Goal: Task Accomplishment & Management: Manage account settings

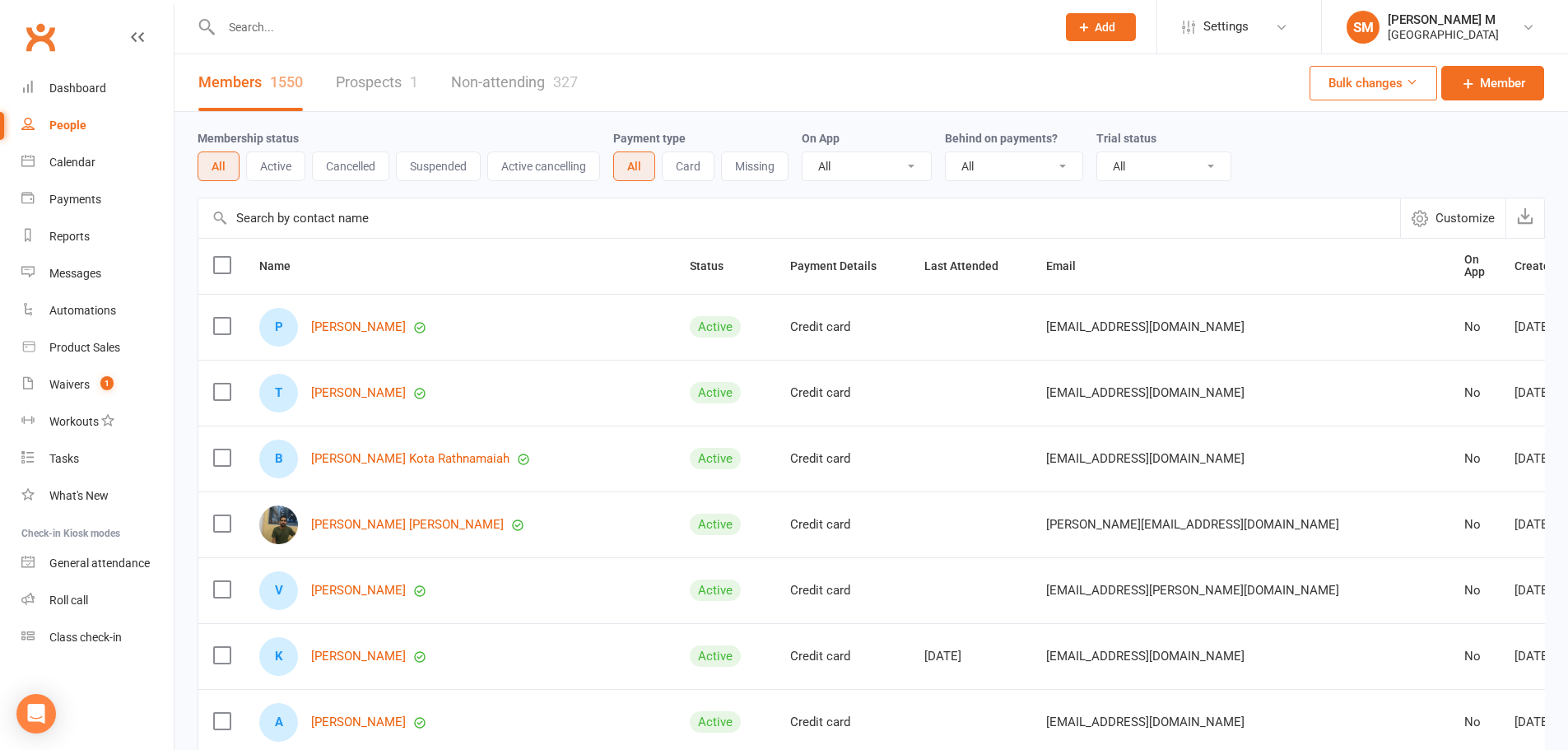
select select "100"
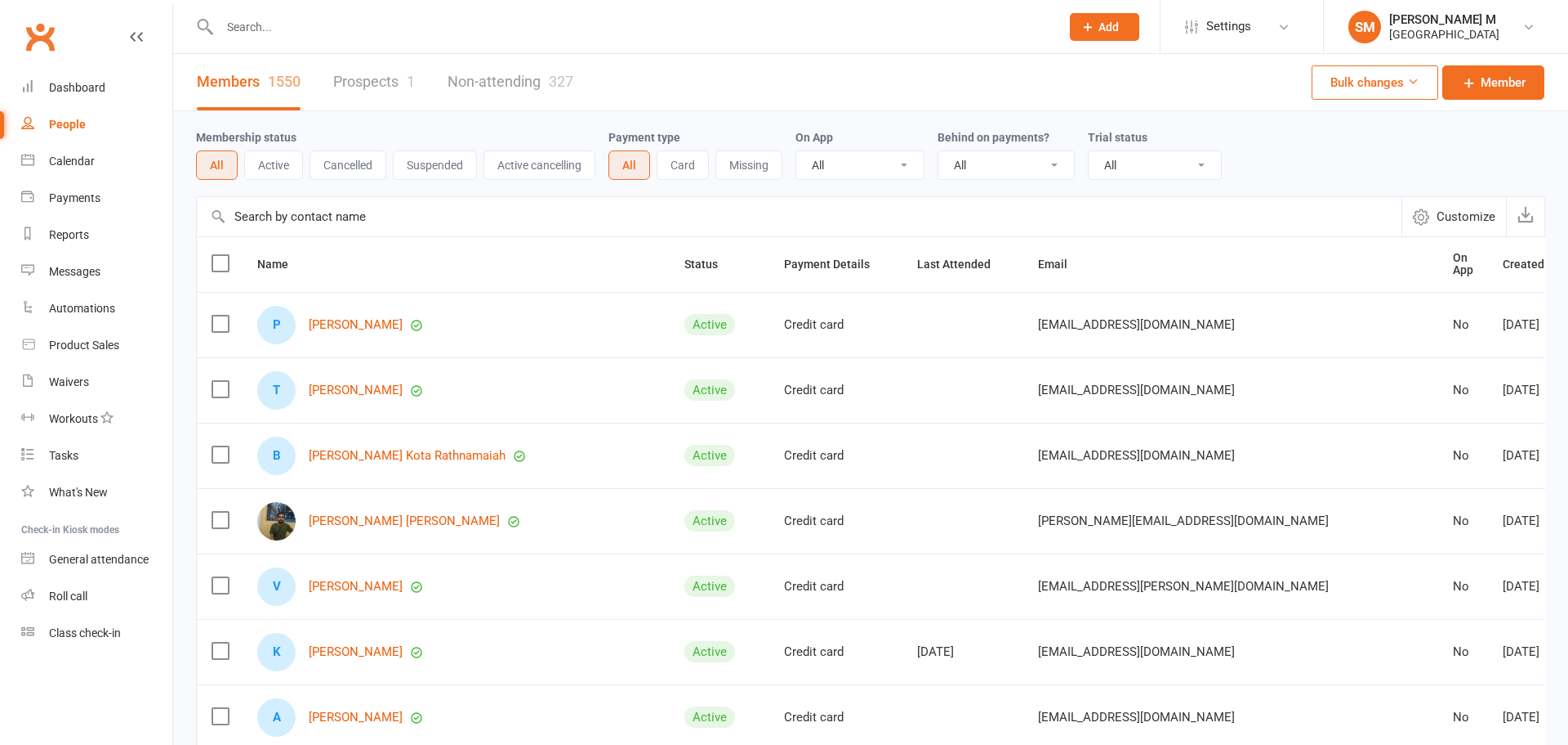
select select "100"
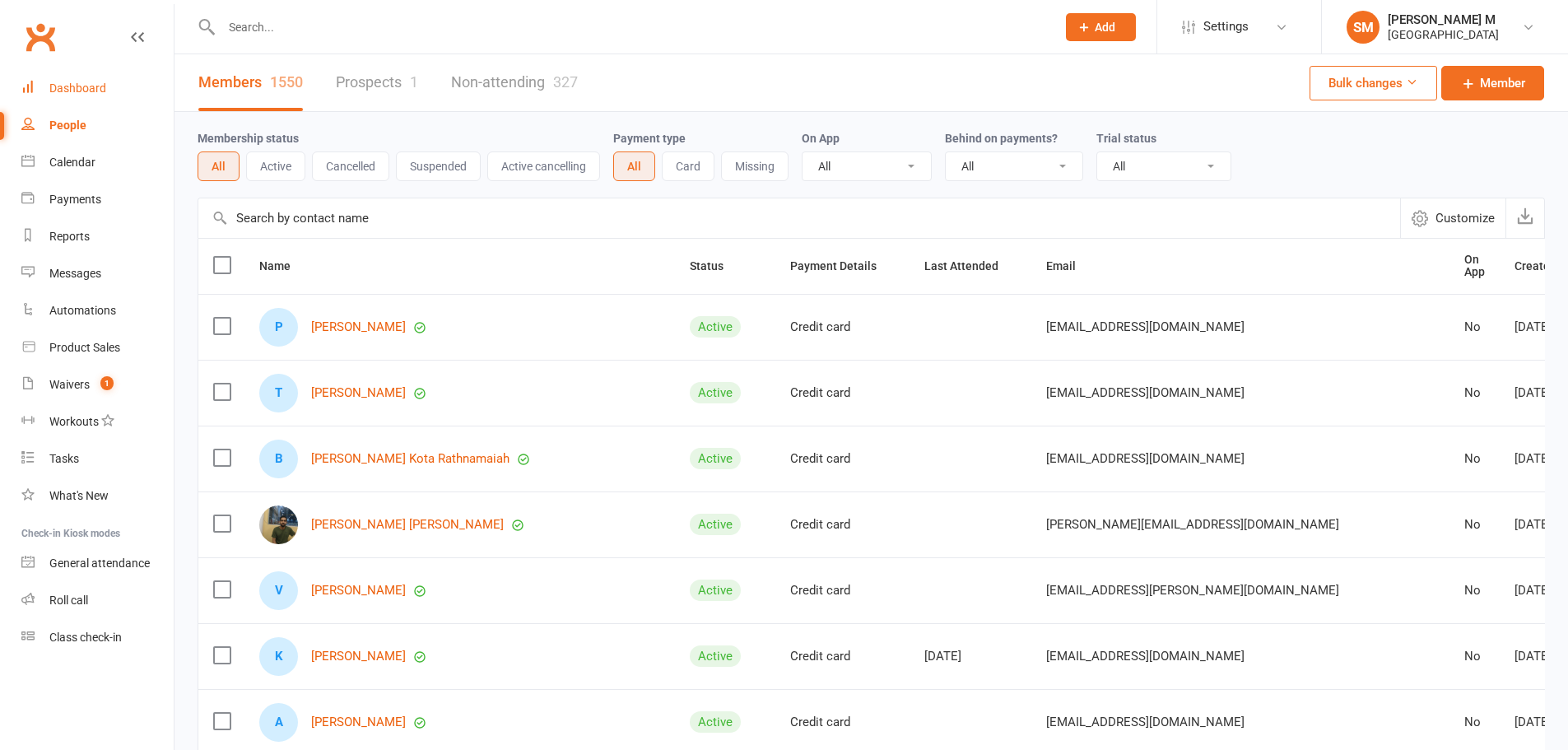
click at [95, 91] on div "Dashboard" at bounding box center [77, 87] width 57 height 13
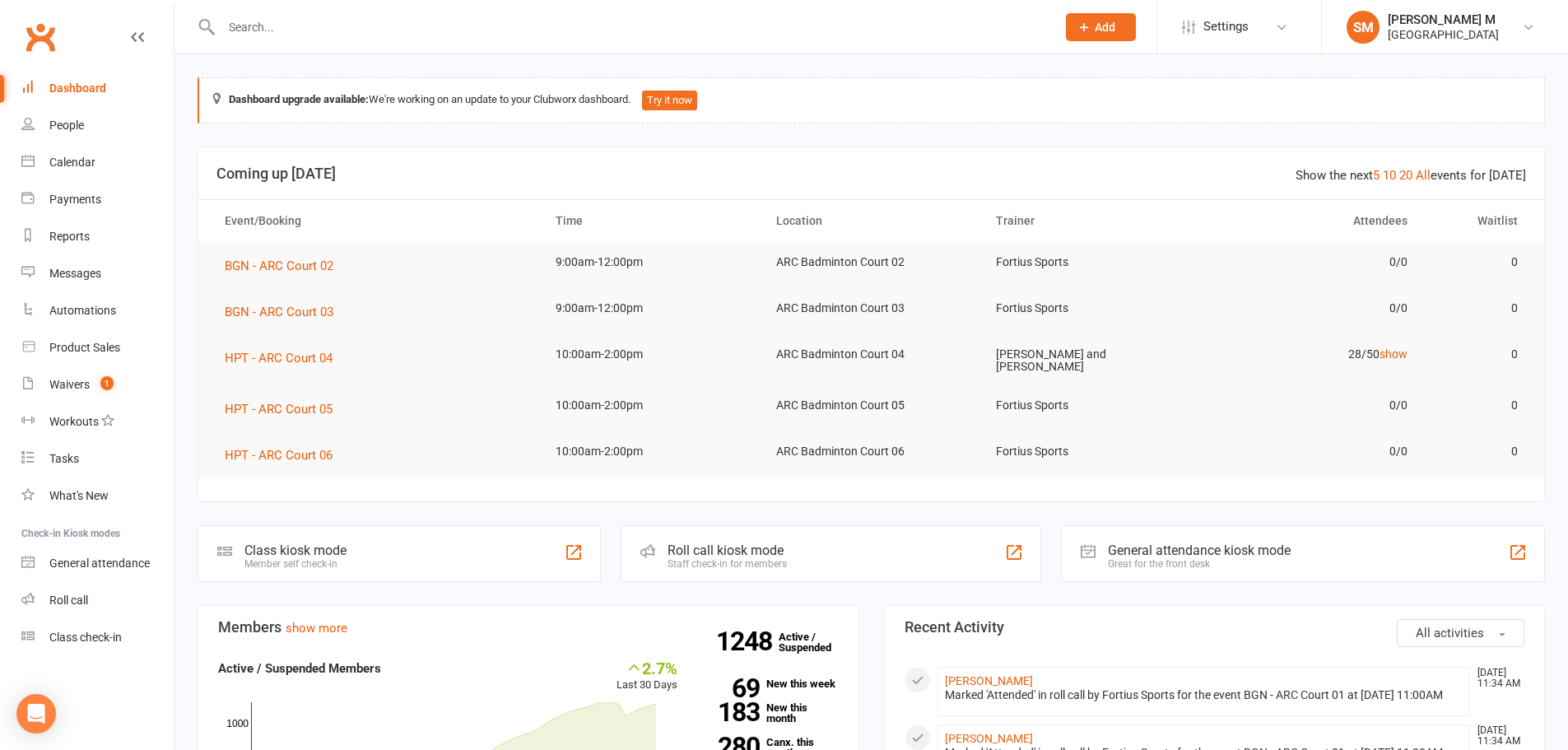
click at [345, 38] on input "text" at bounding box center [630, 27] width 828 height 23
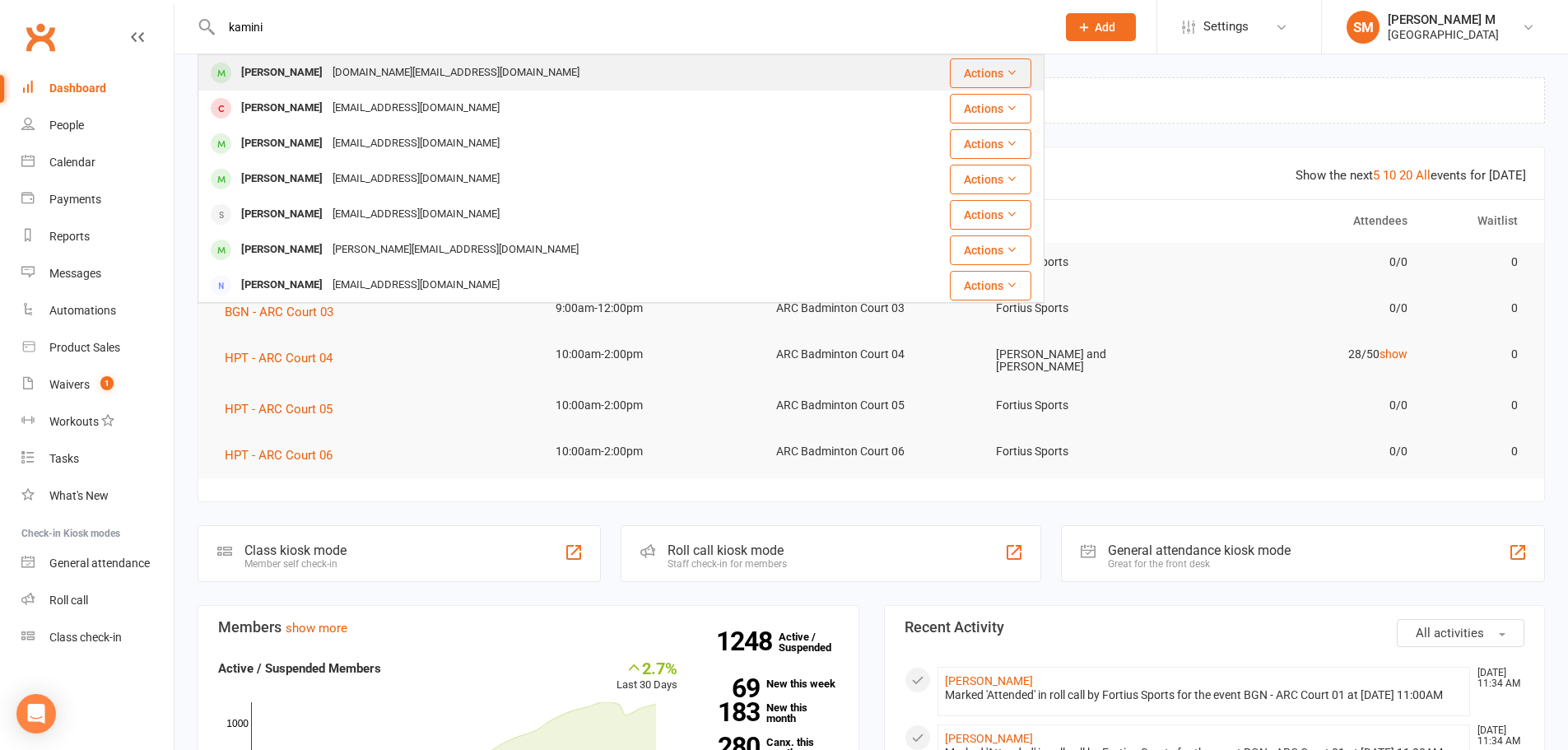
type input "kamini"
click at [345, 79] on div "Kamini.physio@gmail.com" at bounding box center [456, 72] width 257 height 24
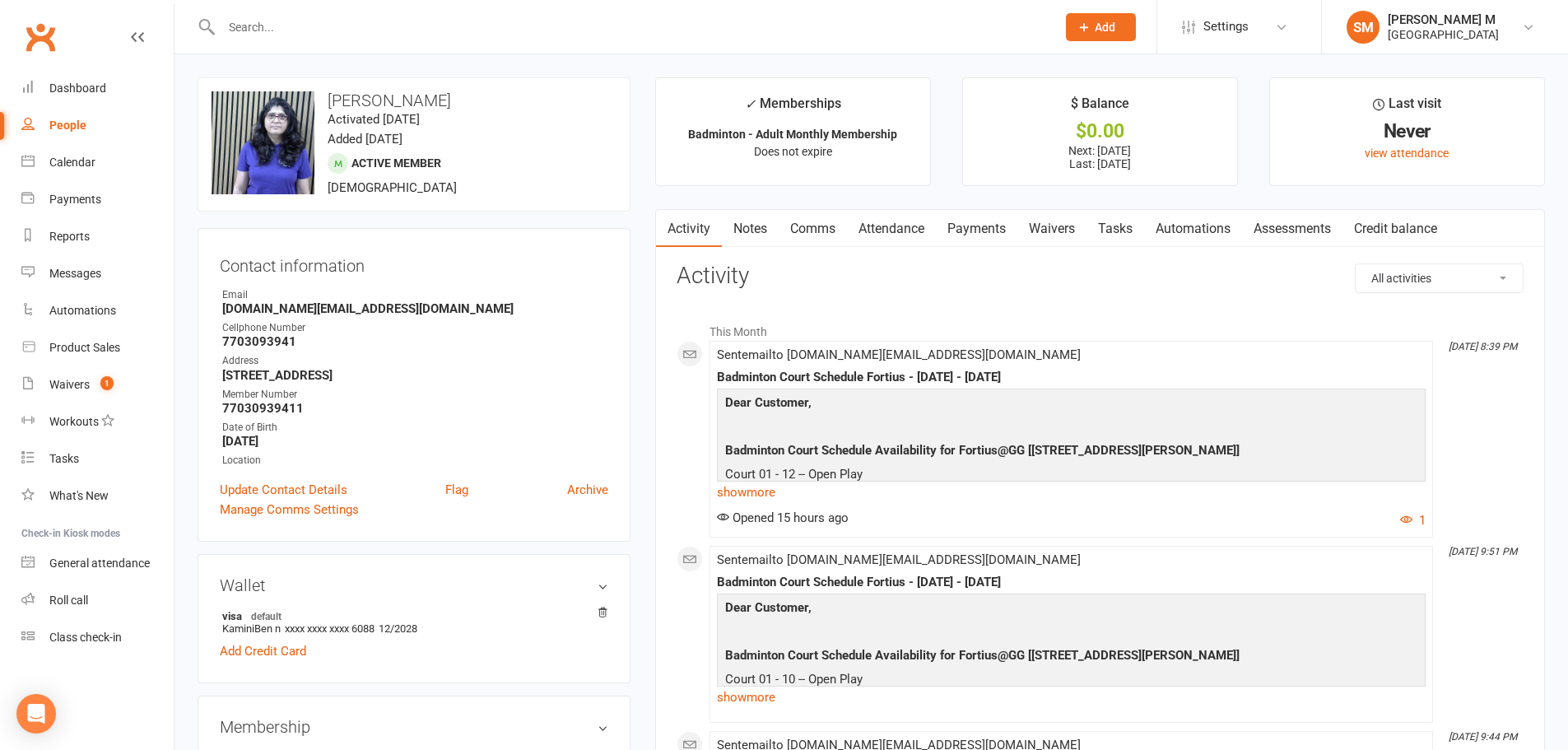
click at [980, 223] on link "Payments" at bounding box center [977, 228] width 81 height 38
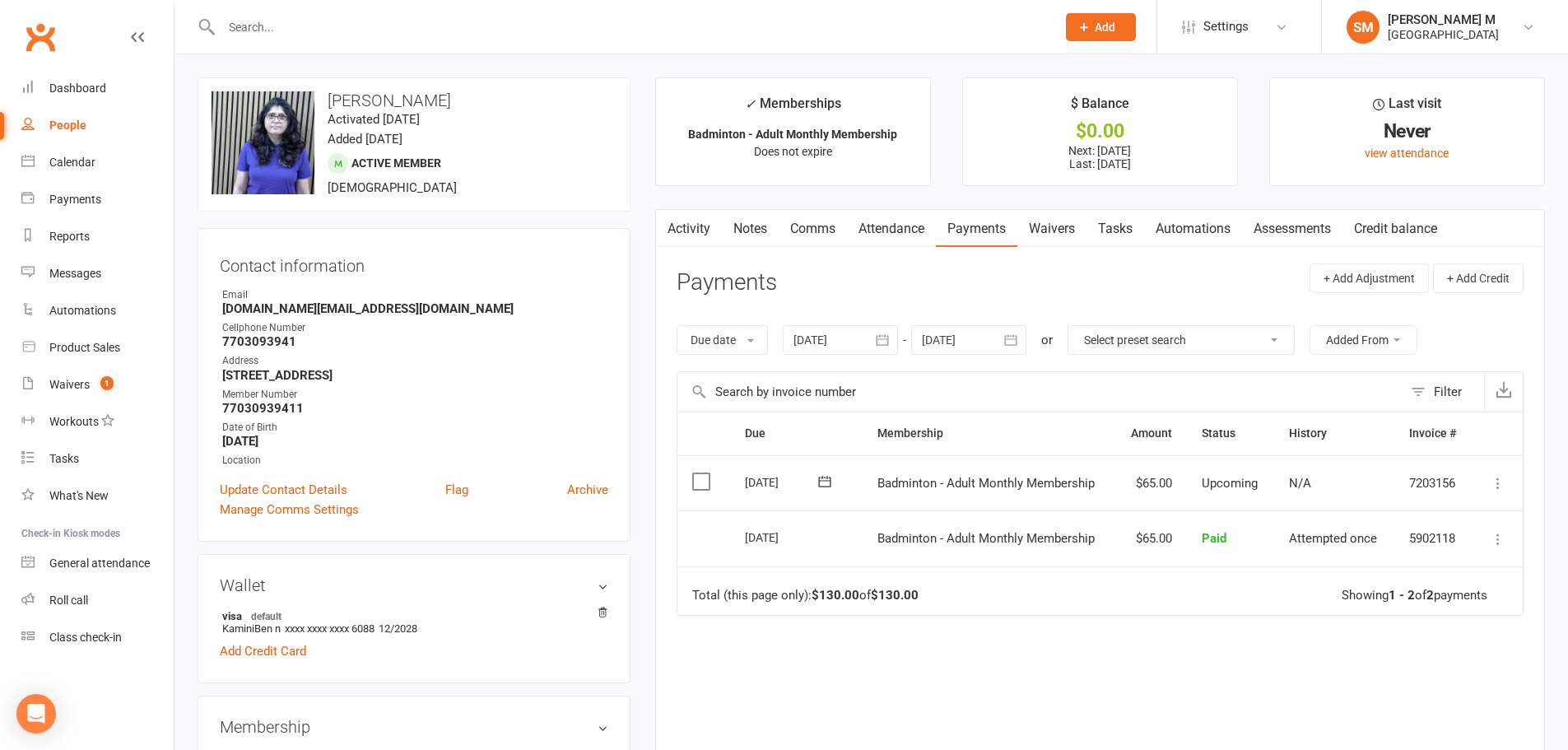
click at [883, 335] on icon "button" at bounding box center [882, 340] width 12 height 11
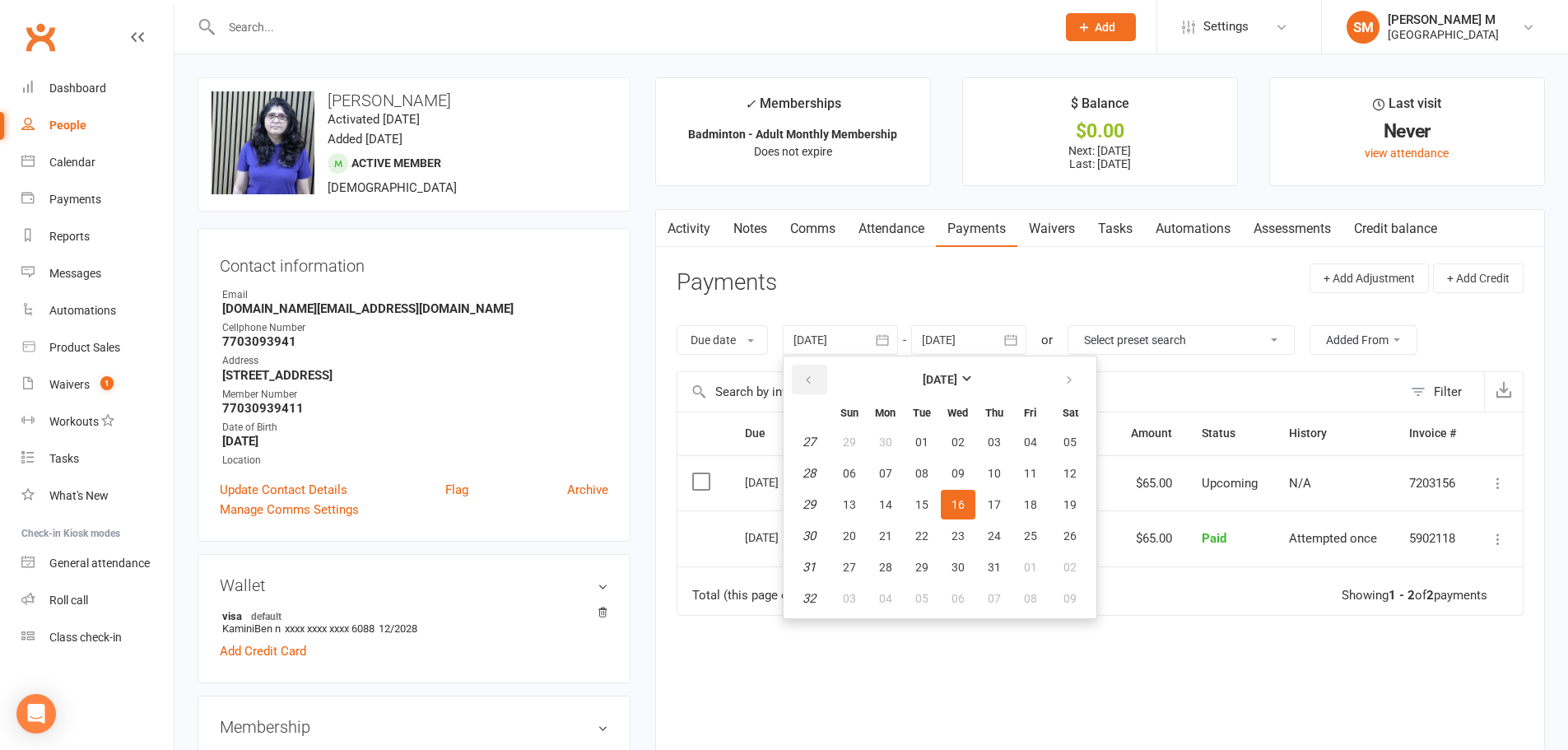
click at [808, 381] on icon "button" at bounding box center [809, 380] width 12 height 13
click at [924, 434] on button "01" at bounding box center [922, 441] width 35 height 30
type input "01 Apr 2025"
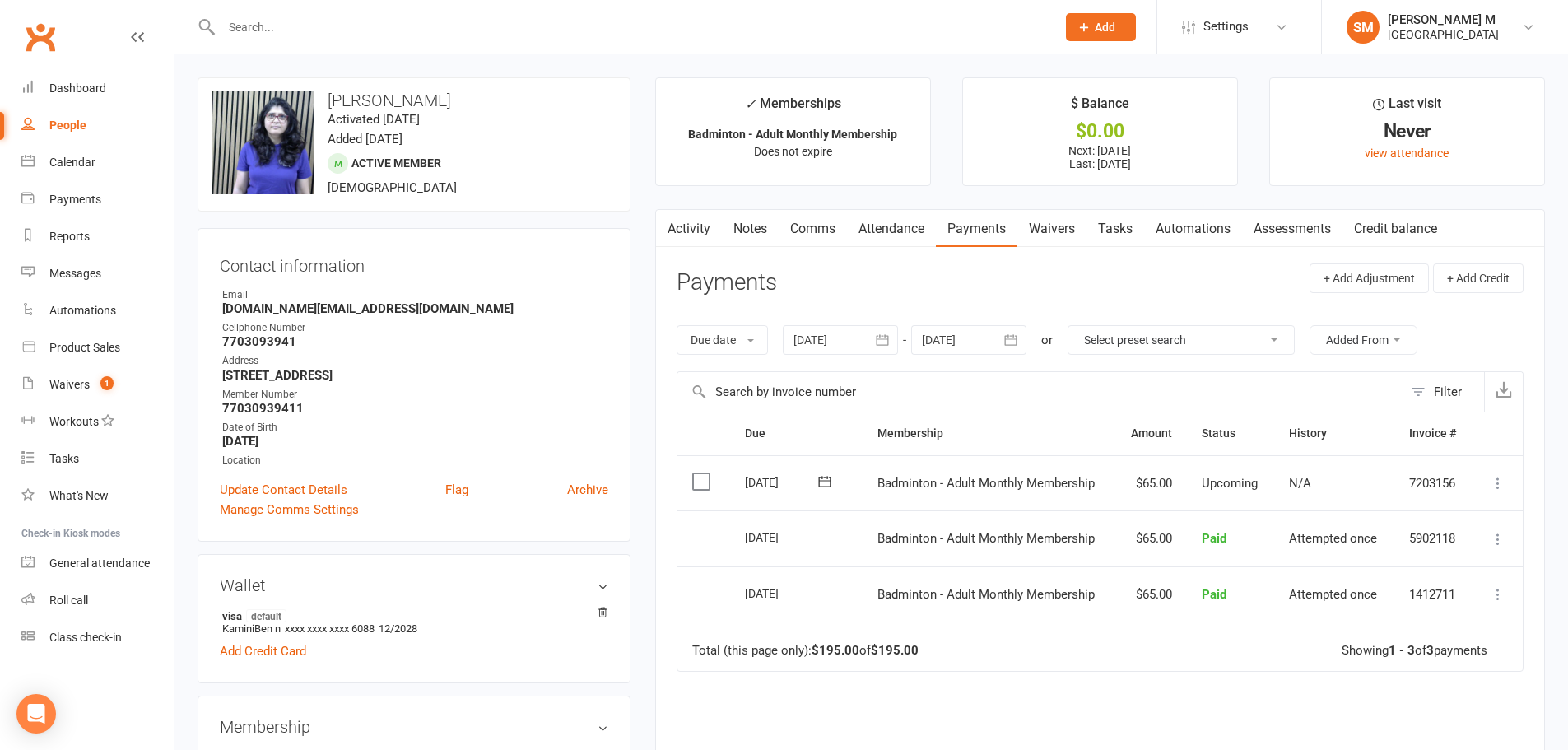
click at [703, 246] on link "Activity" at bounding box center [689, 228] width 65 height 38
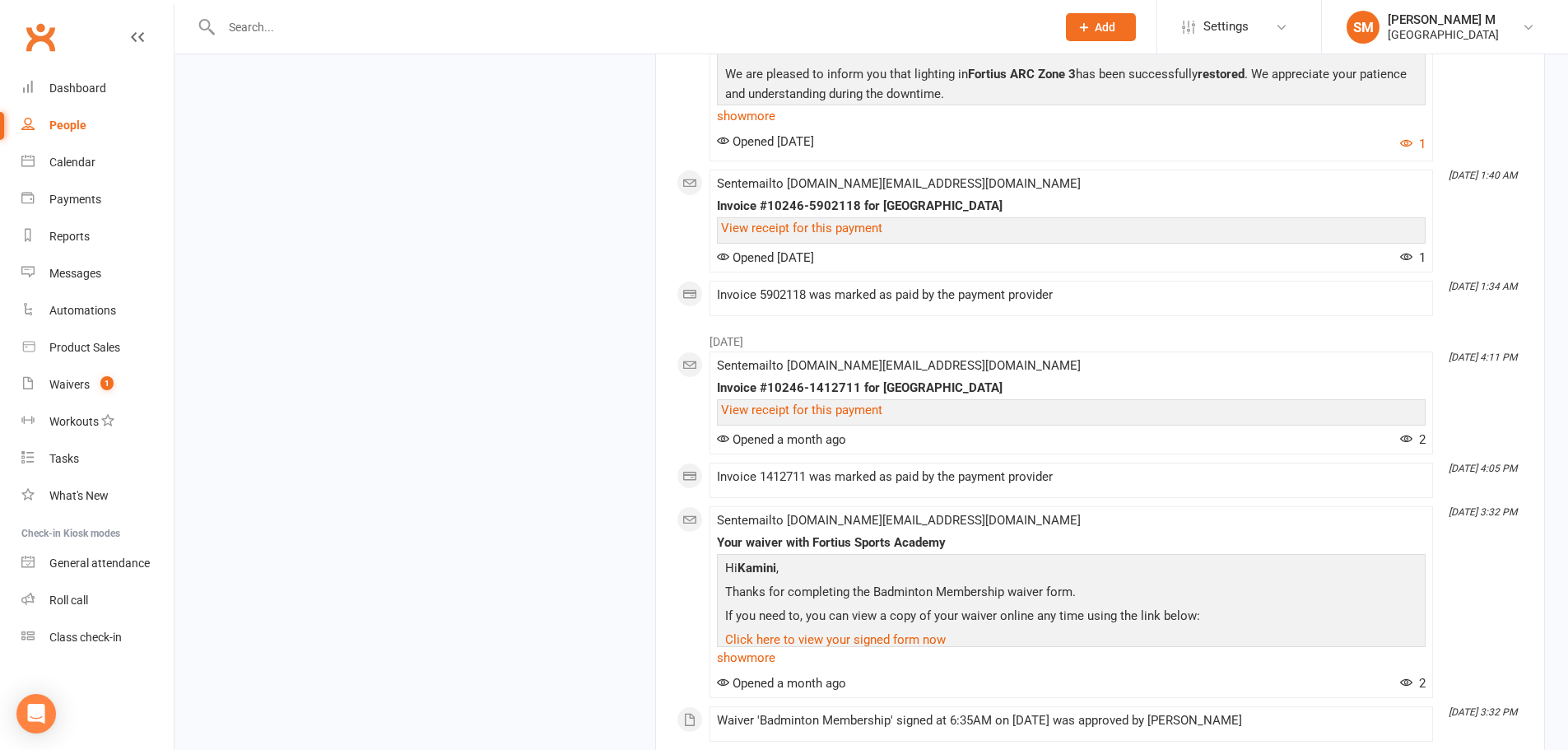
scroll to position [3513, 0]
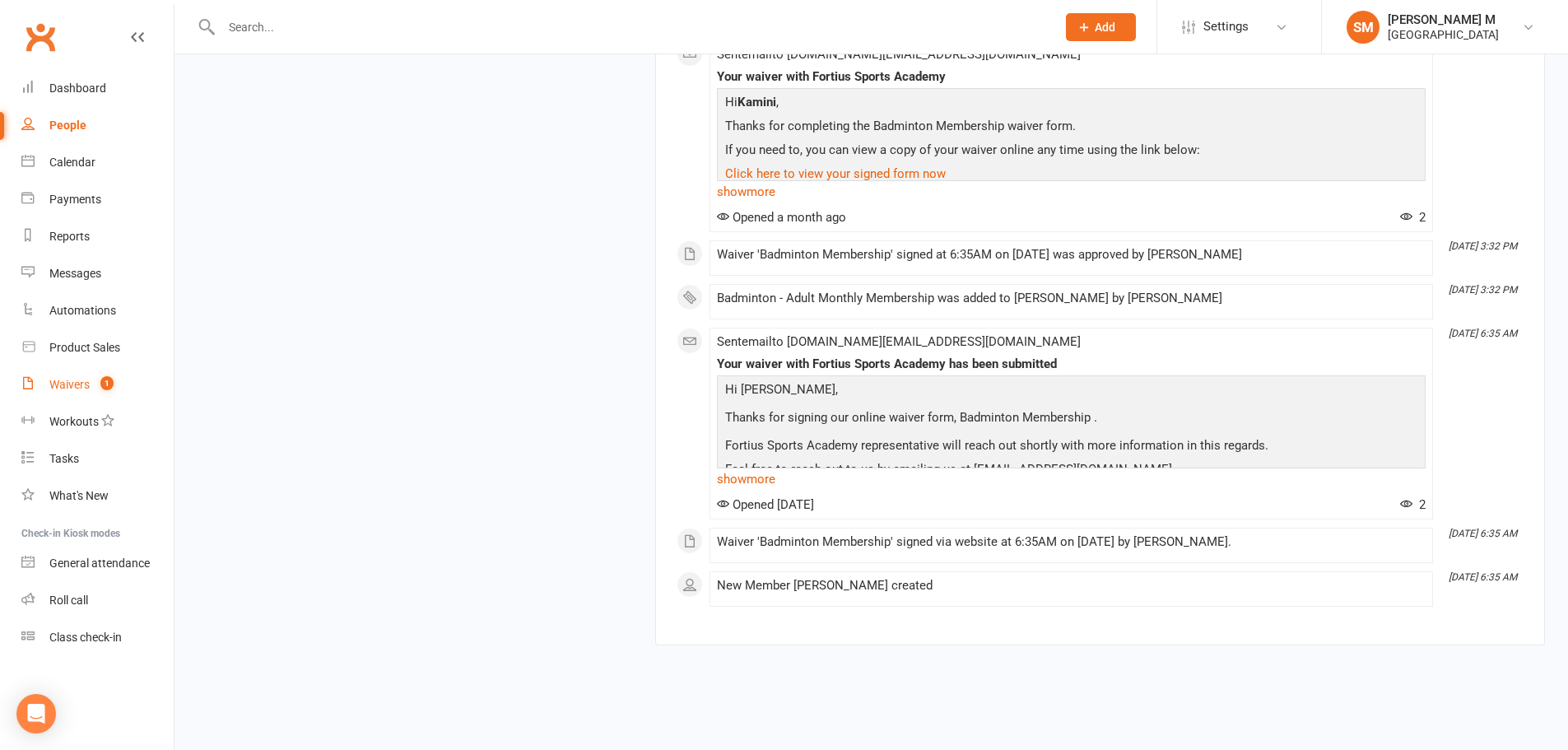
click at [93, 382] on count-badge "1" at bounding box center [103, 384] width 22 height 13
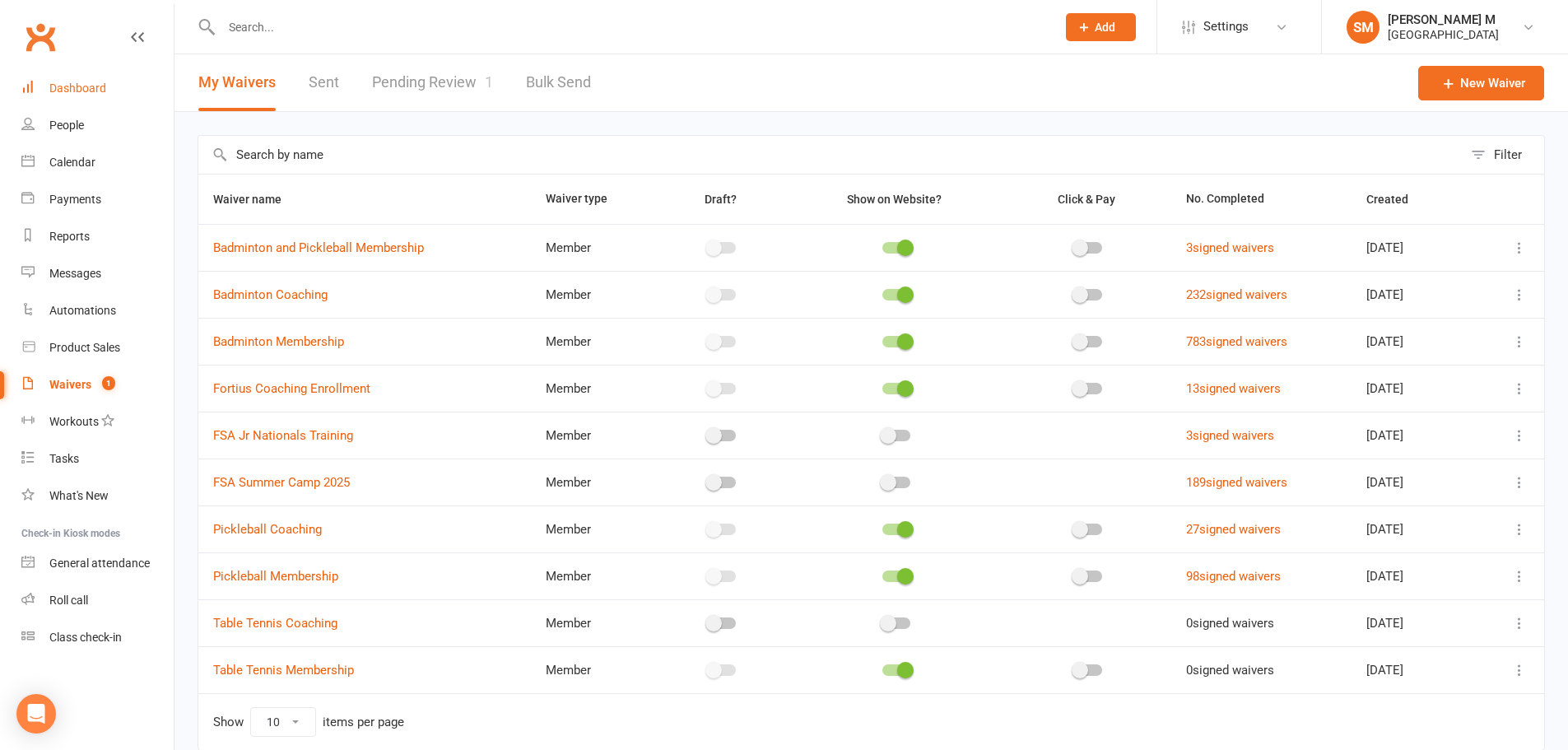
click at [48, 72] on link "Dashboard" at bounding box center [97, 87] width 152 height 37
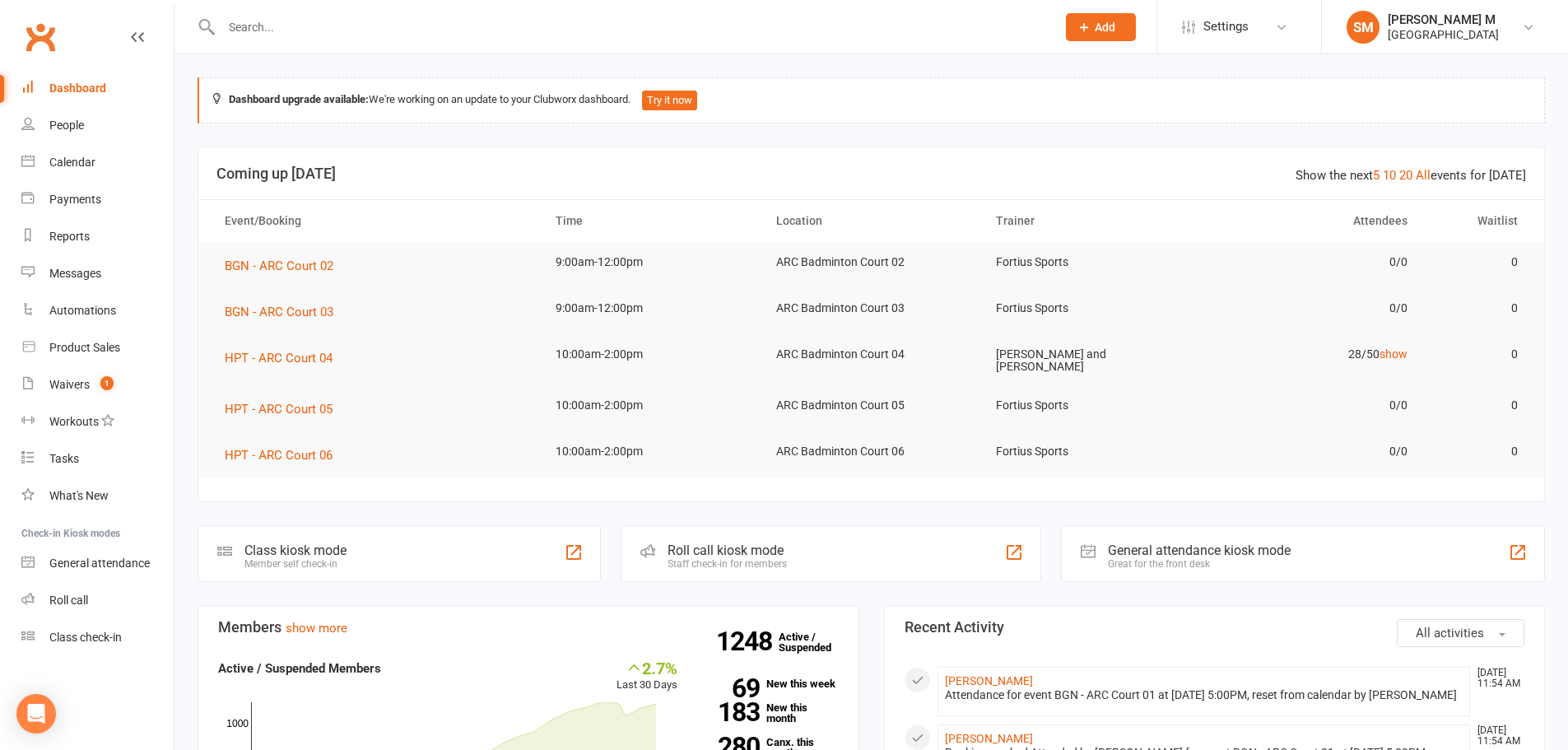
click at [22, 76] on link "Dashboard" at bounding box center [97, 87] width 152 height 37
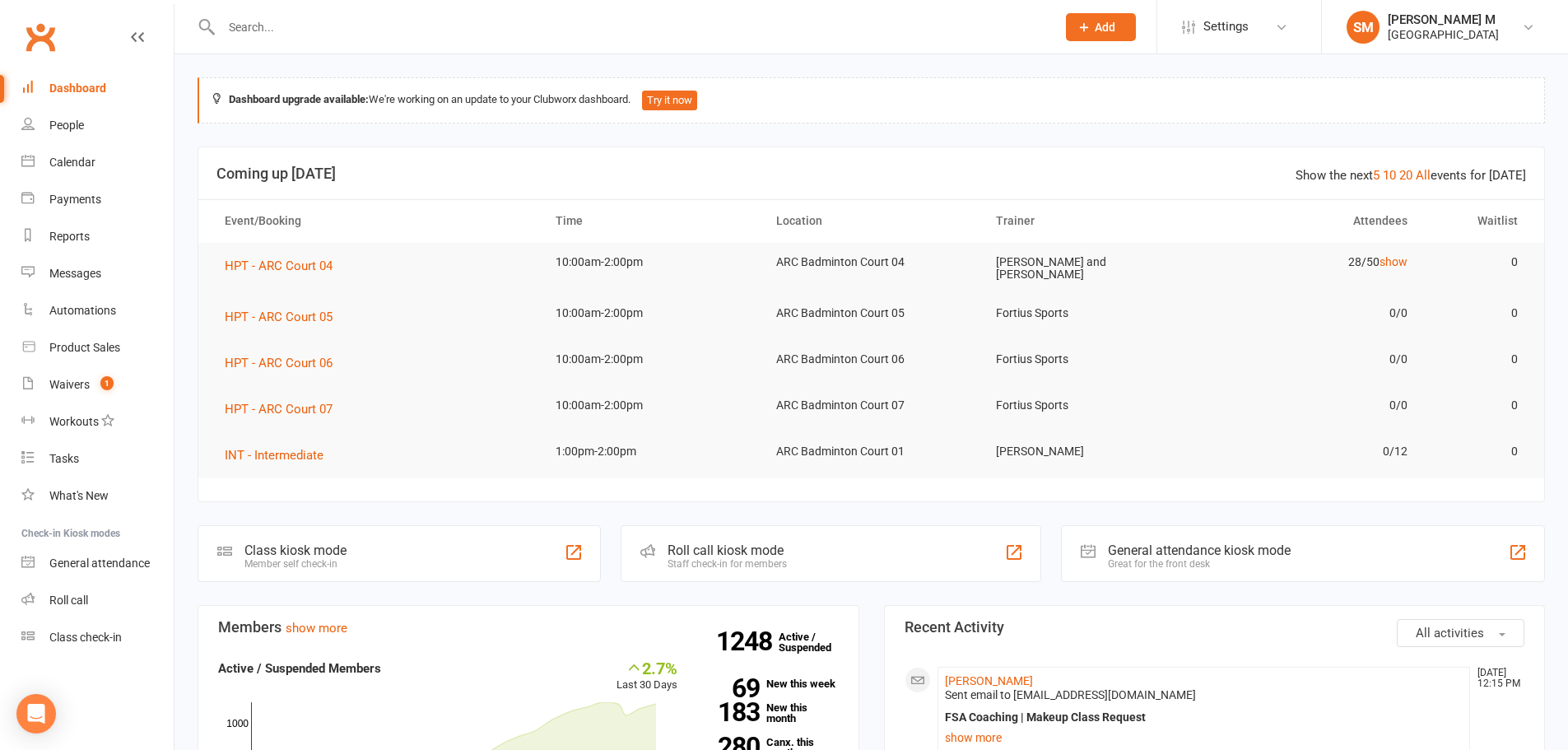
click at [426, 32] on input "text" at bounding box center [630, 27] width 828 height 23
paste input "[EMAIL_ADDRESS][DOMAIN_NAME]"
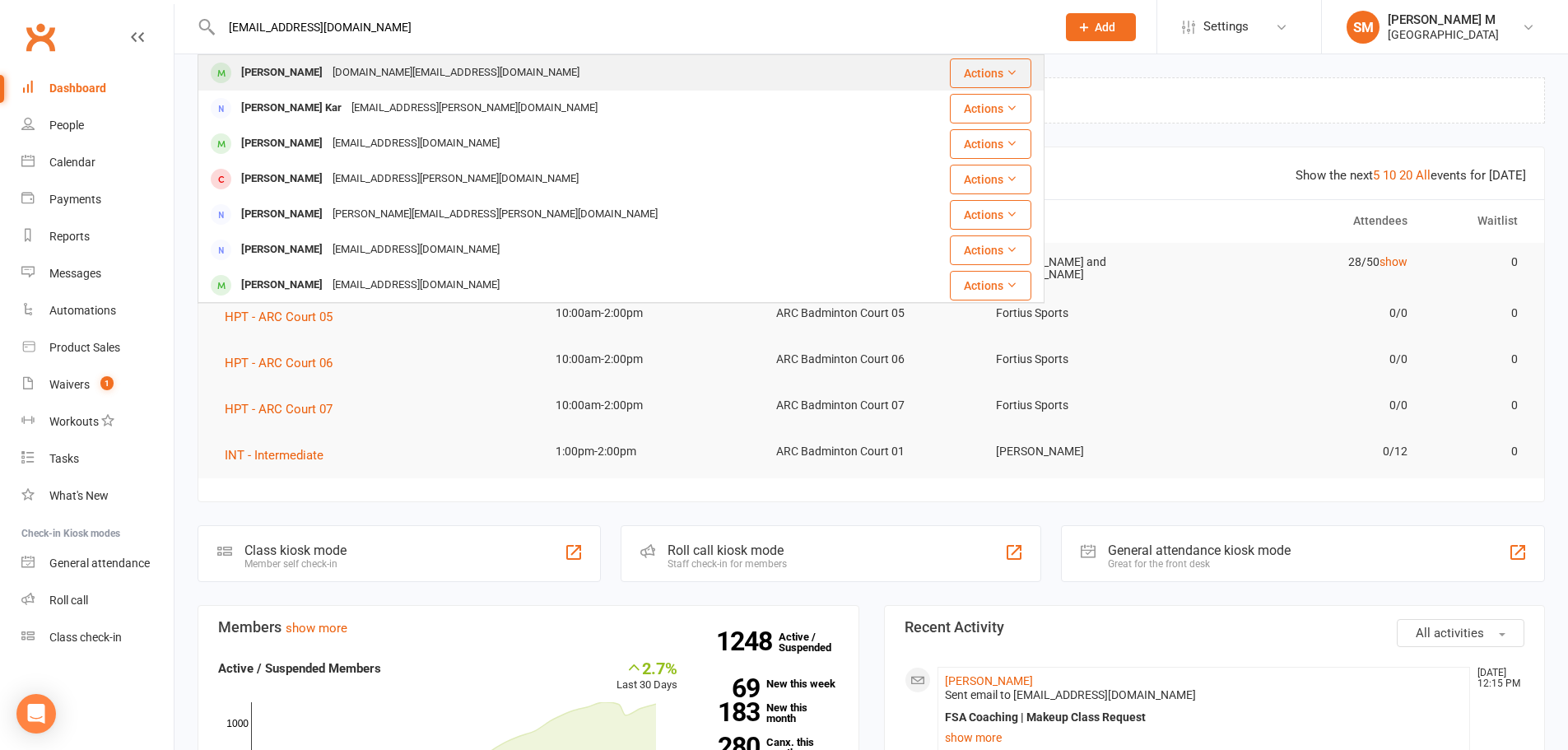
type input "[EMAIL_ADDRESS][DOMAIN_NAME]"
click at [417, 75] on div "[DOMAIN_NAME][EMAIL_ADDRESS][DOMAIN_NAME]" at bounding box center [456, 72] width 257 height 24
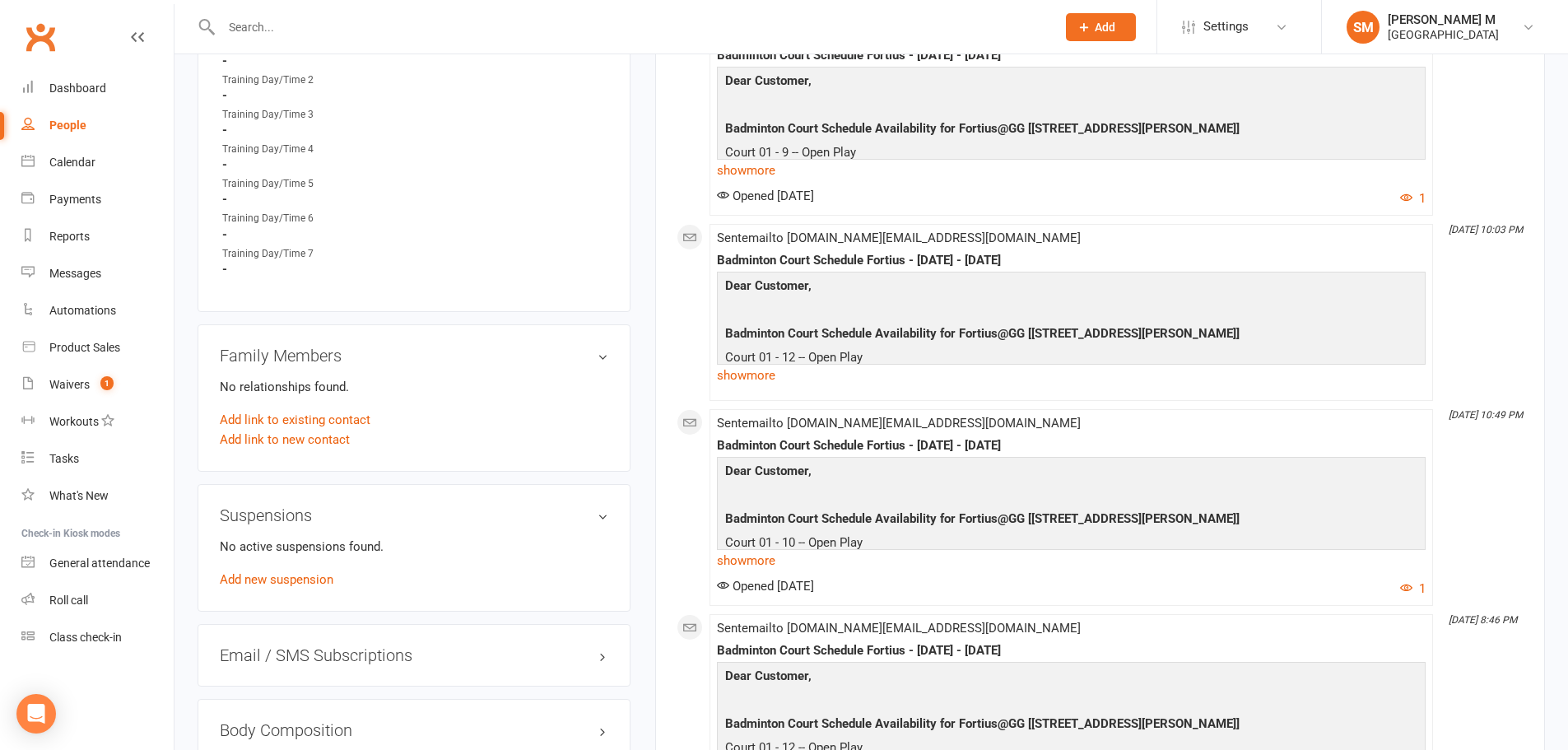
scroll to position [905, 0]
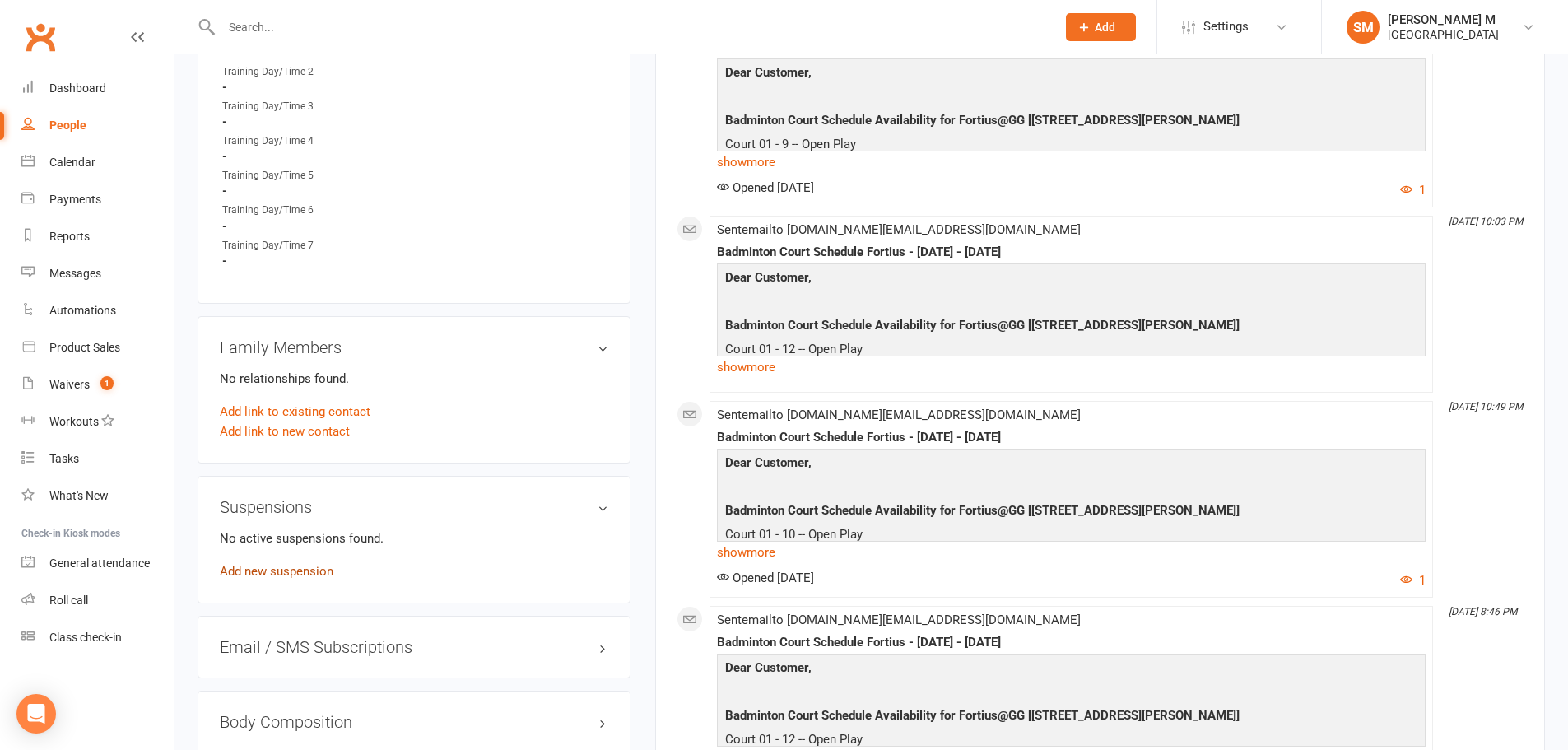
click at [302, 563] on link "Add new suspension" at bounding box center [276, 570] width 113 height 15
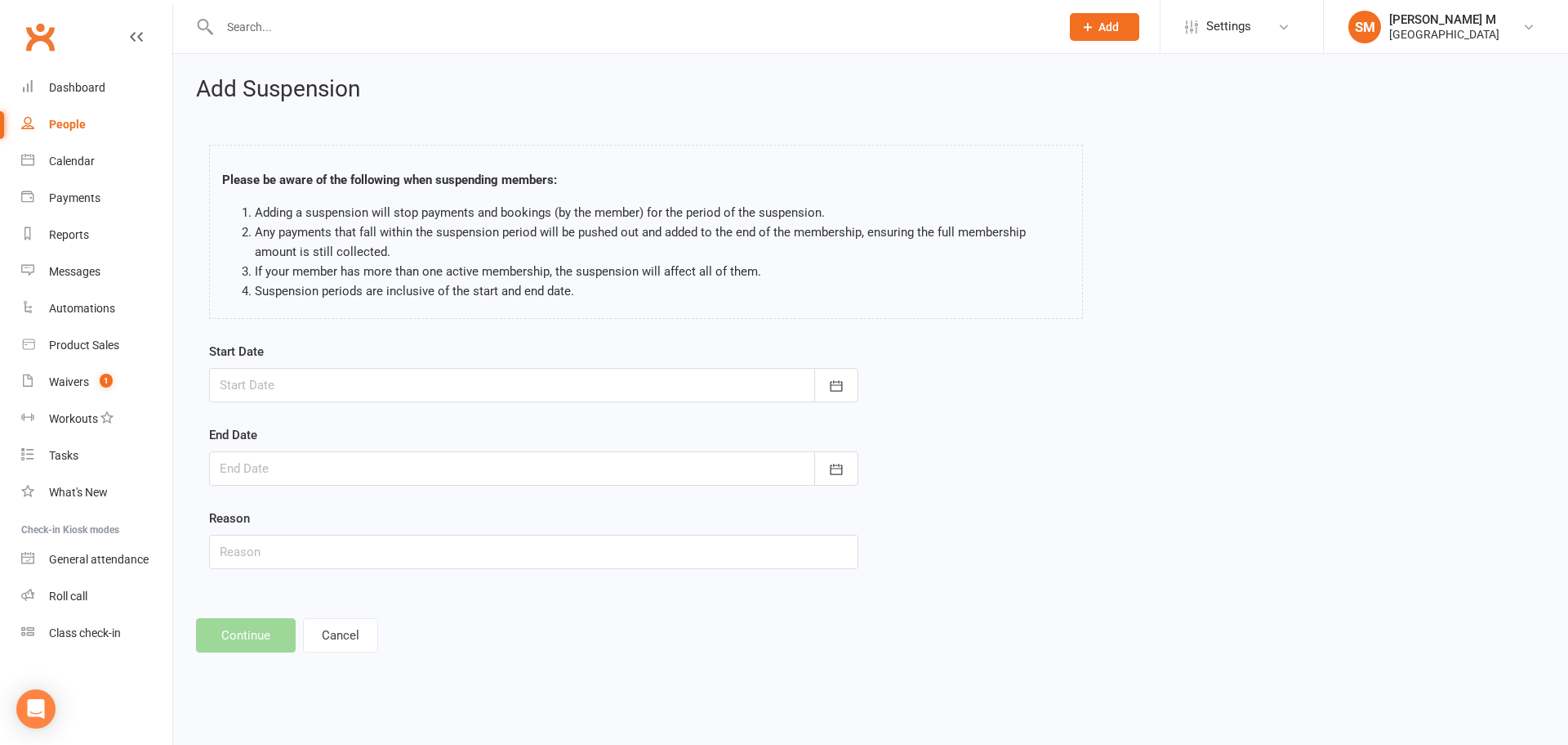
click at [642, 379] on div at bounding box center [533, 384] width 649 height 34
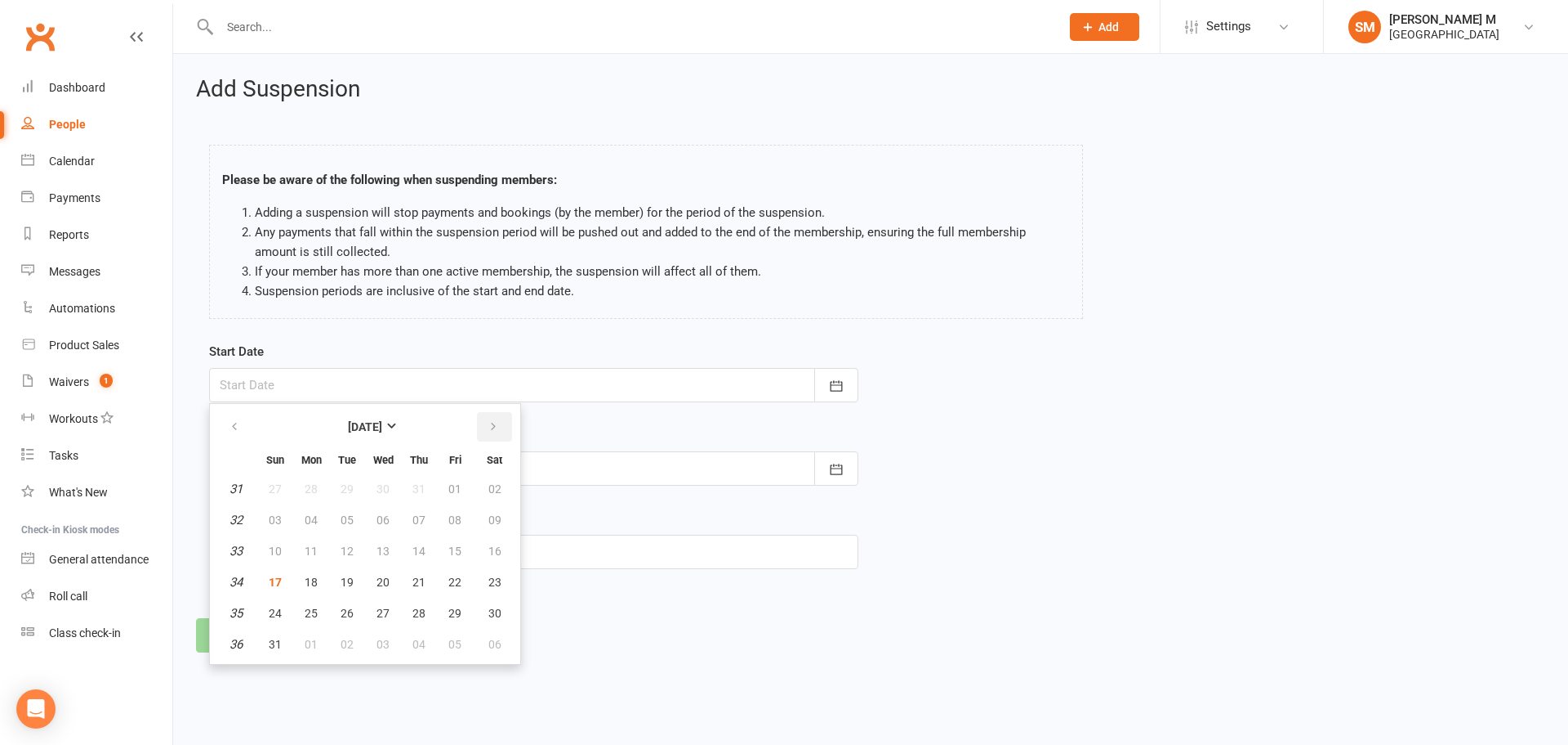
click at [496, 428] on icon "button" at bounding box center [493, 426] width 12 height 13
click at [229, 422] on icon "button" at bounding box center [234, 426] width 12 height 13
click at [490, 621] on button "30" at bounding box center [494, 613] width 41 height 30
type input "30 Aug 2025"
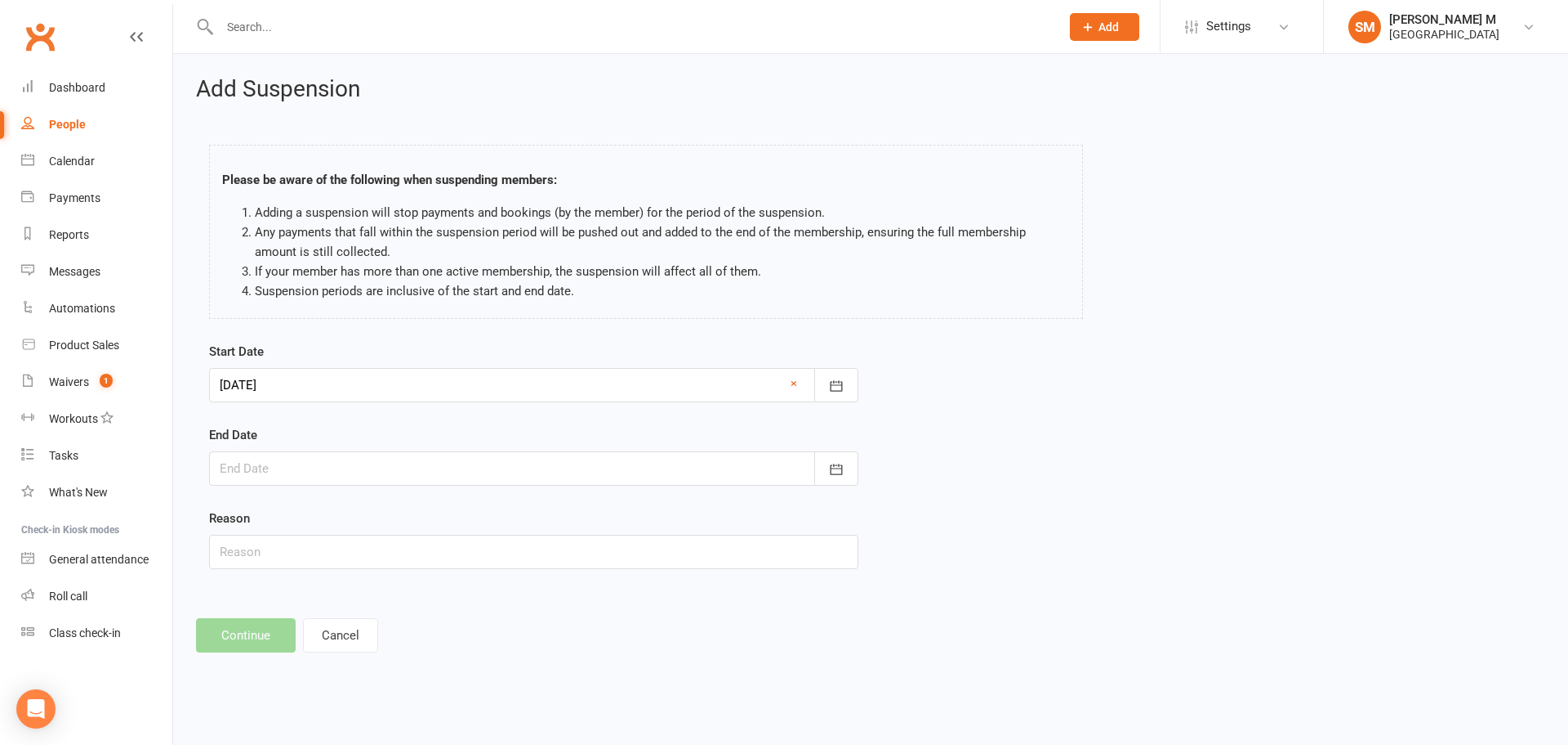
click at [477, 472] on div at bounding box center [533, 468] width 649 height 34
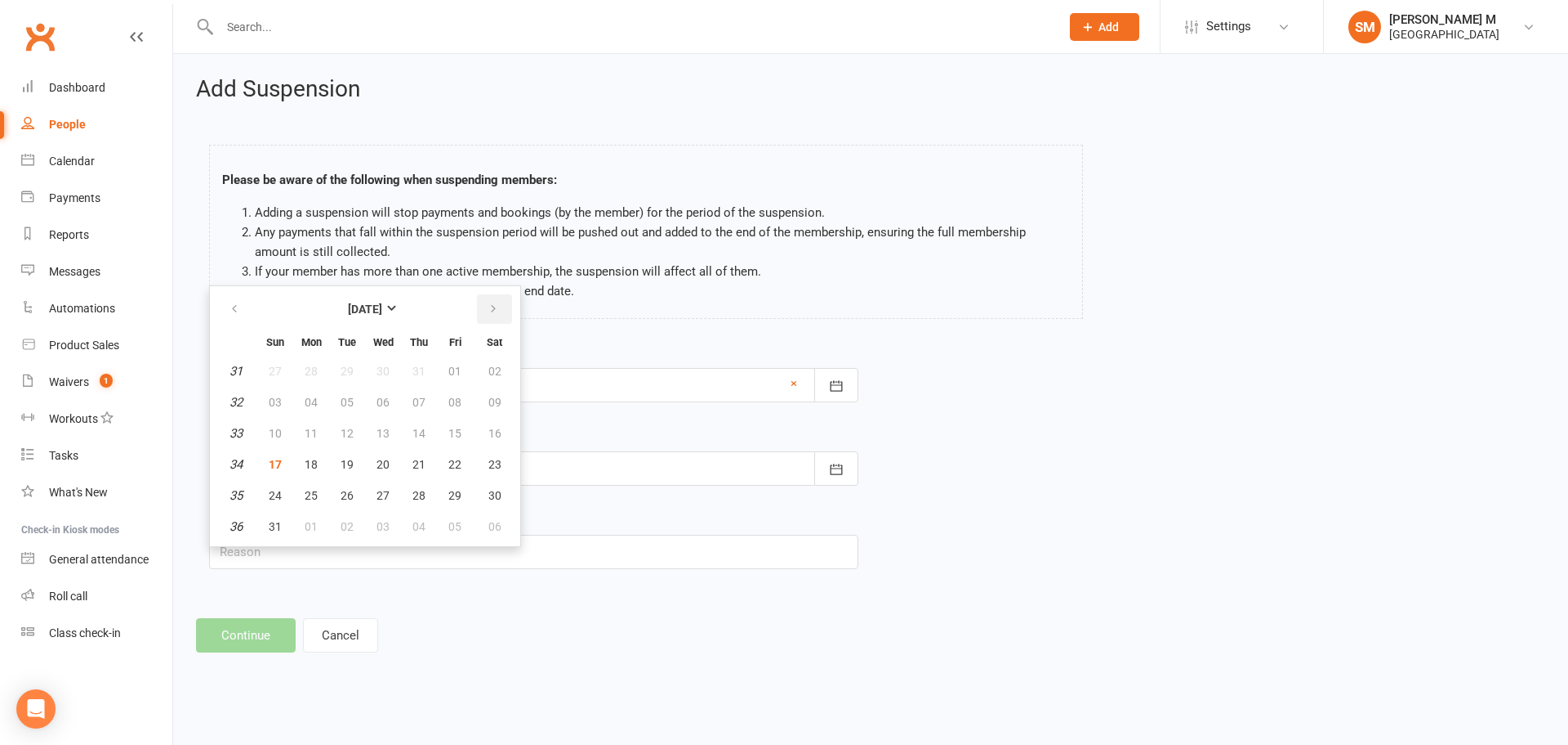
click at [492, 316] on button "button" at bounding box center [494, 309] width 35 height 30
click at [451, 496] on span "31" at bounding box center [454, 495] width 13 height 13
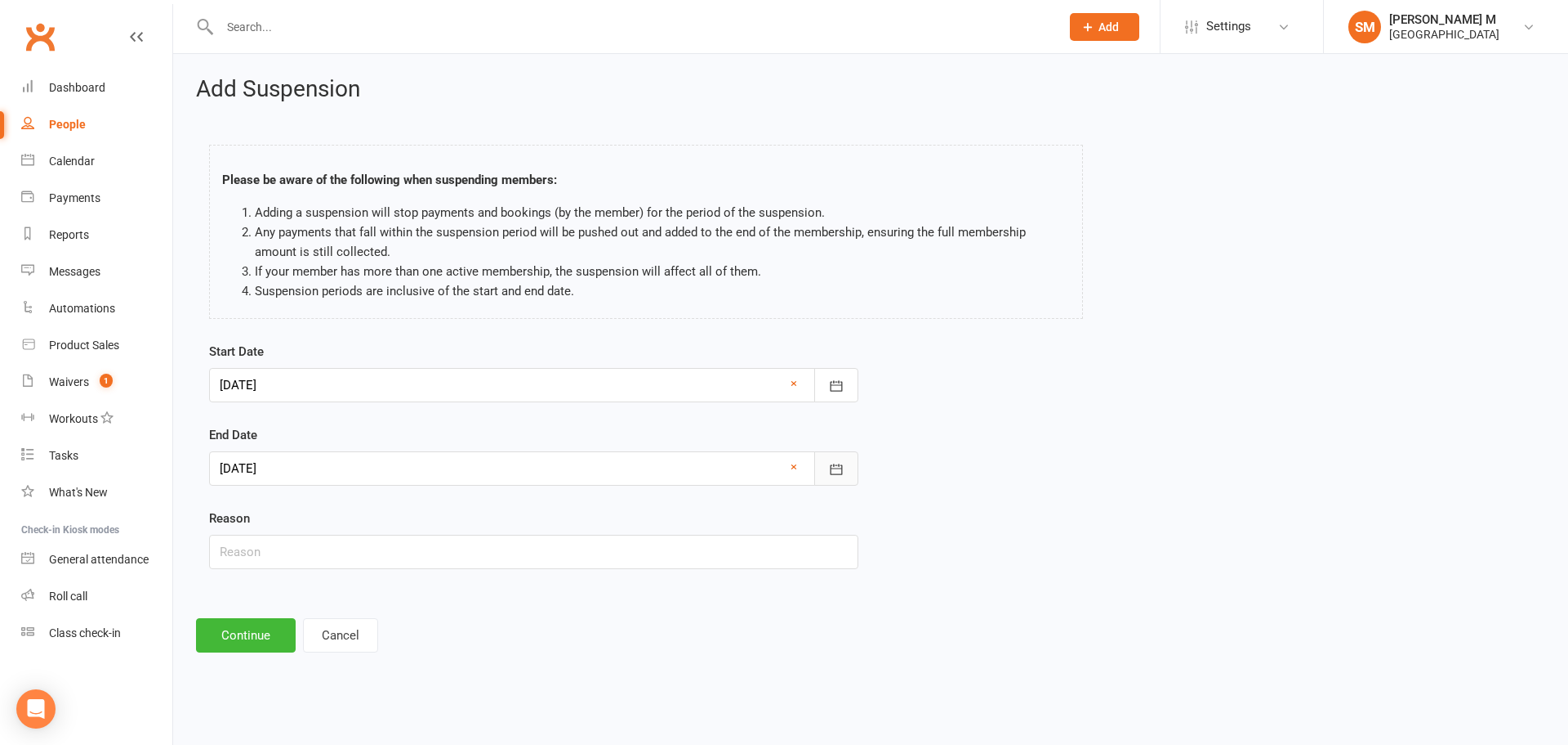
click at [840, 465] on icon "button" at bounding box center [836, 468] width 12 height 11
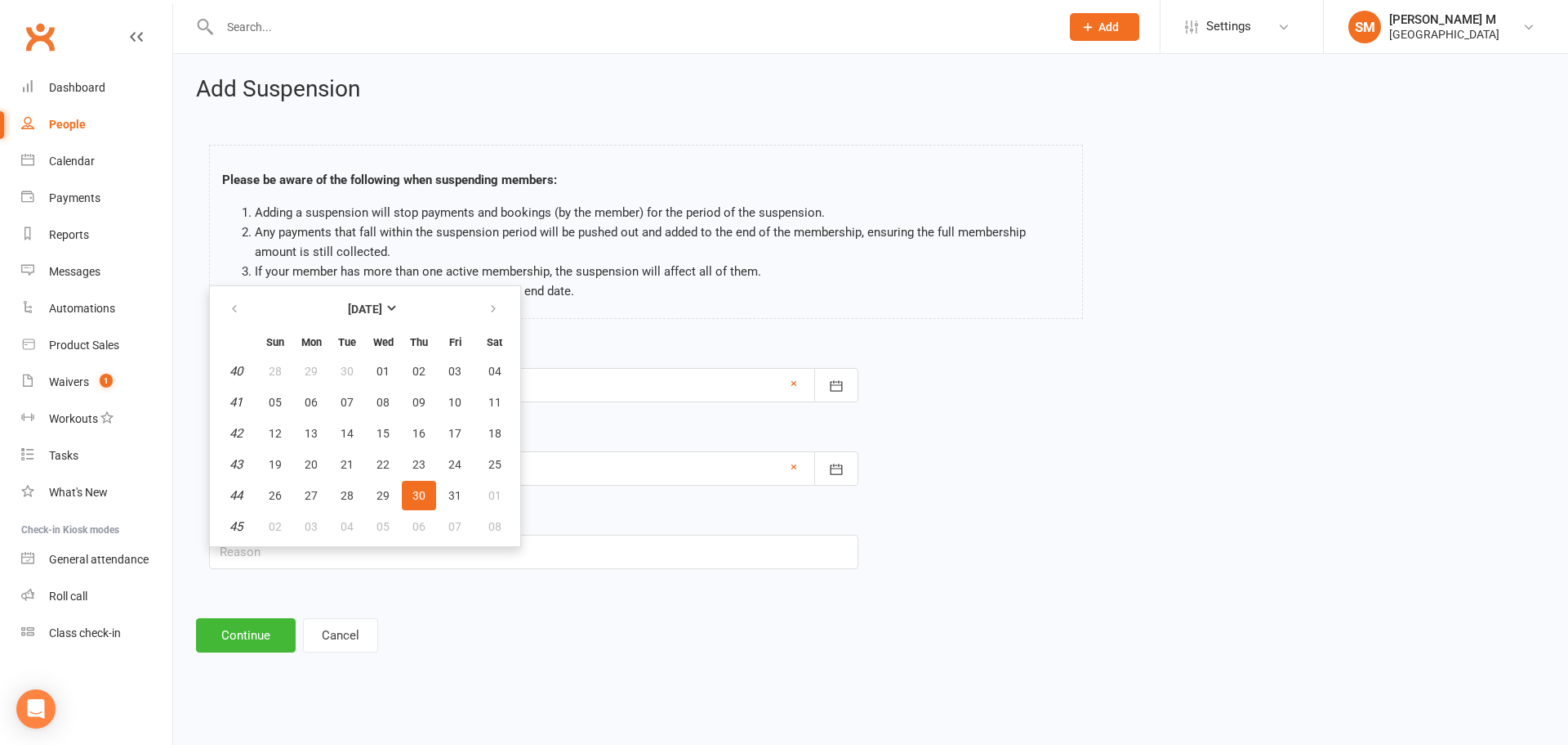
click at [416, 495] on span "30" at bounding box center [419, 495] width 13 height 13
type input "30 Oct 2025"
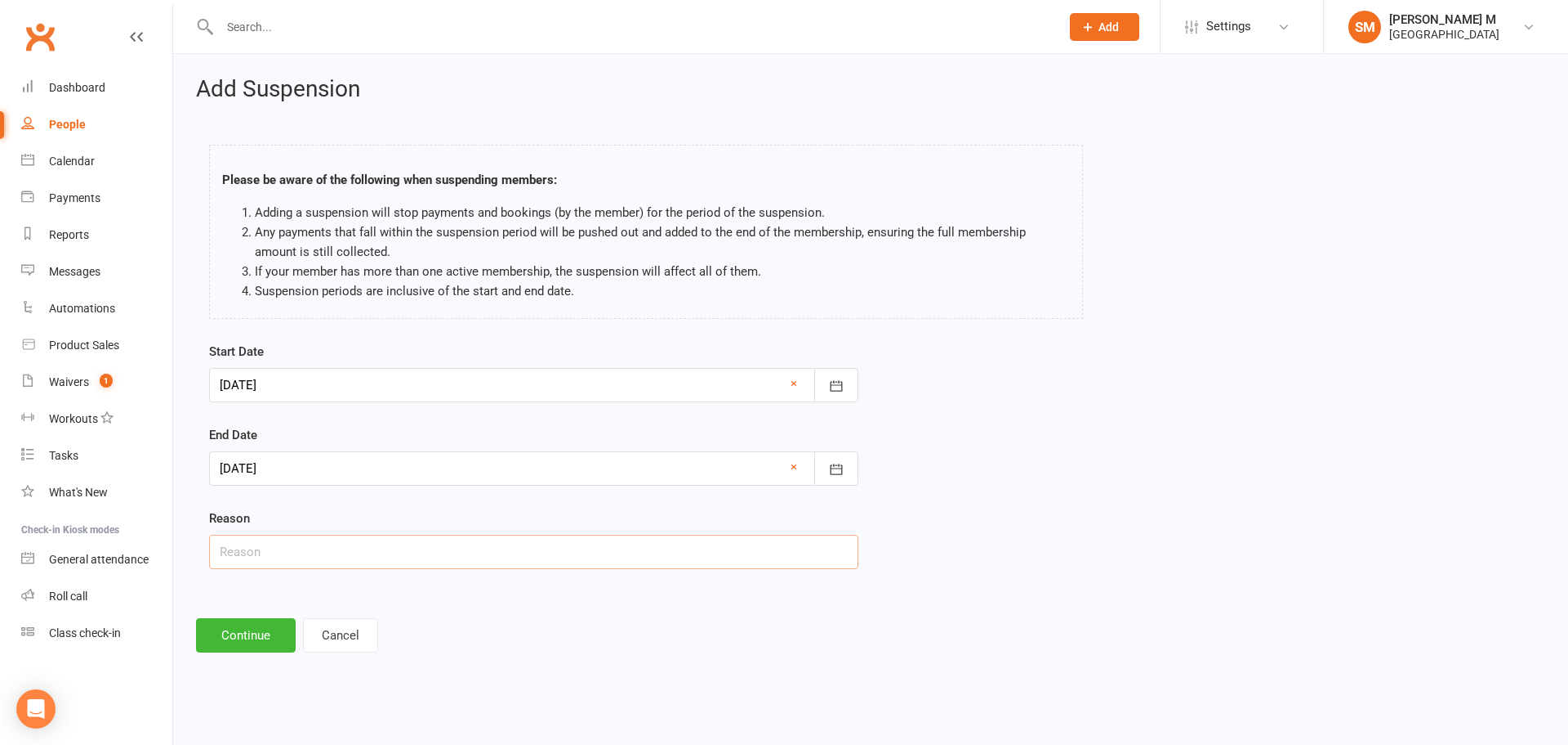
click at [425, 555] on input "text" at bounding box center [533, 551] width 649 height 34
type input "Customer requested via email"
click at [270, 632] on button "Continue" at bounding box center [245, 635] width 99 height 34
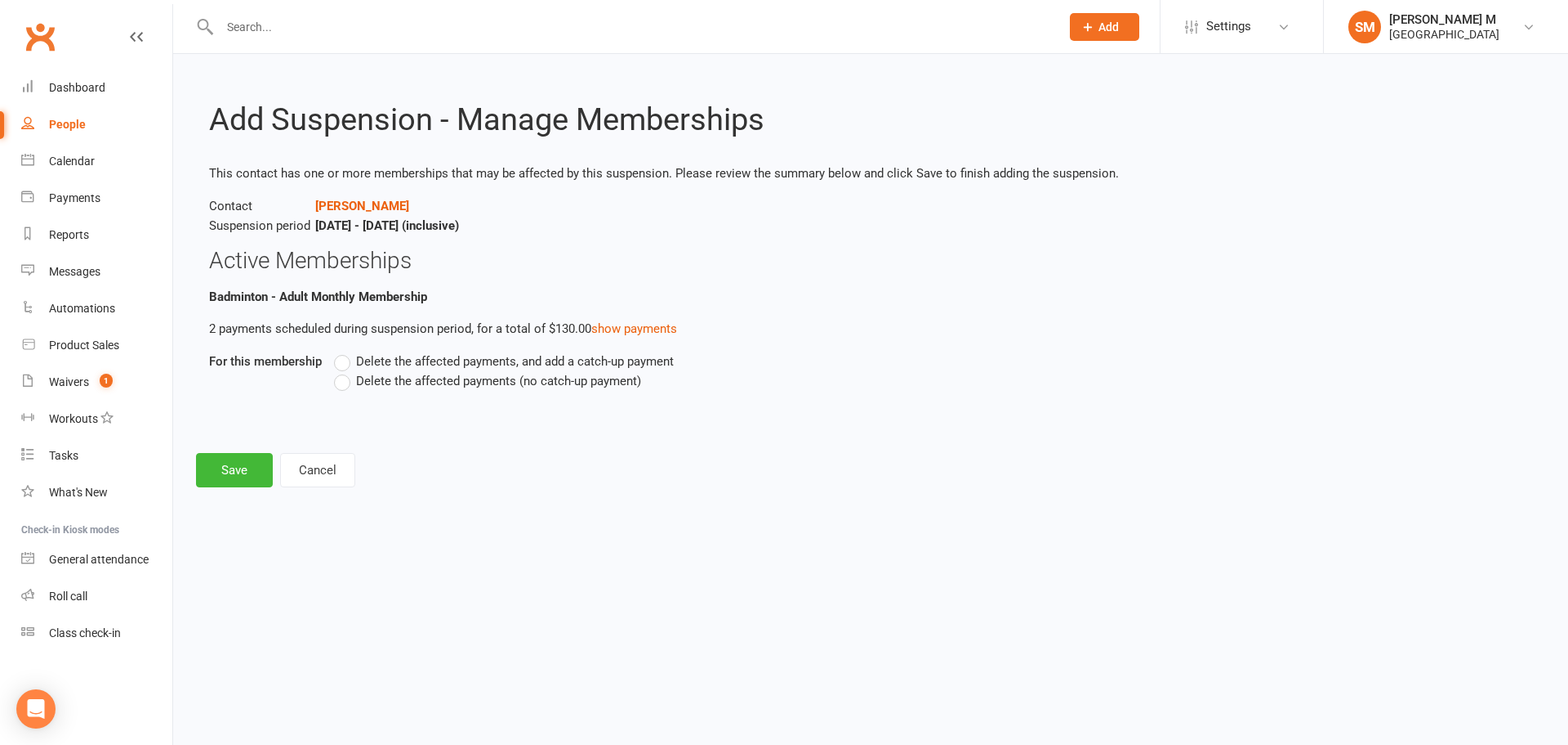
click at [347, 362] on label "Delete the affected payments, and add a catch-up payment" at bounding box center [503, 362] width 340 height 20
click at [345, 352] on input "Delete the affected payments, and add a catch-up payment" at bounding box center [339, 352] width 11 height 0
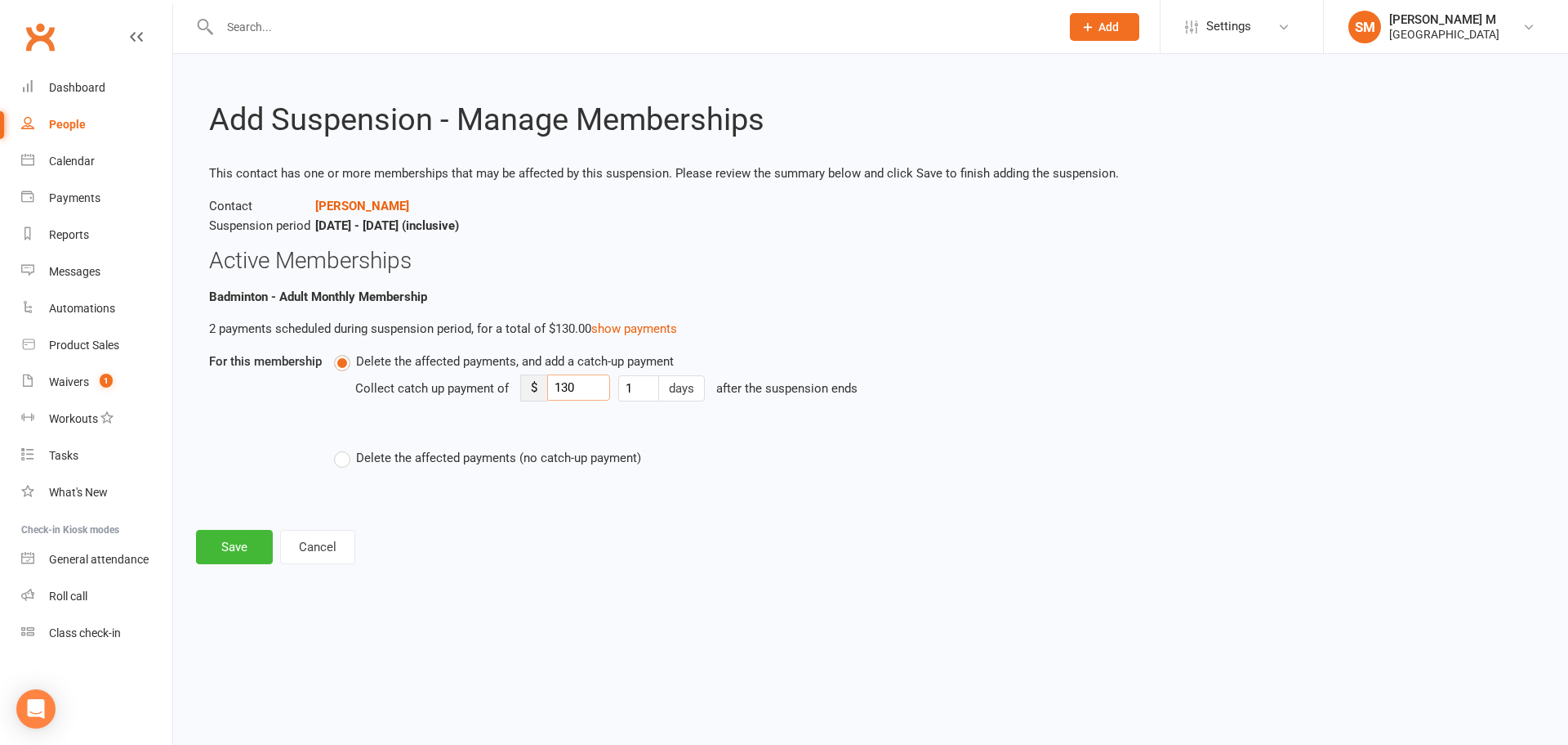
drag, startPoint x: 590, startPoint y: 395, endPoint x: 538, endPoint y: 389, distance: 52.3
click at [538, 389] on div "$ 130" at bounding box center [564, 387] width 90 height 27
type input "30"
click at [230, 544] on button "Save" at bounding box center [234, 546] width 77 height 34
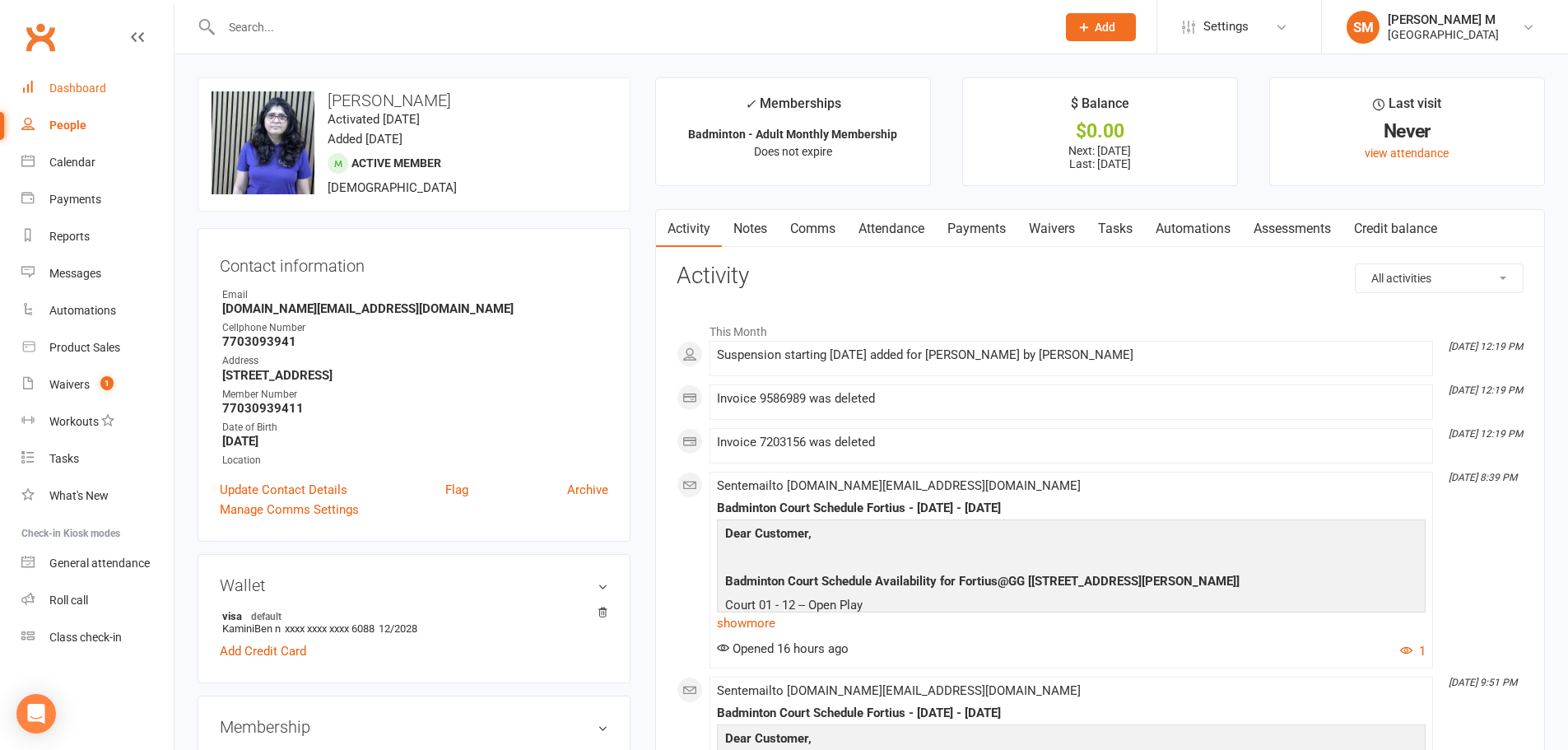
click at [86, 82] on div "Dashboard" at bounding box center [77, 87] width 57 height 13
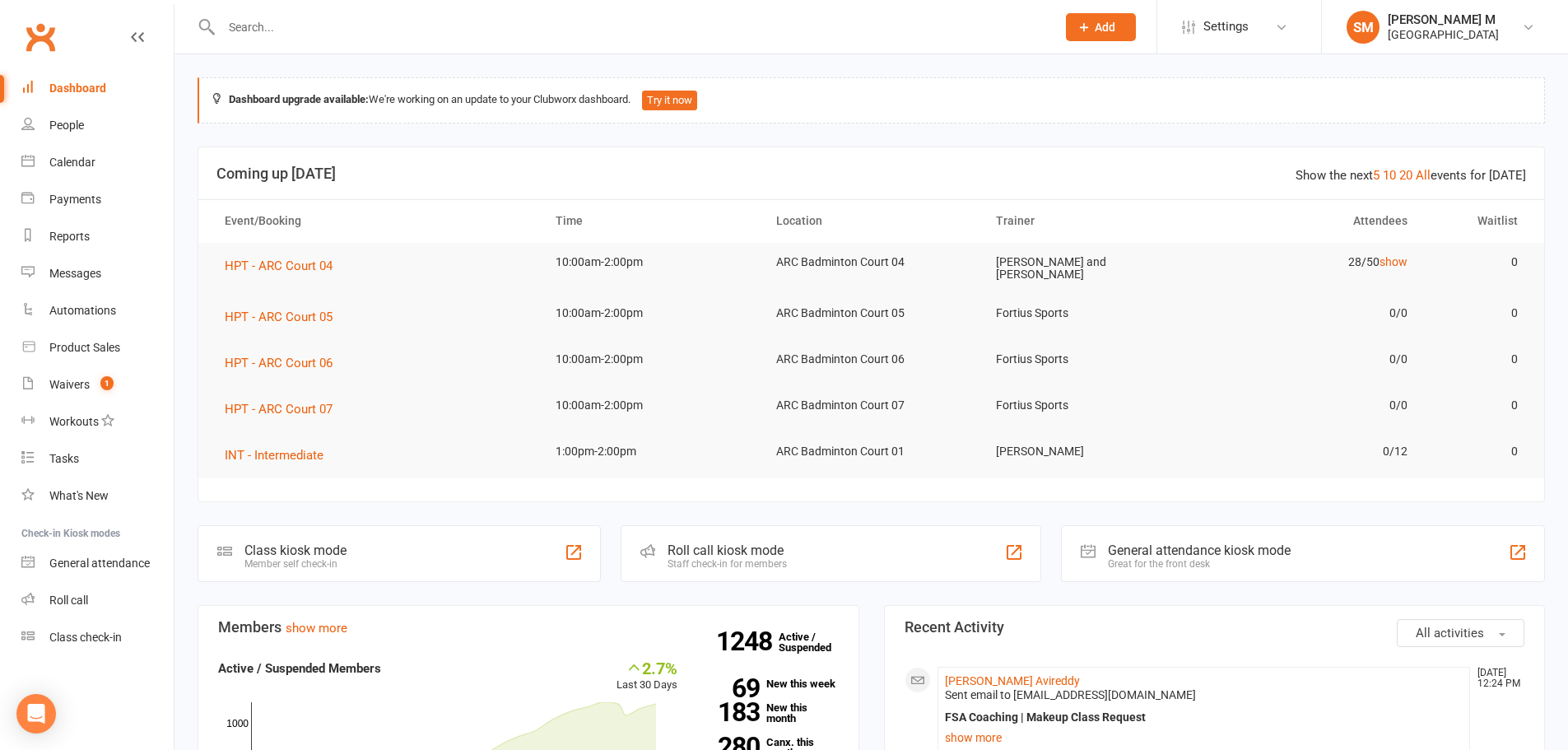
click at [281, 23] on input "text" at bounding box center [630, 27] width 828 height 23
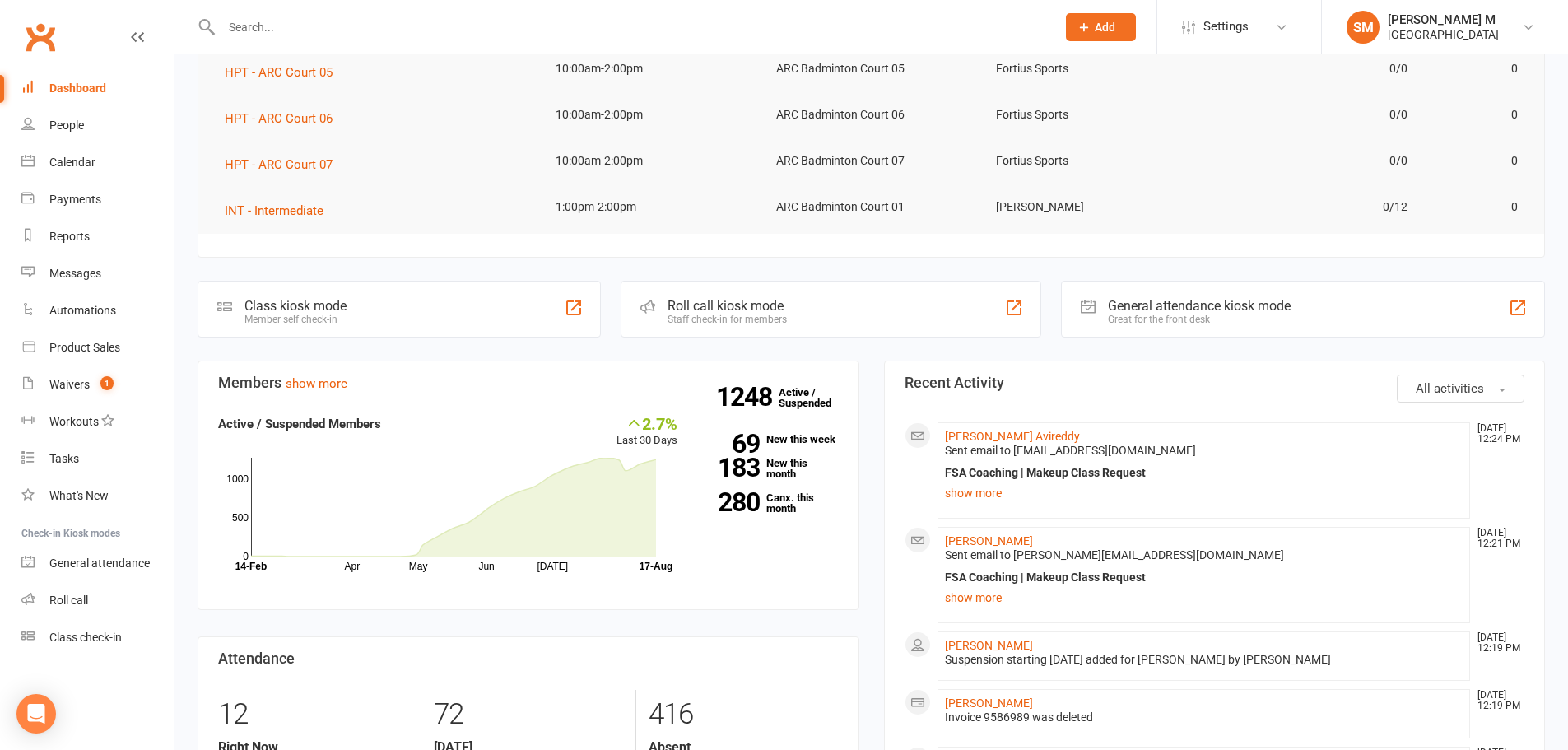
scroll to position [247, 0]
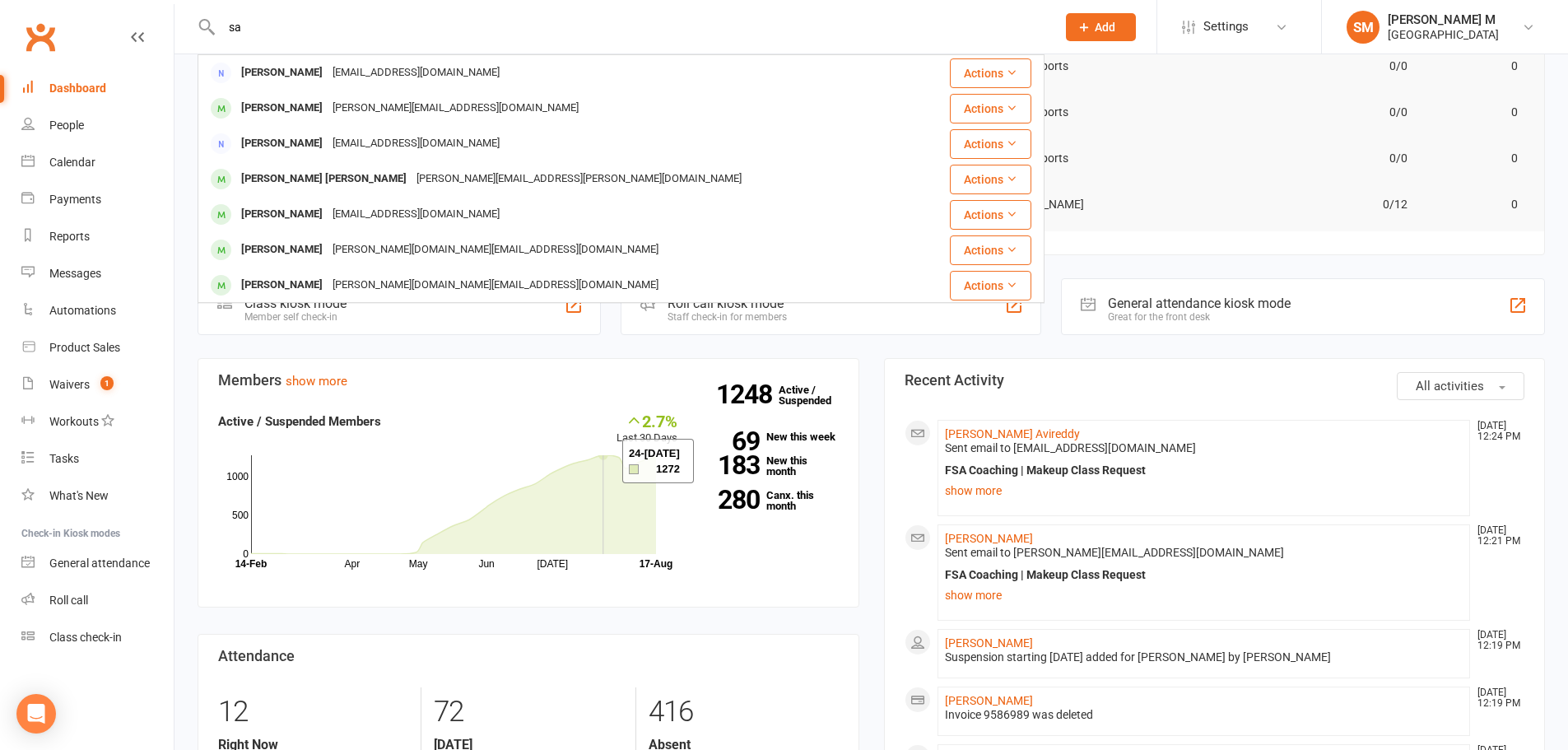
type input "s"
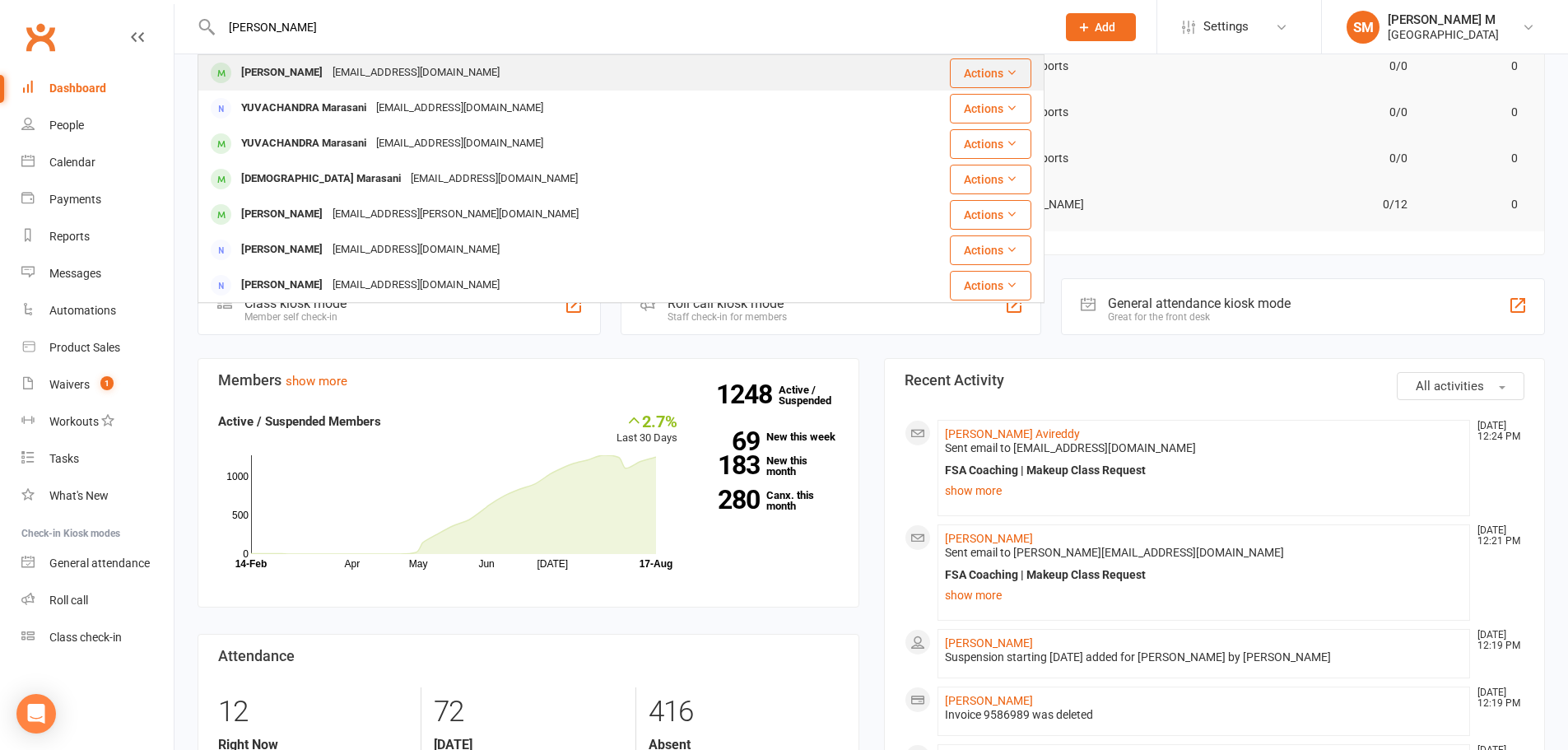
type input "marakani"
click at [270, 77] on div "Seejal Marakani" at bounding box center [282, 72] width 91 height 24
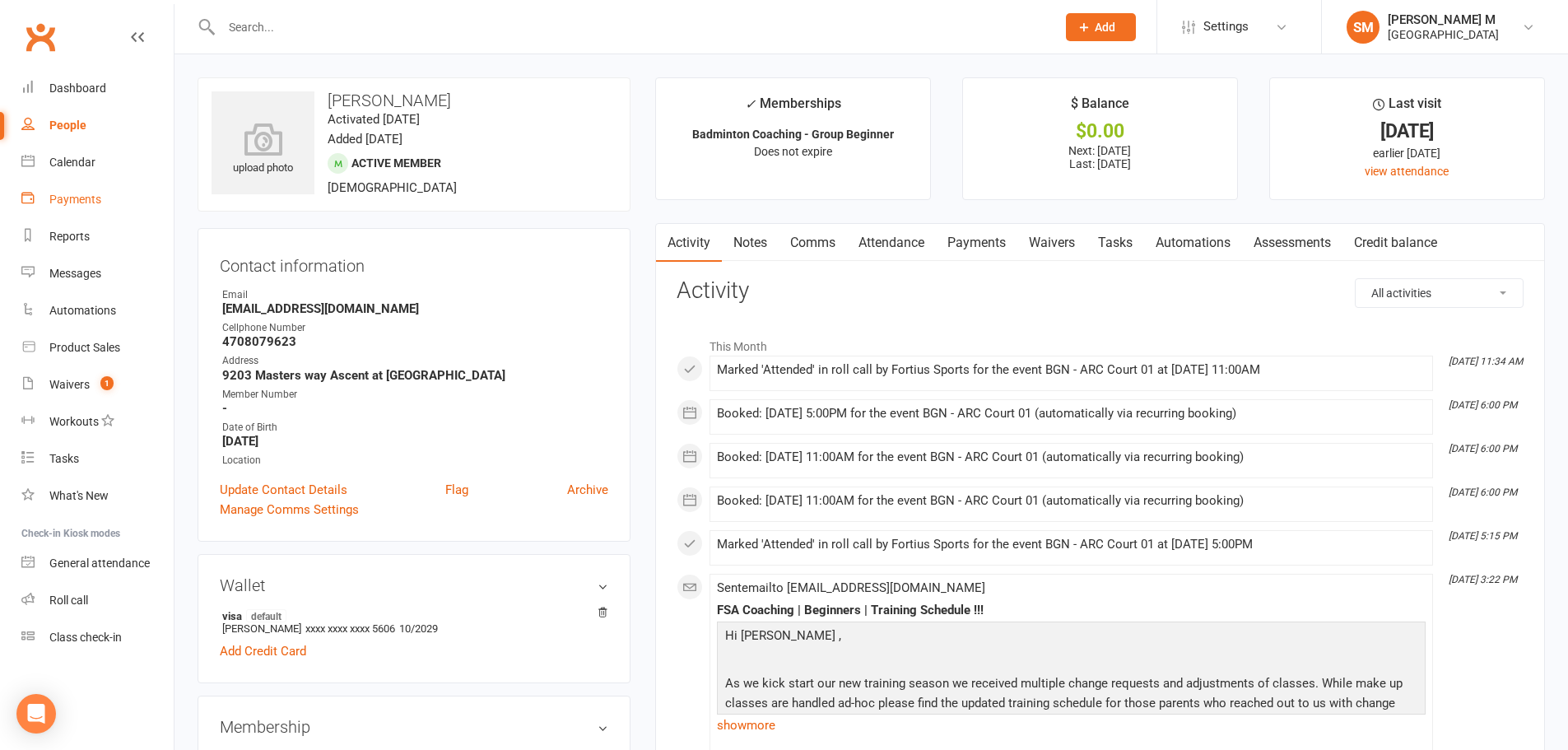
click at [79, 198] on div "Payments" at bounding box center [75, 198] width 52 height 13
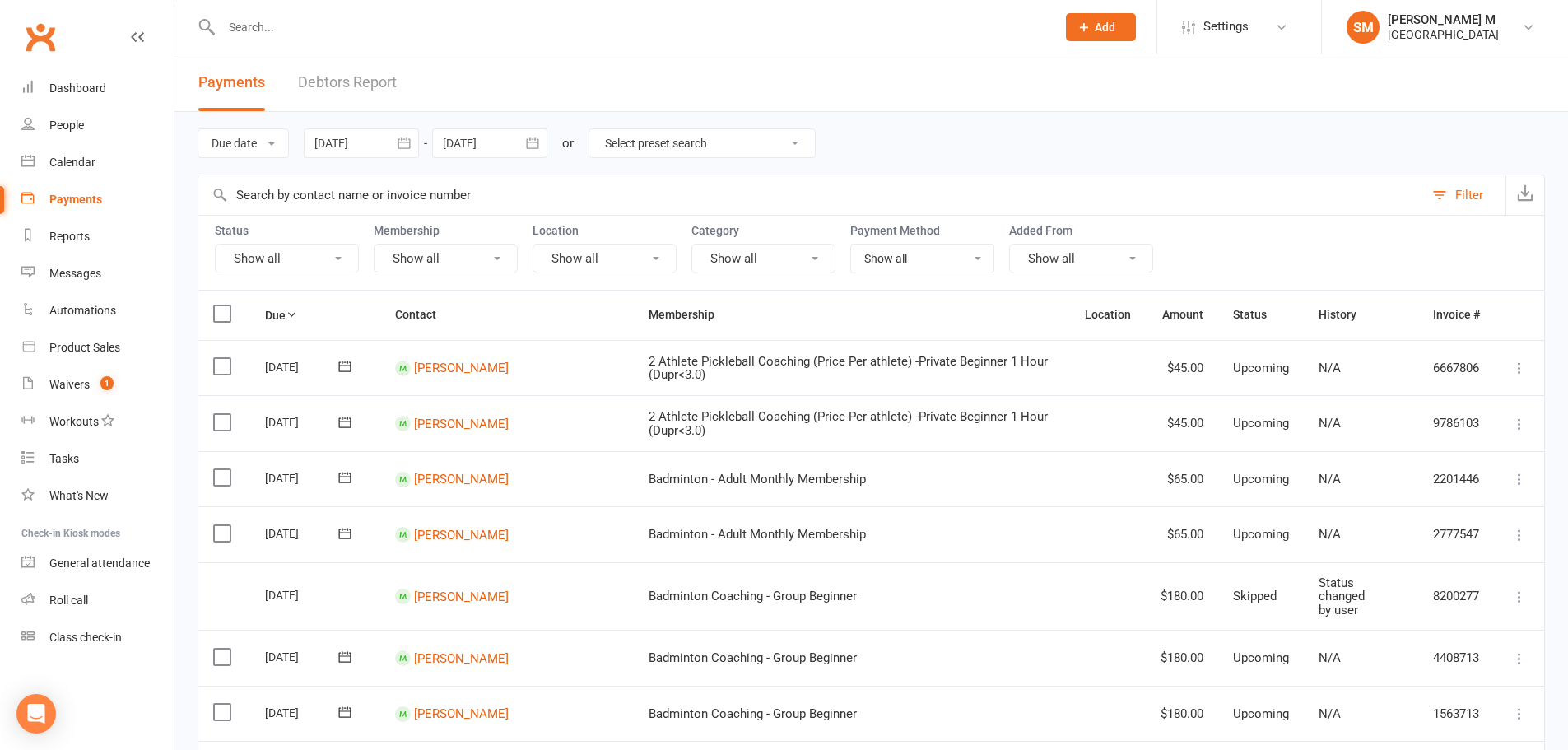
click at [406, 139] on icon "button" at bounding box center [404, 143] width 12 height 11
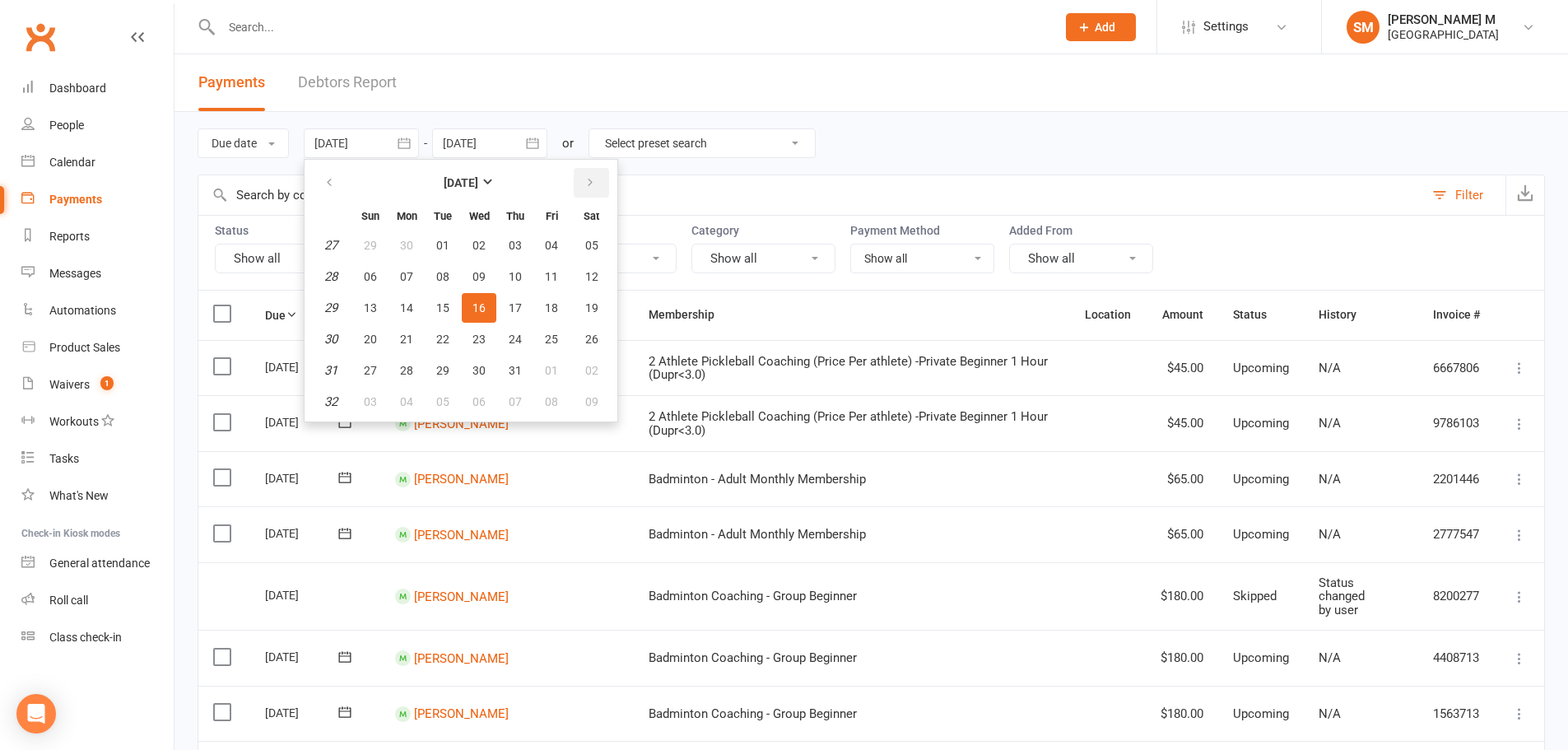
click at [584, 172] on button "button" at bounding box center [591, 183] width 36 height 30
click at [558, 239] on span "01" at bounding box center [551, 245] width 13 height 13
type input "01 Aug 2025"
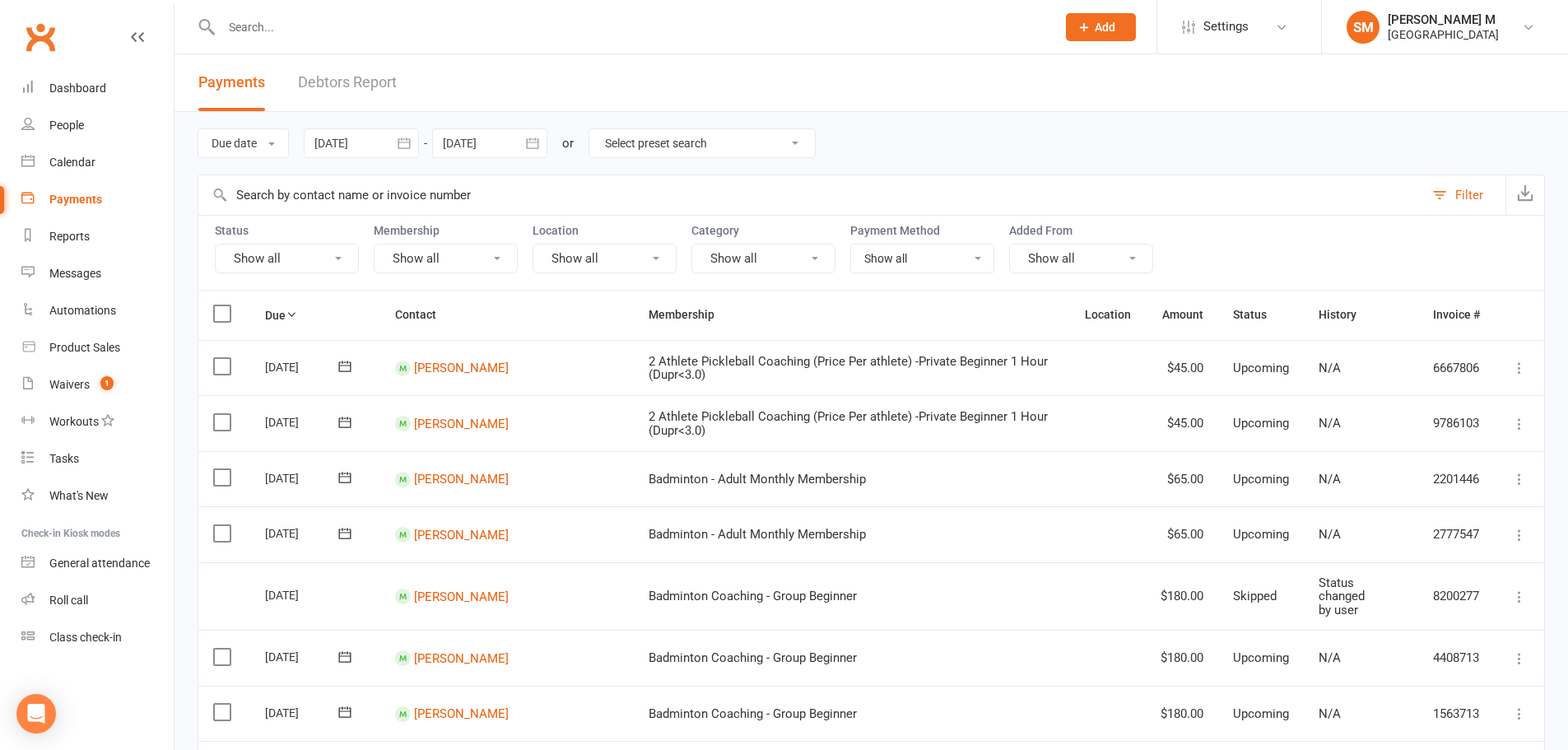
click at [530, 140] on icon "button" at bounding box center [532, 143] width 12 height 11
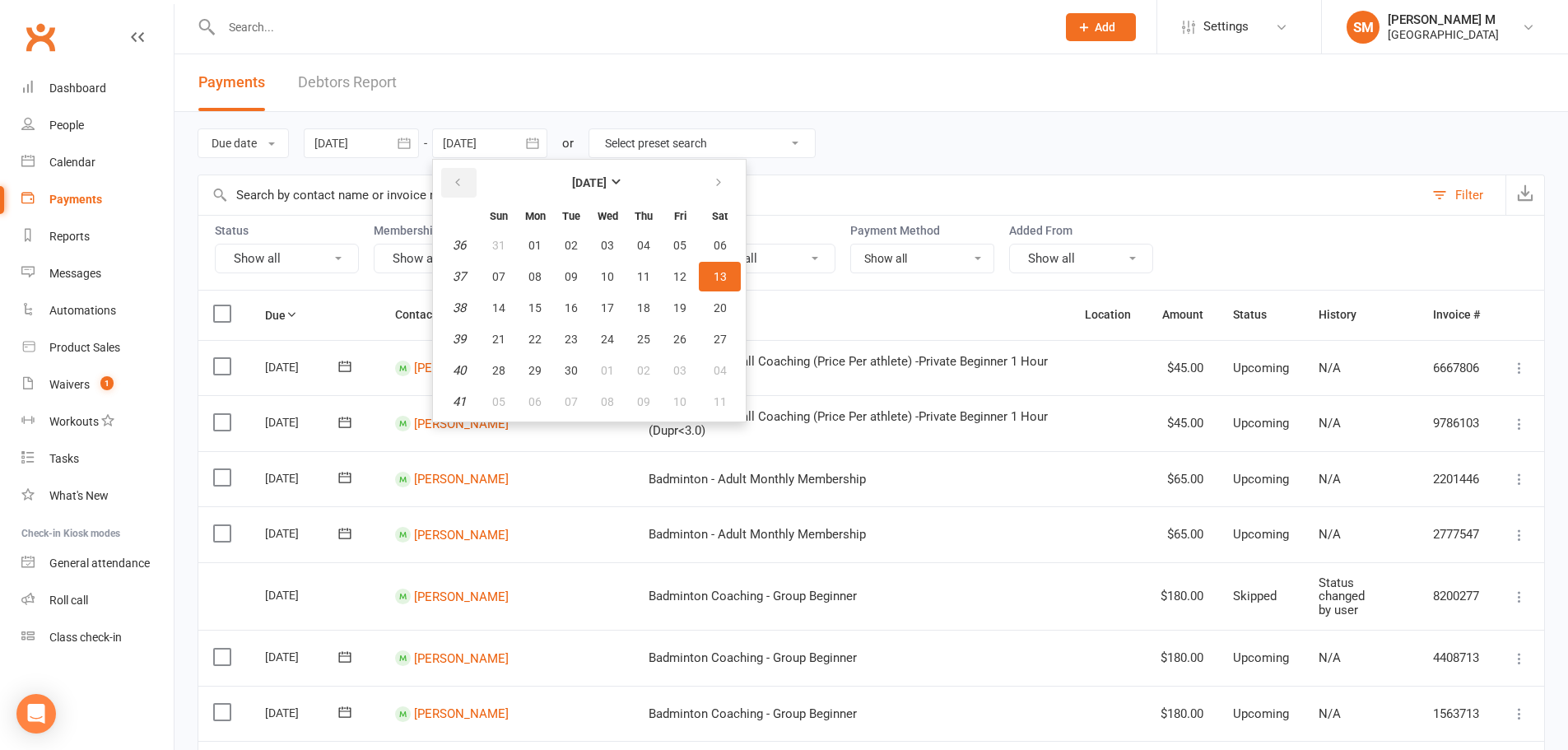
click at [469, 186] on button "button" at bounding box center [459, 183] width 36 height 30
click at [715, 376] on button "30" at bounding box center [719, 370] width 42 height 30
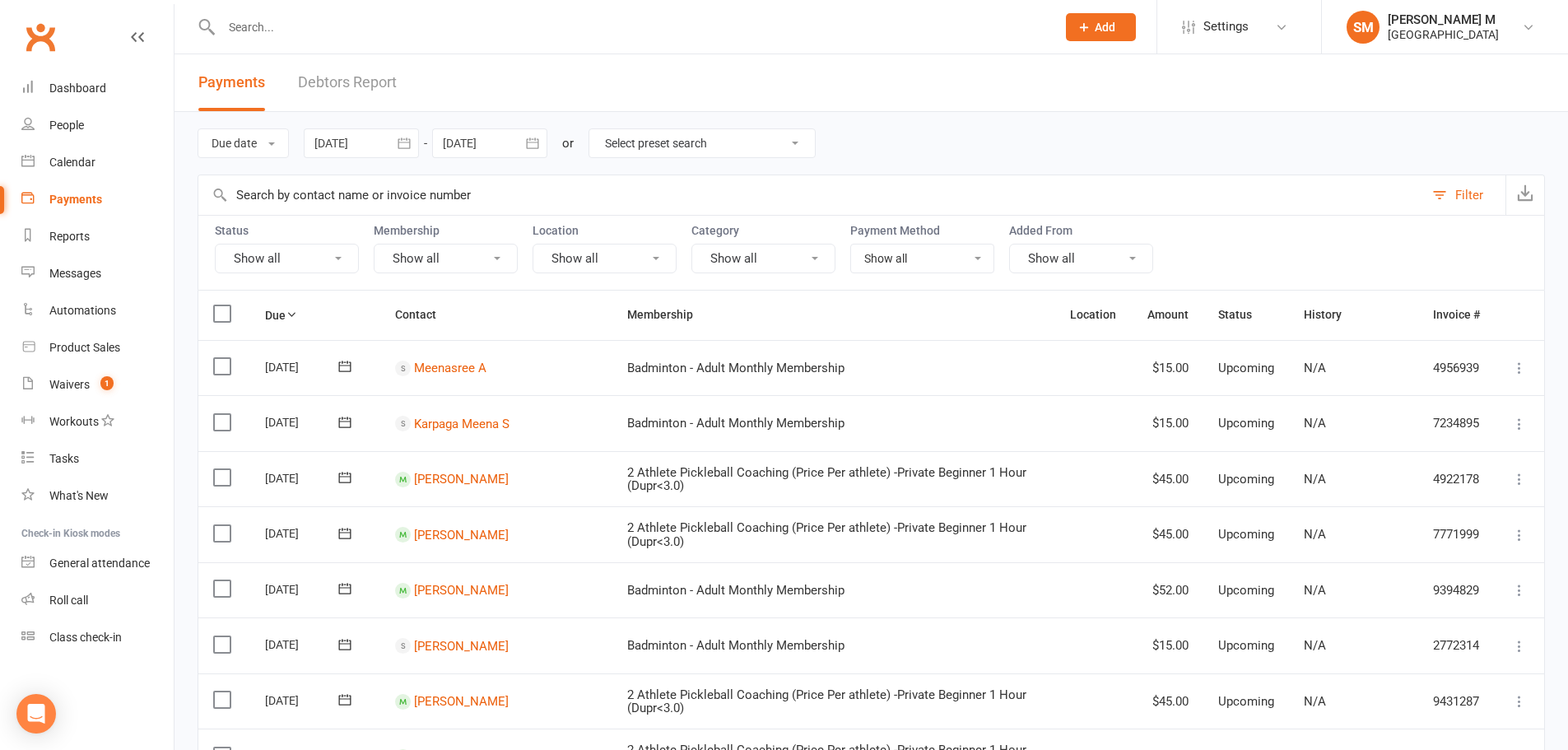
click at [537, 142] on icon "button" at bounding box center [532, 143] width 12 height 11
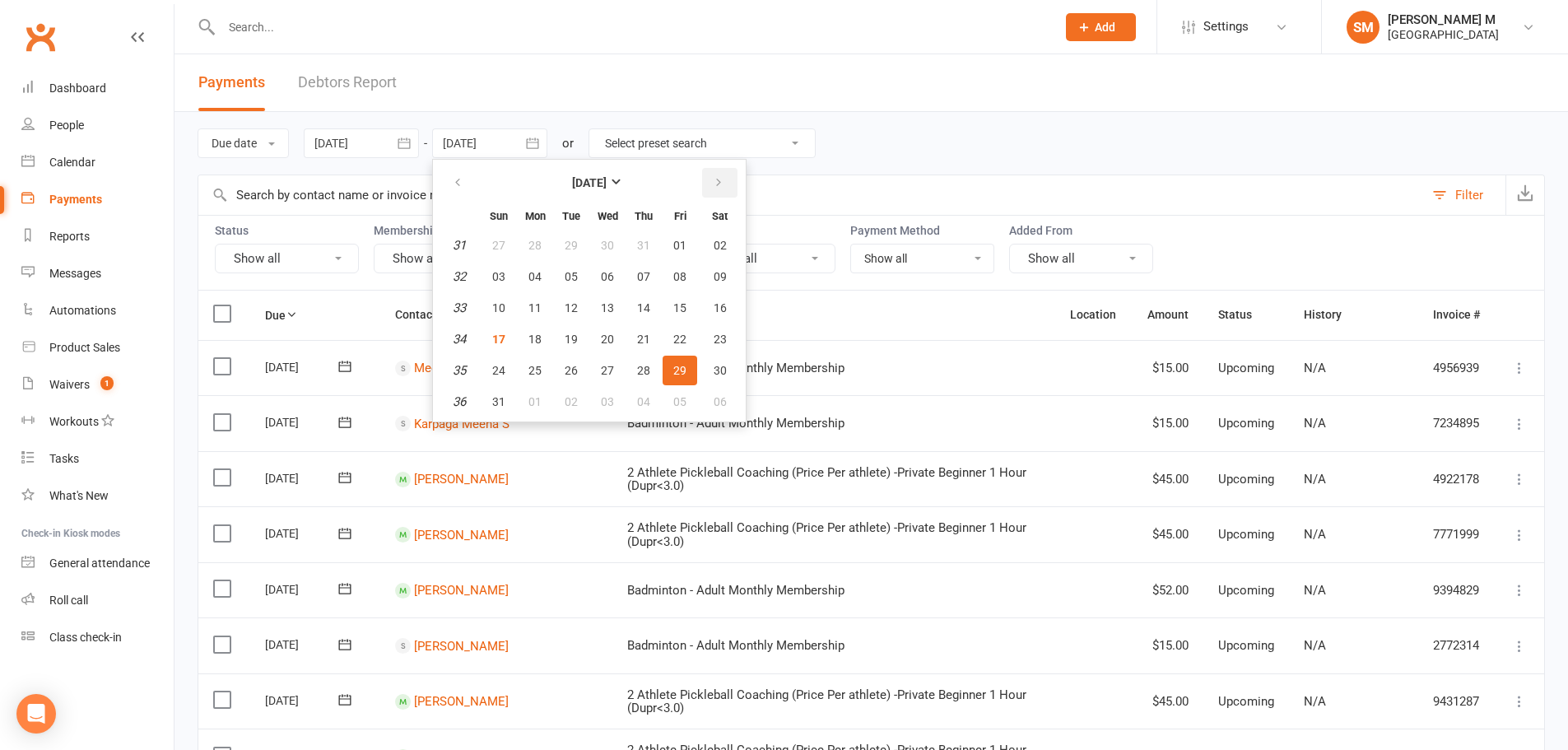
click at [718, 181] on icon "button" at bounding box center [719, 182] width 12 height 13
click at [578, 371] on span "30" at bounding box center [571, 370] width 13 height 13
type input "30 Sep 2025"
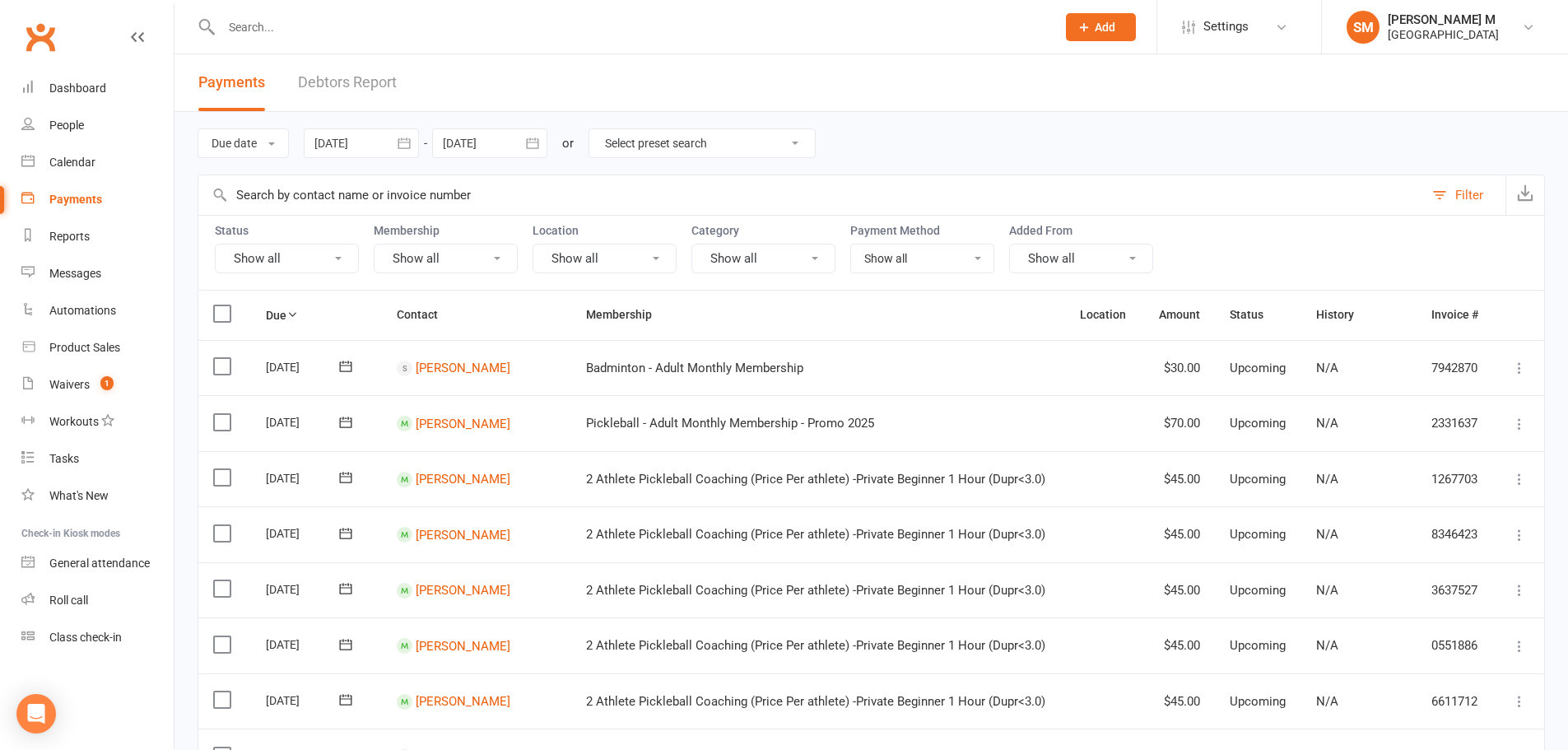
click at [413, 140] on icon "button" at bounding box center [404, 143] width 17 height 17
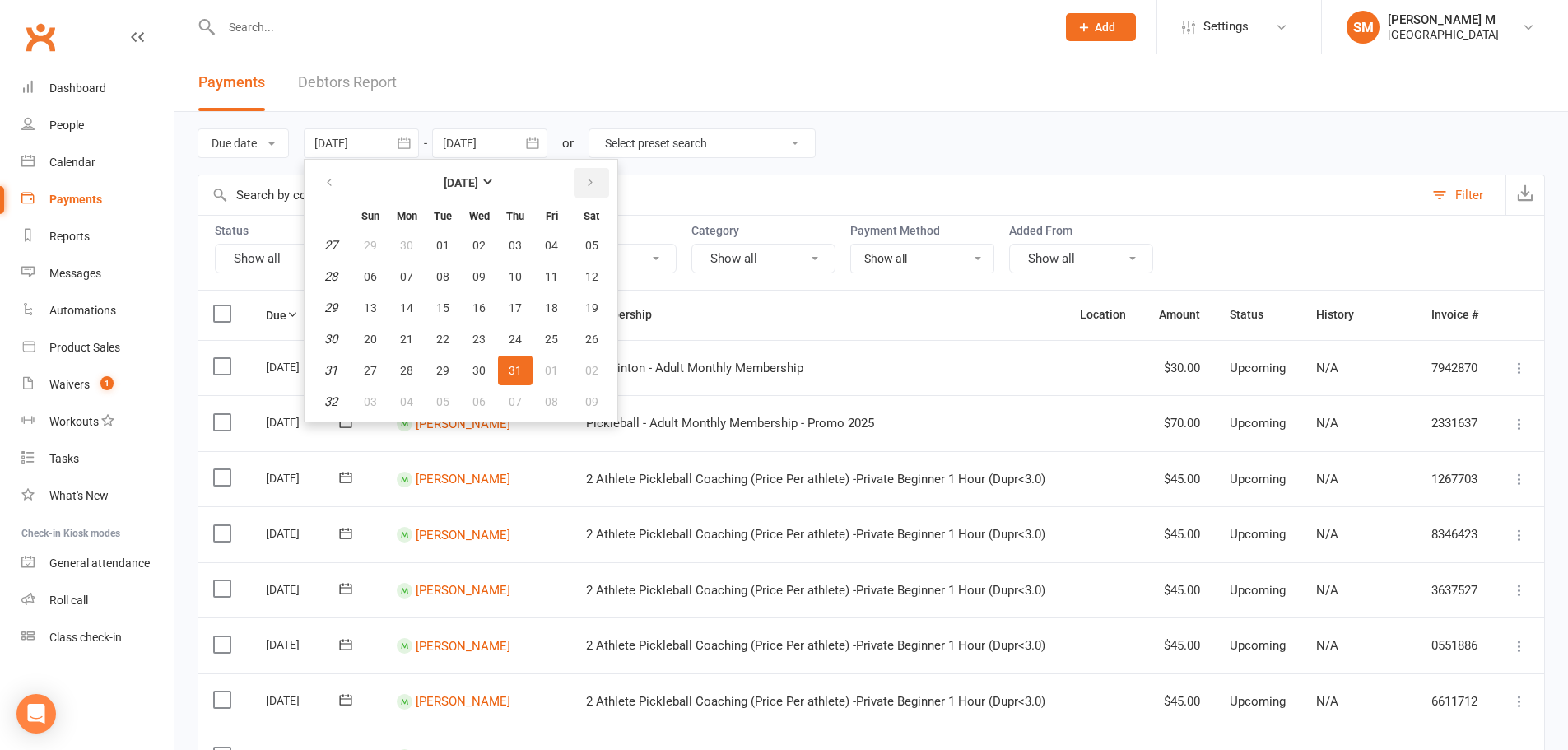
click at [595, 173] on button "button" at bounding box center [591, 183] width 36 height 30
click at [410, 249] on span "01" at bounding box center [406, 245] width 13 height 13
type input "[DATE]"
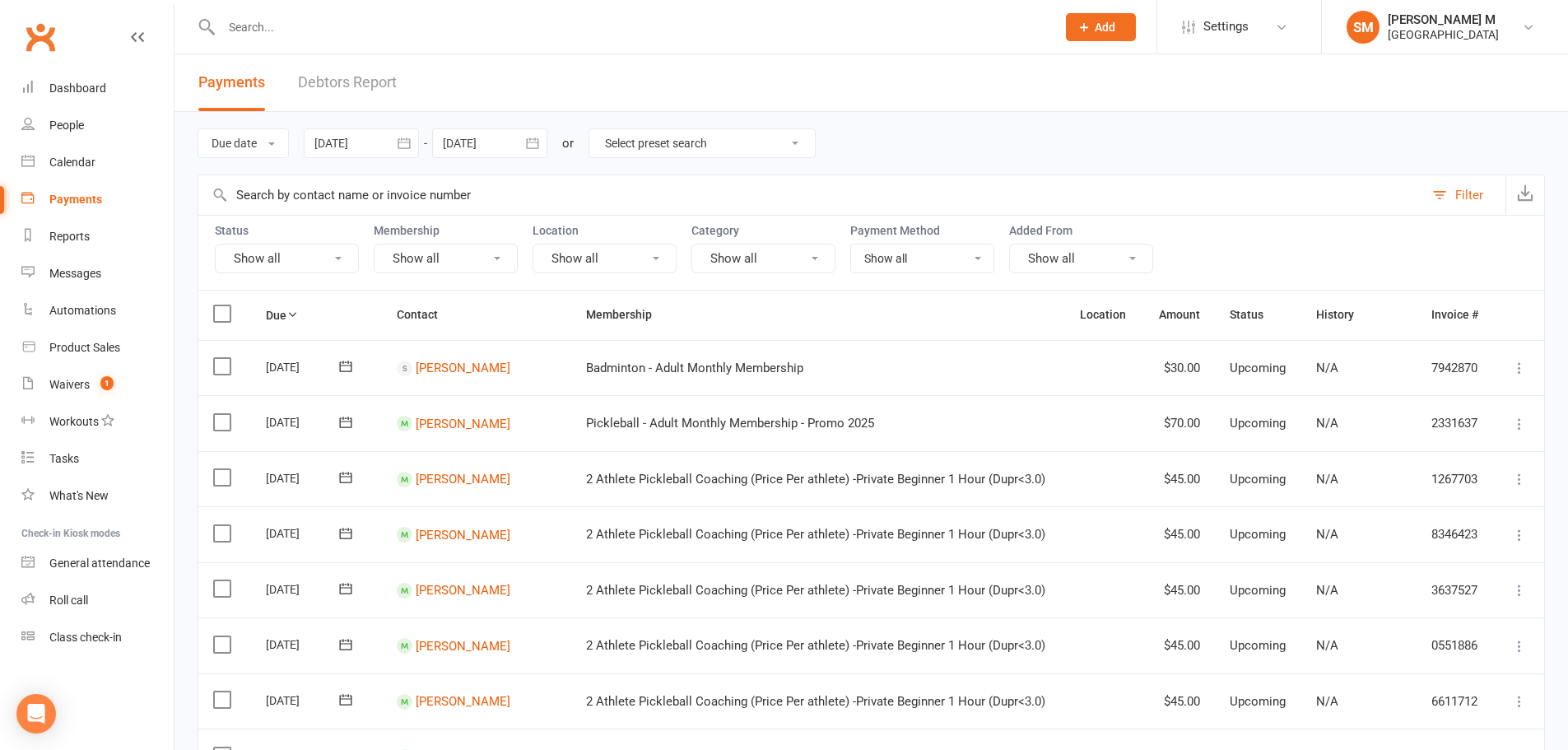
click at [533, 140] on icon "button" at bounding box center [532, 143] width 12 height 11
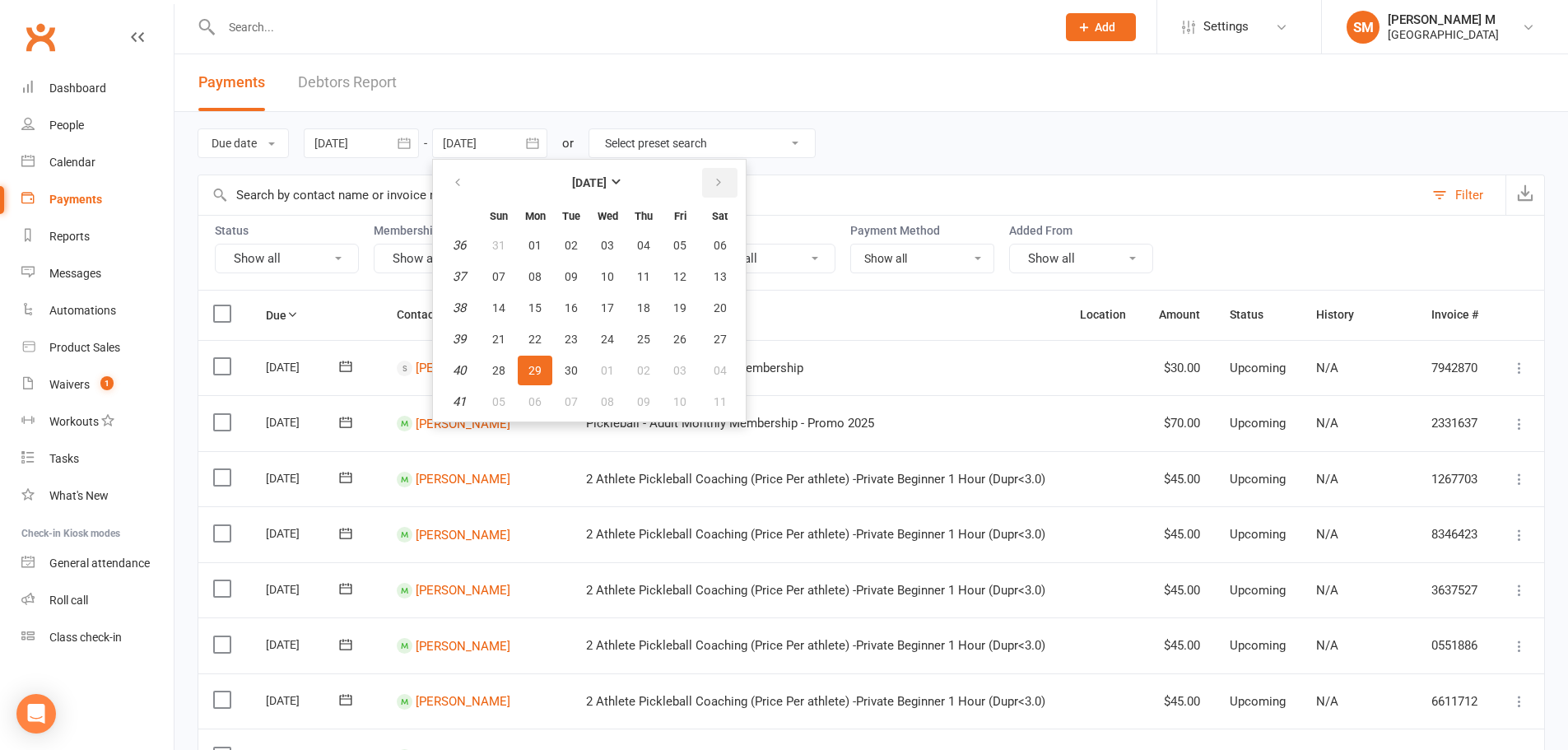
click at [715, 184] on icon "button" at bounding box center [719, 182] width 12 height 13
click at [600, 371] on button "31" at bounding box center [607, 370] width 35 height 30
type input "31 Dec 2025"
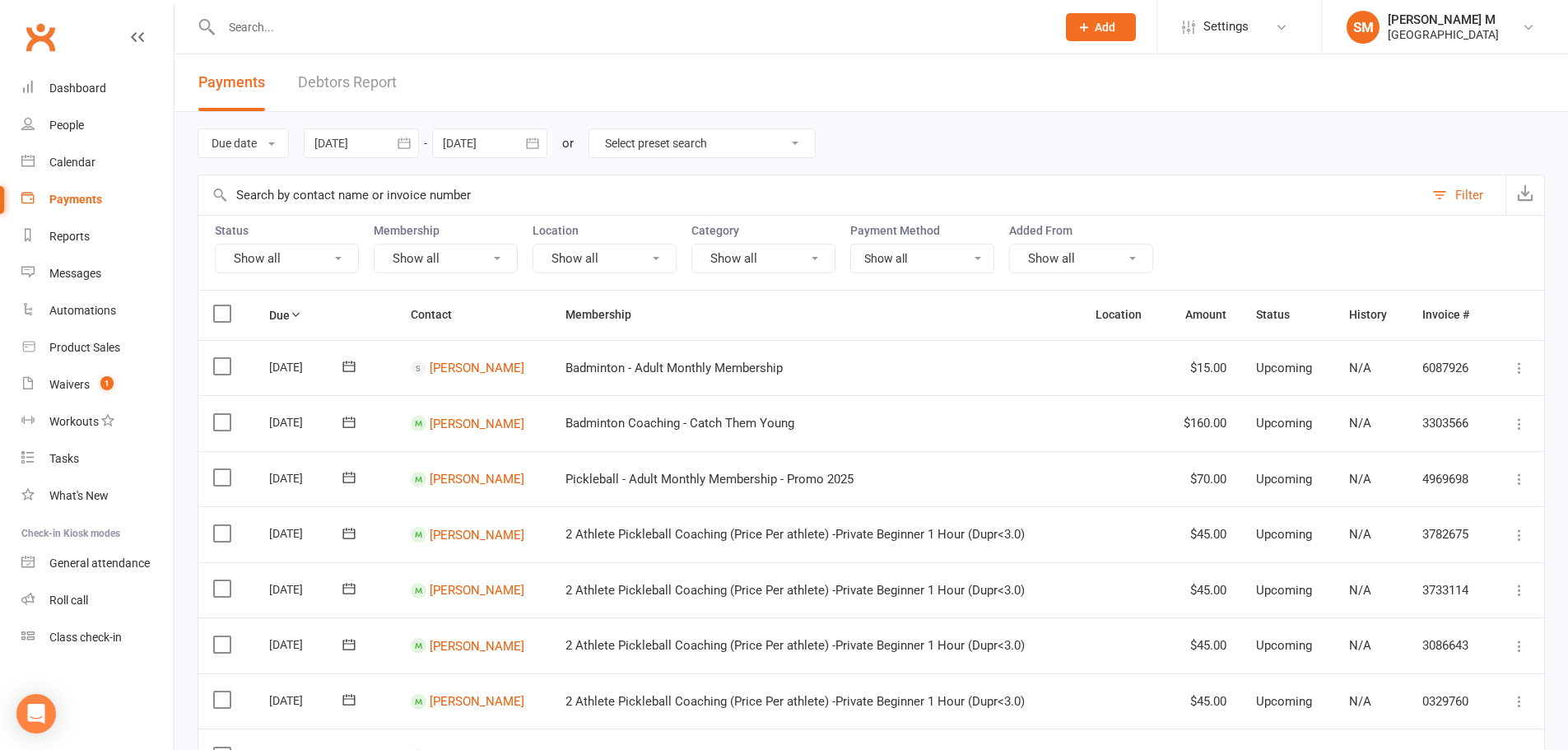
click at [401, 147] on icon "button" at bounding box center [404, 143] width 12 height 11
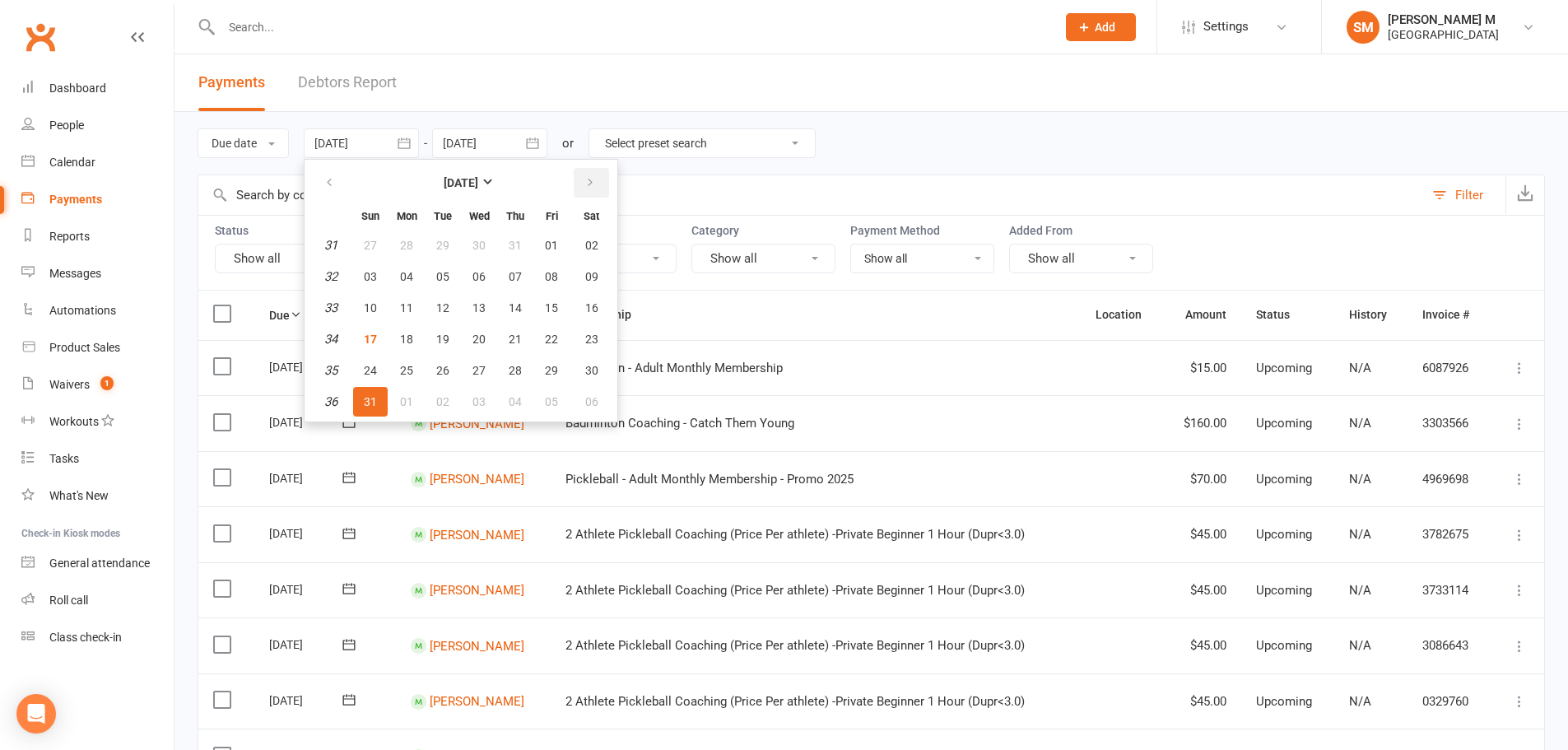
click at [577, 180] on button "button" at bounding box center [591, 183] width 36 height 30
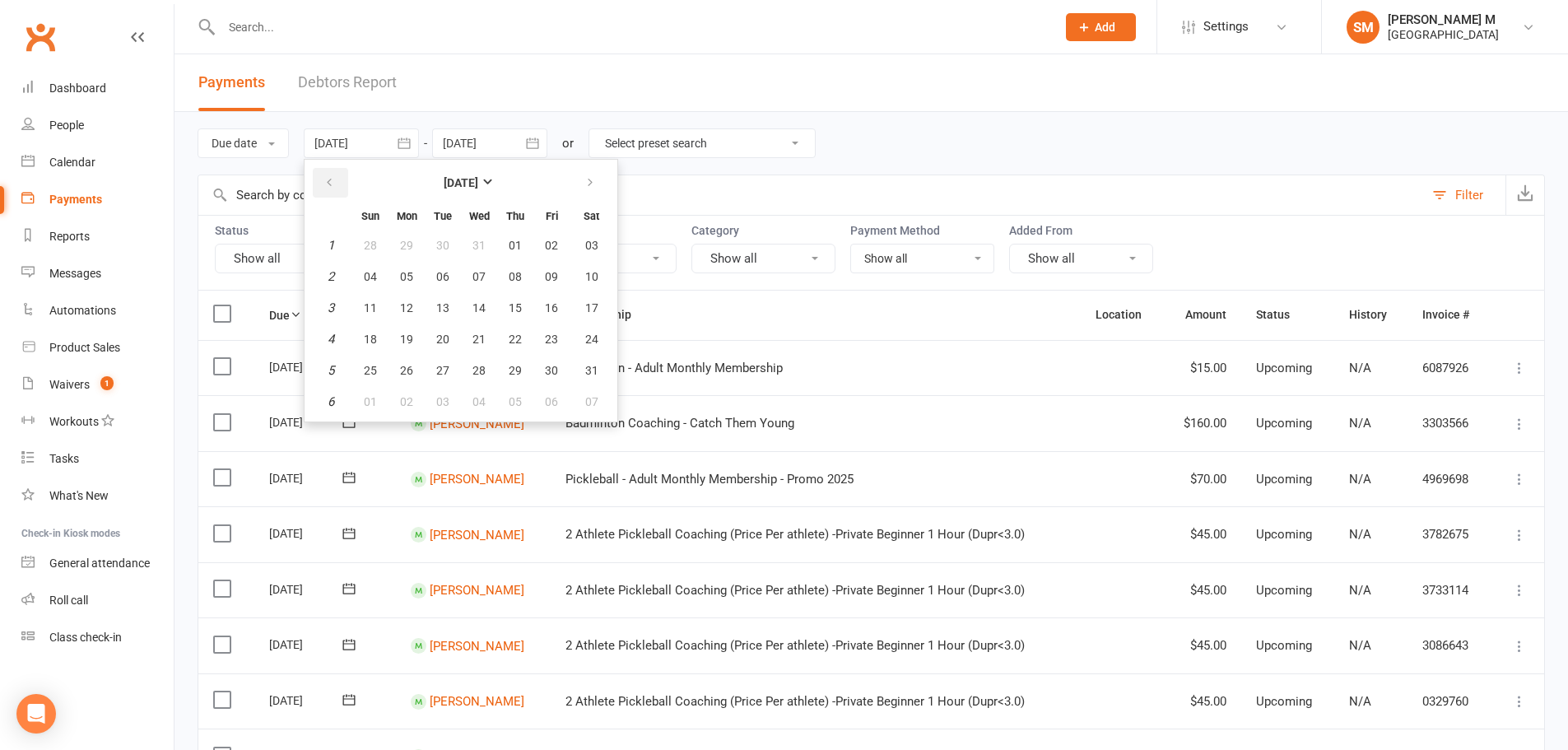
click at [348, 186] on button "button" at bounding box center [330, 183] width 36 height 30
click at [413, 245] on span "01" at bounding box center [406, 245] width 13 height 13
type input "01 Dec 2025"
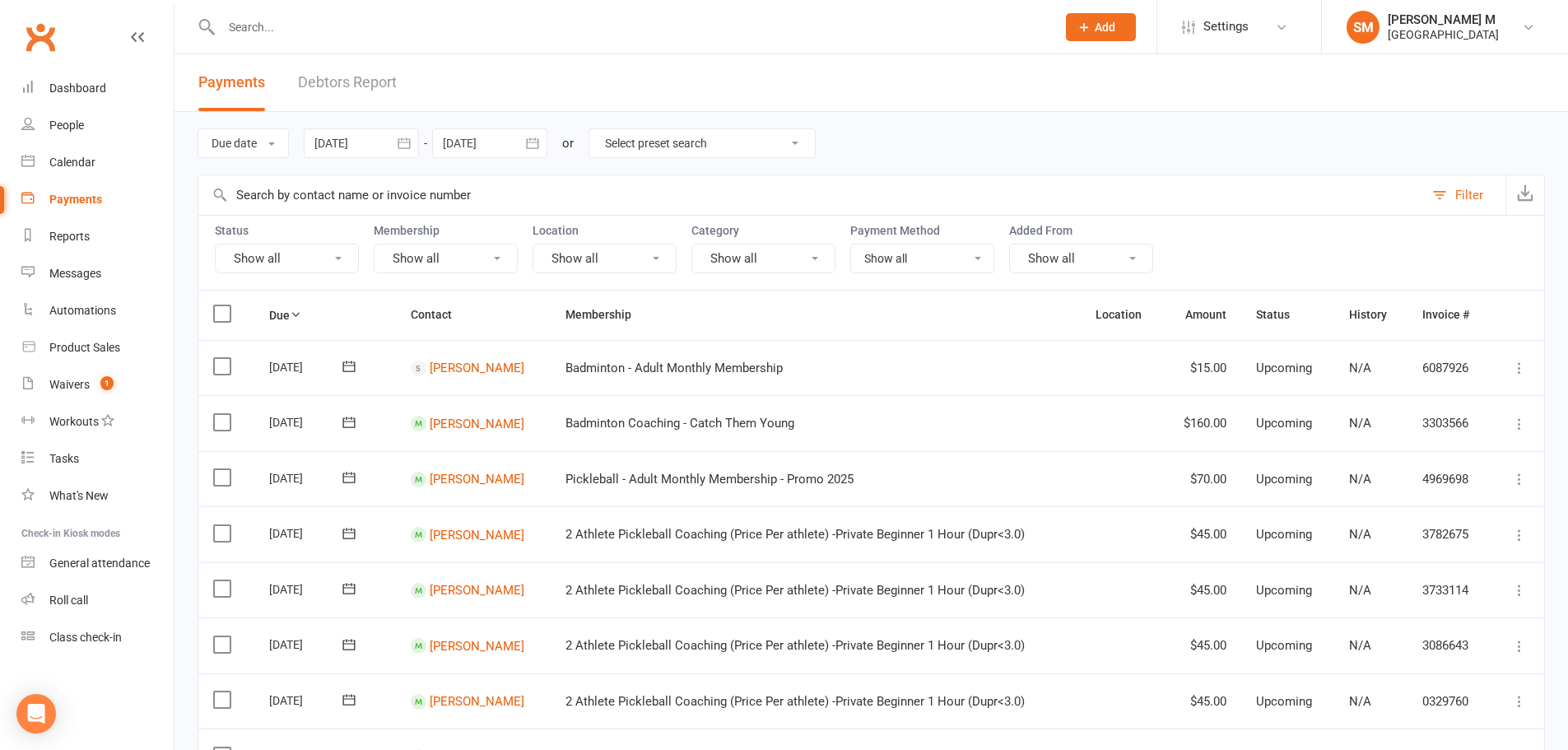
click at [407, 25] on input "text" at bounding box center [630, 27] width 828 height 23
click at [74, 162] on div "Calendar" at bounding box center [72, 162] width 46 height 13
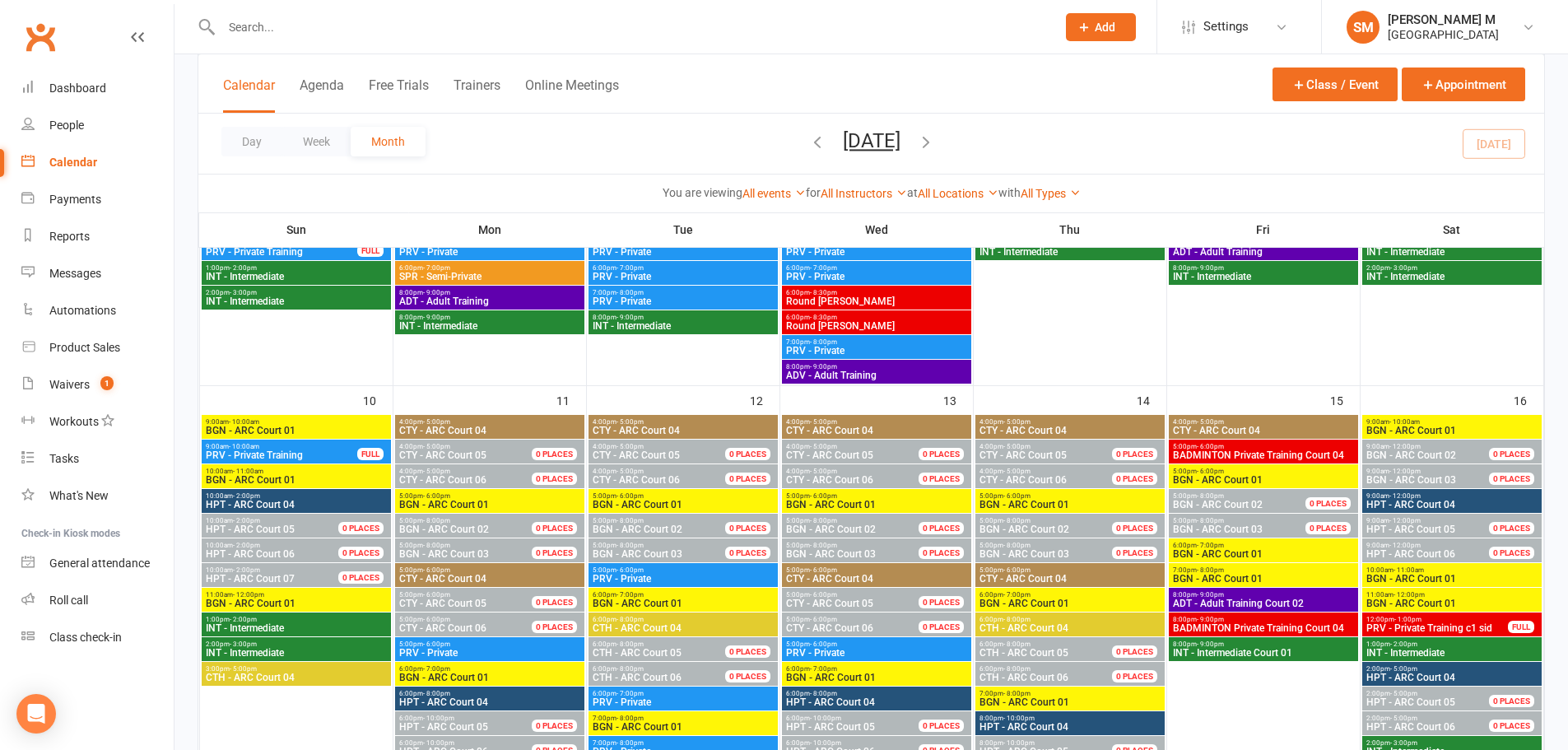
scroll to position [329, 0]
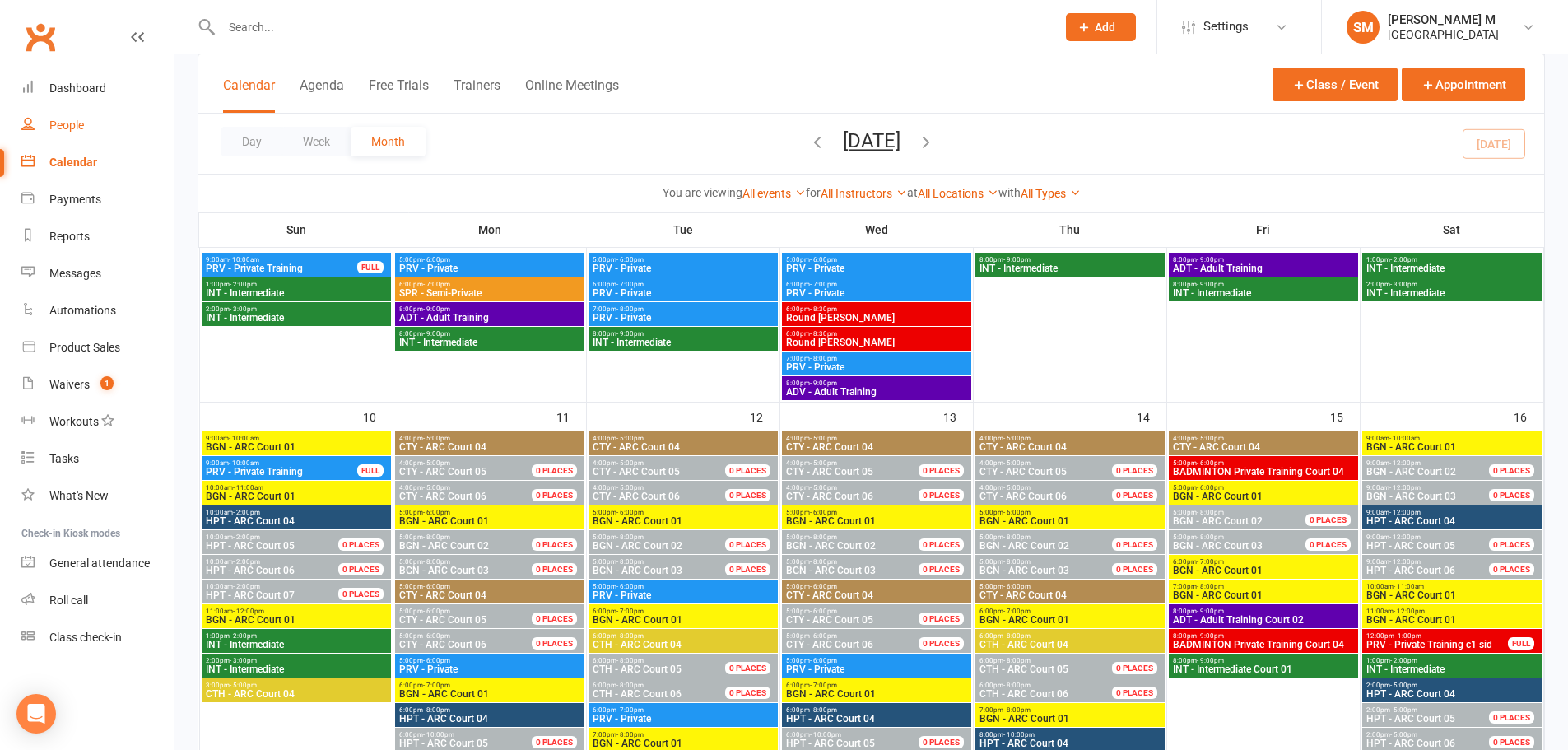
click at [66, 116] on link "People" at bounding box center [97, 125] width 152 height 37
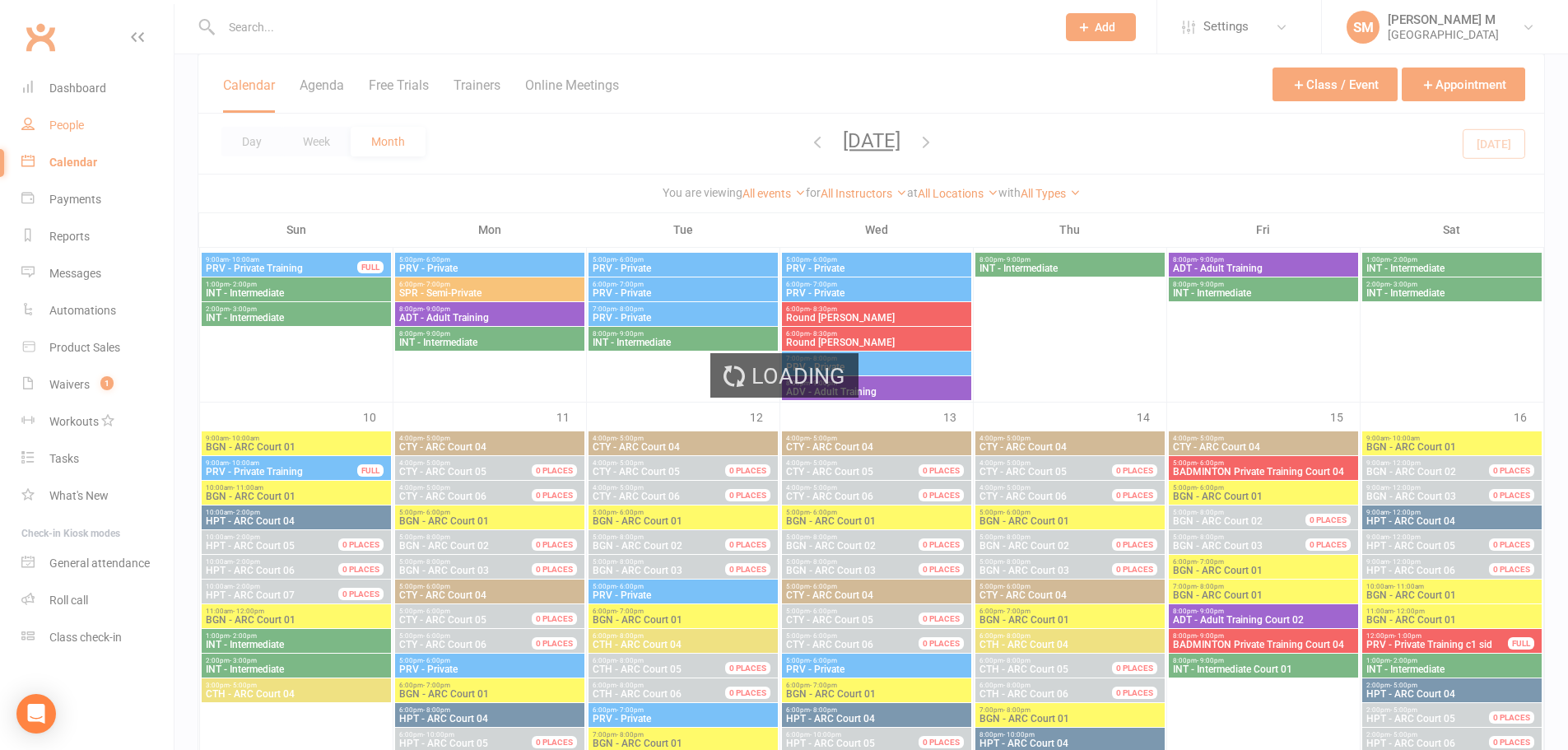
select select "100"
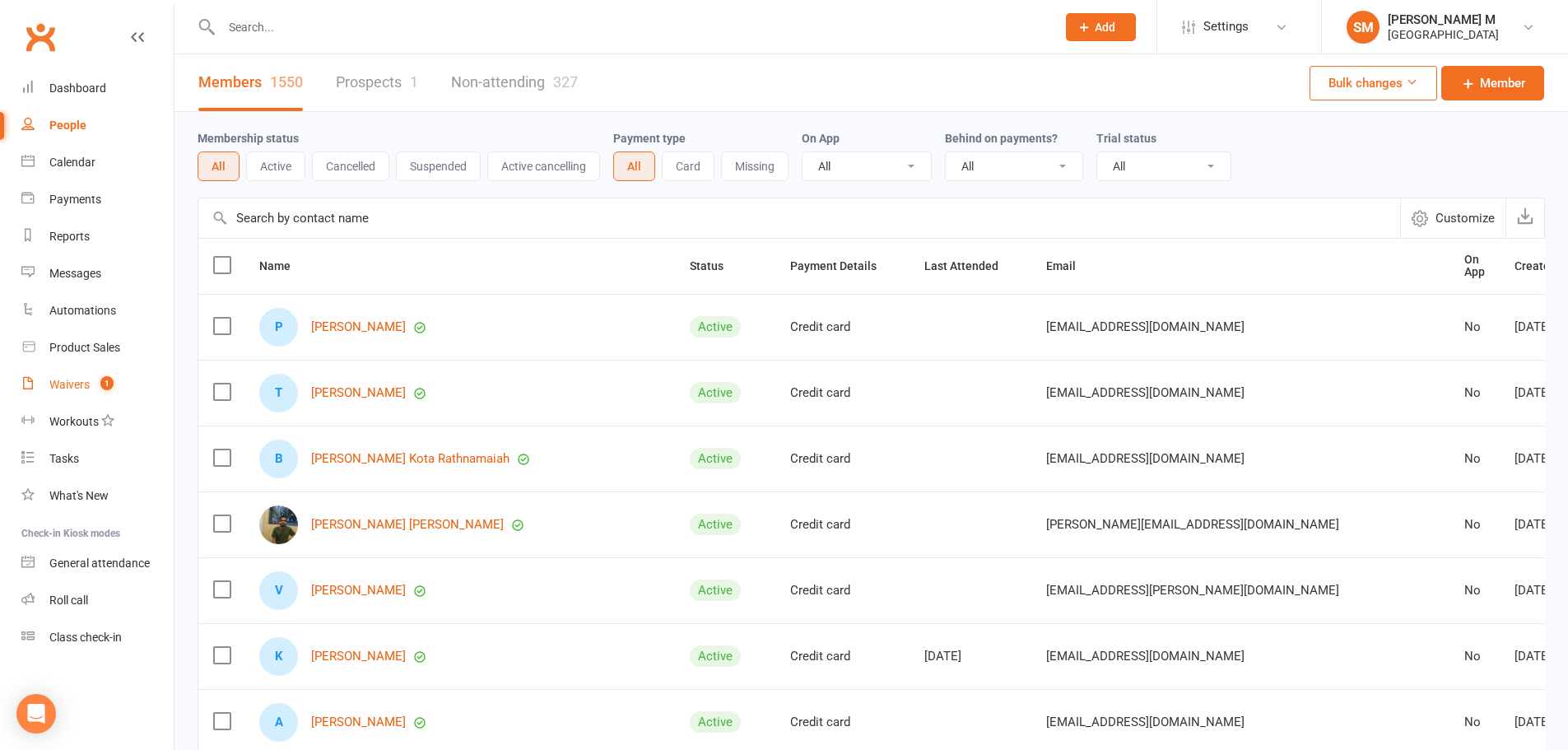
click at [65, 386] on div "Waivers" at bounding box center [69, 384] width 41 height 13
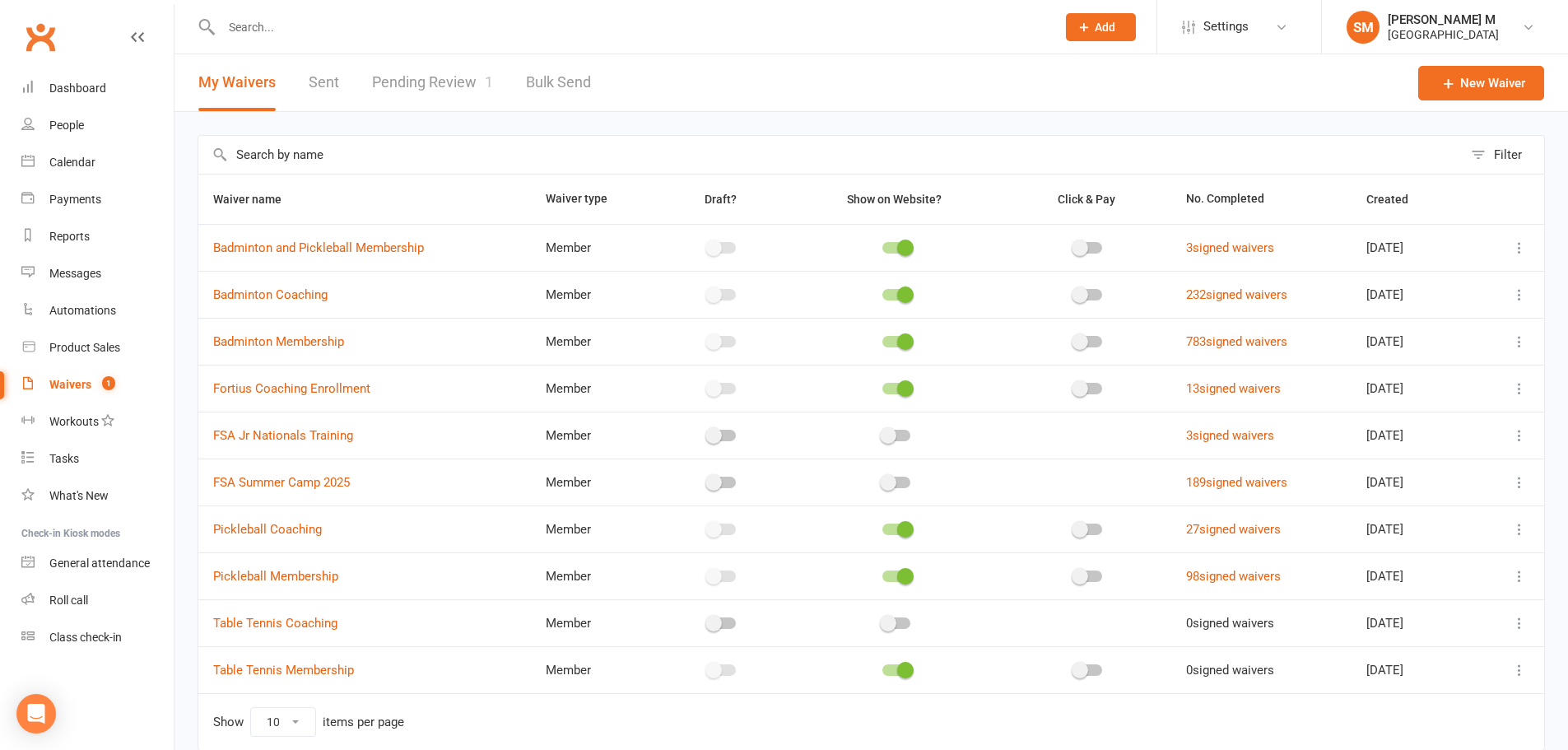
click at [414, 83] on link "Pending Review 1" at bounding box center [433, 82] width 121 height 57
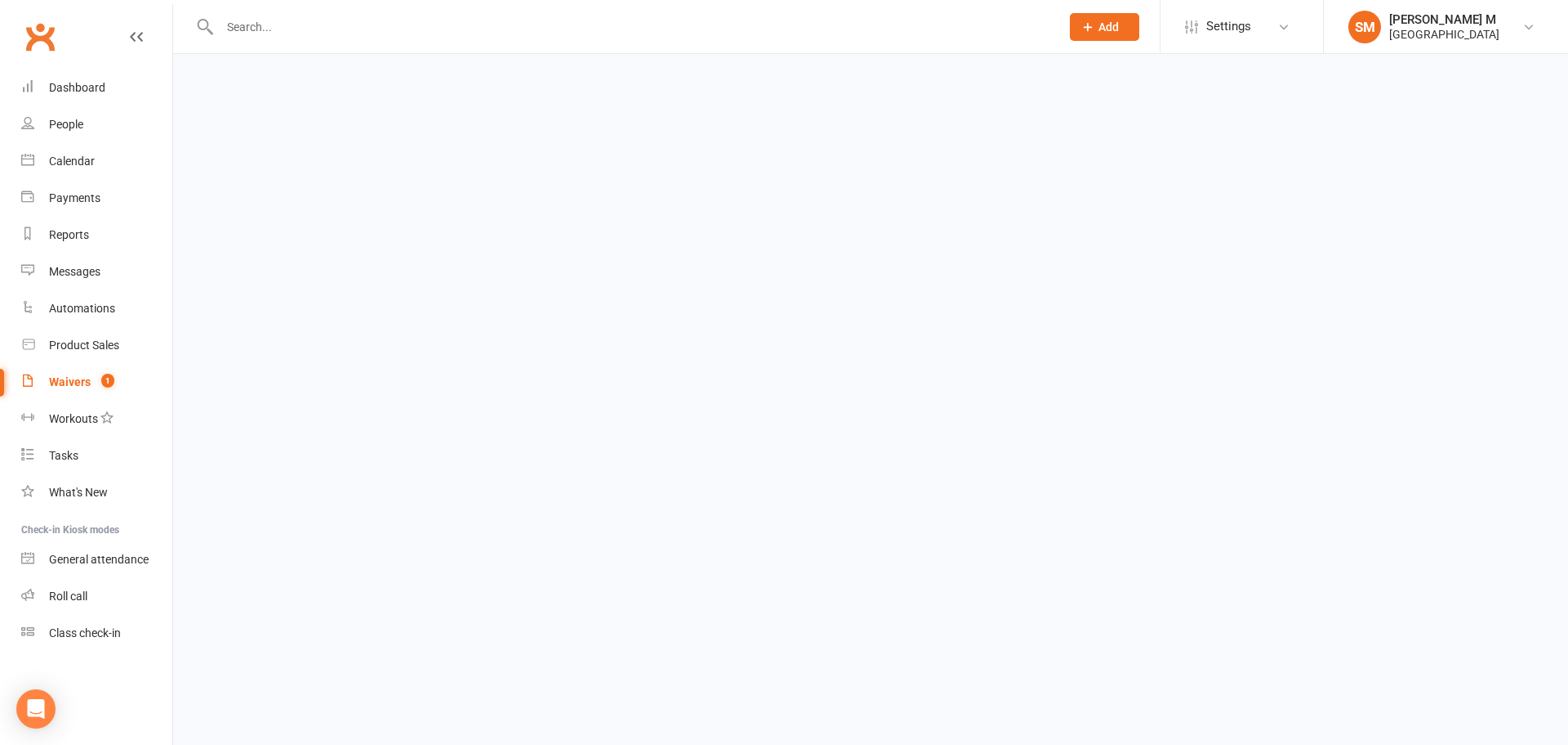
select select "100"
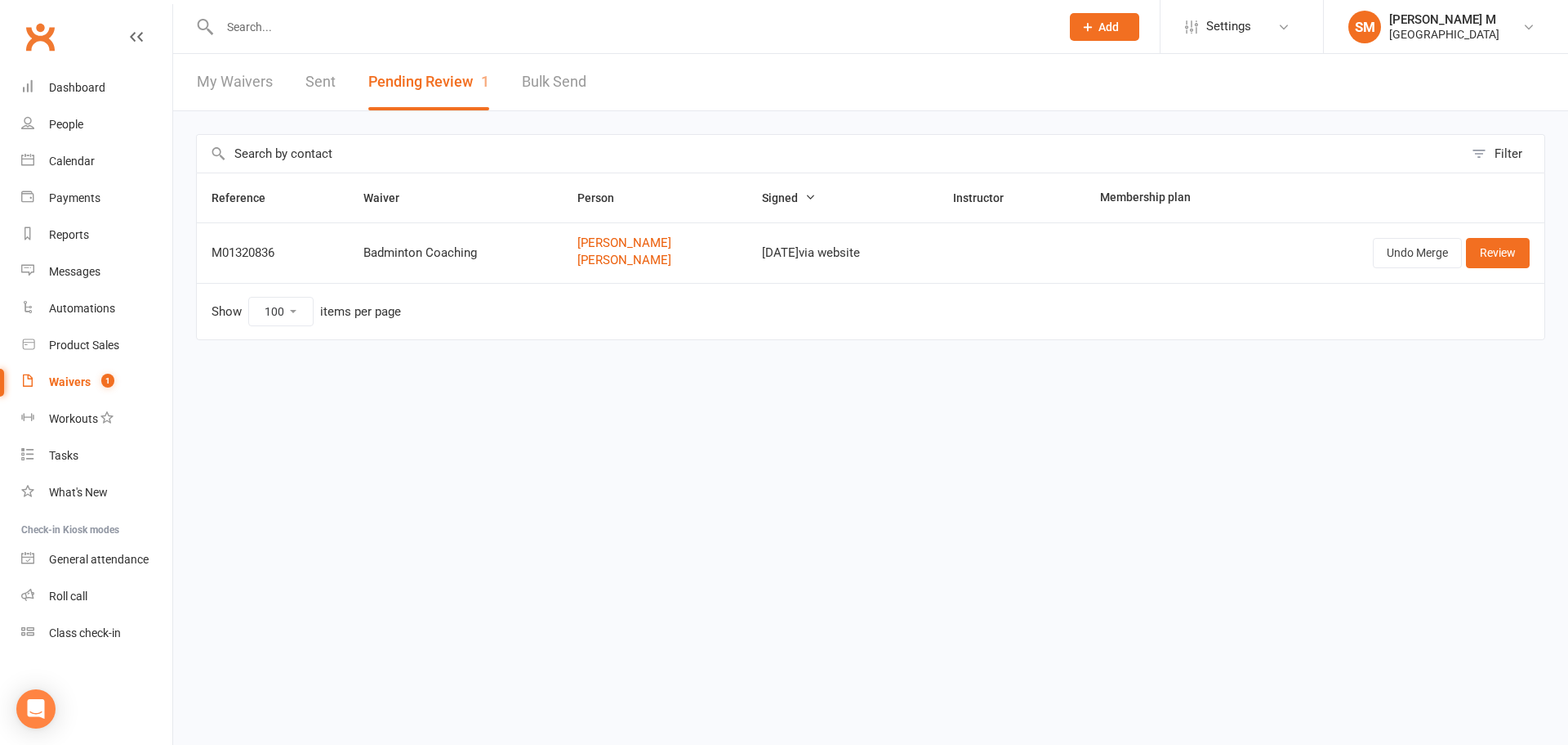
click at [468, 26] on input "text" at bounding box center [631, 27] width 834 height 23
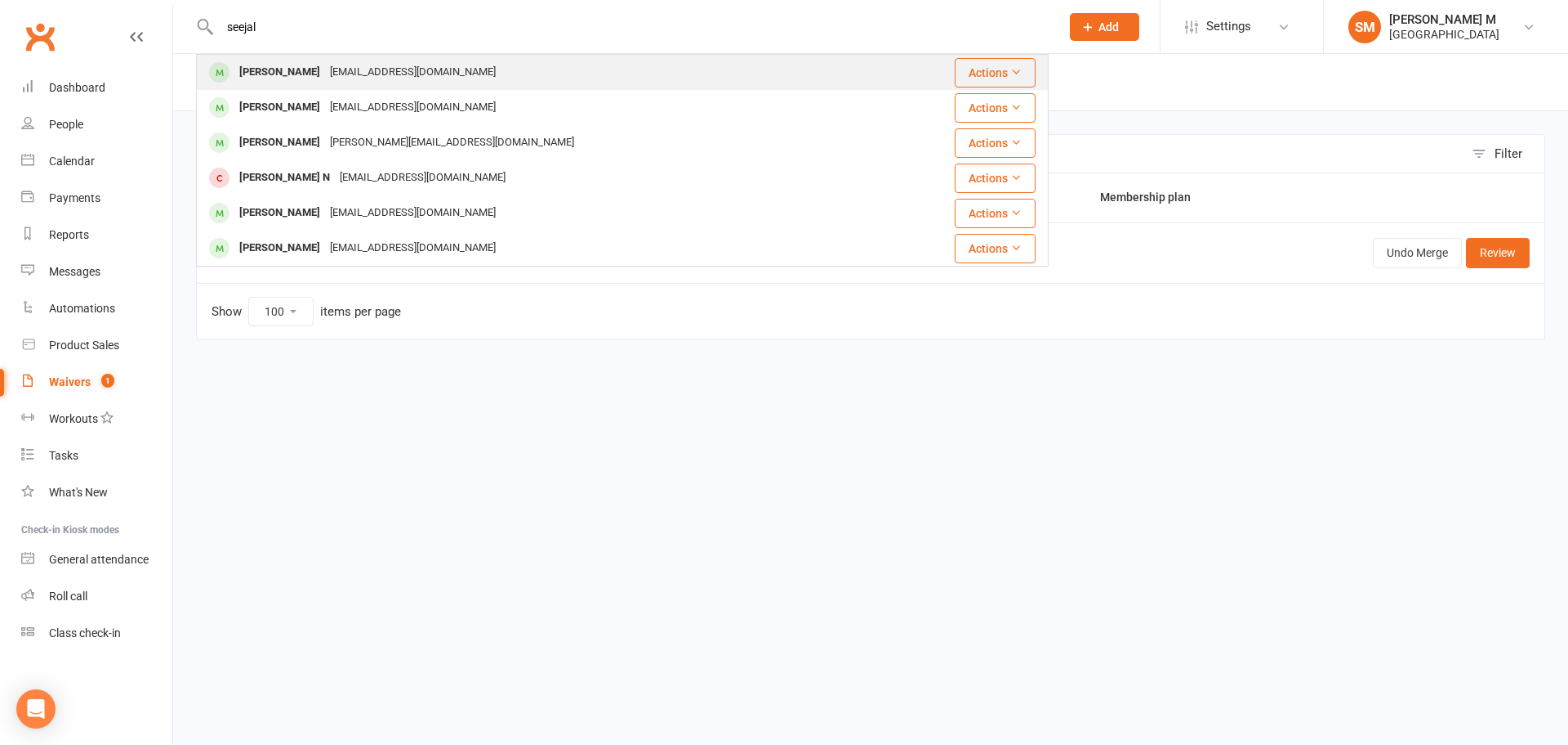
type input "seejal"
click at [424, 68] on div "smarakani@gmail.com" at bounding box center [413, 72] width 175 height 24
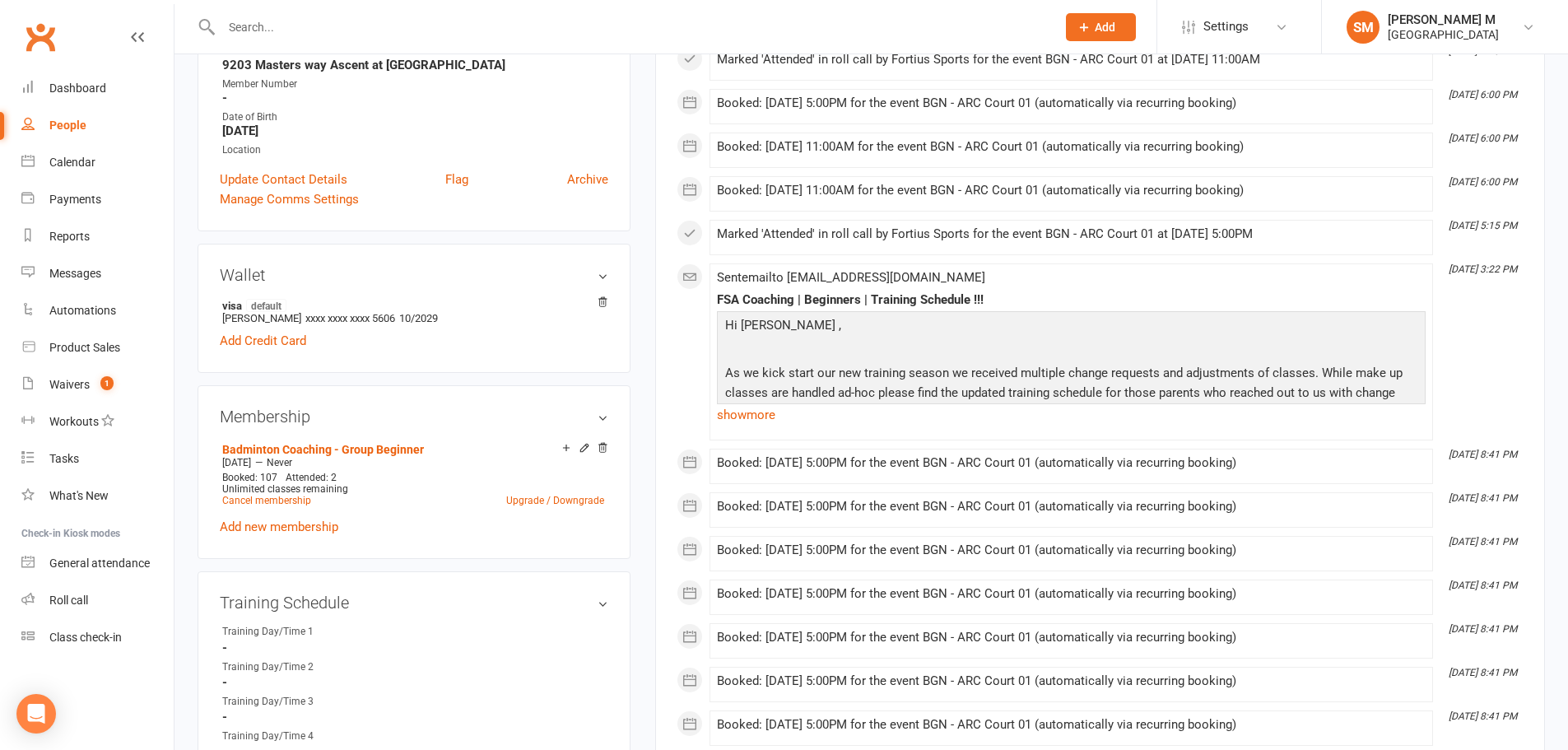
scroll to position [247, 0]
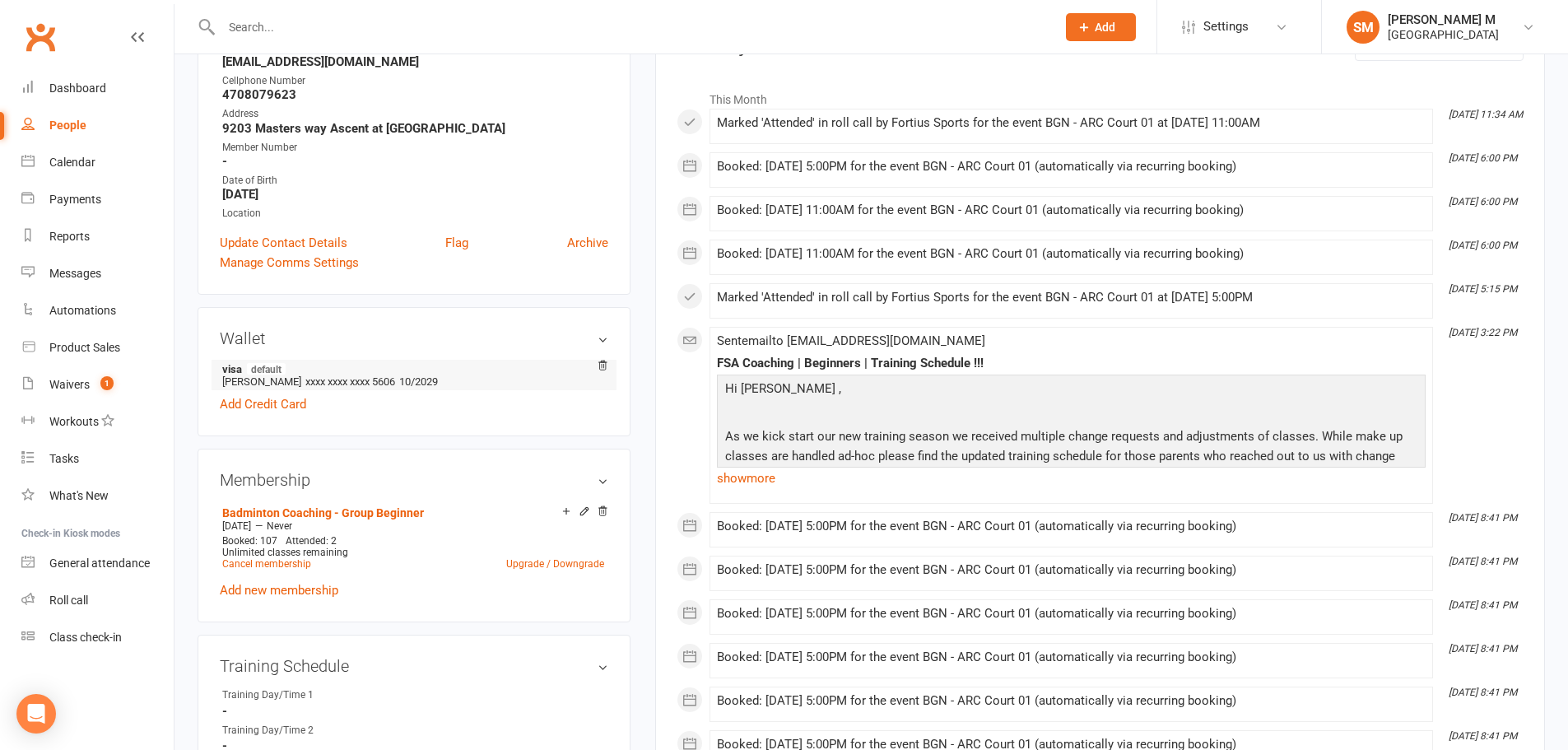
click at [245, 384] on li "visa default Santhosh Marakani xxxx xxxx xxxx 5606 10/2029" at bounding box center [413, 374] width 388 height 31
click at [312, 382] on li "visa default Santhosh Marakani xxxx xxxx xxxx 5606 10/2029" at bounding box center [413, 374] width 388 height 31
click at [300, 385] on li "visa default Santhosh Marakani xxxx xxxx xxxx 5606 10/2029" at bounding box center [413, 374] width 388 height 31
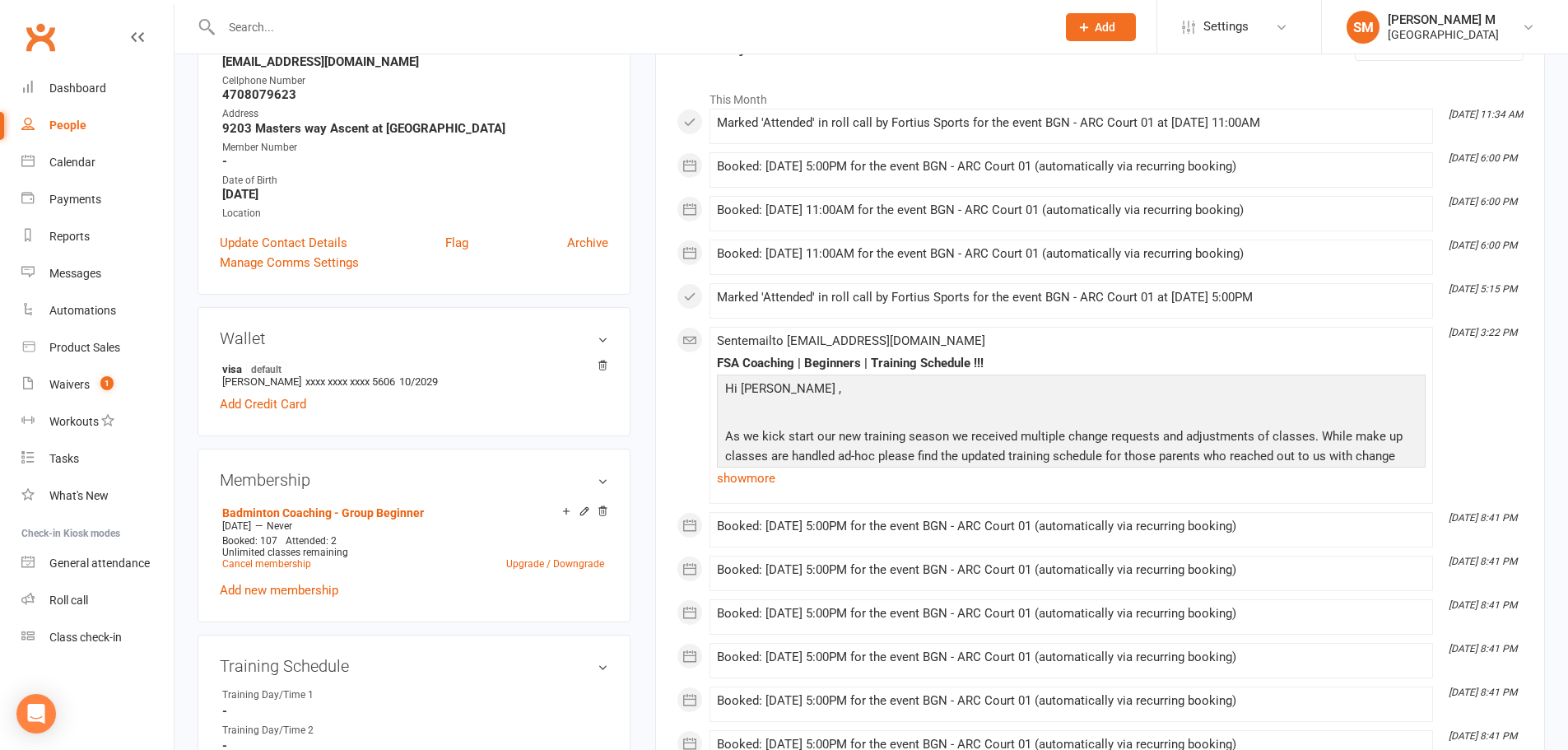
copy li "Marakani"
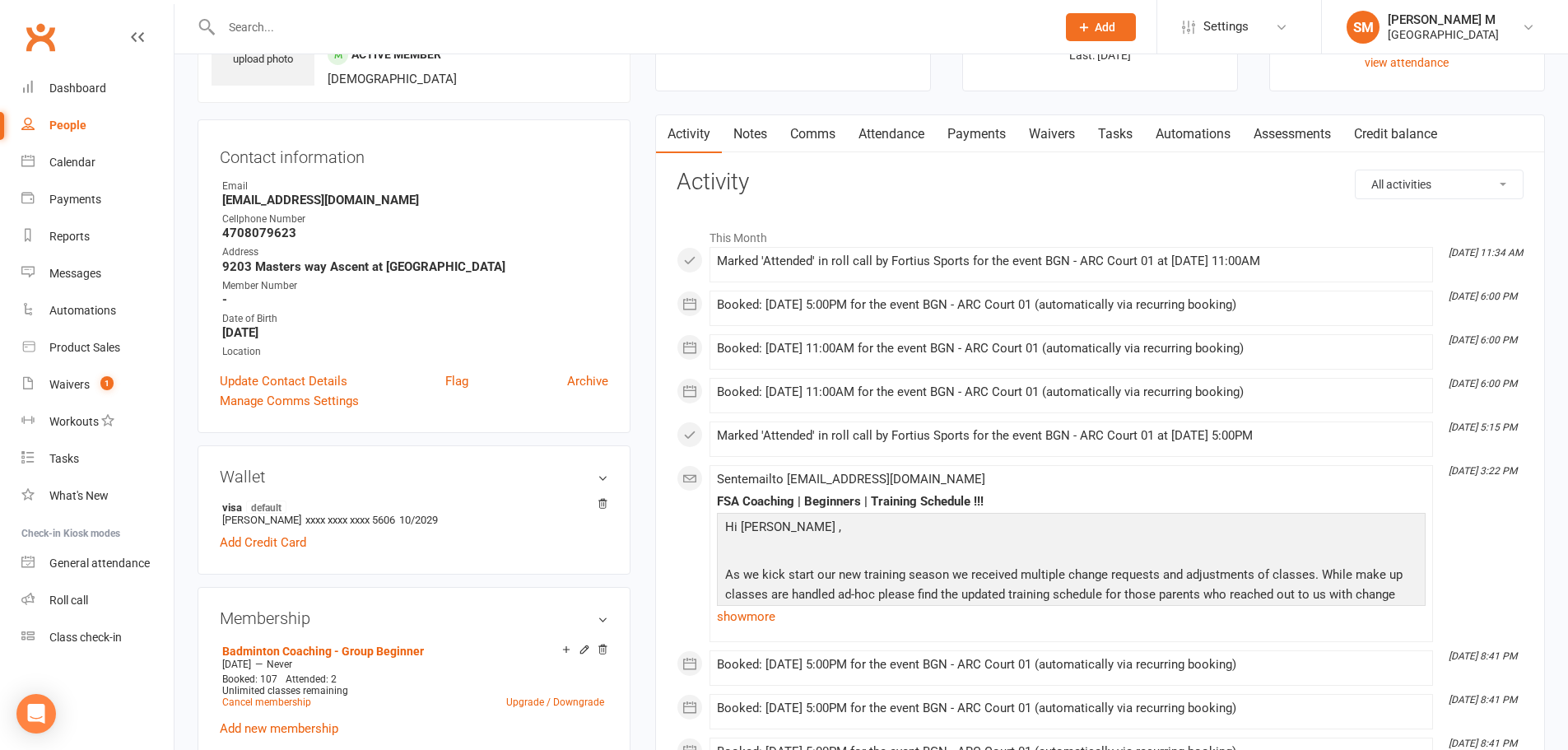
scroll to position [0, 0]
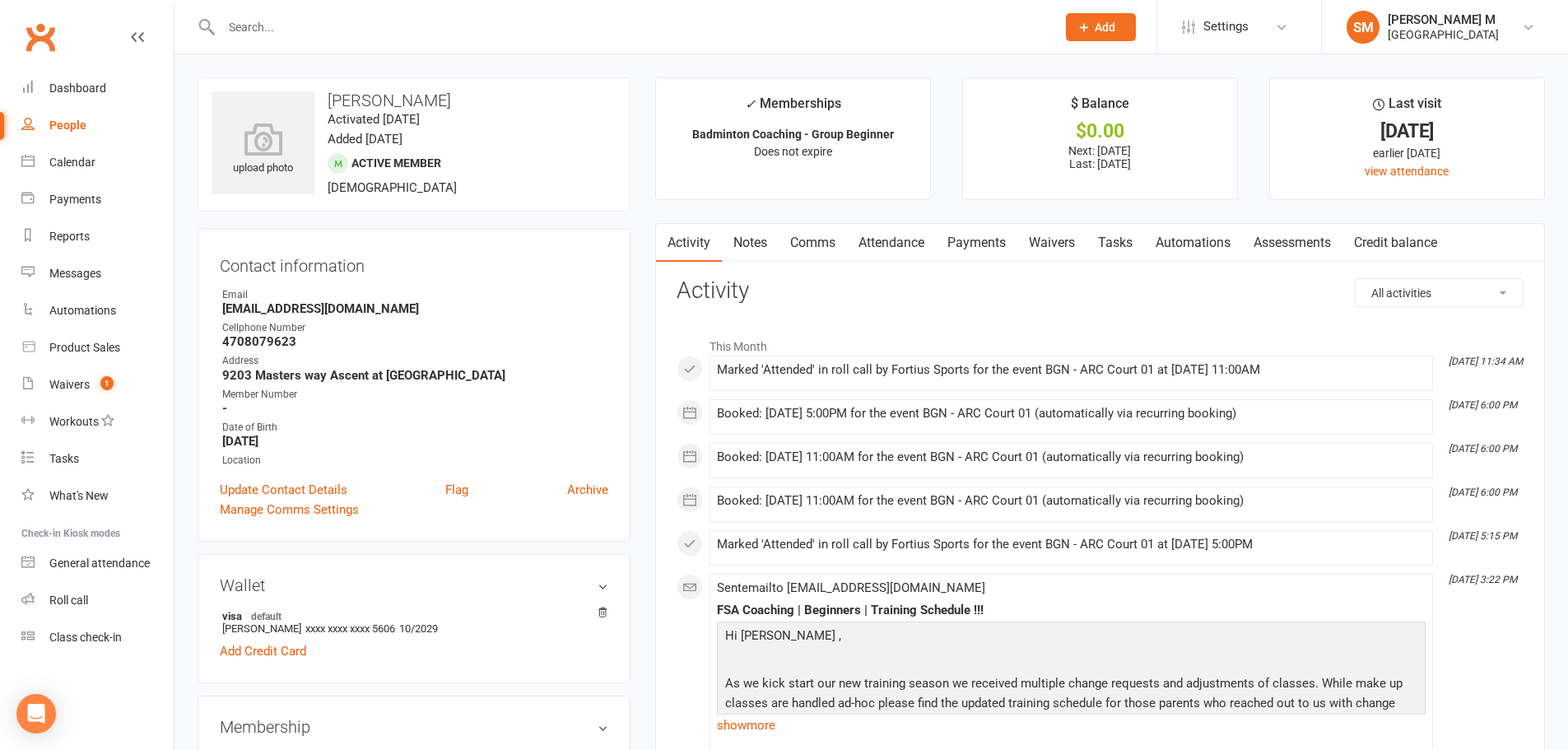
click at [325, 37] on input "text" at bounding box center [630, 27] width 828 height 23
paste input "Marakani"
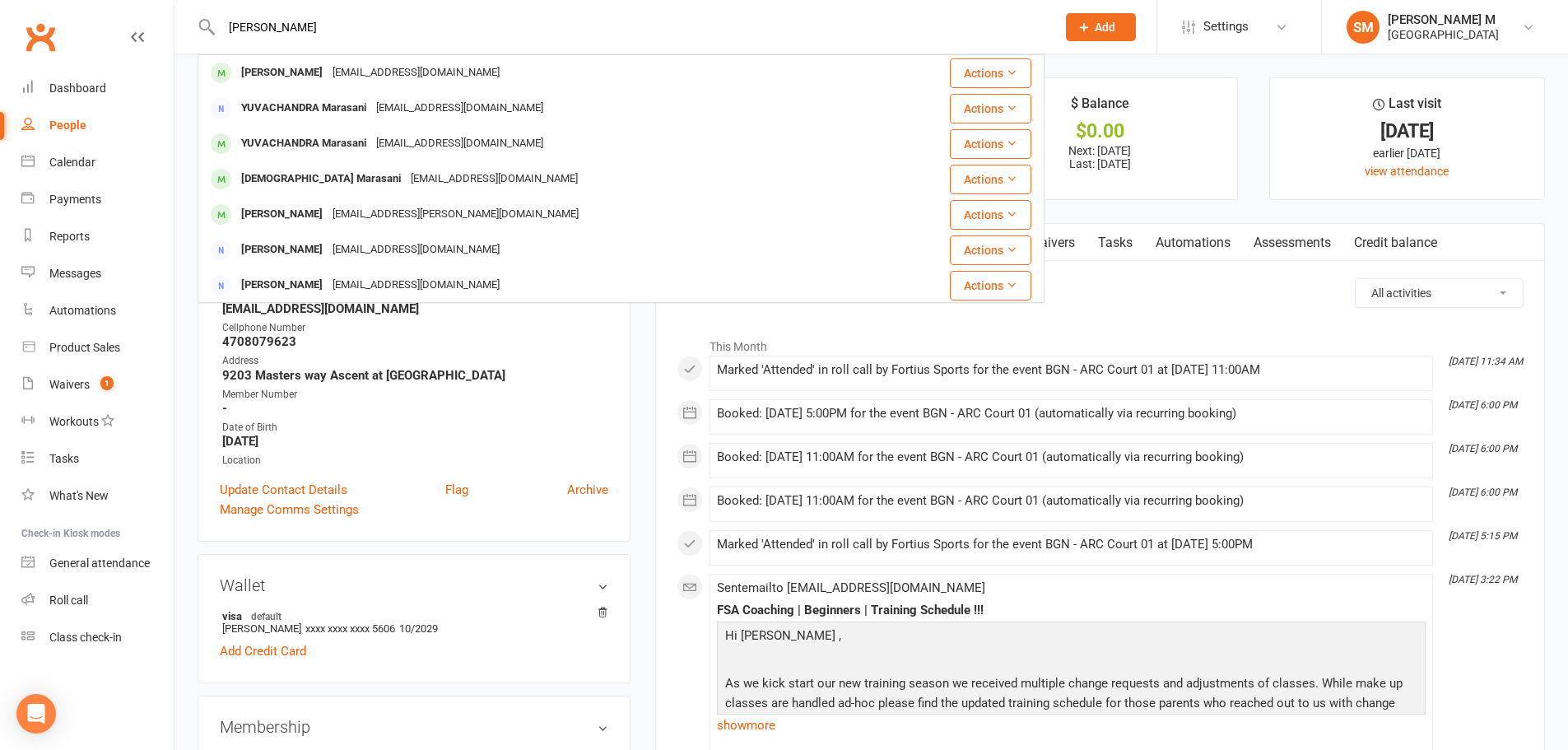
click at [226, 25] on input "Marakani" at bounding box center [630, 27] width 828 height 23
type input "Marakani"
click at [1276, 296] on h3 "Activity" at bounding box center [1100, 291] width 847 height 26
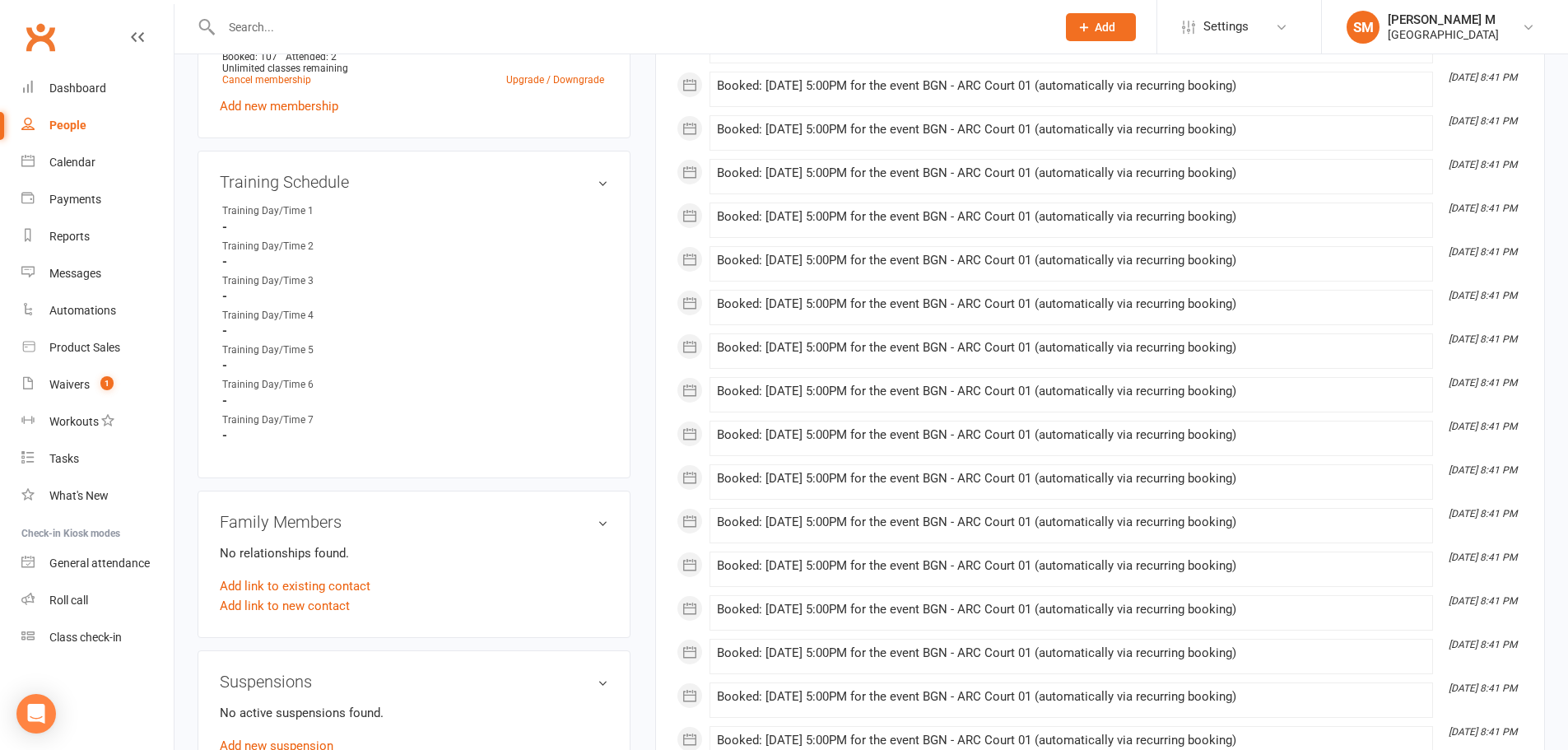
scroll to position [740, 0]
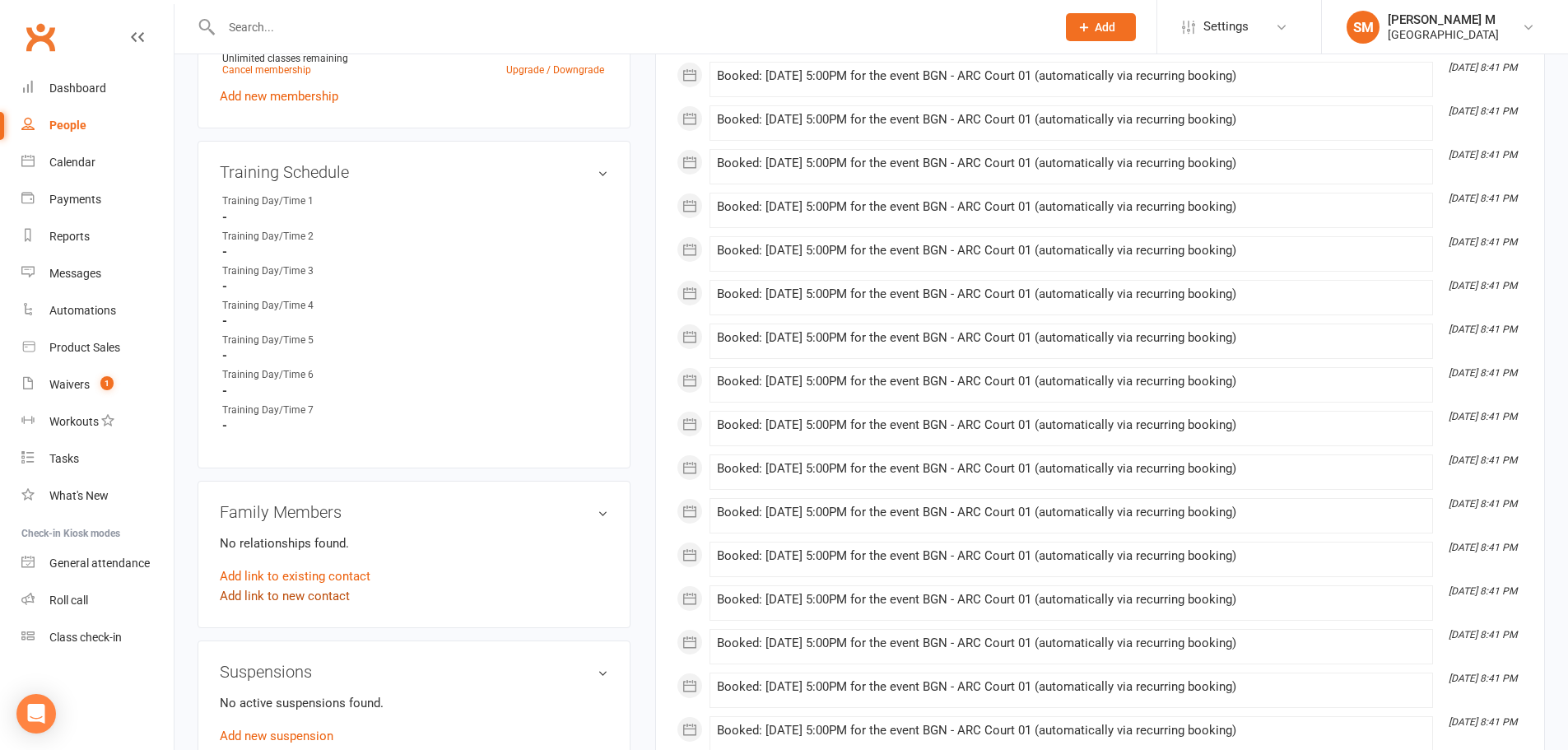
click at [316, 590] on link "Add link to new contact" at bounding box center [284, 596] width 130 height 20
click at [355, 577] on button "Member" at bounding box center [303, 578] width 104 height 25
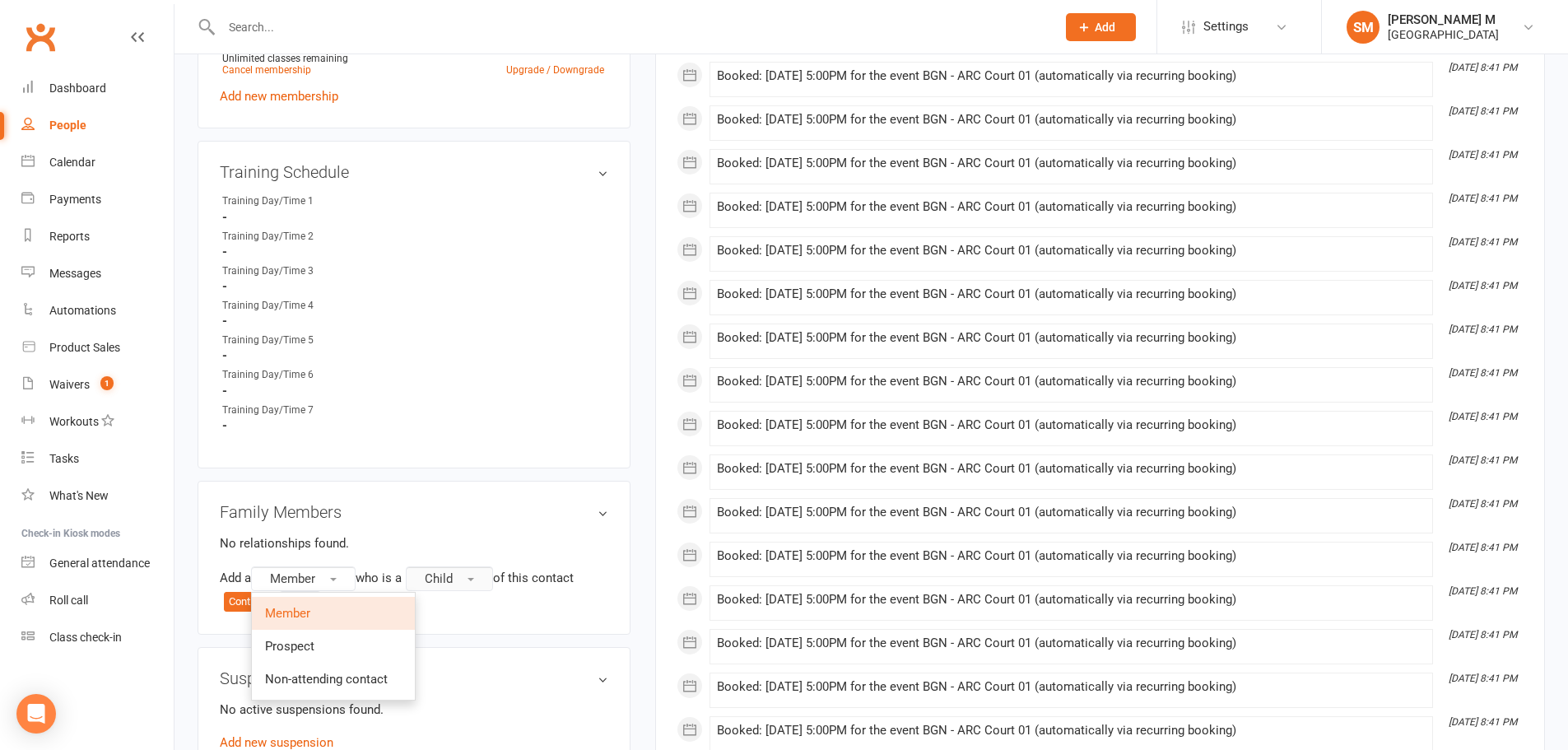
click at [489, 577] on button "Child" at bounding box center [450, 578] width 87 height 25
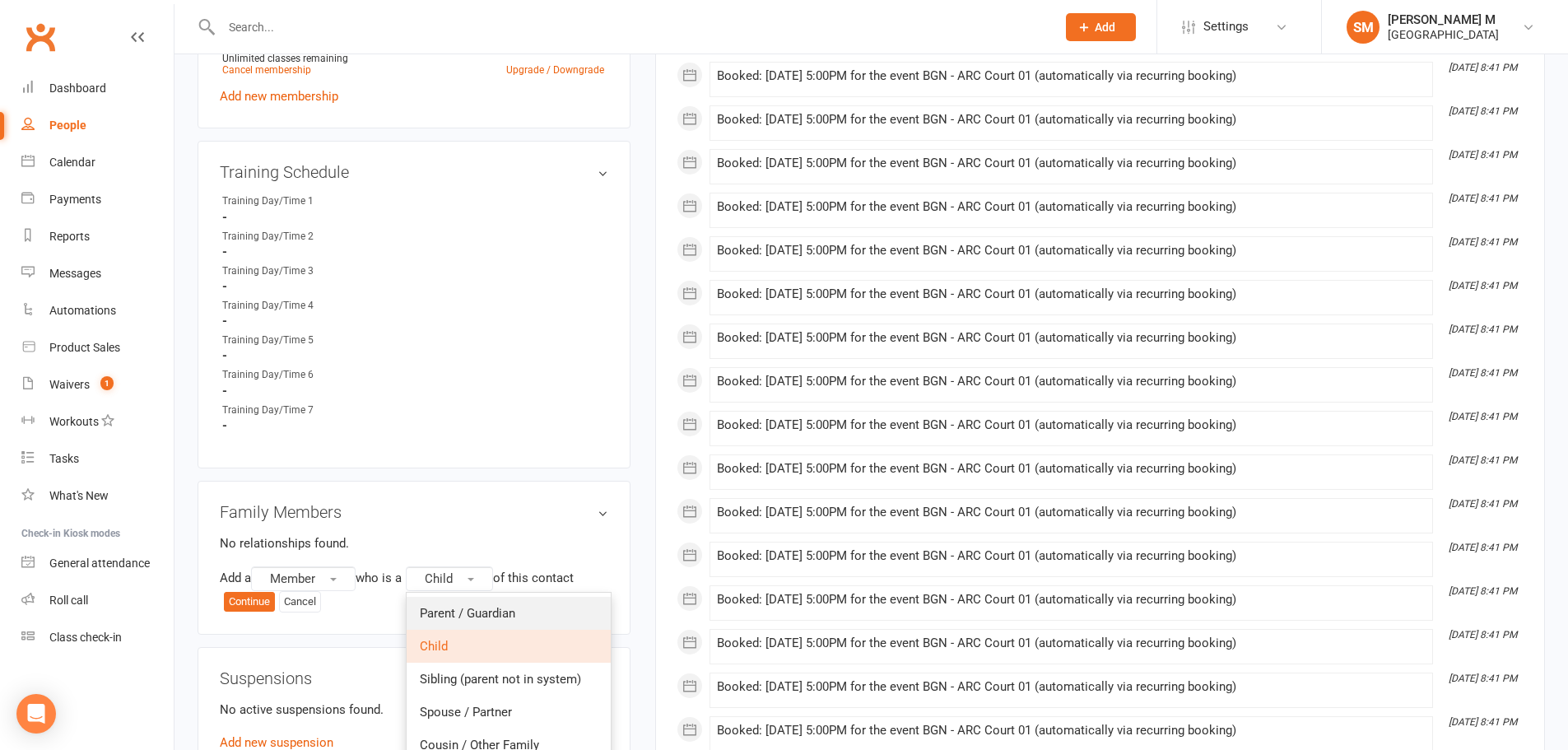
click at [486, 608] on span "Parent / Guardian" at bounding box center [467, 612] width 95 height 15
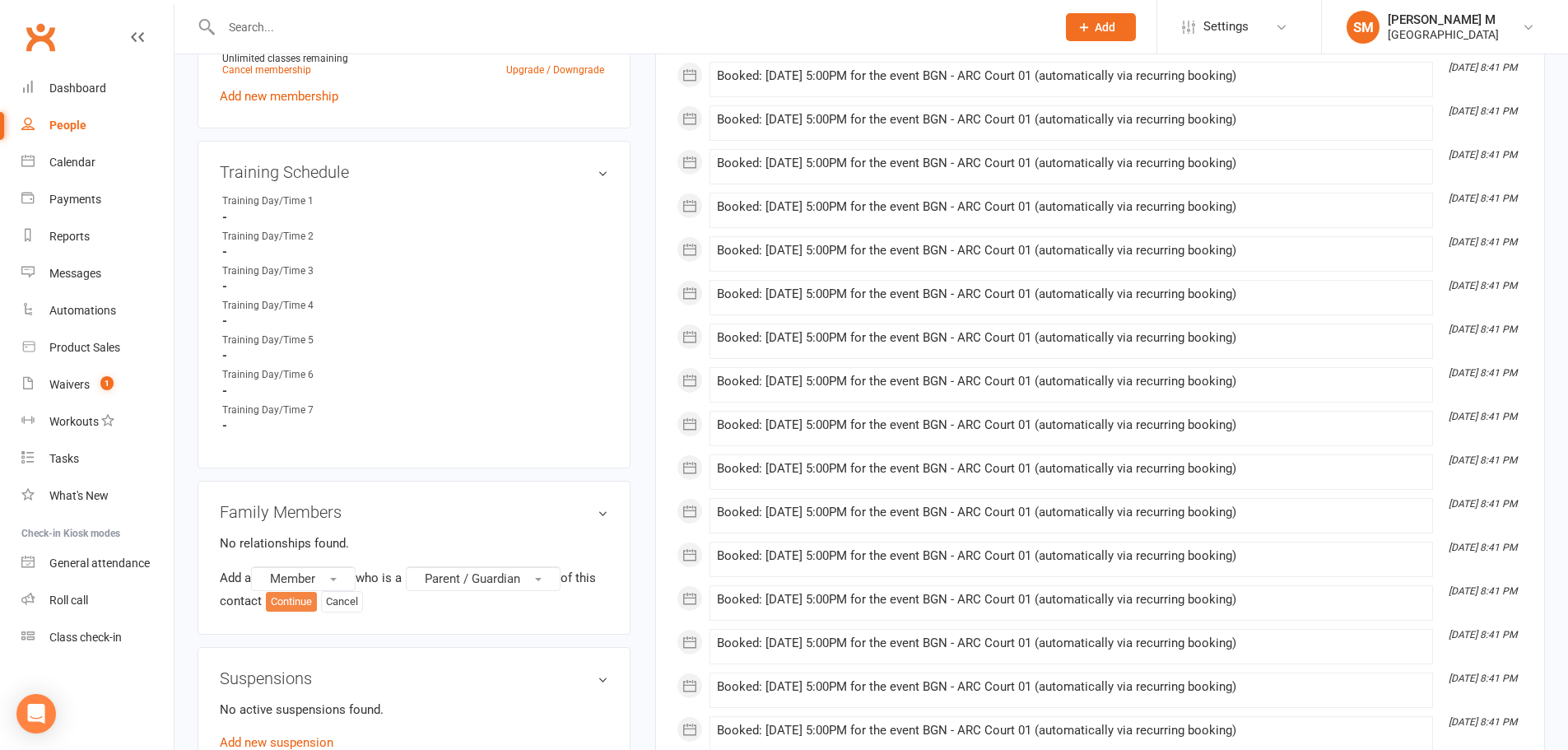
click at [317, 598] on button "Continue" at bounding box center [291, 601] width 51 height 20
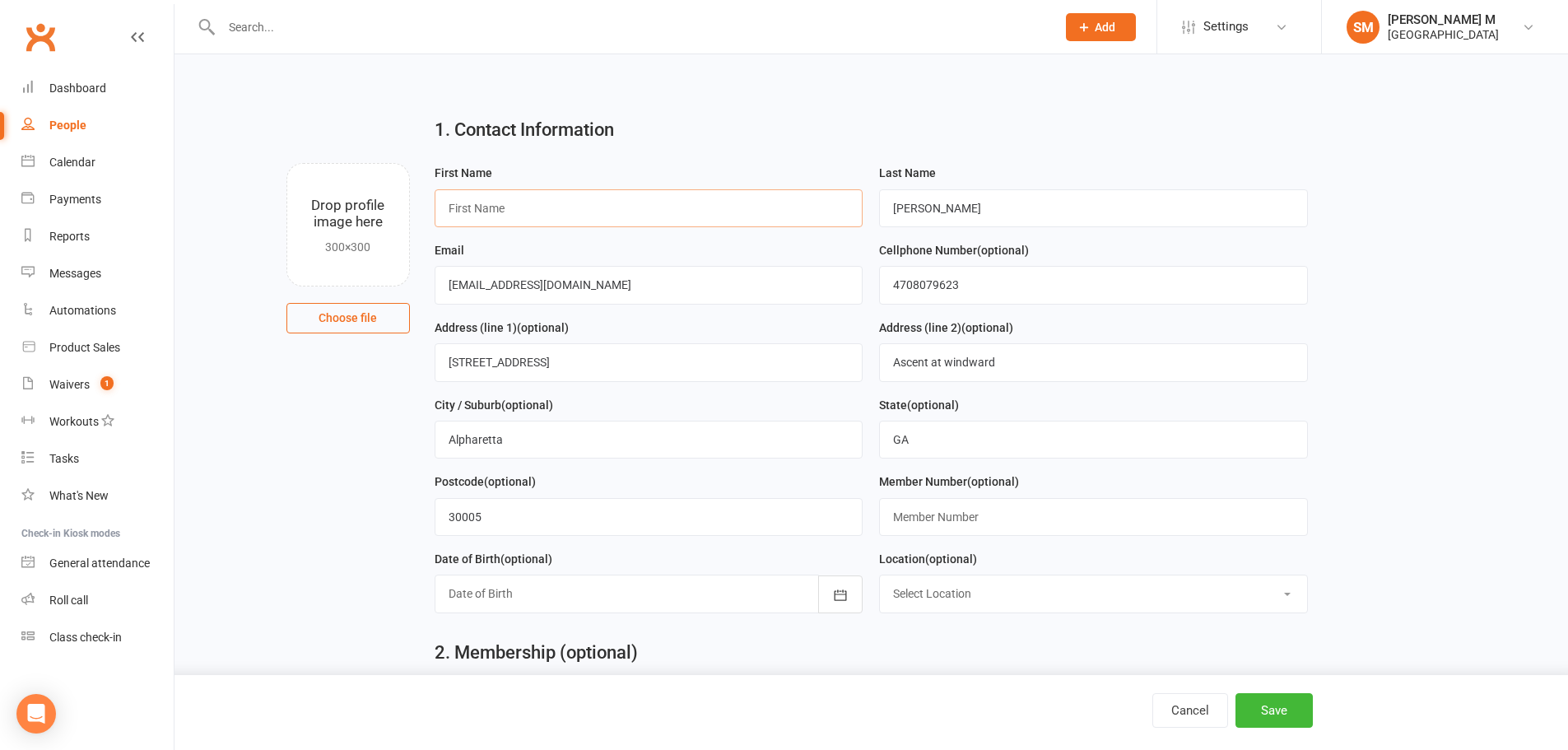
click at [591, 216] on input "text" at bounding box center [649, 208] width 429 height 38
type input "Santhosh"
click at [933, 286] on input "4708079623" at bounding box center [1094, 285] width 429 height 38
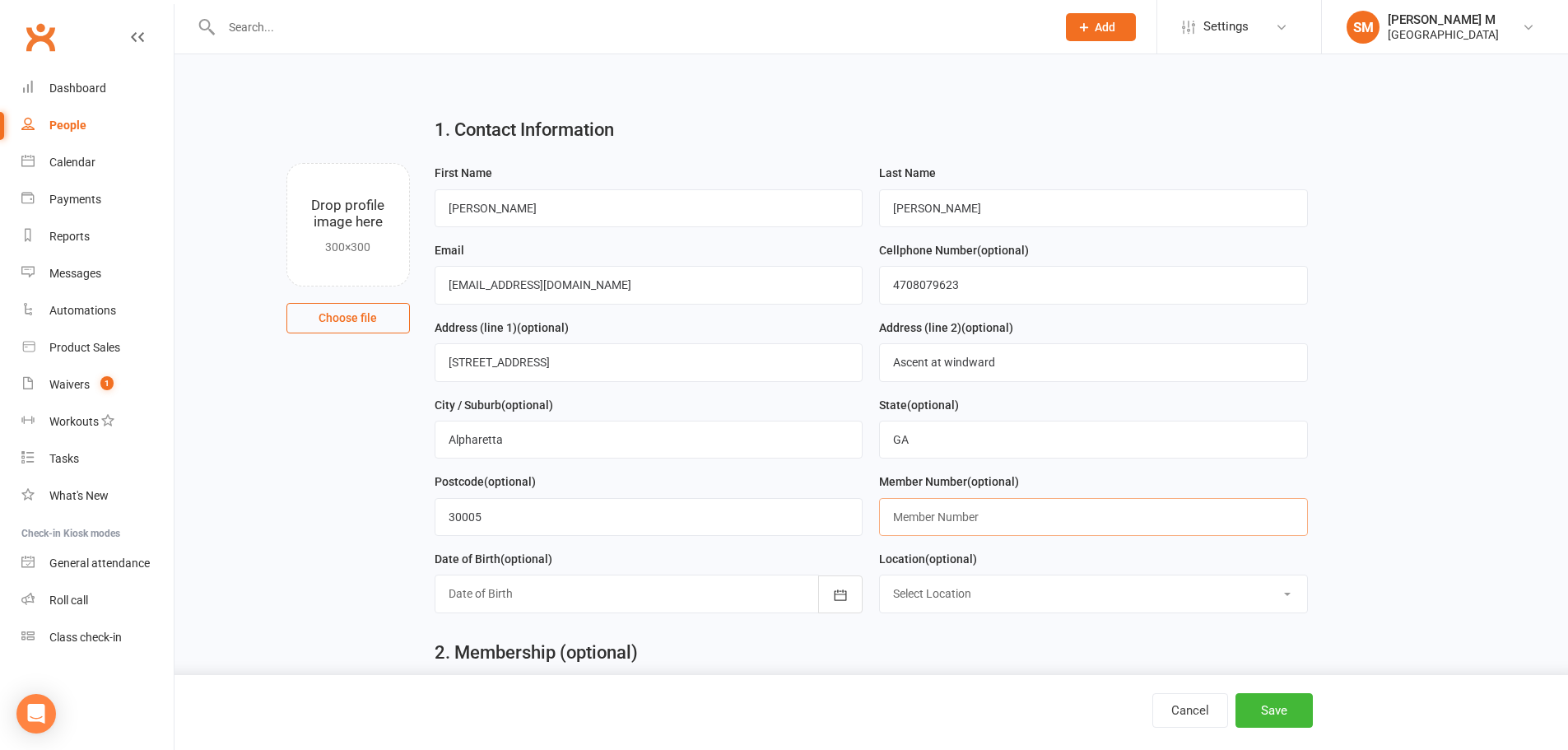
click at [986, 523] on input "text" at bounding box center [1094, 517] width 429 height 38
paste input "4708079623"
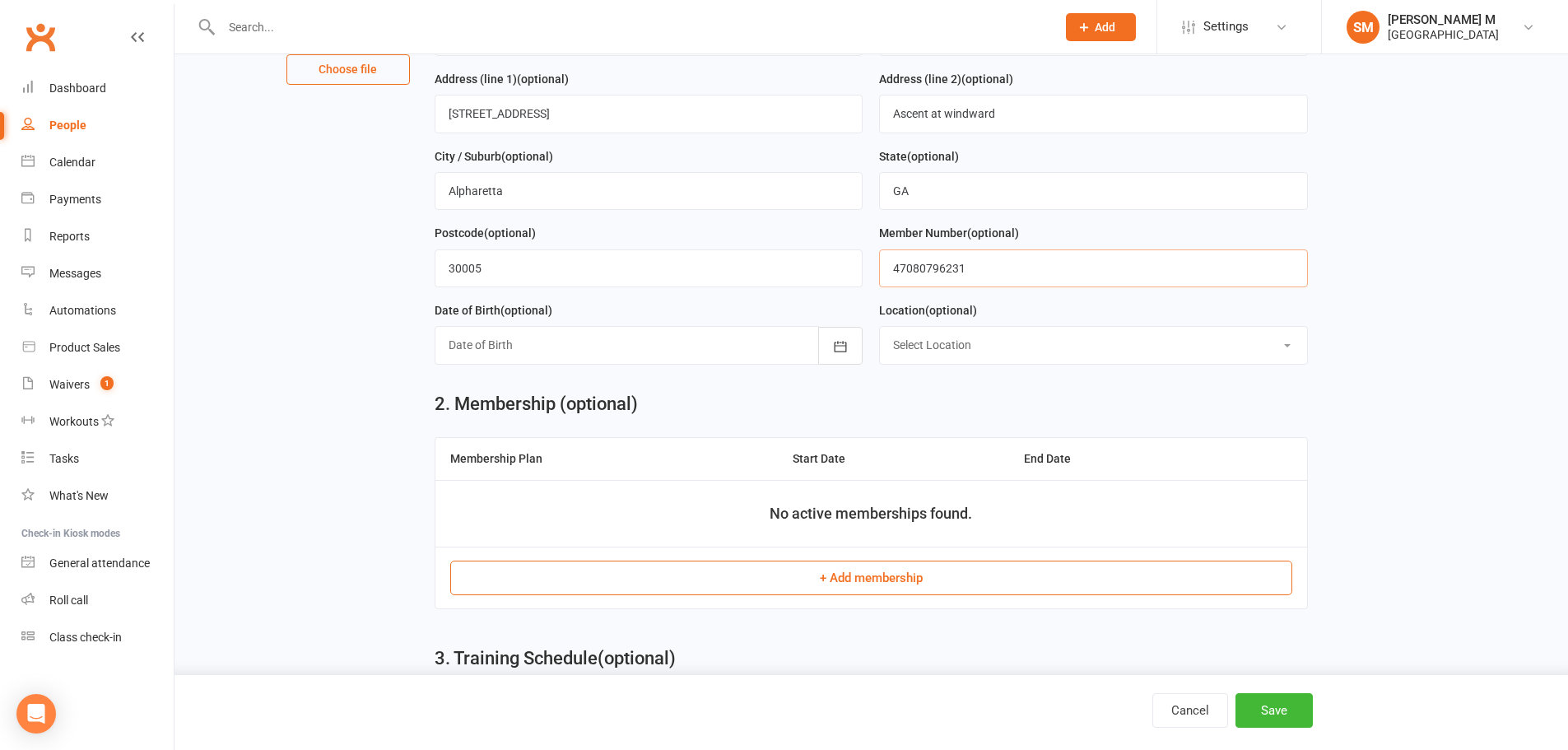
scroll to position [329, 0]
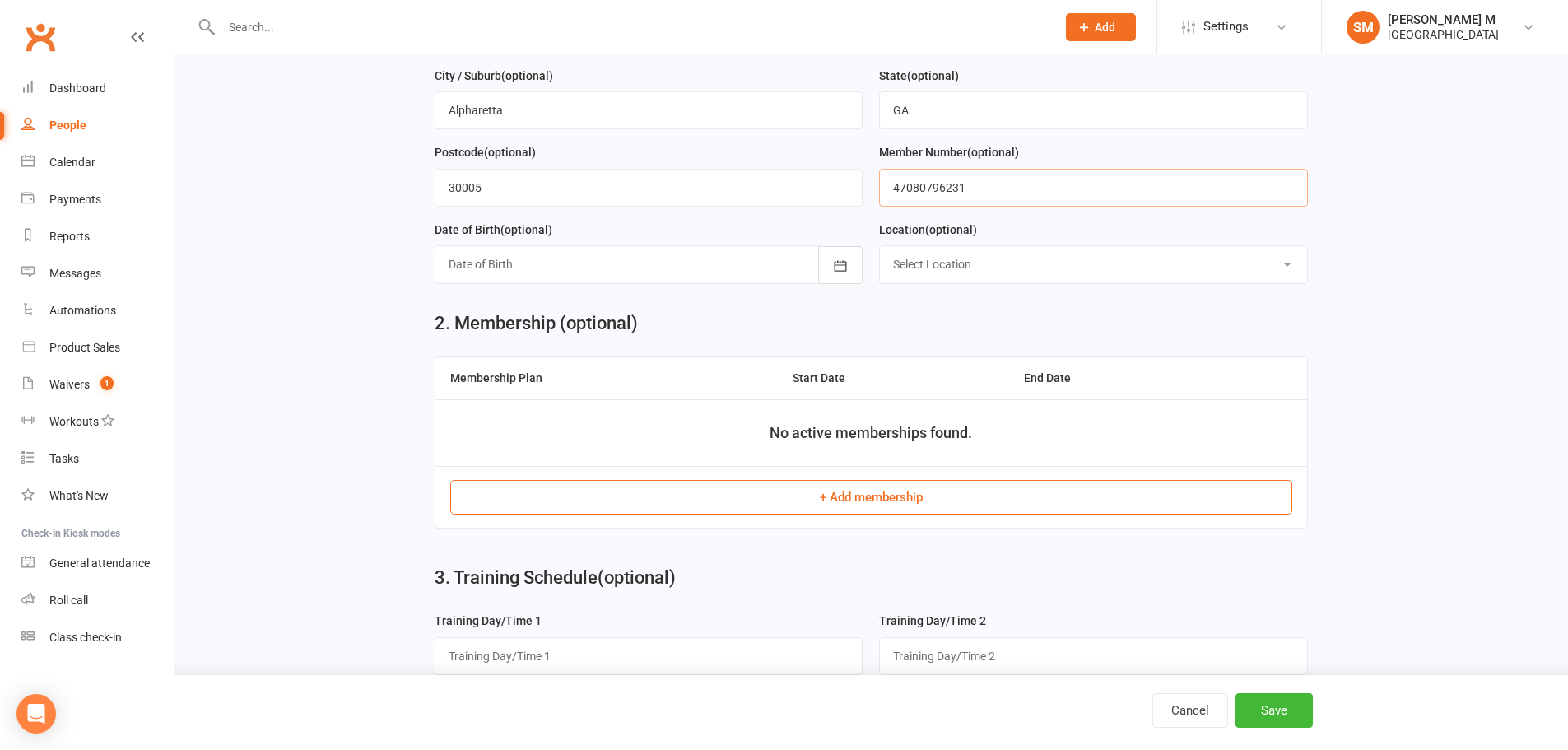
type input "47080796231"
click at [849, 507] on button "+ Add membership" at bounding box center [871, 497] width 842 height 35
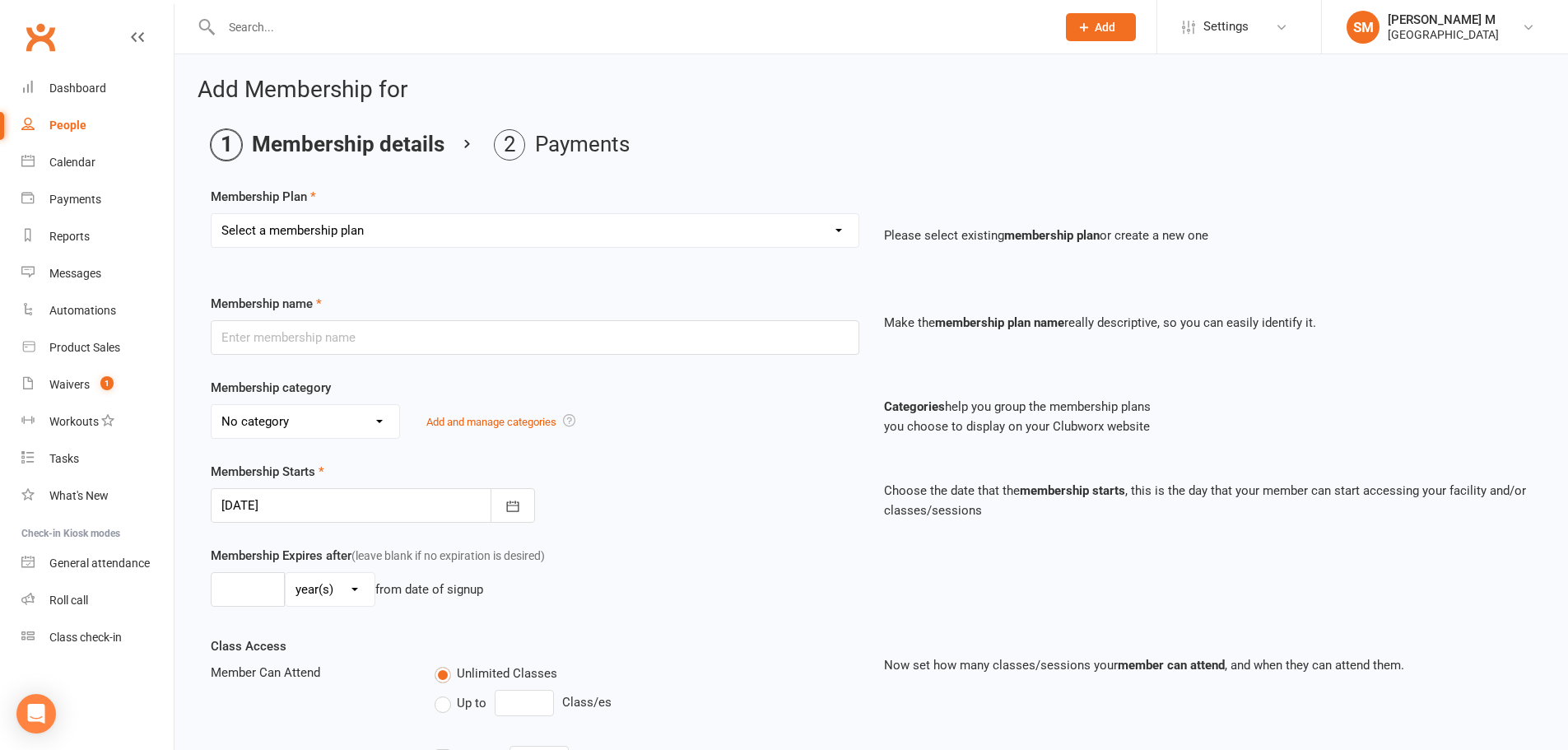
click at [429, 224] on select "Select a membership plan Badminton - Adult Annual Membership Badminton - Adult …" at bounding box center [535, 230] width 647 height 33
select select "1"
click at [211, 214] on select "Select a membership plan Badminton - Adult Annual Membership Badminton - Adult …" at bounding box center [535, 230] width 647 height 33
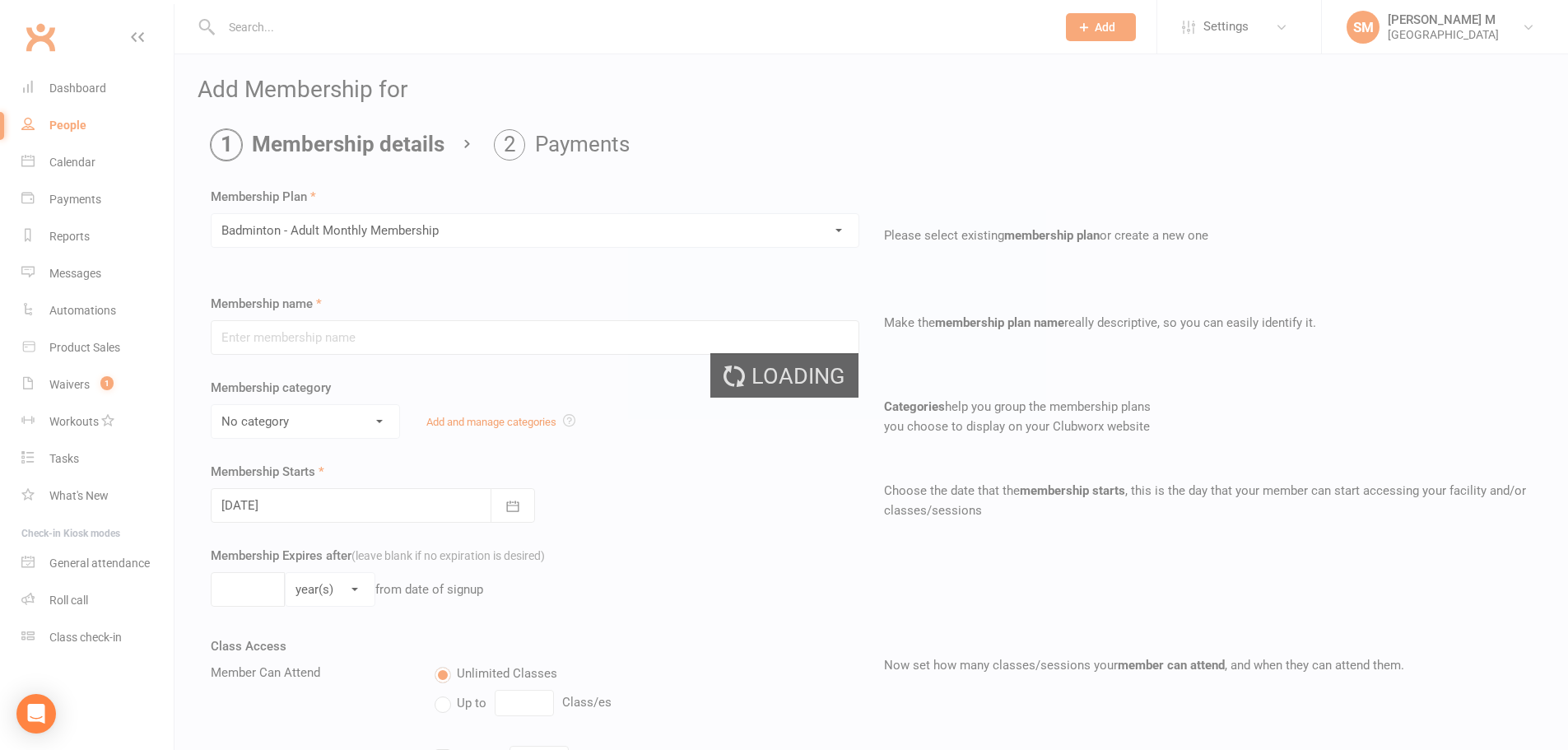
type input "Badminton - Adult Monthly Membership"
select select "0"
type input "0"
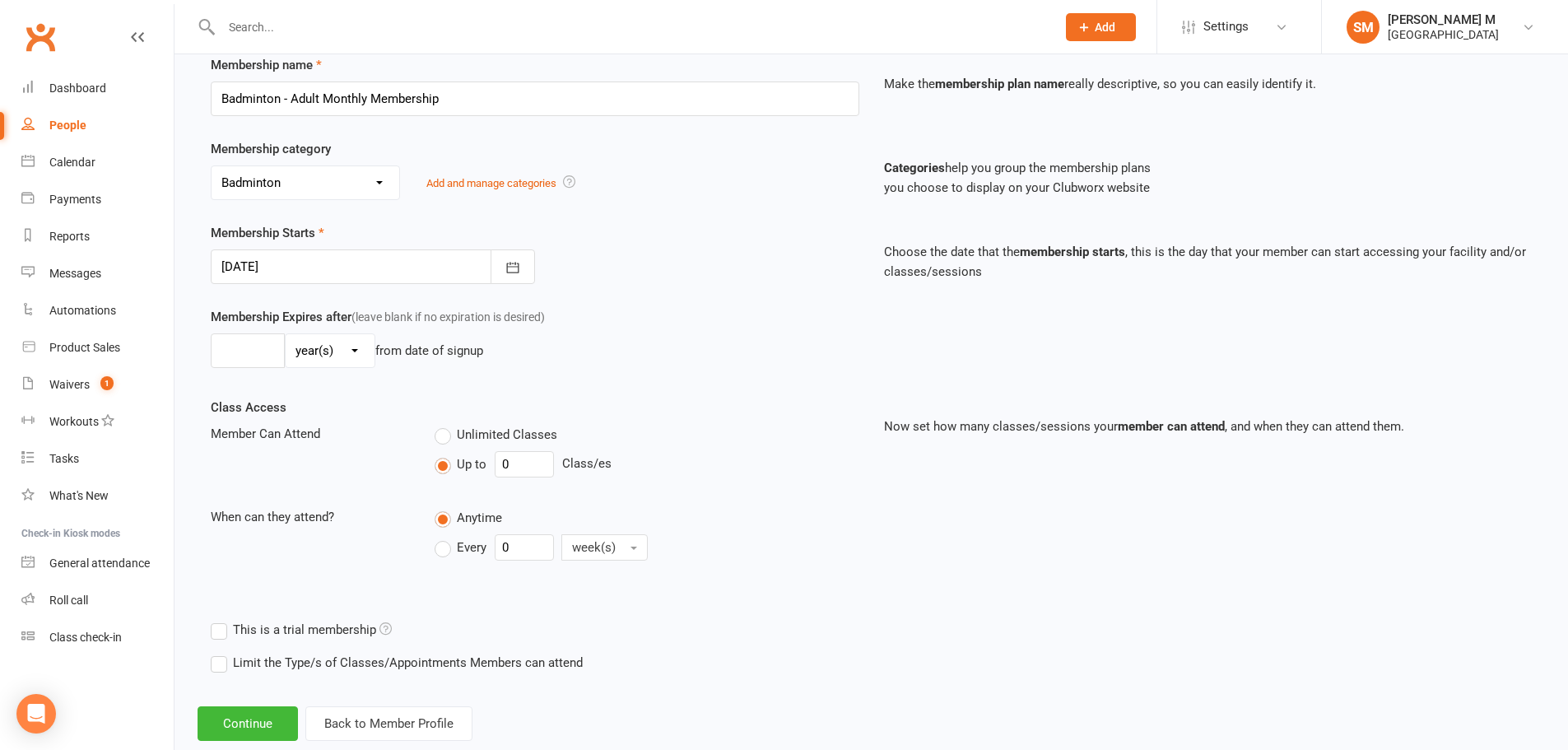
scroll to position [277, 0]
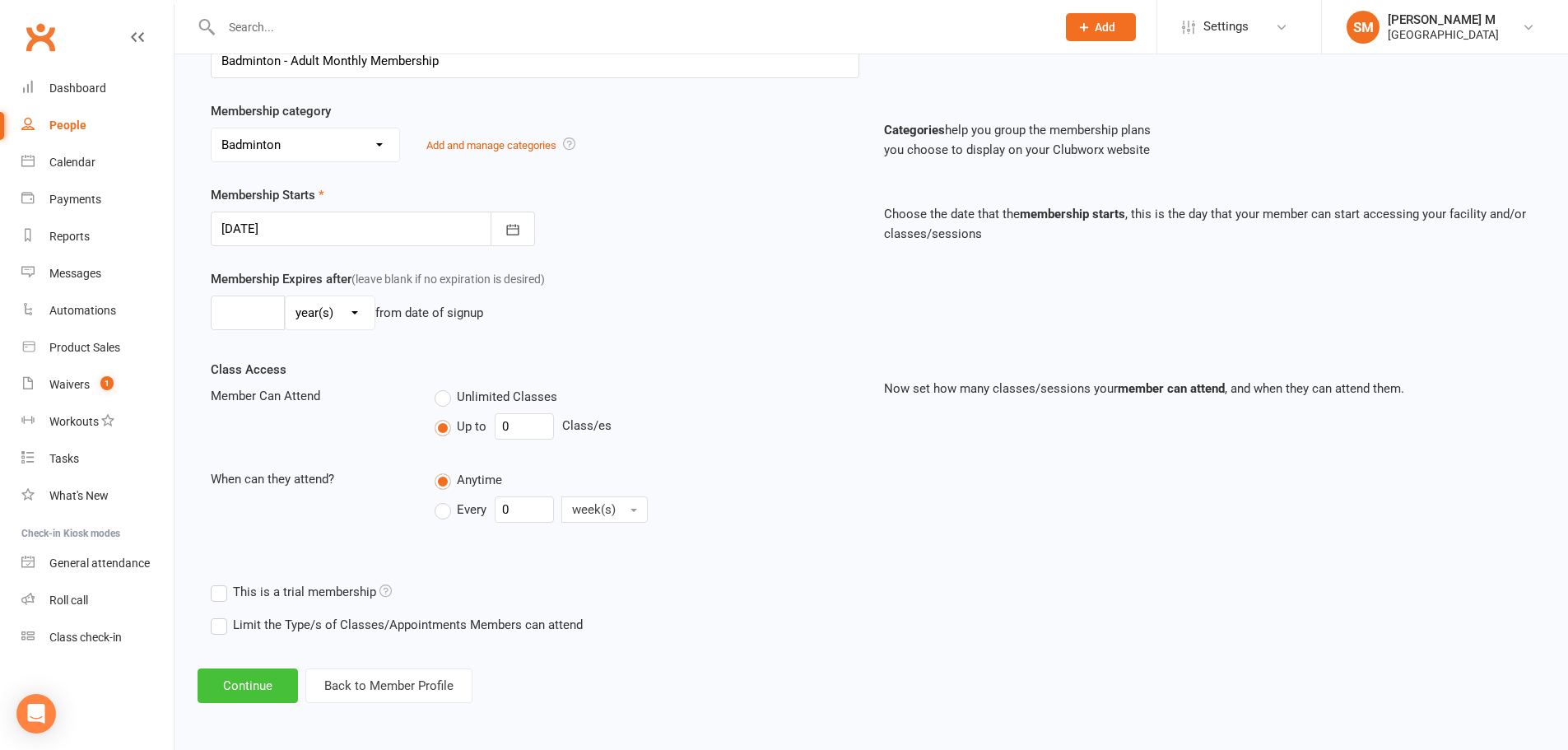
click at [267, 683] on button "Continue" at bounding box center [247, 685] width 100 height 35
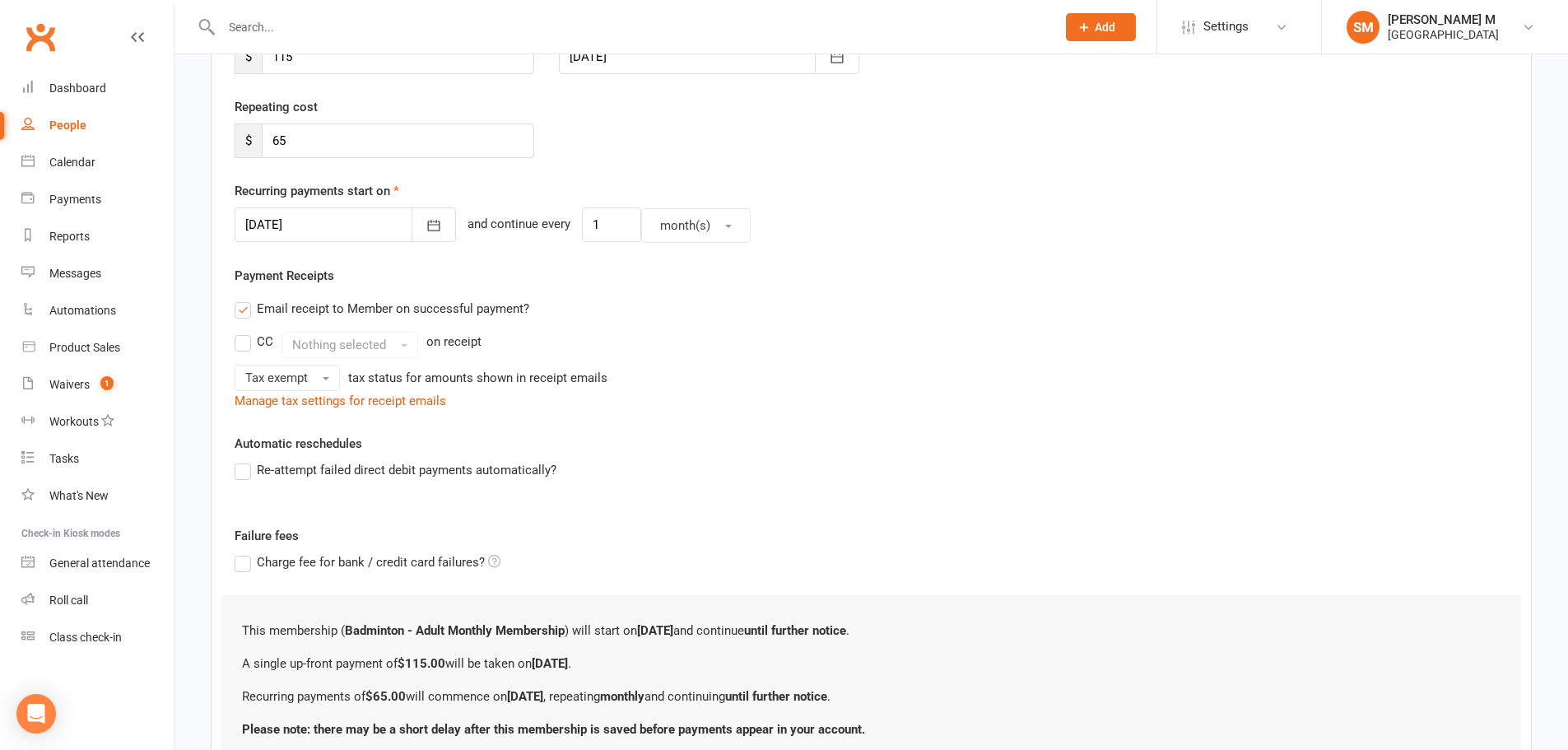
scroll to position [0, 0]
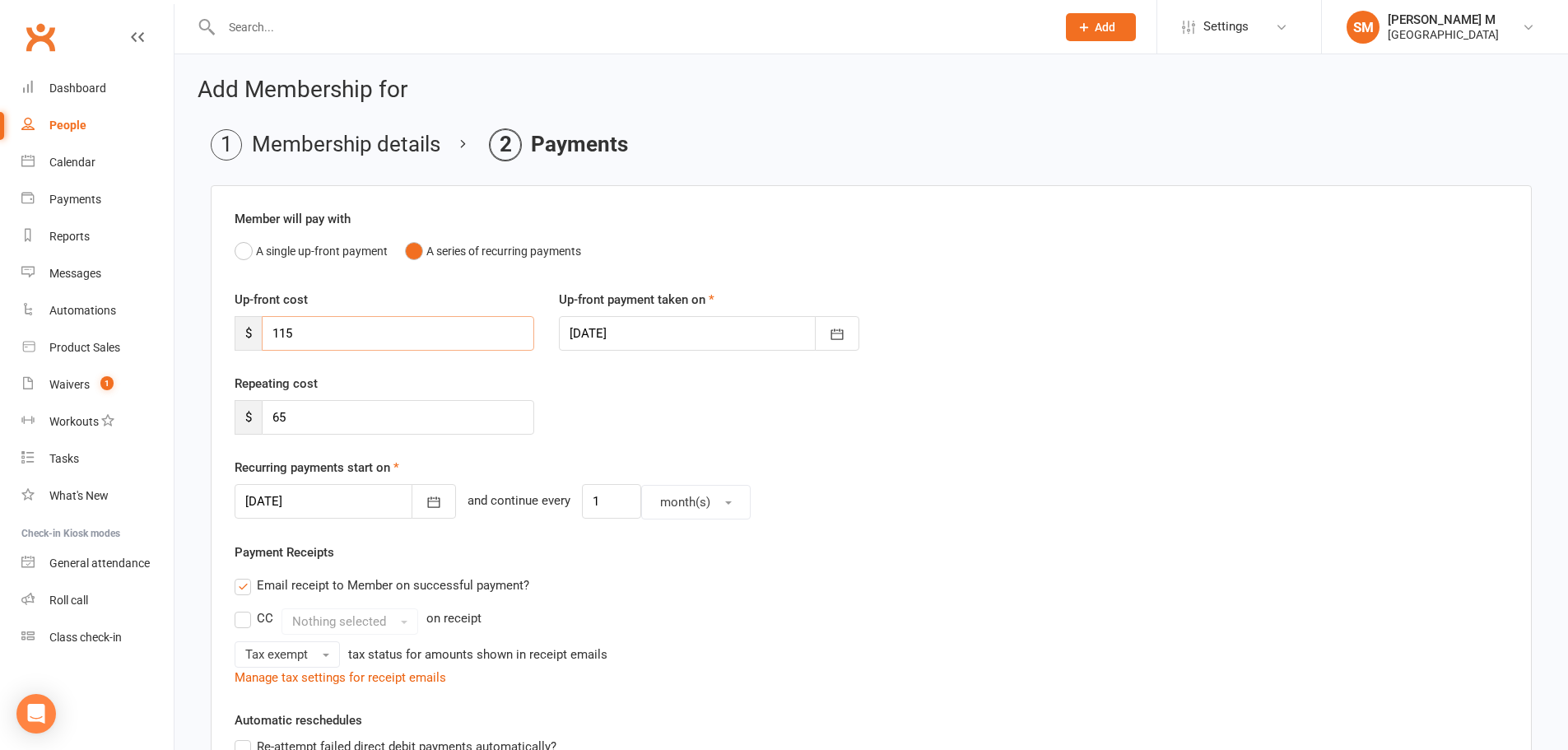
drag, startPoint x: 342, startPoint y: 334, endPoint x: 196, endPoint y: 335, distance: 146.0
click at [196, 335] on div "Add Membership for Membership details Payments Member will pay with A single up…" at bounding box center [871, 597] width 1393 height 1085
type input "27"
drag, startPoint x: 336, startPoint y: 420, endPoint x: 282, endPoint y: 421, distance: 54.0
click at [282, 421] on input "65" at bounding box center [398, 417] width 273 height 35
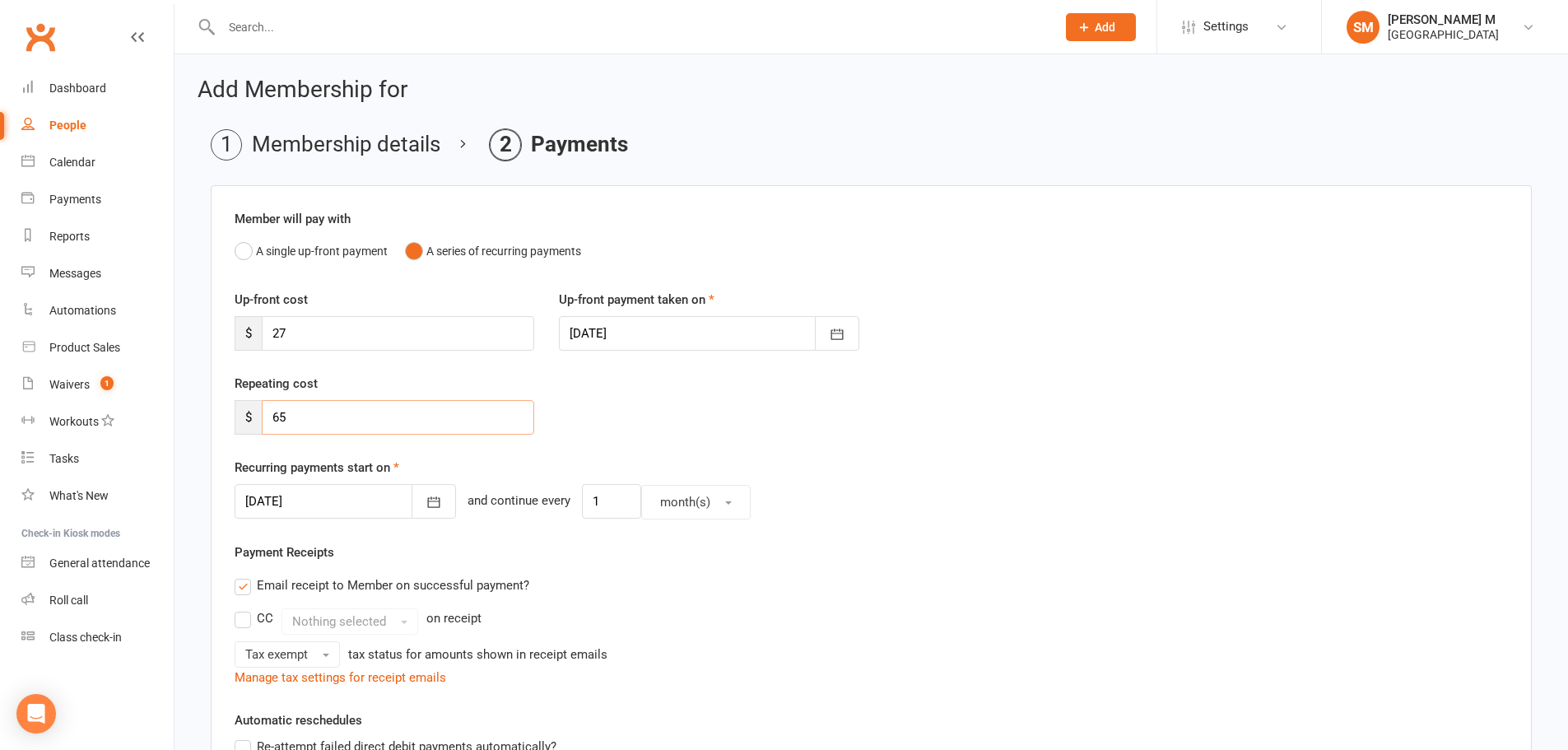
click at [330, 420] on input "65" at bounding box center [398, 417] width 273 height 35
drag, startPoint x: 330, startPoint y: 420, endPoint x: 254, endPoint y: 429, distance: 76.5
click at [254, 429] on div "$ 65" at bounding box center [384, 417] width 300 height 35
type input "58.5"
click at [421, 500] on button "button" at bounding box center [434, 501] width 45 height 35
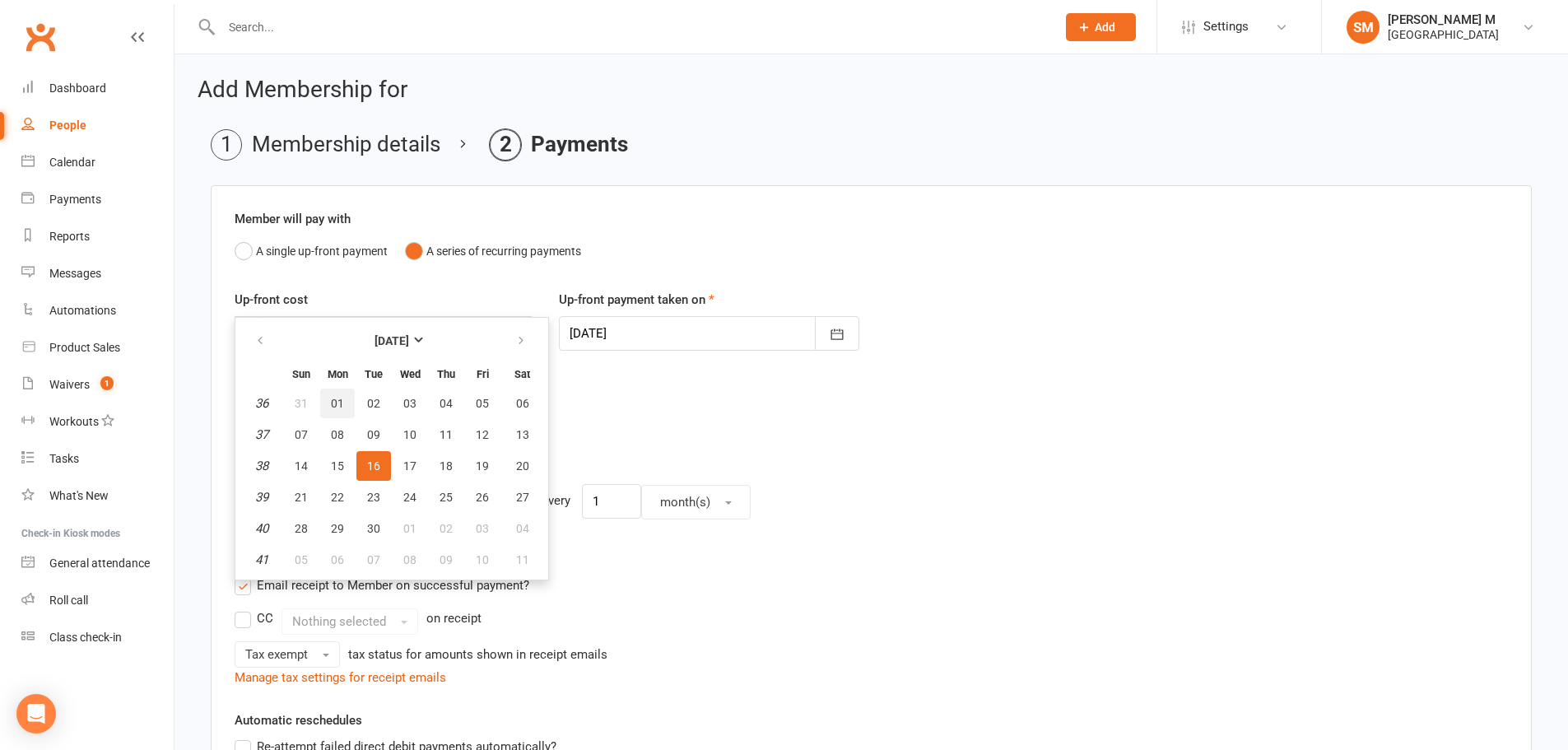
click at [338, 402] on span "01" at bounding box center [336, 403] width 13 height 13
type input "[DATE]"
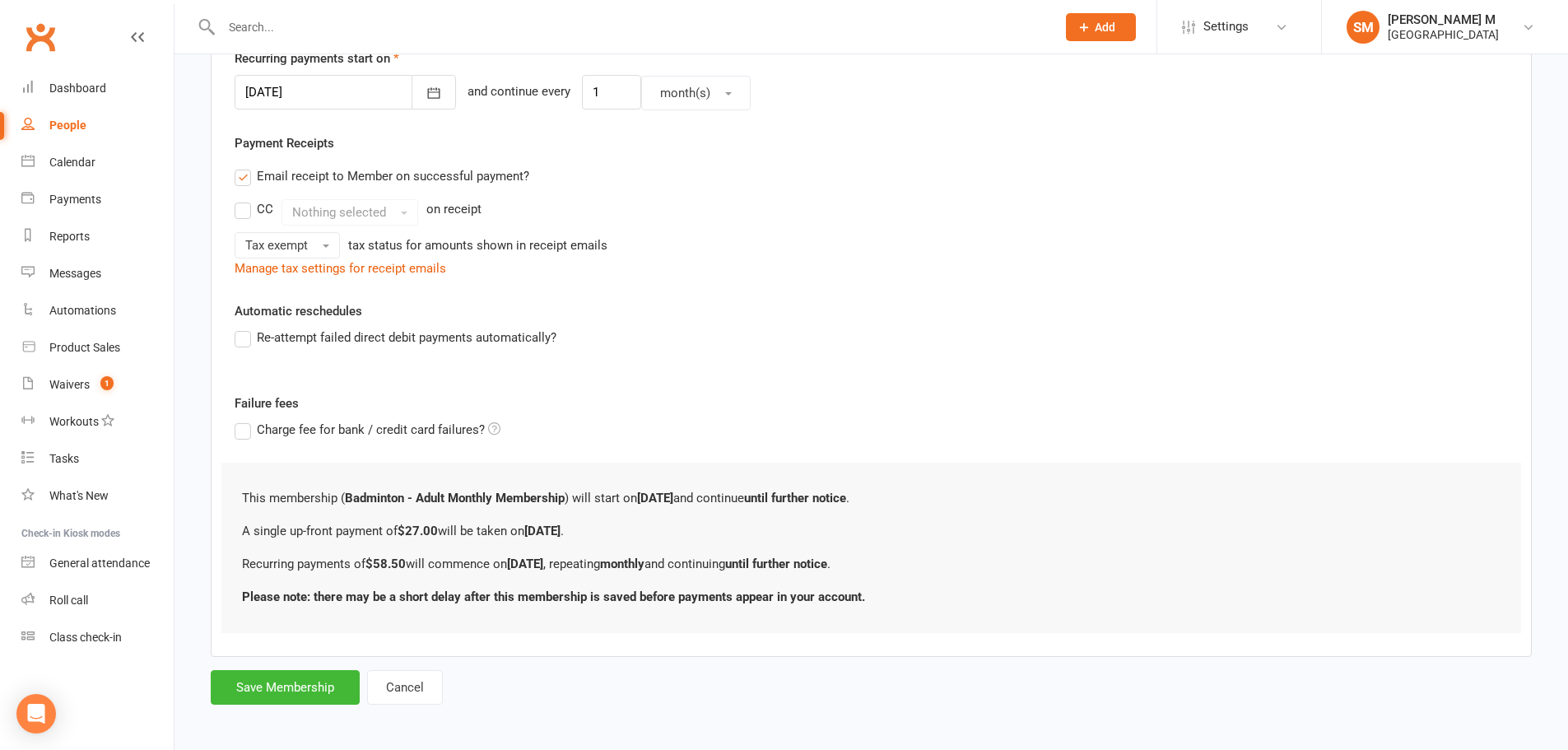
scroll to position [414, 0]
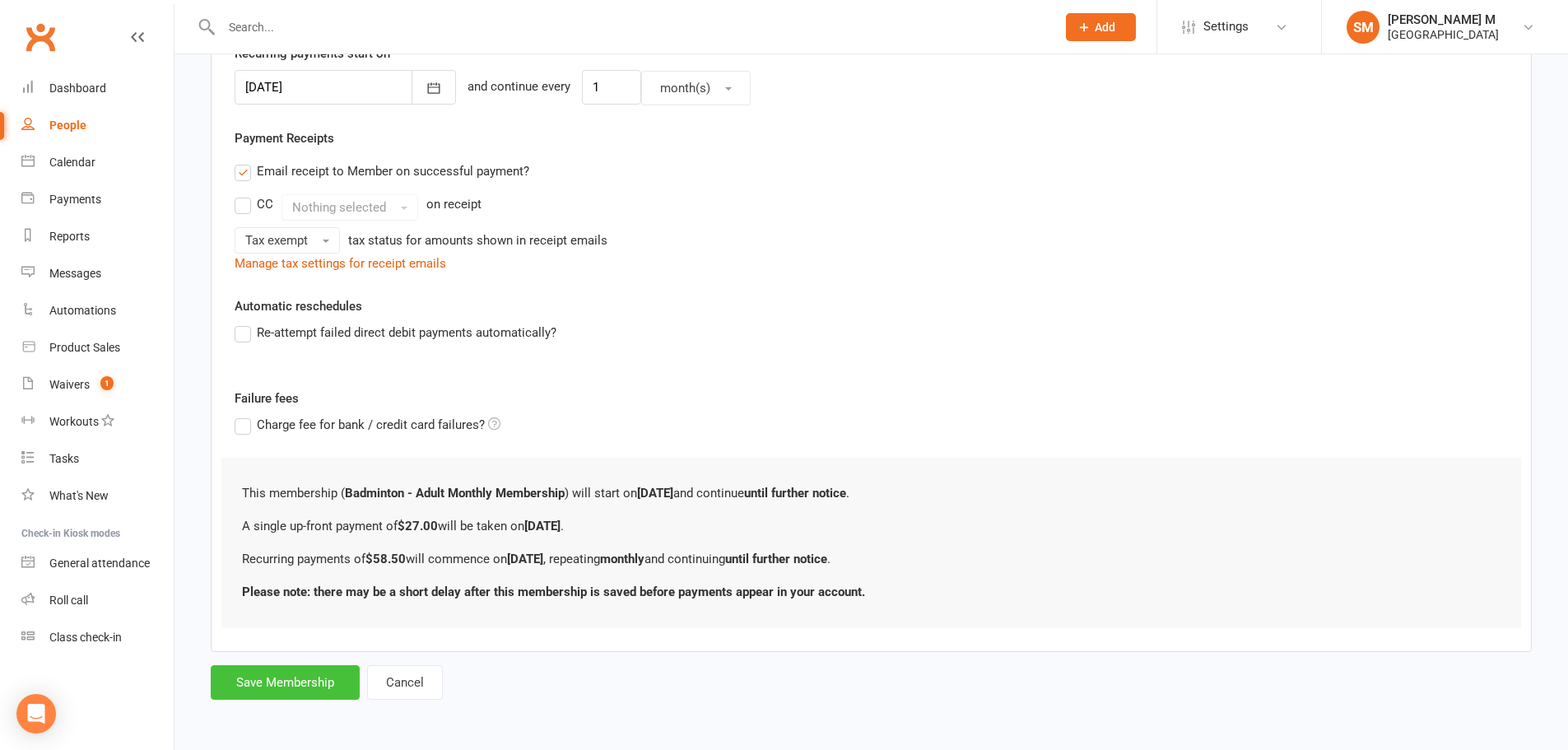
click at [310, 689] on button "Save Membership" at bounding box center [285, 682] width 149 height 35
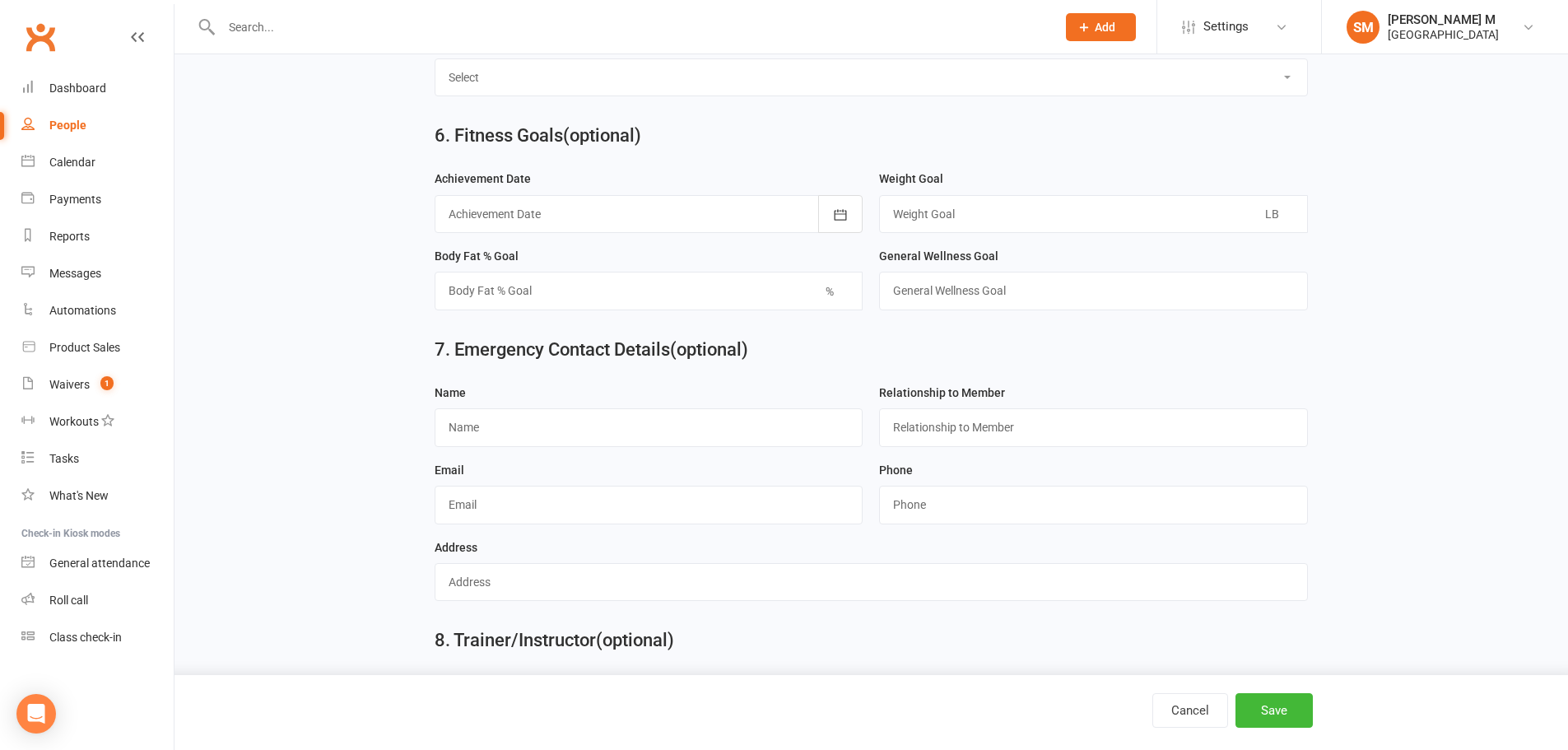
scroll to position [1743, 0]
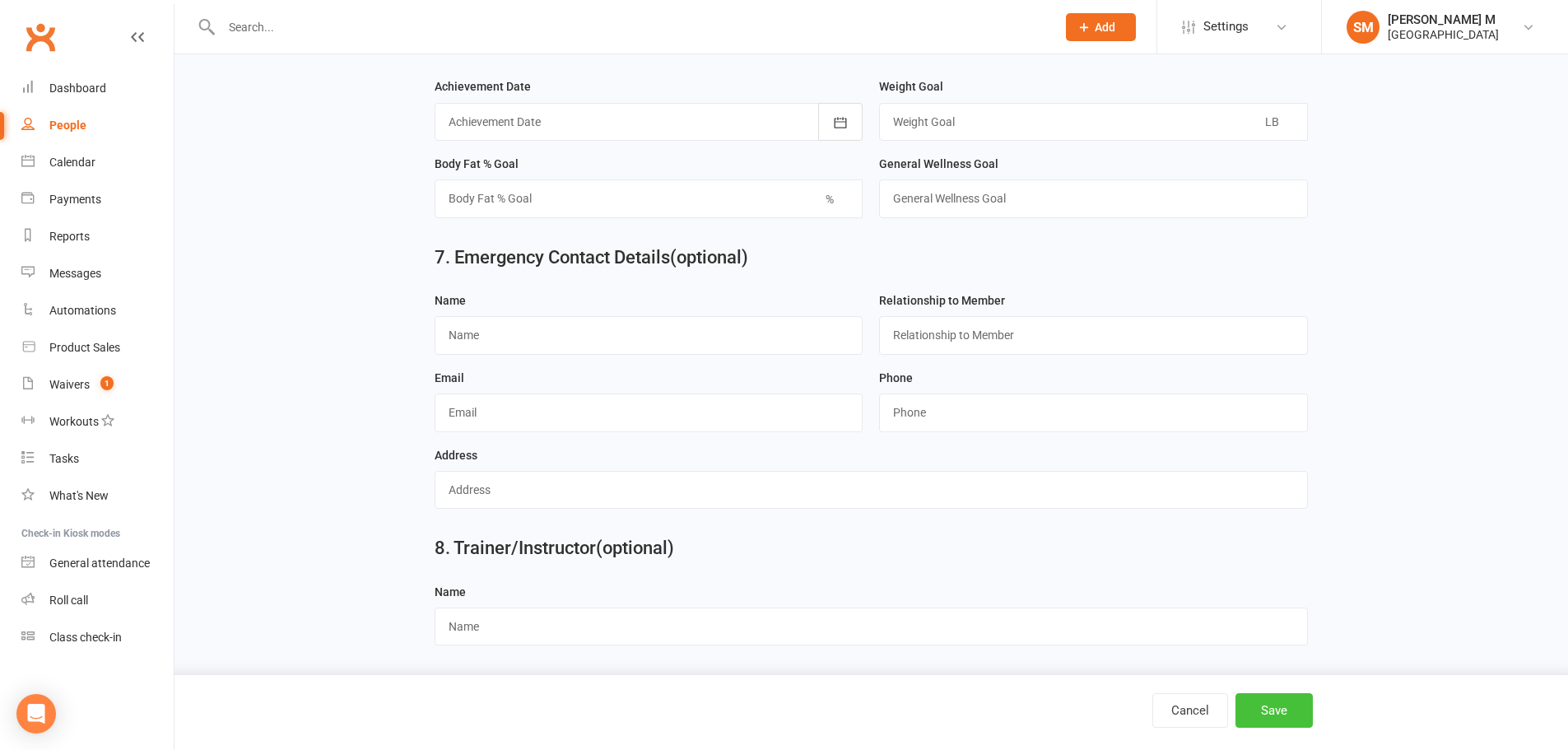
click at [1261, 703] on button "Save" at bounding box center [1274, 709] width 77 height 35
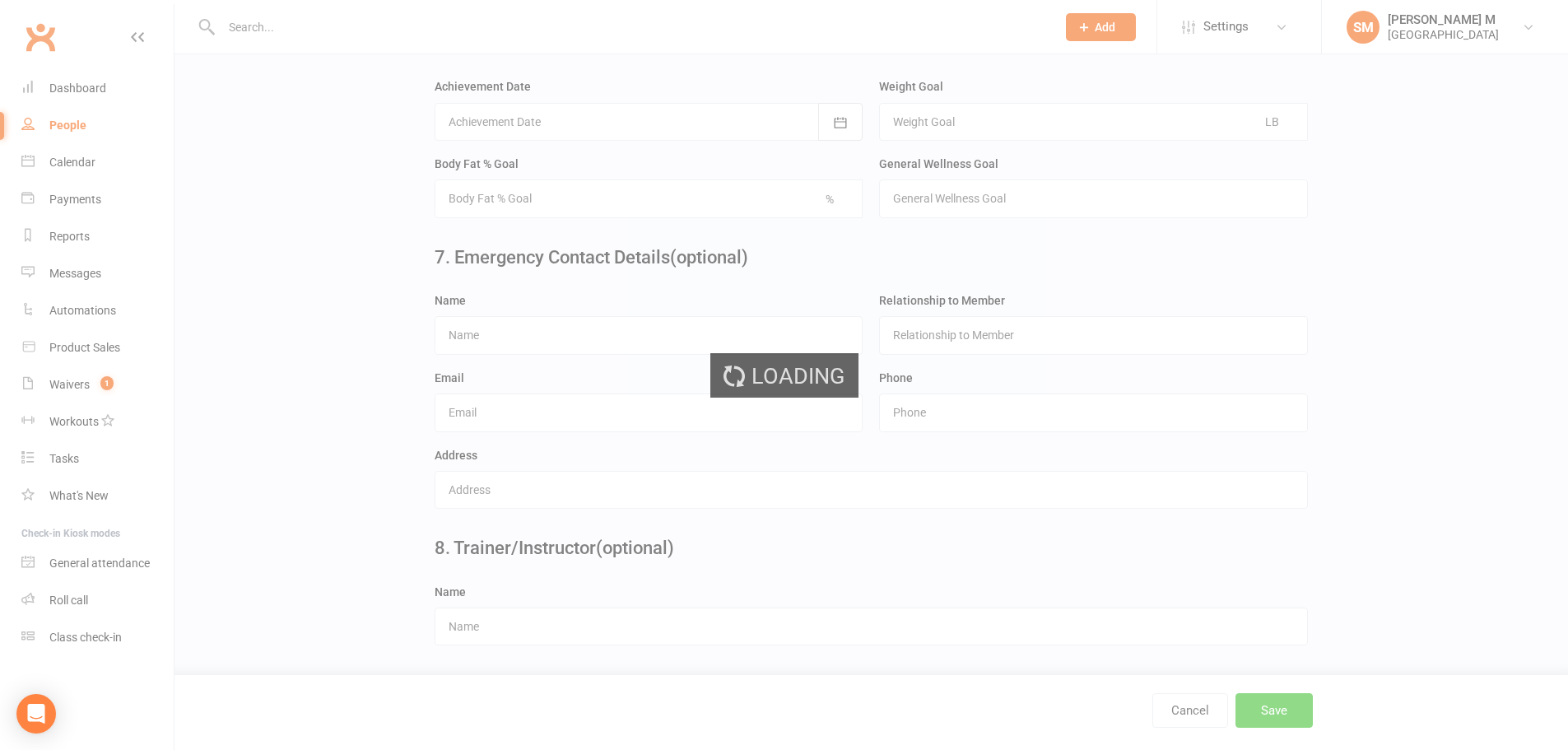
scroll to position [0, 0]
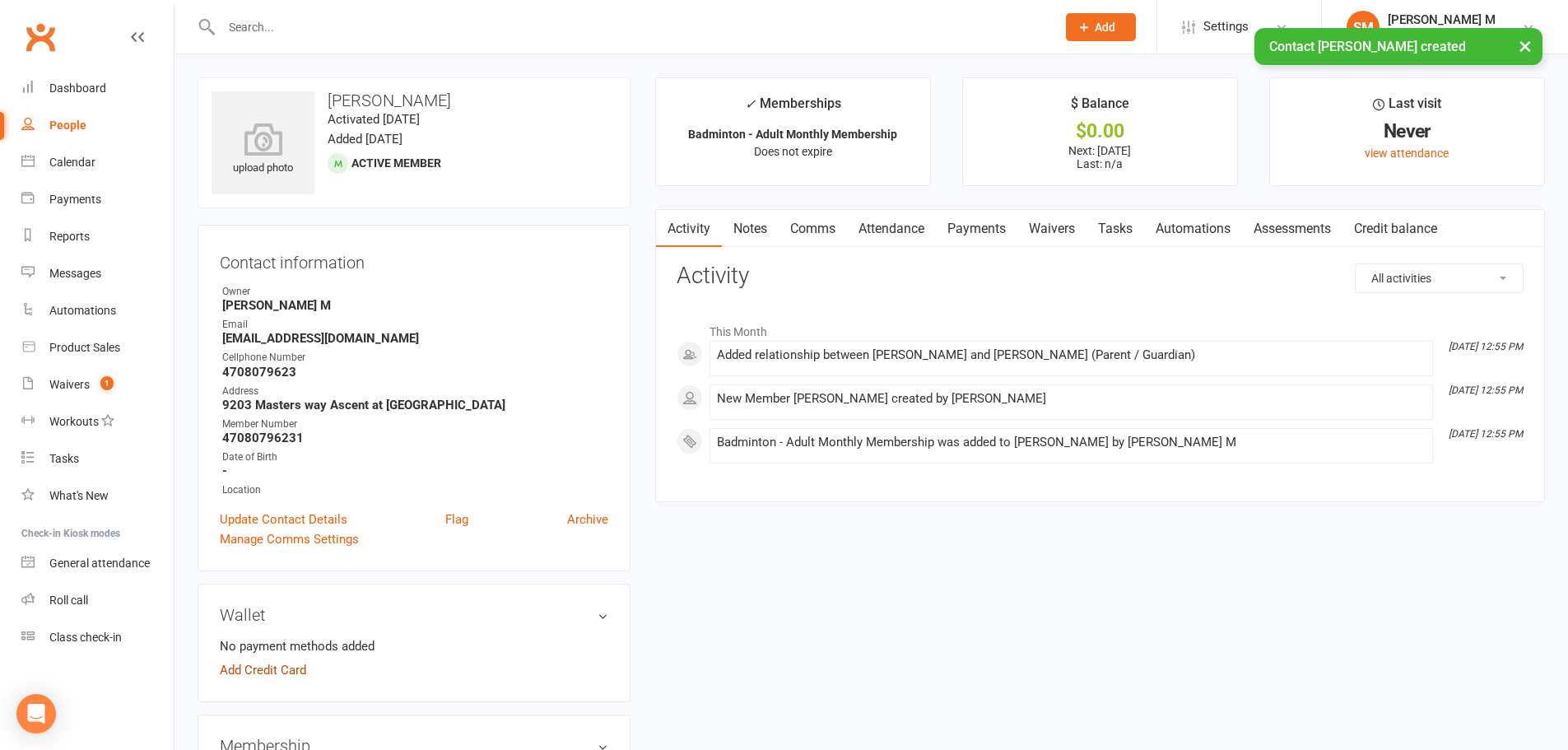
click at [282, 663] on link "Add Credit Card" at bounding box center [262, 670] width 86 height 20
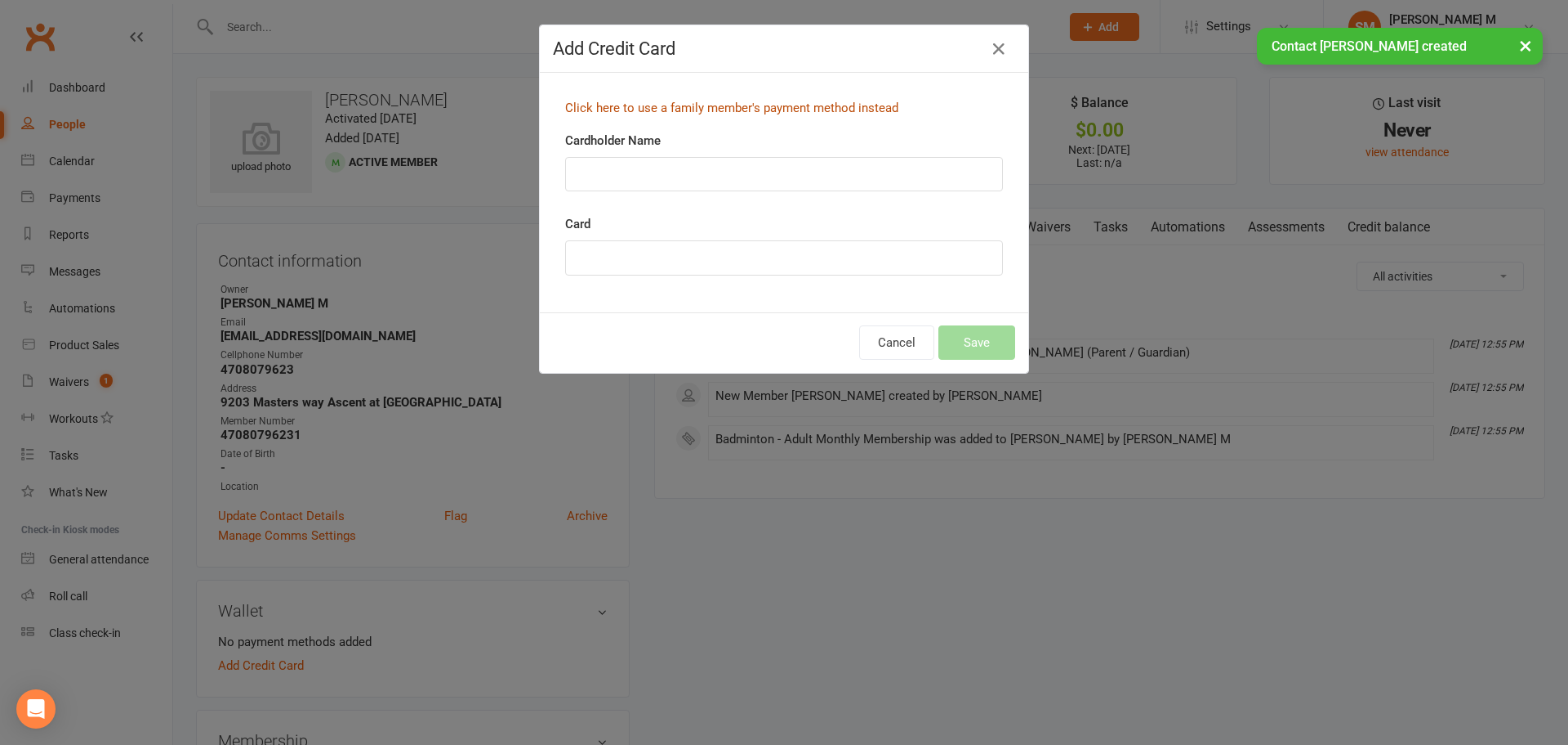
click at [759, 107] on link "Click here to use a family member's payment method instead" at bounding box center [732, 107] width 333 height 15
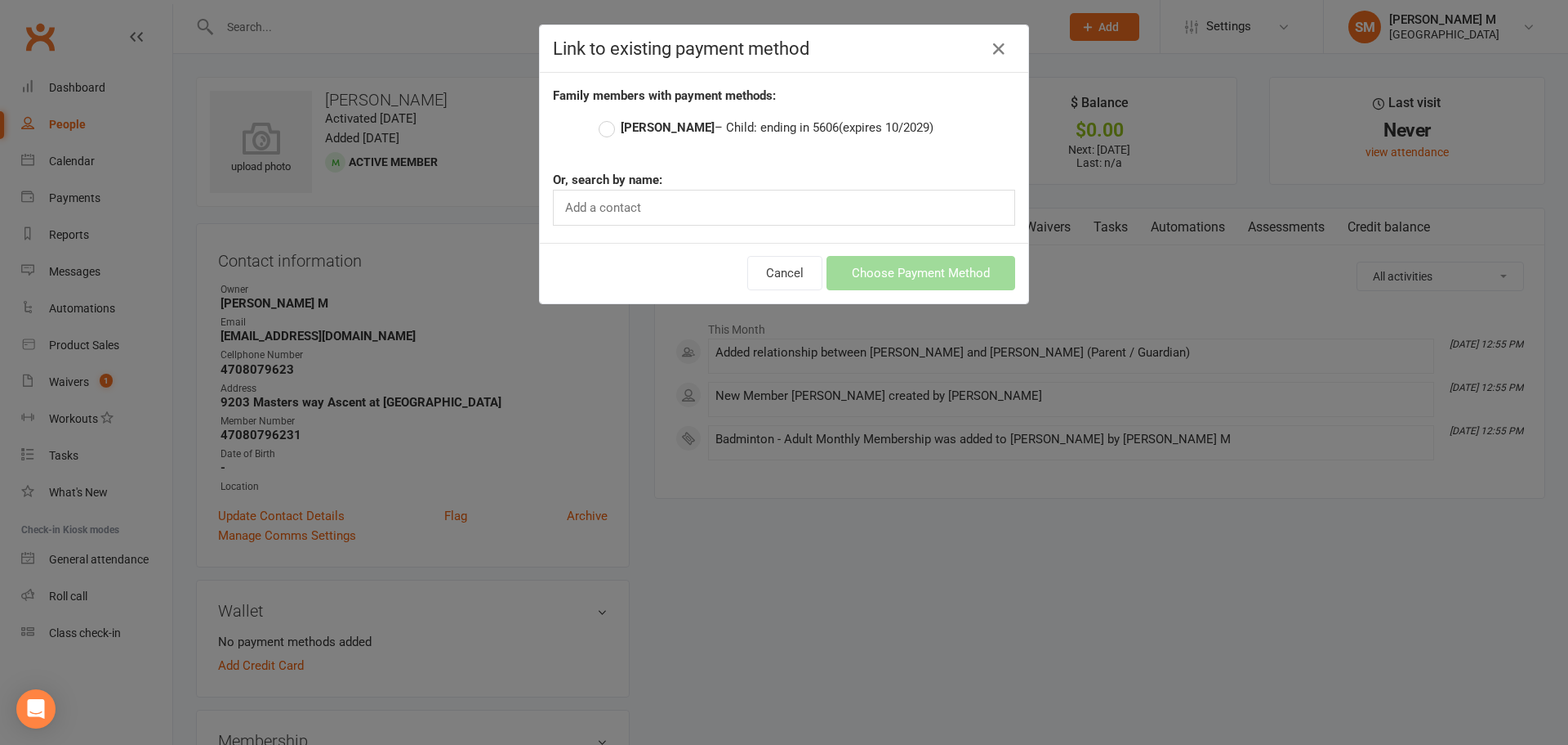
click at [670, 133] on strong "[PERSON_NAME]" at bounding box center [667, 127] width 94 height 15
click at [610, 117] on input "Seejal Marakani – Child: ending in 5606 (expires 10/2029)" at bounding box center [604, 117] width 11 height 0
click at [883, 276] on button "Choose Payment Method" at bounding box center [921, 273] width 189 height 34
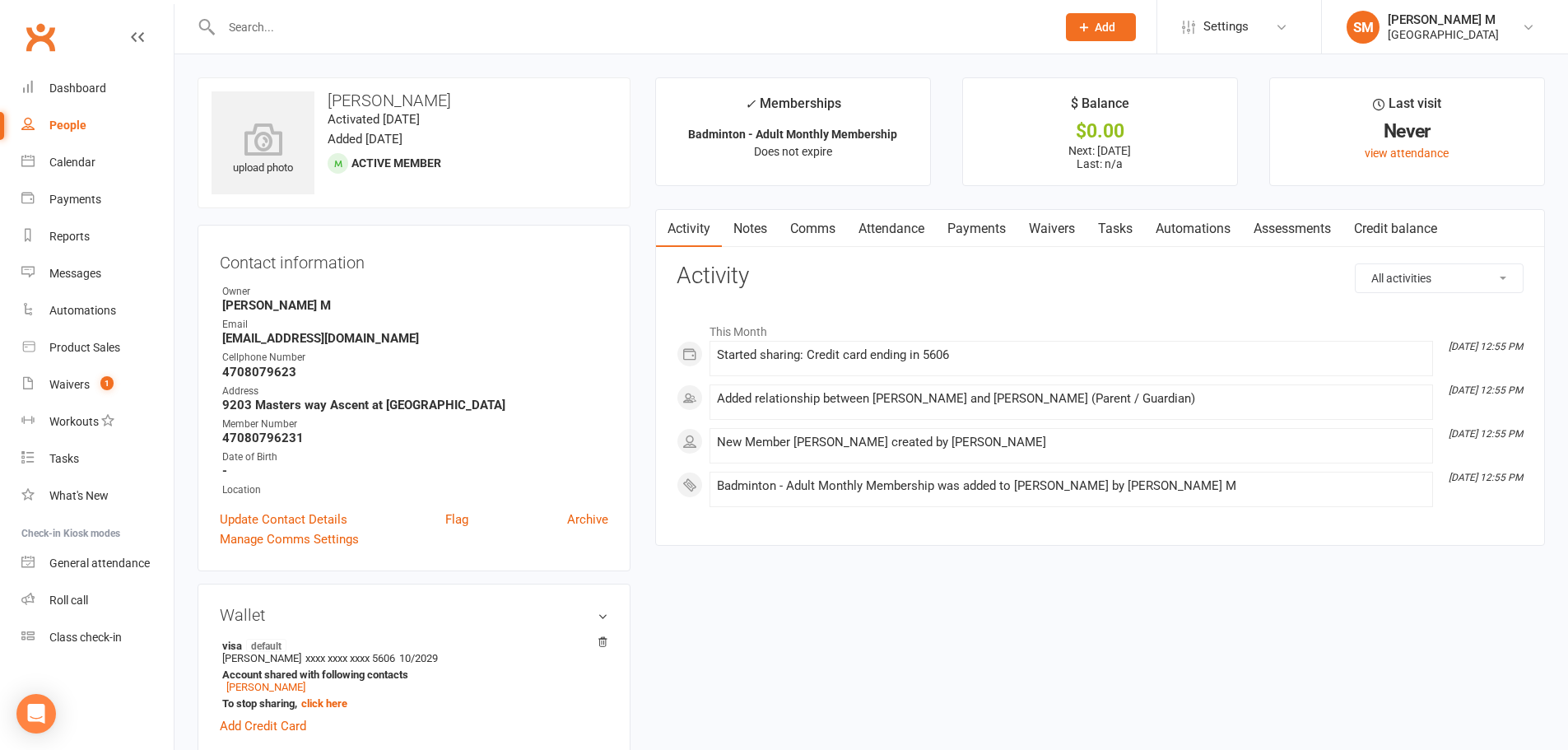
click at [980, 229] on link "Payments" at bounding box center [977, 228] width 81 height 38
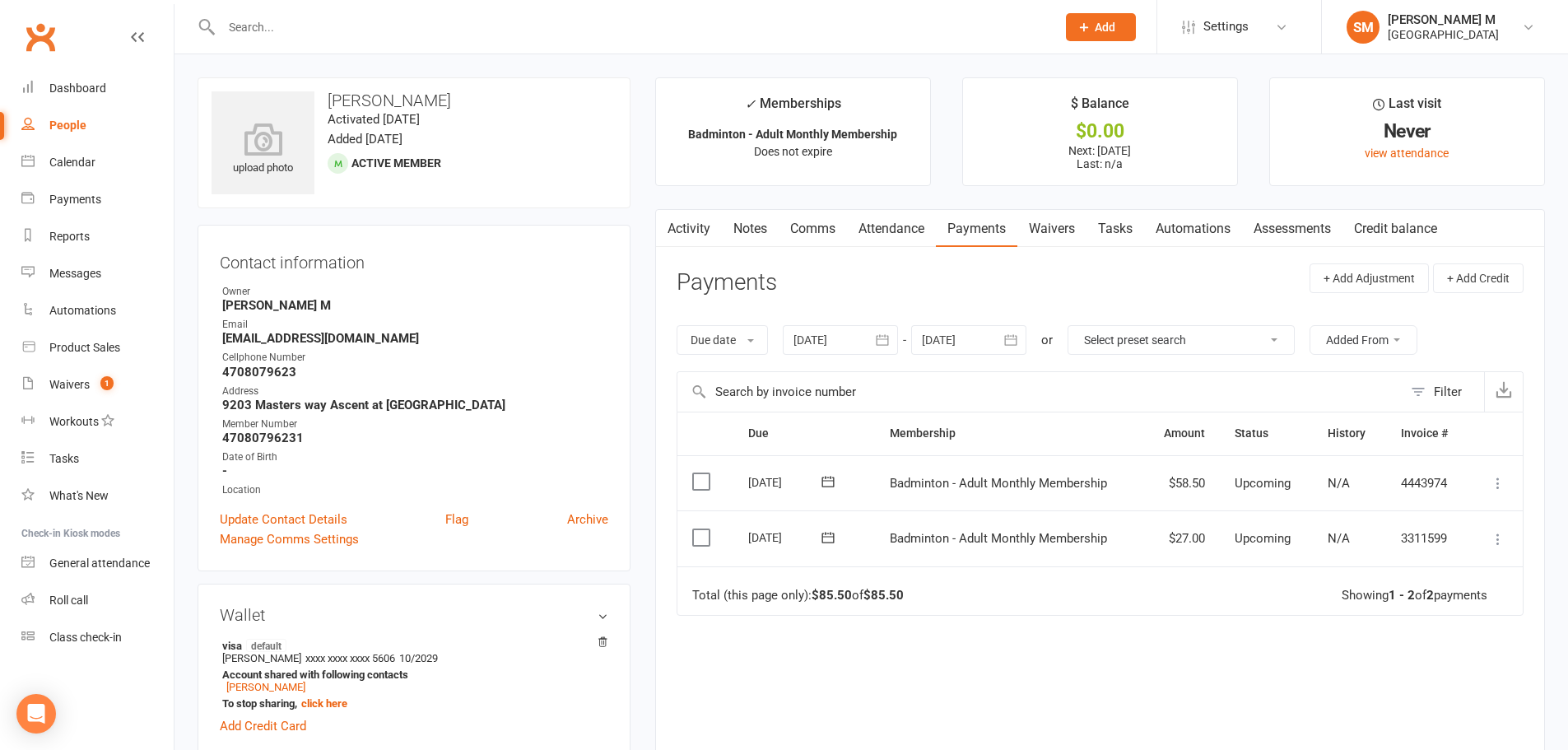
click at [51, 128] on div "People" at bounding box center [67, 124] width 37 height 13
select select "100"
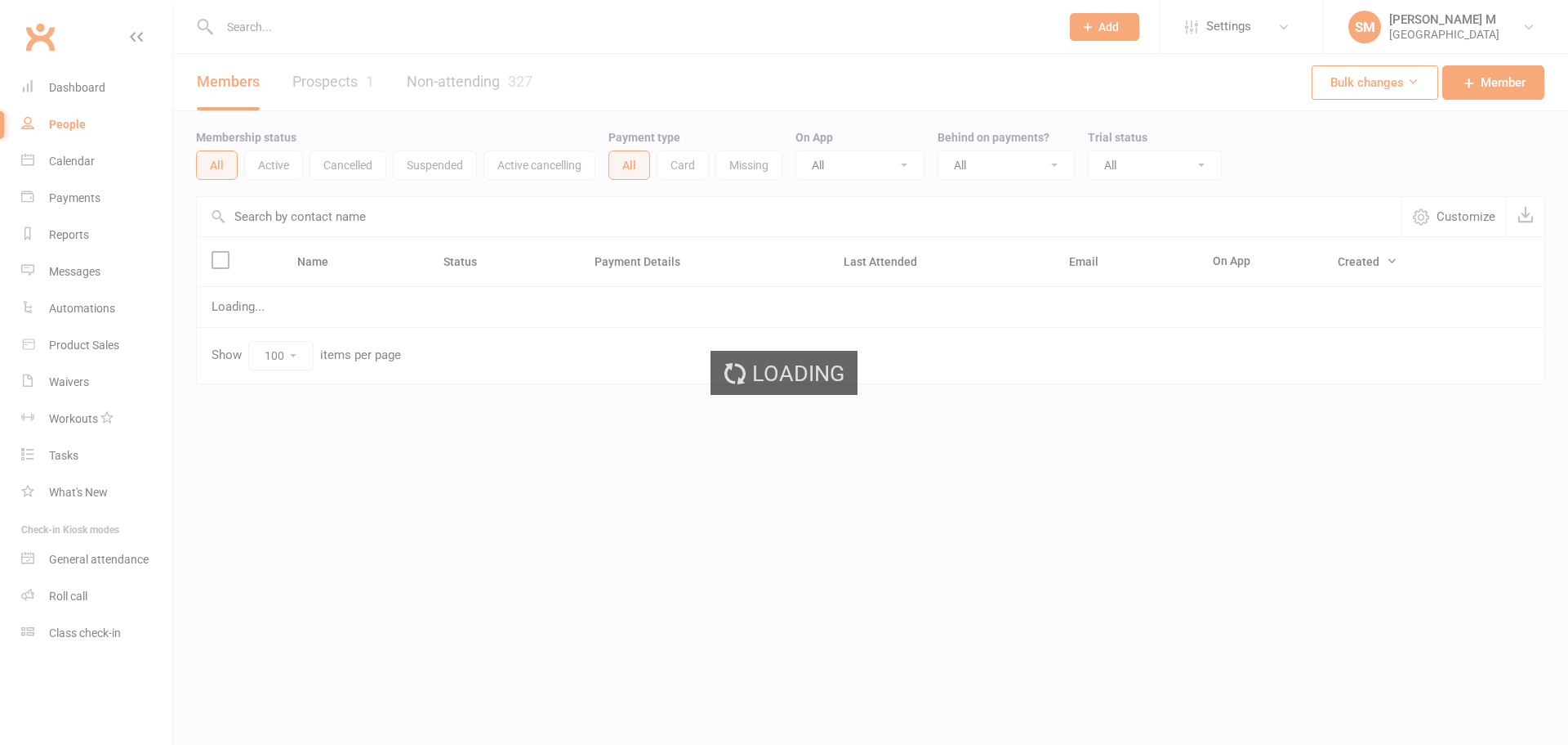
select select "100"
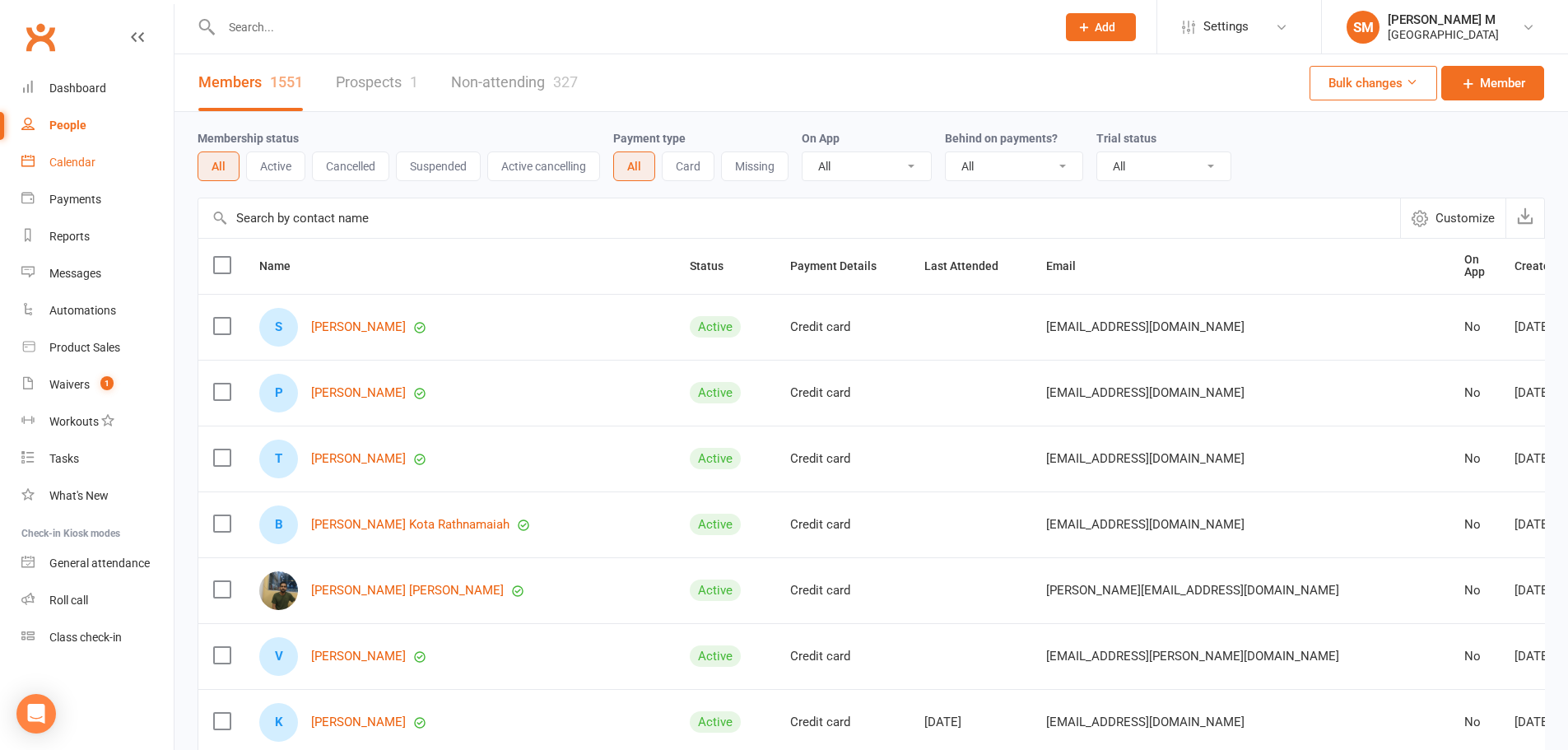
click at [74, 164] on div "Calendar" at bounding box center [72, 162] width 46 height 13
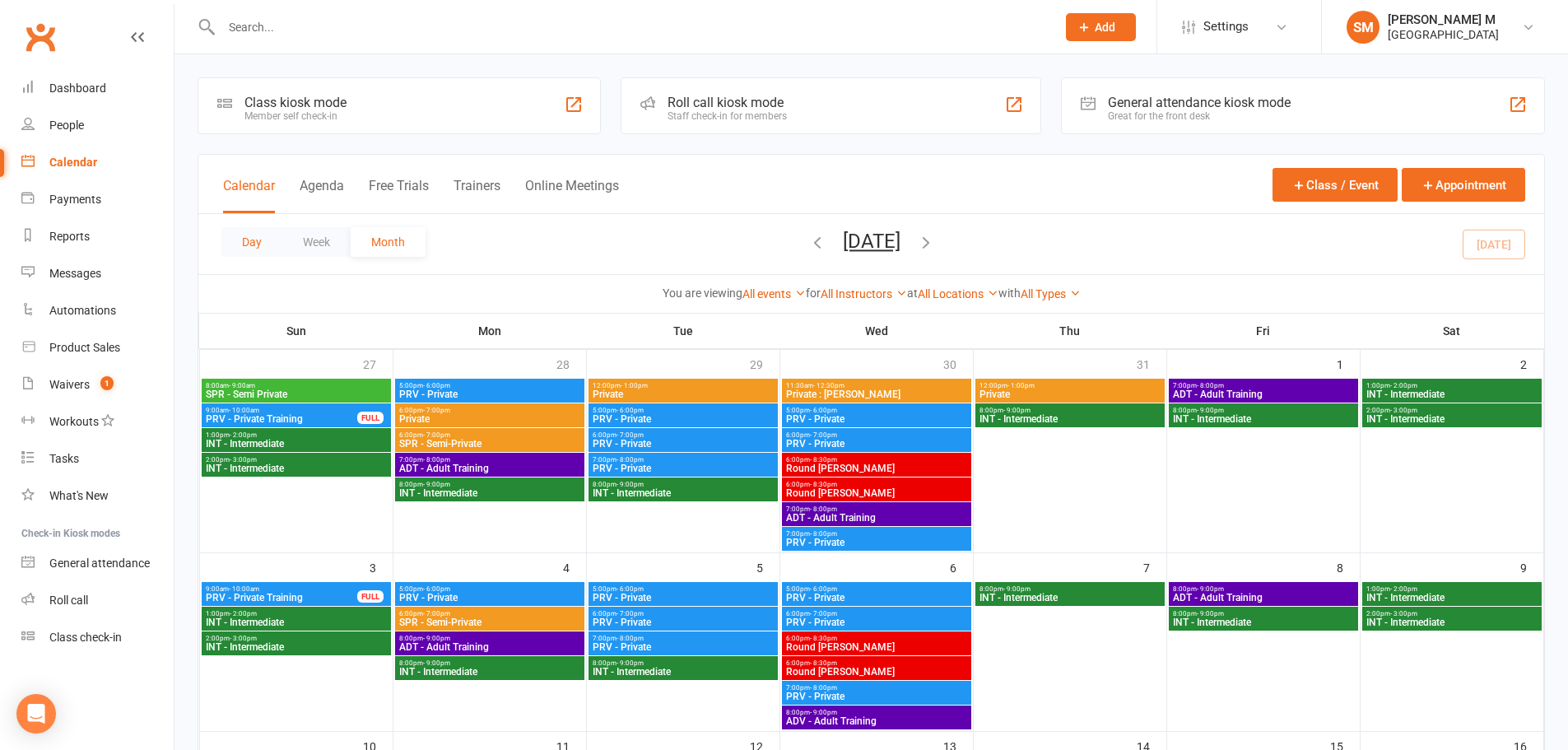
click at [245, 241] on button "Day" at bounding box center [251, 242] width 61 height 30
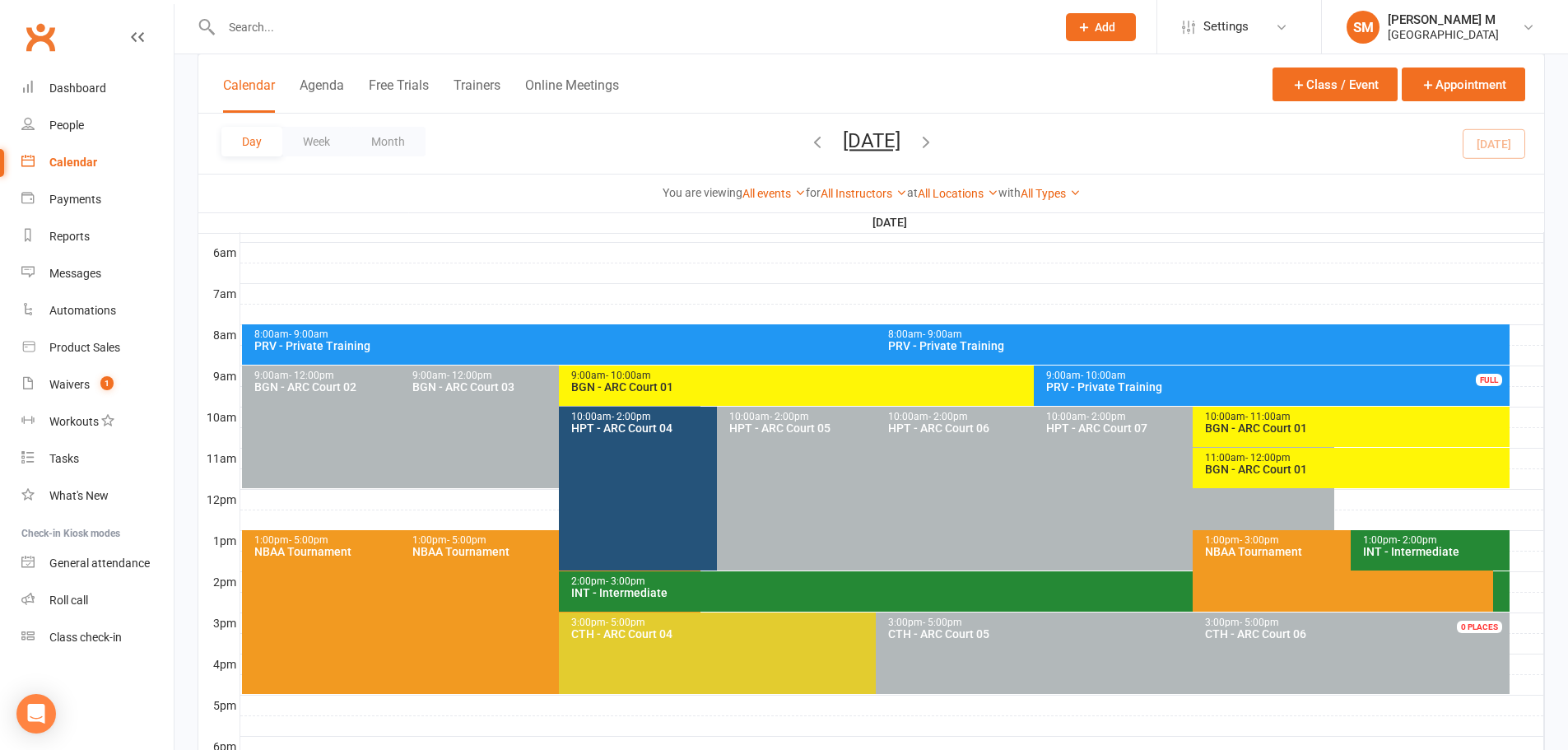
scroll to position [329, 0]
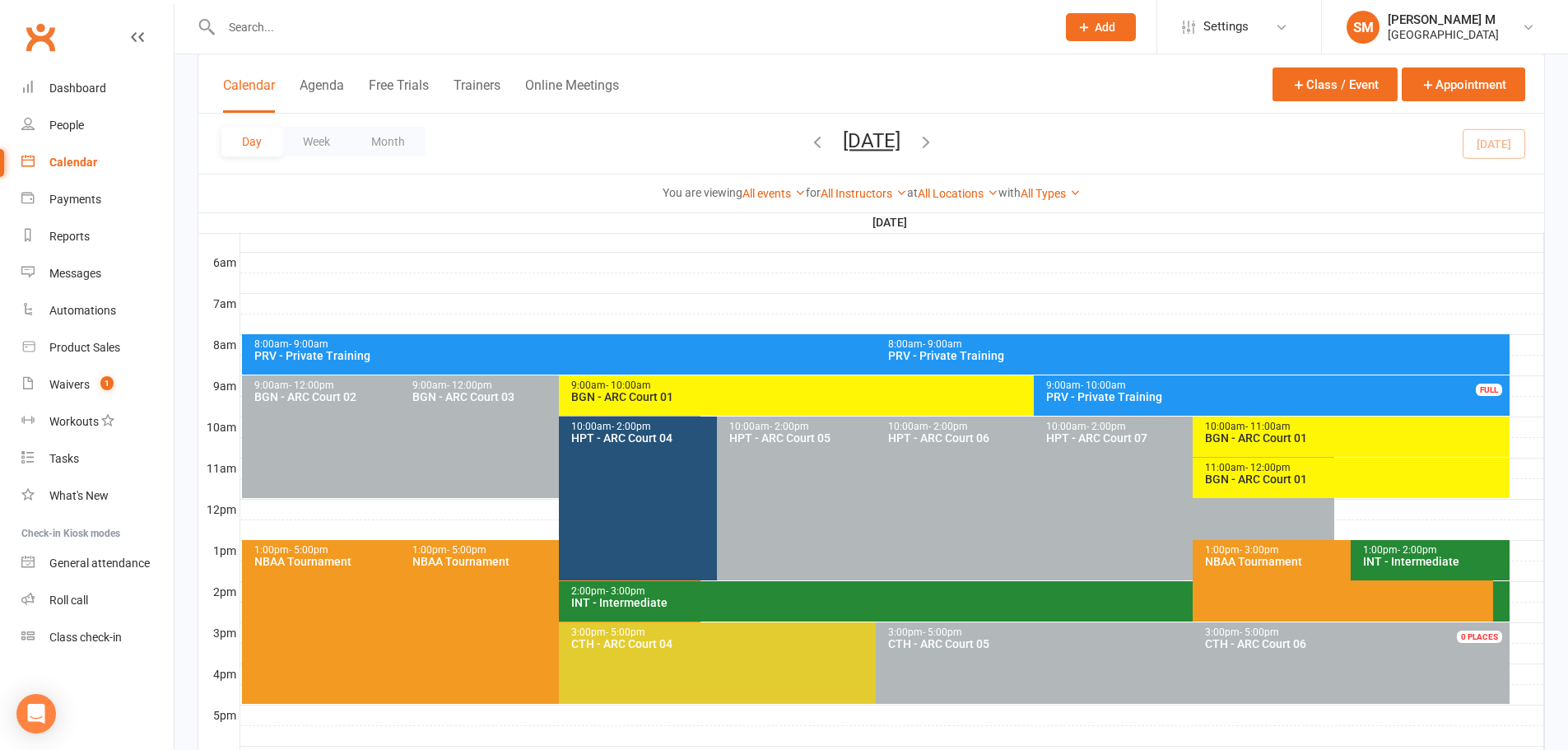
click at [1259, 576] on div "1:00pm - 3:00pm NBAA Tournament" at bounding box center [1343, 580] width 301 height 81
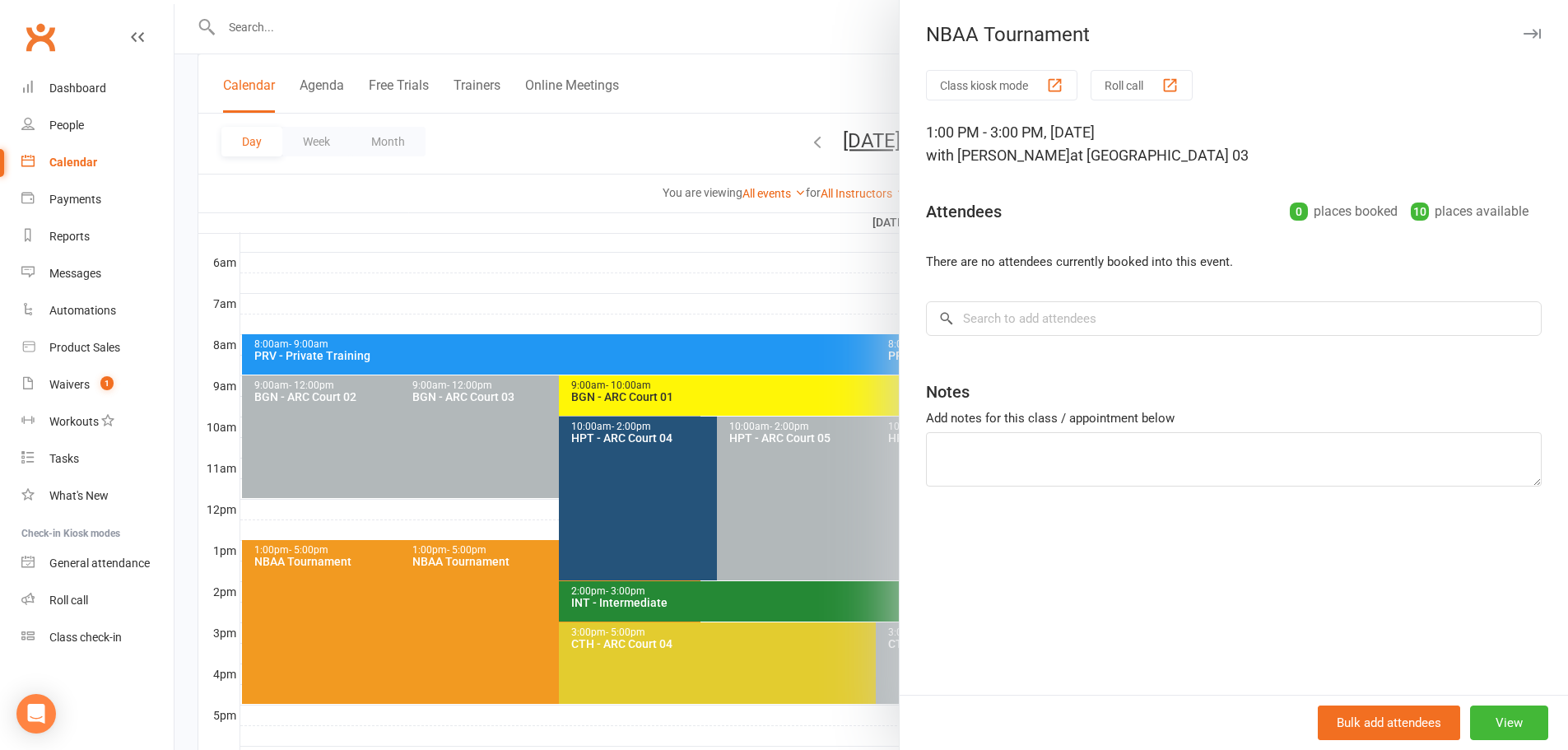
click at [630, 244] on div at bounding box center [871, 375] width 1393 height 750
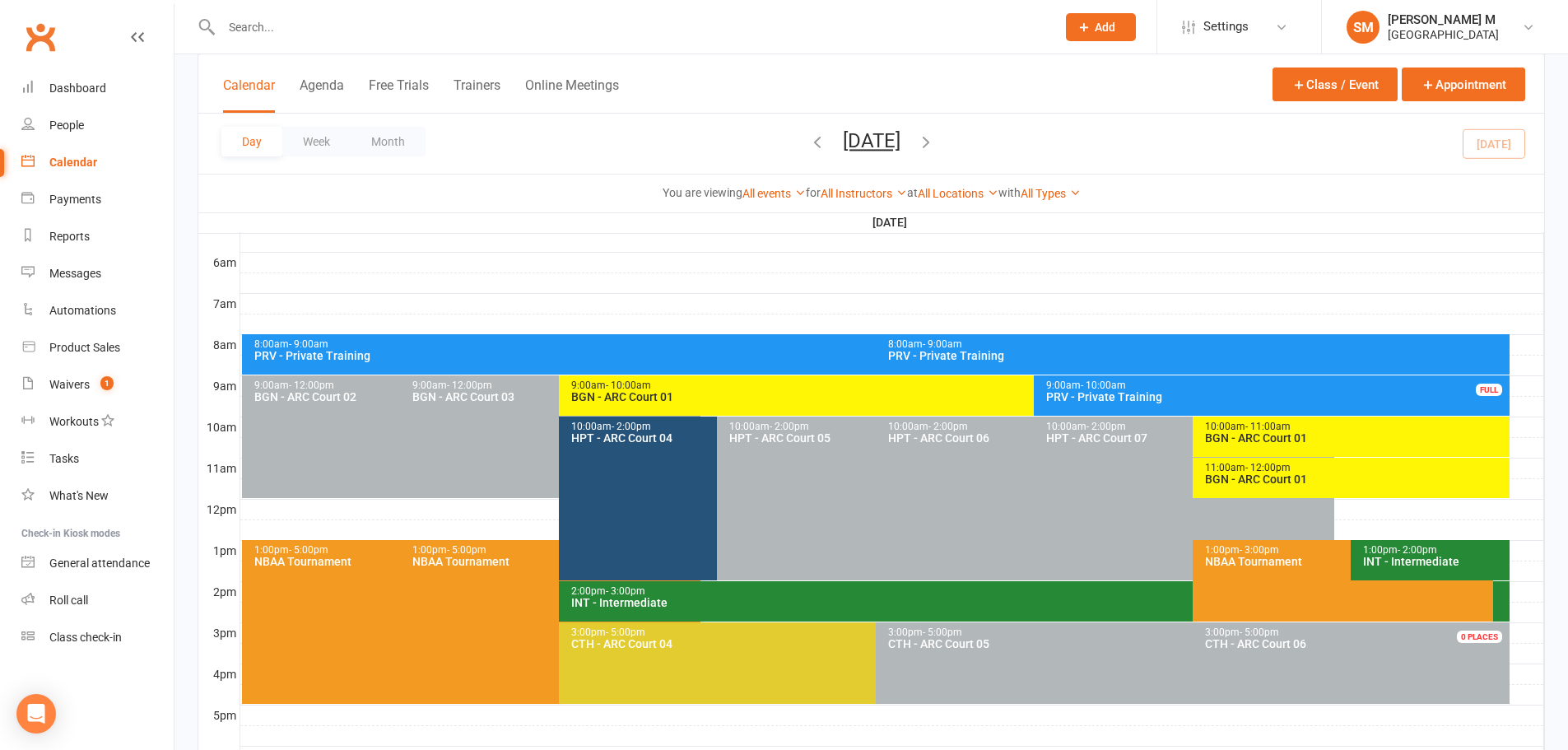
click at [404, 615] on div "1:00pm - 5:00pm NBAA Tournament" at bounding box center [550, 621] width 301 height 164
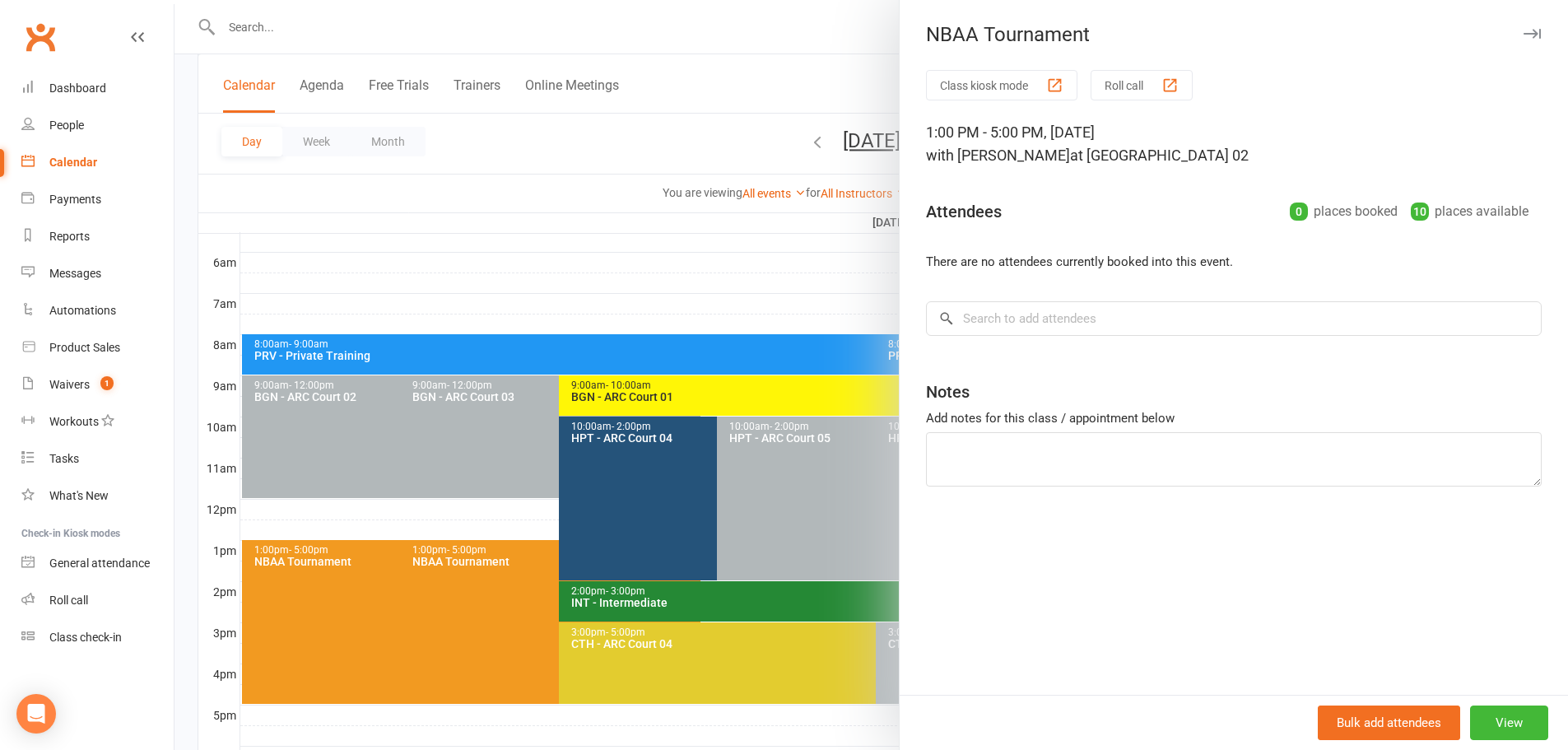
click at [616, 248] on div at bounding box center [871, 375] width 1393 height 750
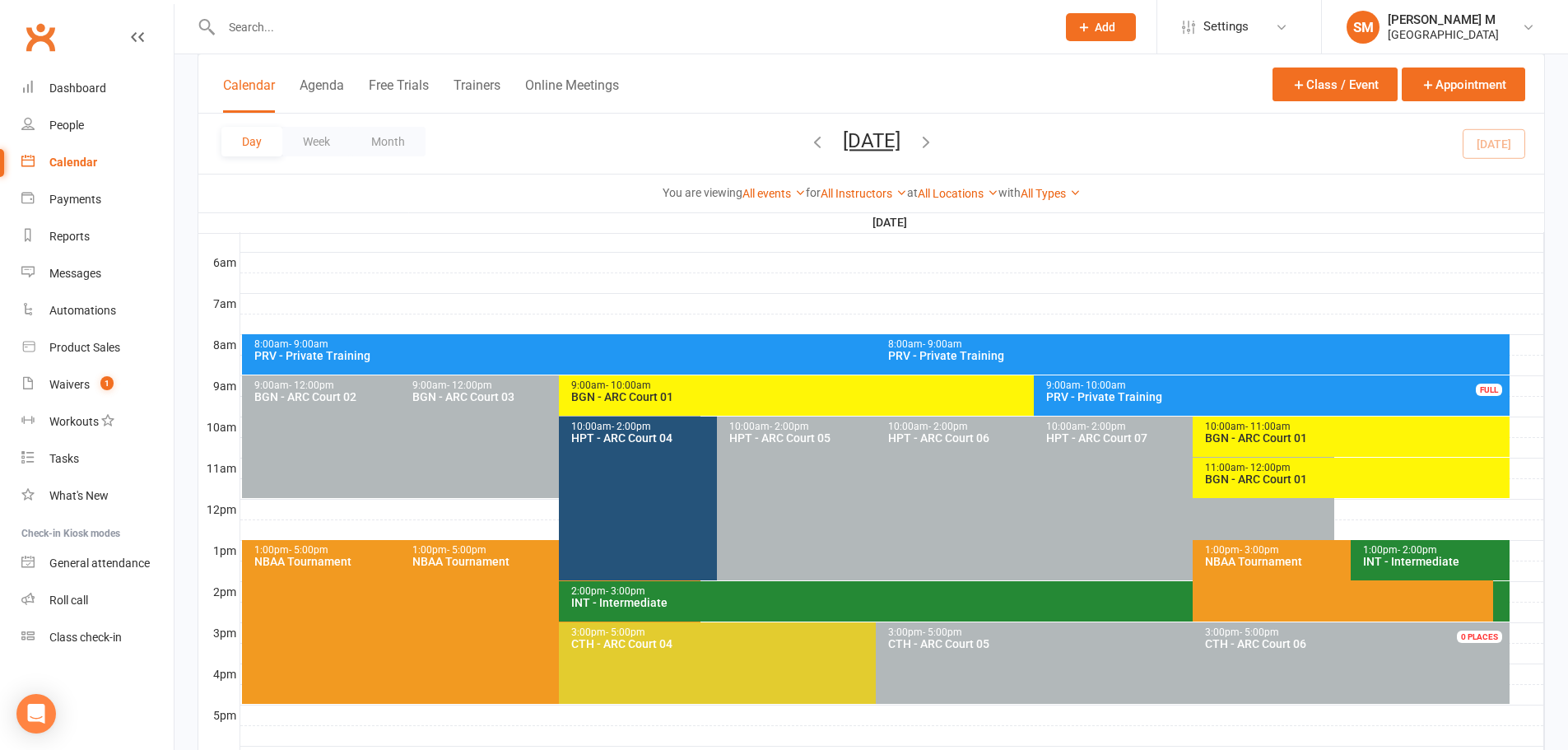
click at [282, 33] on input "text" at bounding box center [630, 27] width 828 height 23
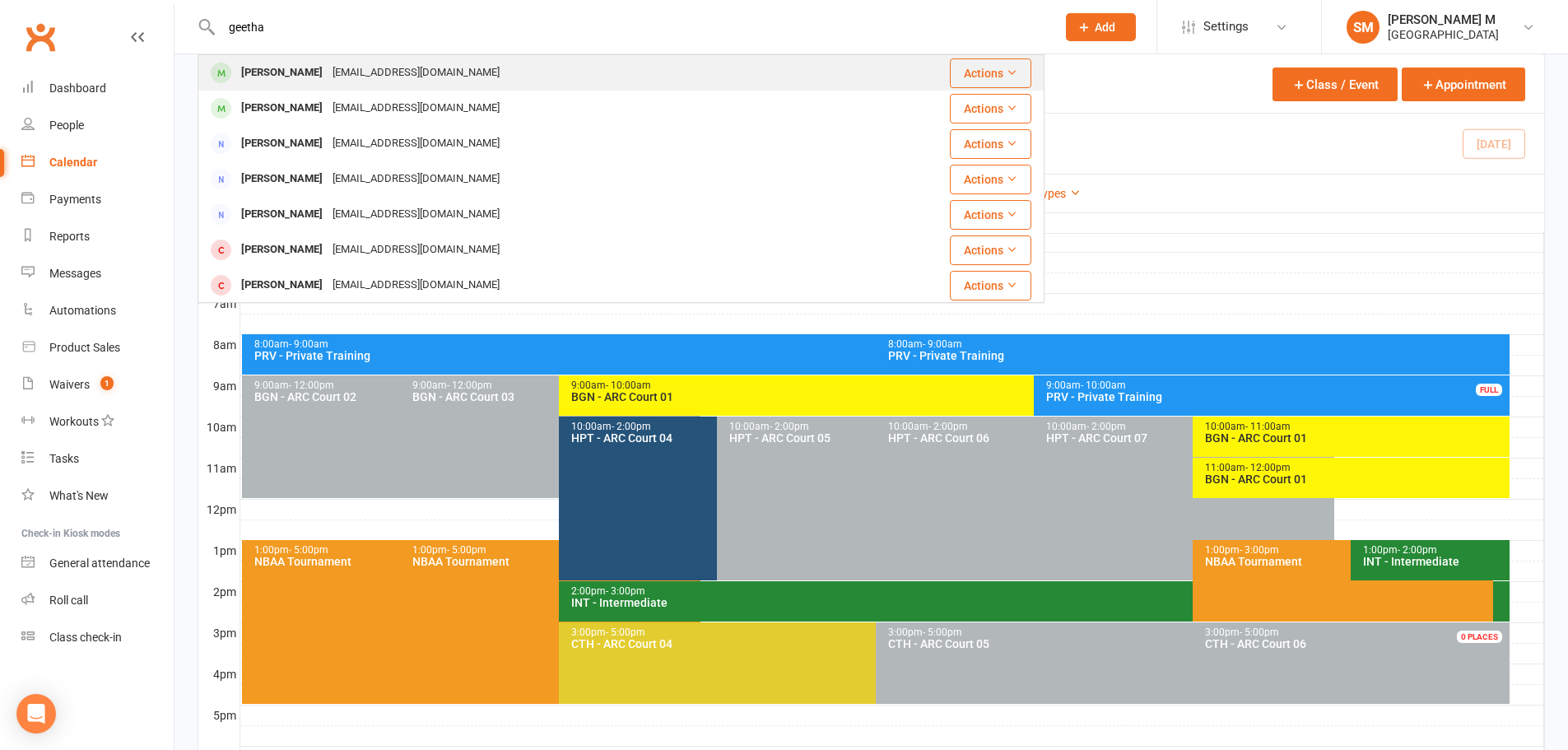
type input "geetha"
click at [430, 65] on div "geetha.kori4491@gmail.com" at bounding box center [416, 72] width 177 height 24
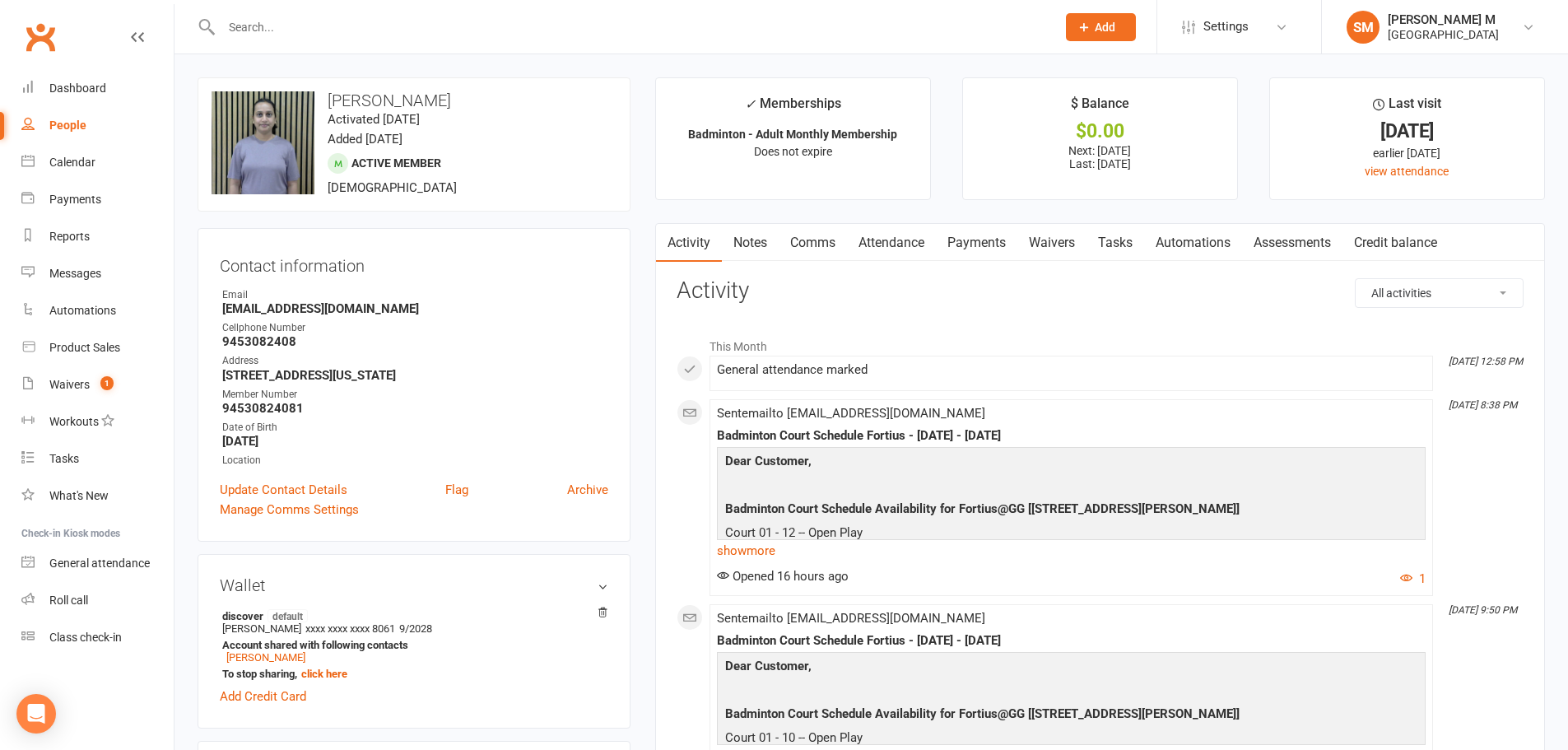
click at [755, 239] on link "Notes" at bounding box center [749, 243] width 57 height 38
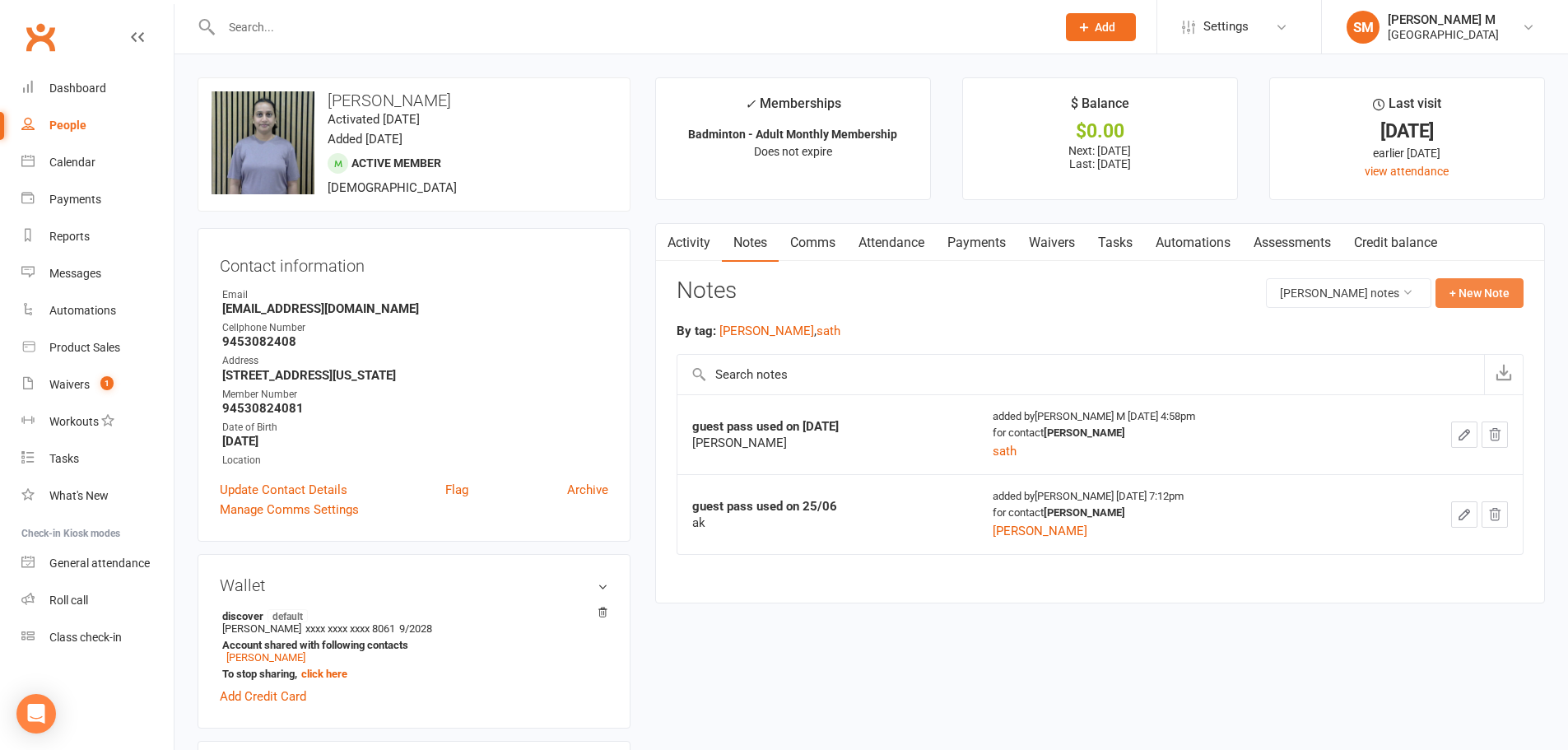
click at [1507, 282] on button "+ New Note" at bounding box center [1479, 293] width 88 height 30
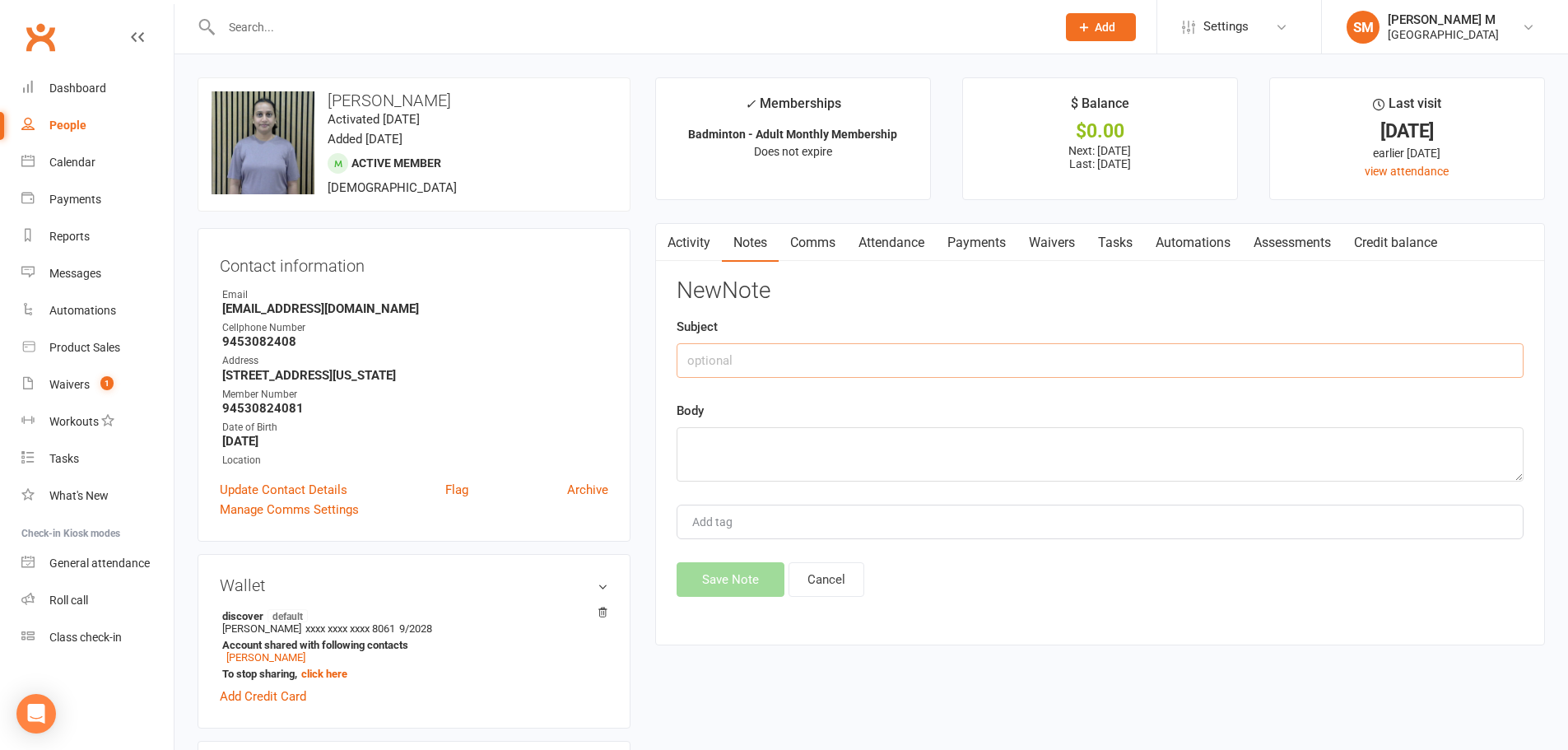
click at [765, 363] on input "text" at bounding box center [1100, 360] width 847 height 35
drag, startPoint x: 768, startPoint y: 355, endPoint x: 670, endPoint y: 369, distance: 99.0
click at [670, 369] on div "Activity Notes Comms Attendance Payments Waivers Tasks Automations Assessments …" at bounding box center [1100, 434] width 890 height 422
type input "guest pass august"
click at [736, 460] on textarea at bounding box center [1100, 453] width 847 height 55
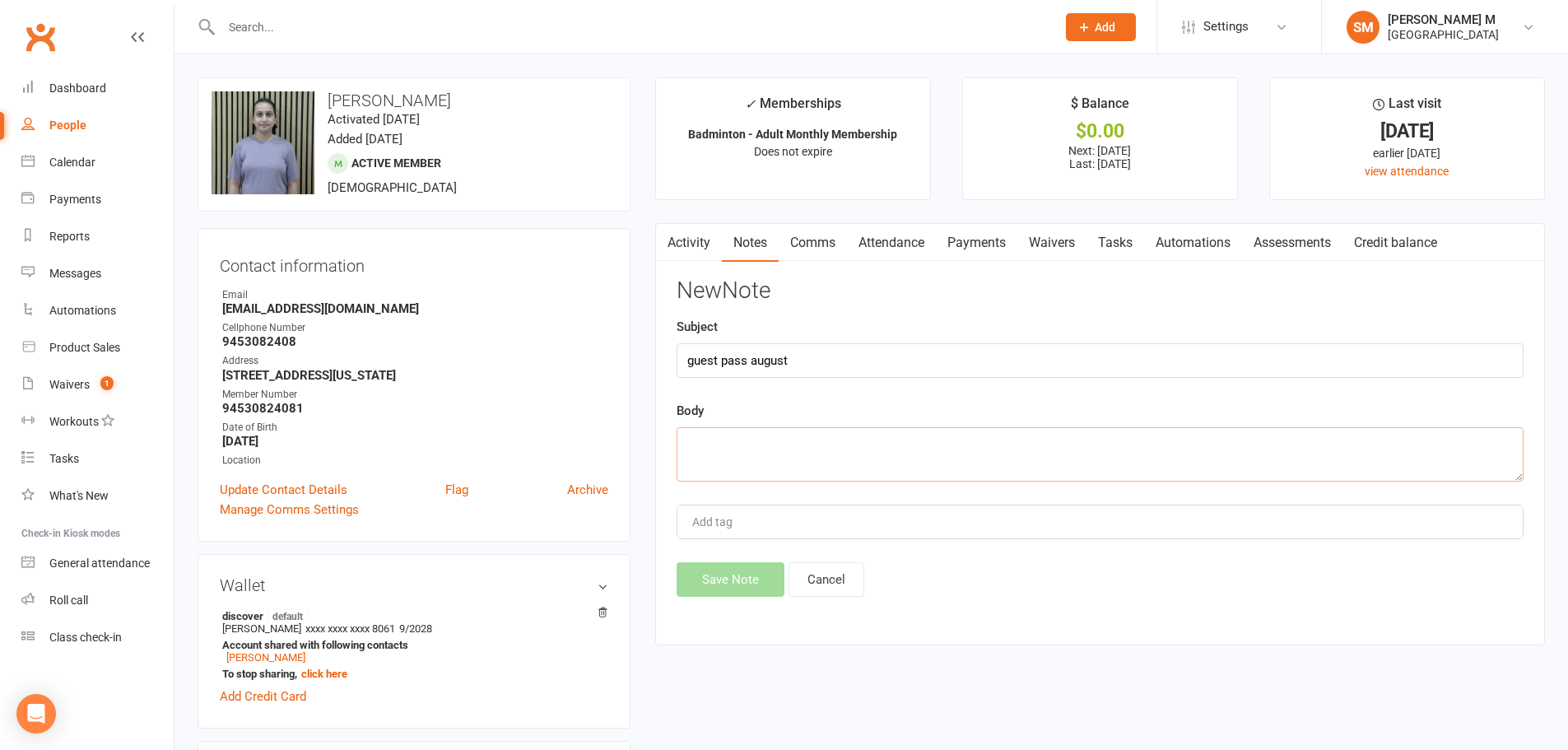
paste textarea "guest pass august"
type textarea "guest pass august"
click at [729, 592] on button "Save Note" at bounding box center [730, 578] width 108 height 35
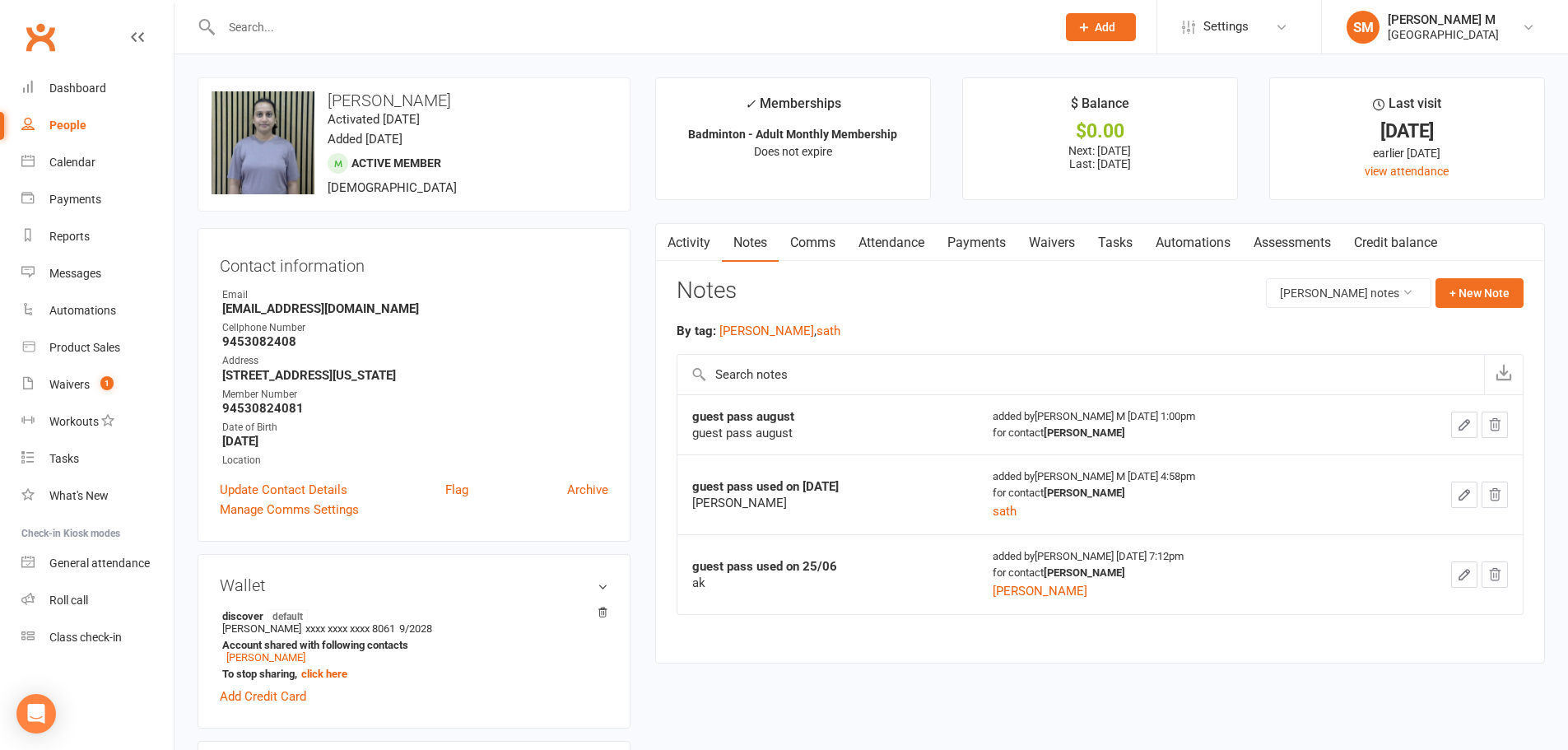
click at [680, 244] on link "Activity" at bounding box center [689, 243] width 65 height 38
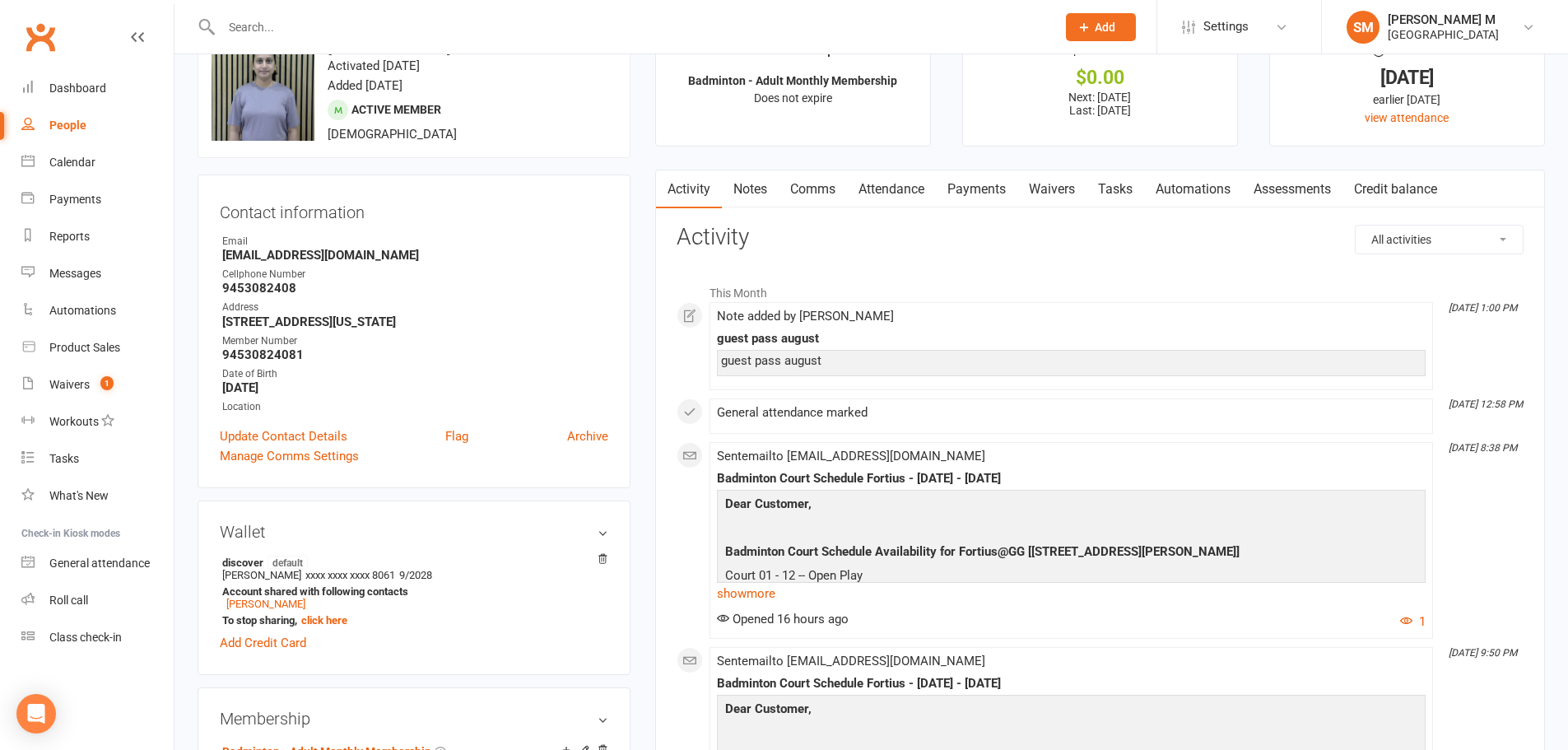
scroll to position [82, 0]
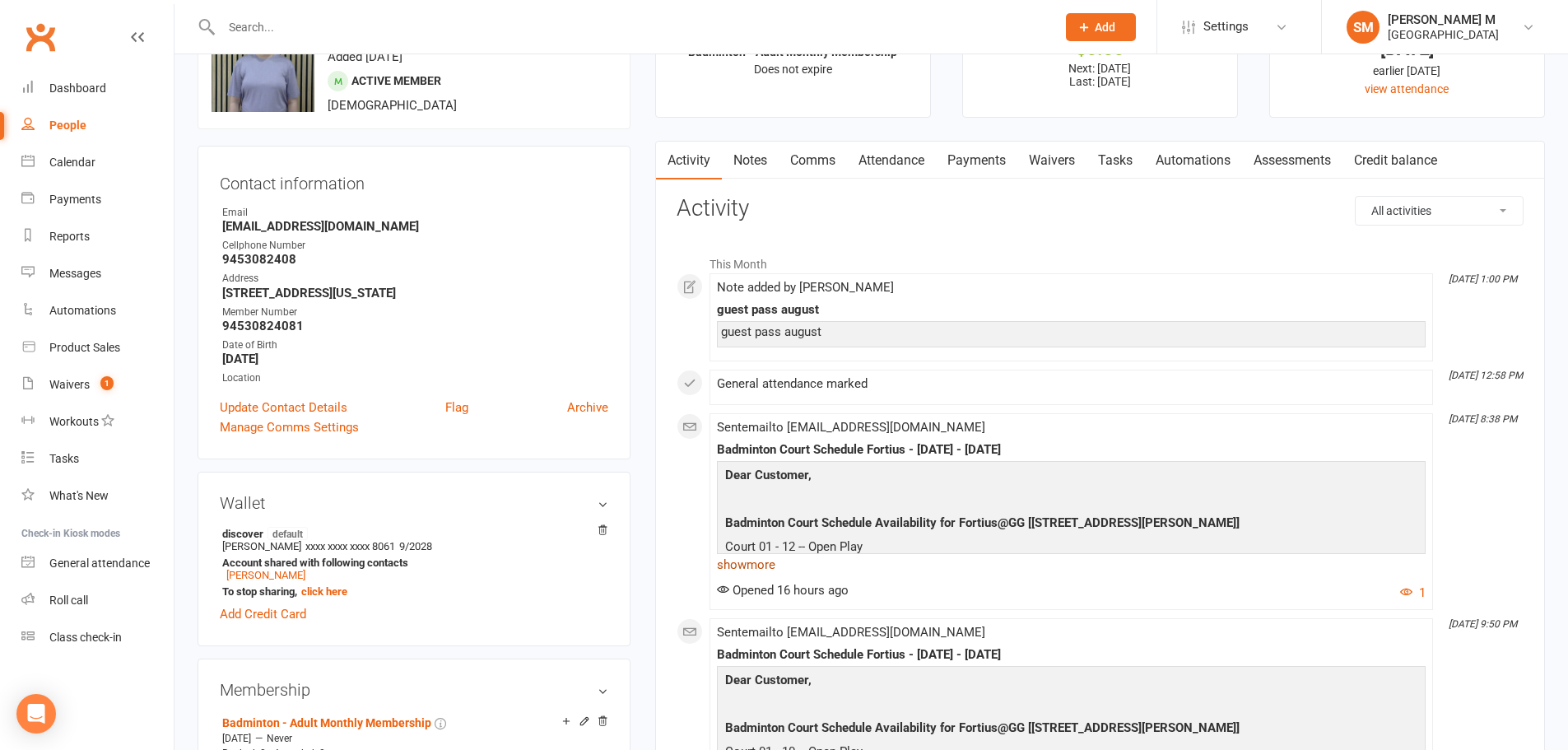
click at [738, 562] on link "show more" at bounding box center [1071, 563] width 709 height 23
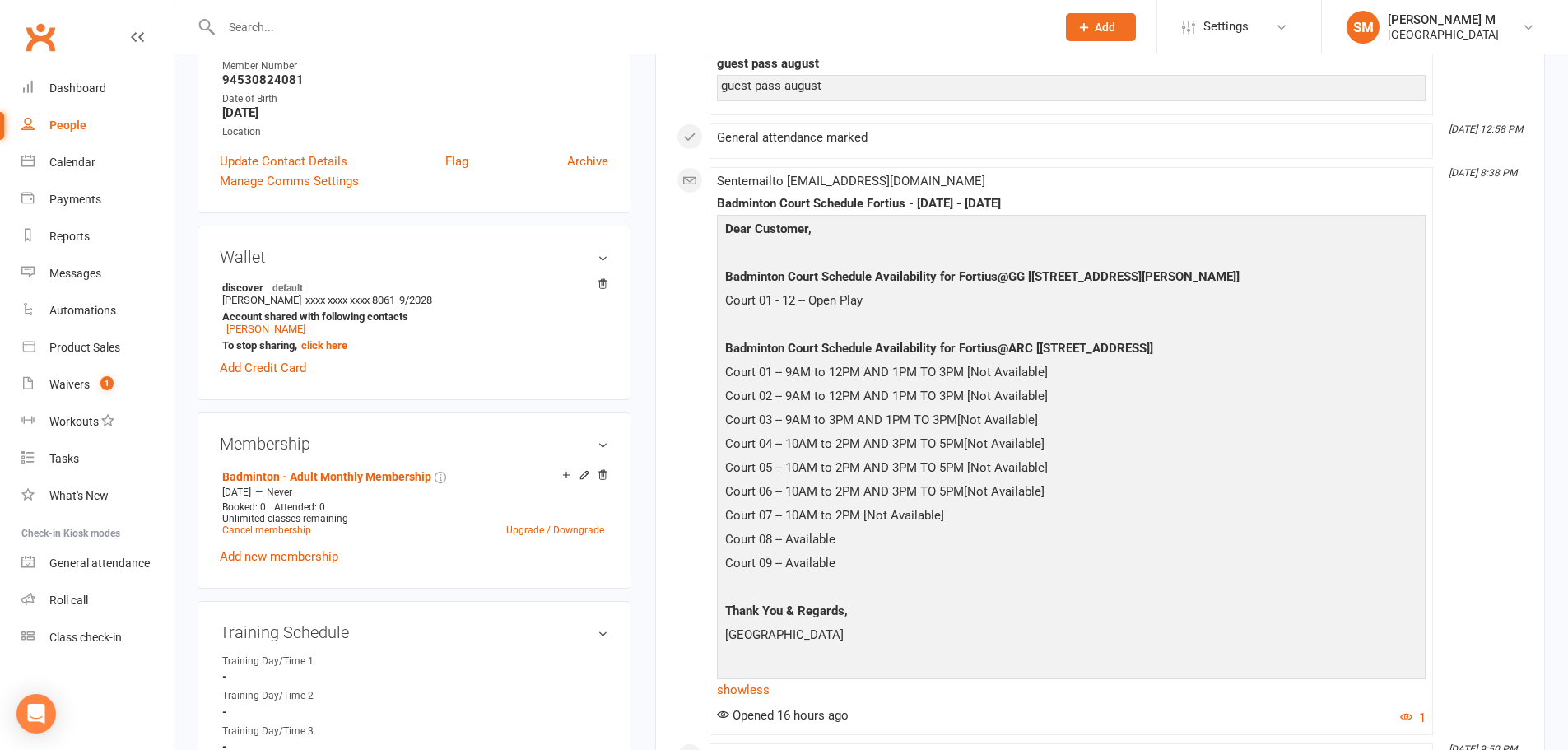
scroll to position [329, 0]
click at [66, 81] on div "Dashboard" at bounding box center [77, 87] width 57 height 13
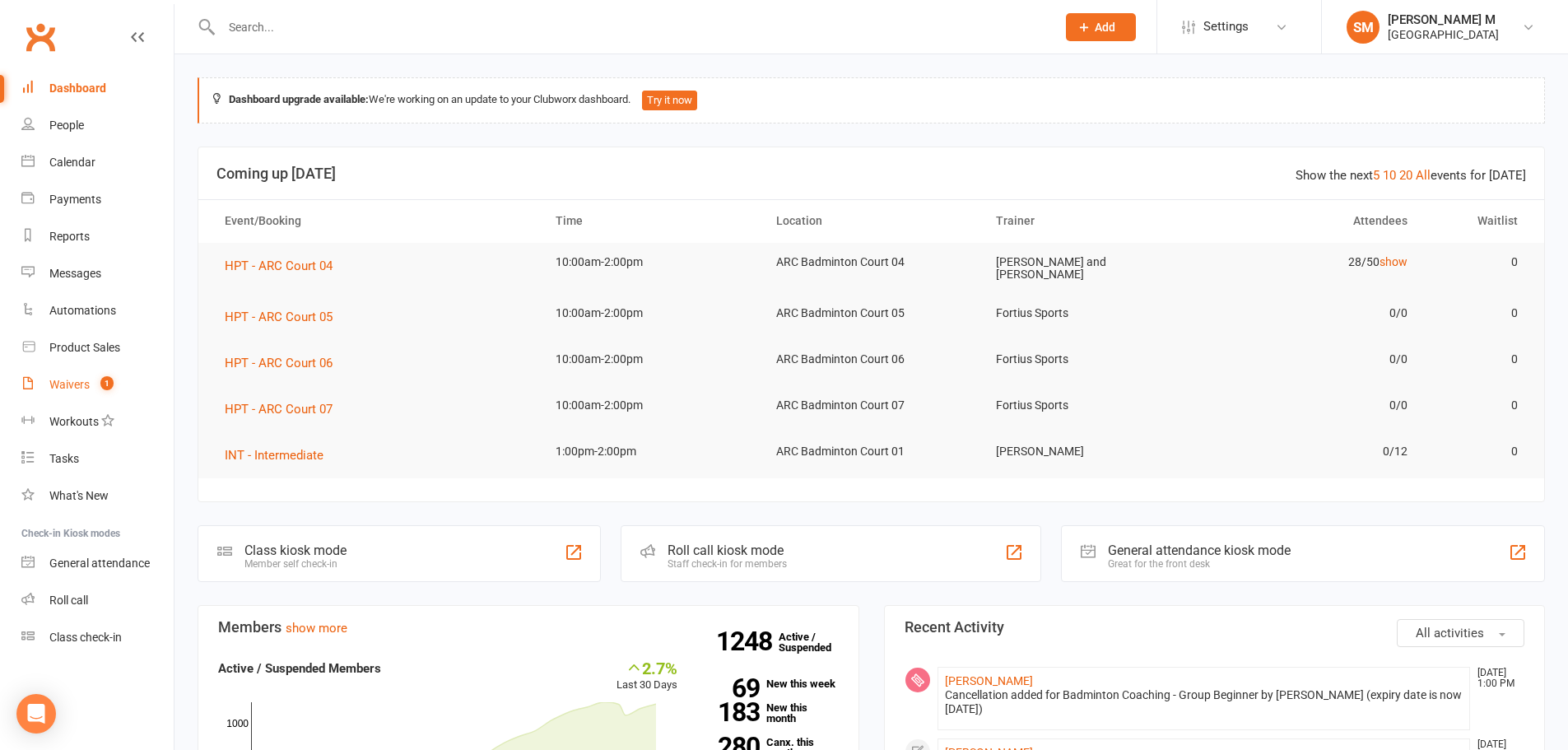
click at [82, 380] on div "Waivers" at bounding box center [69, 384] width 41 height 13
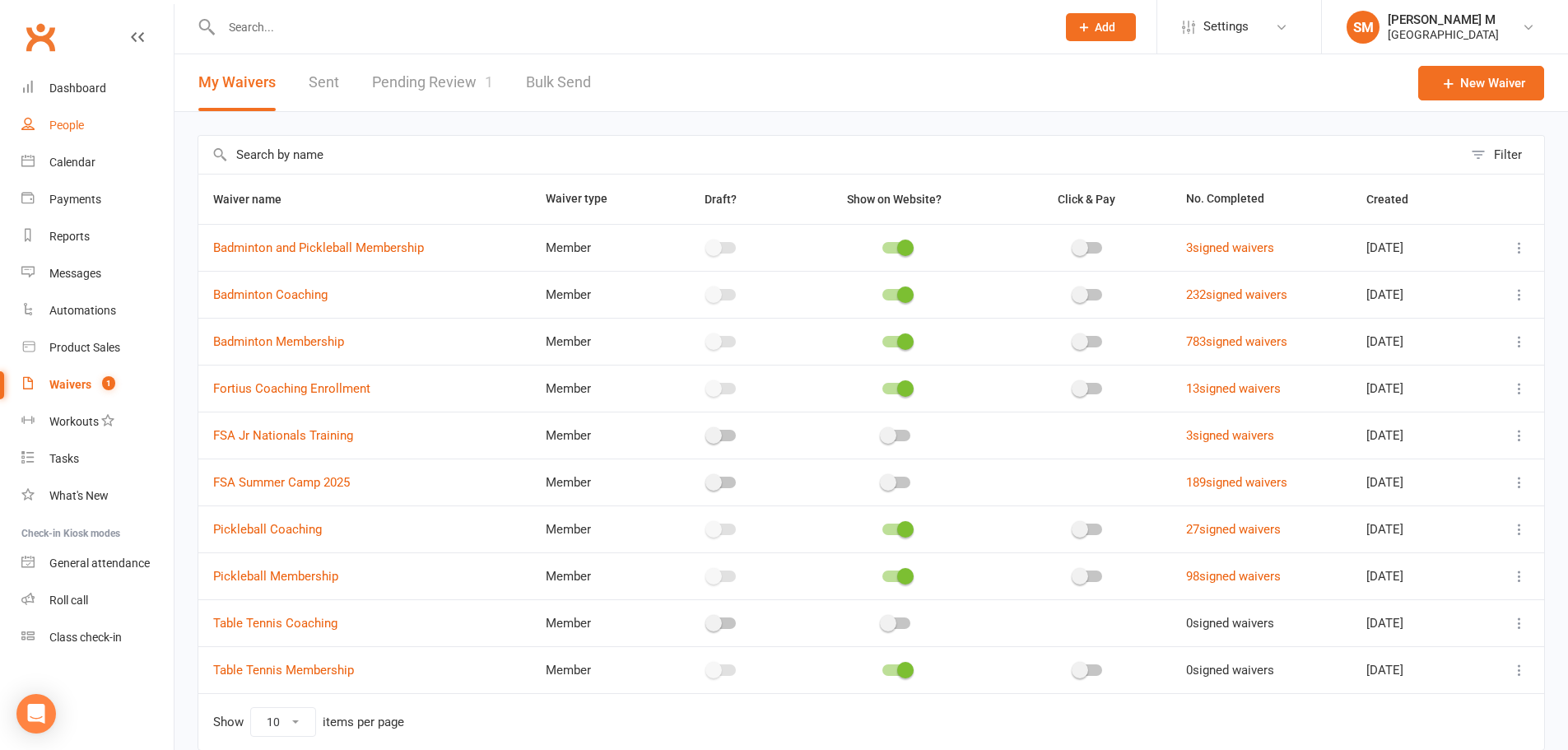
click at [87, 118] on link "People" at bounding box center [97, 125] width 152 height 37
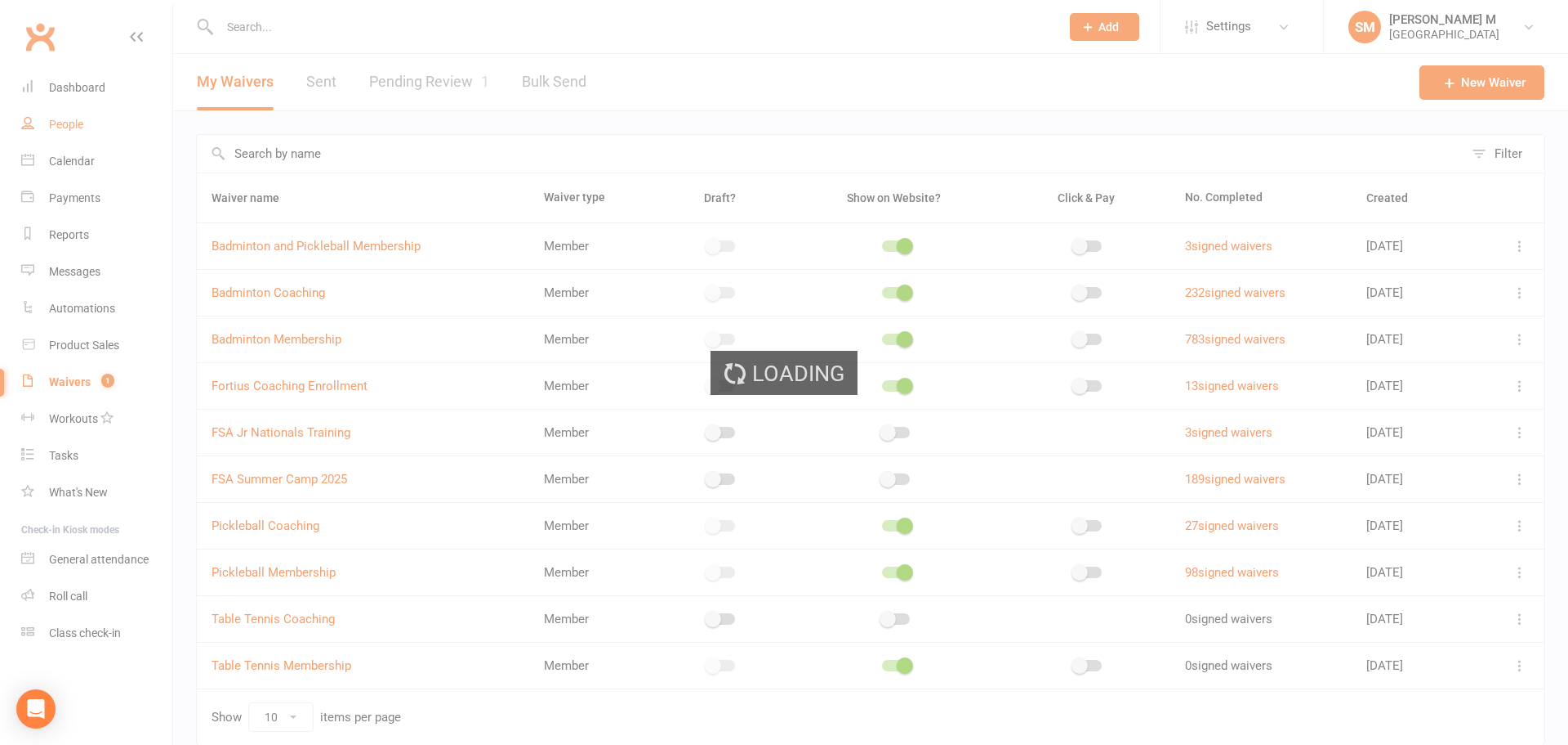
select select "100"
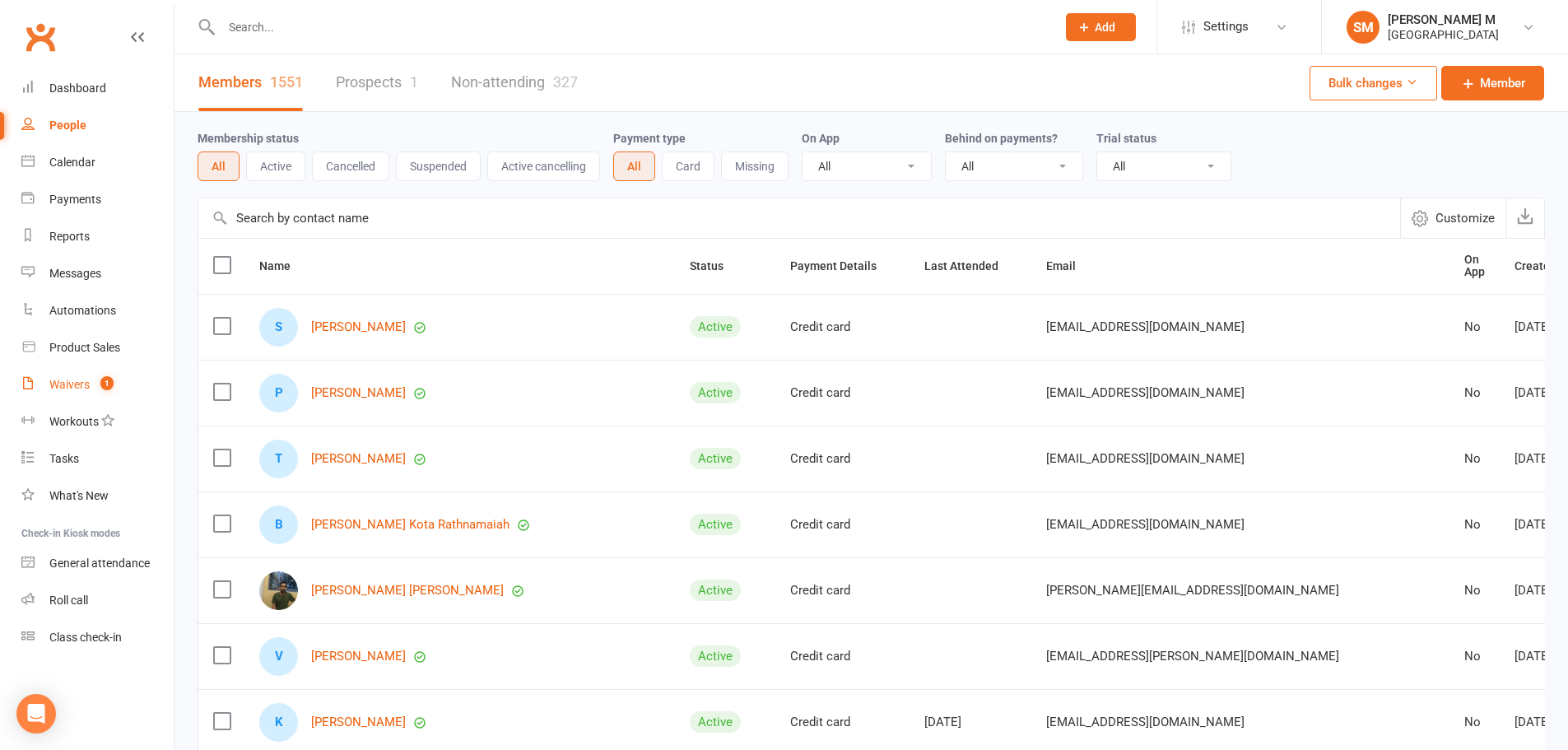
click at [87, 386] on div "Waivers" at bounding box center [69, 384] width 41 height 13
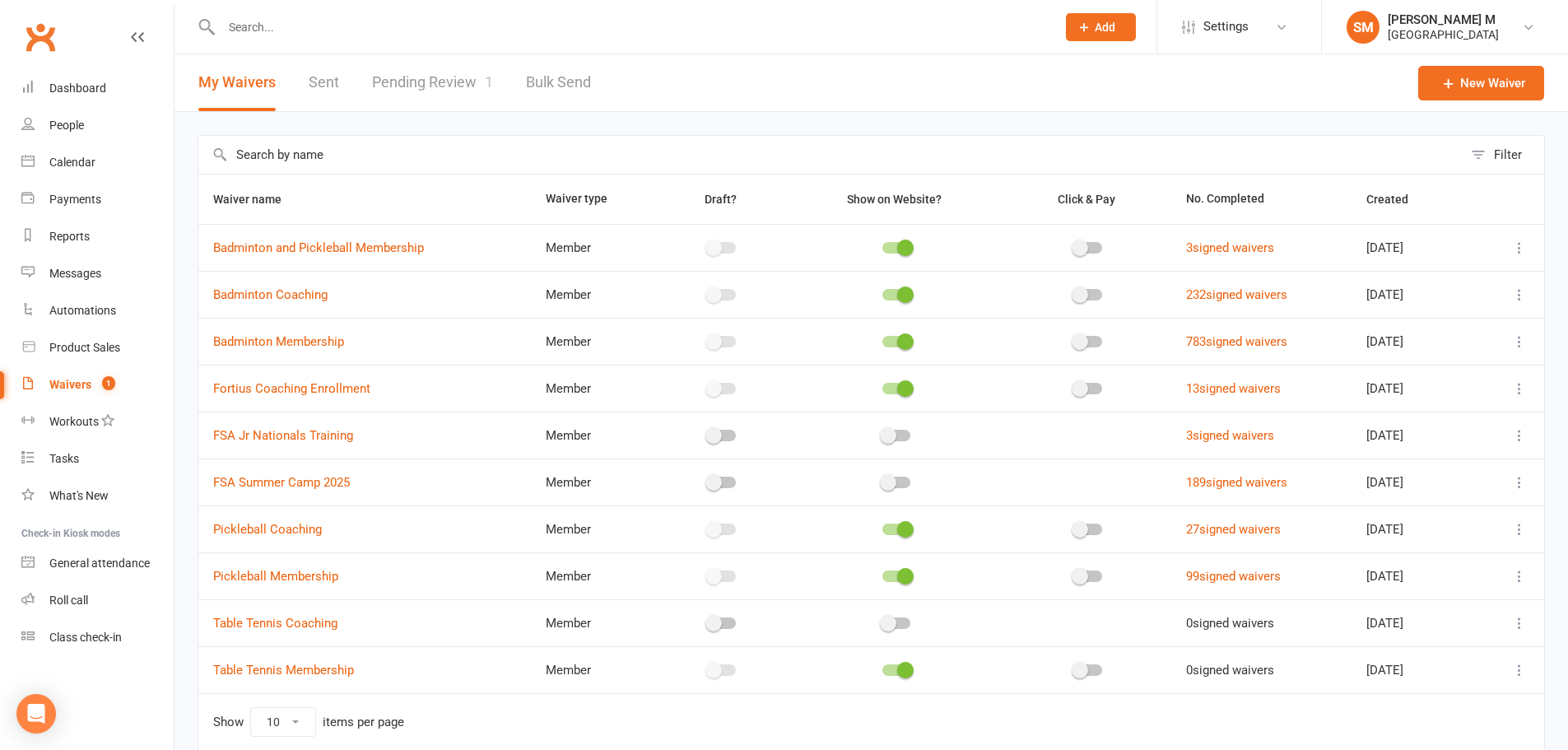
click at [443, 74] on link "Pending Review 1" at bounding box center [433, 82] width 121 height 57
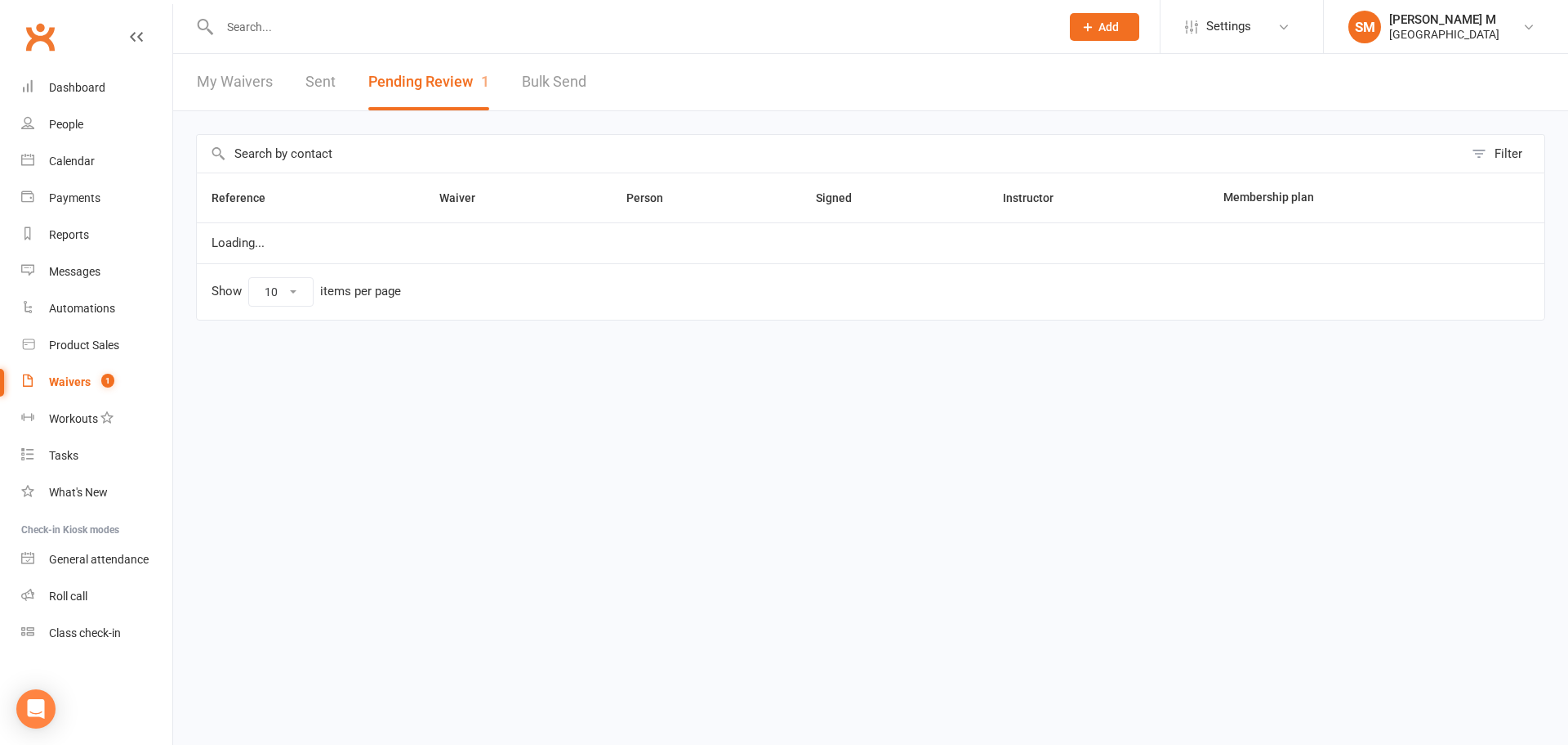
select select "100"
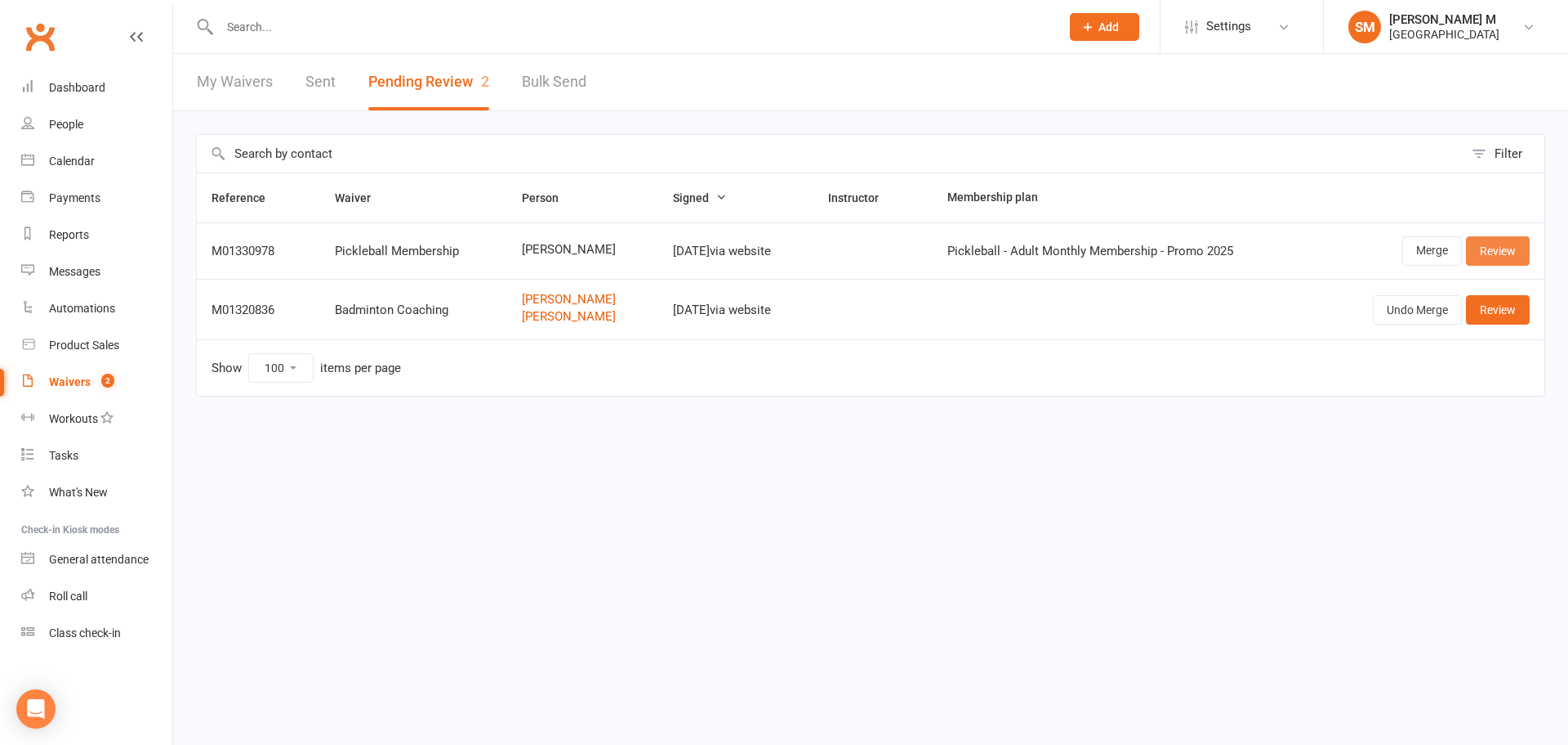
click at [1490, 254] on link "Review" at bounding box center [1498, 251] width 64 height 30
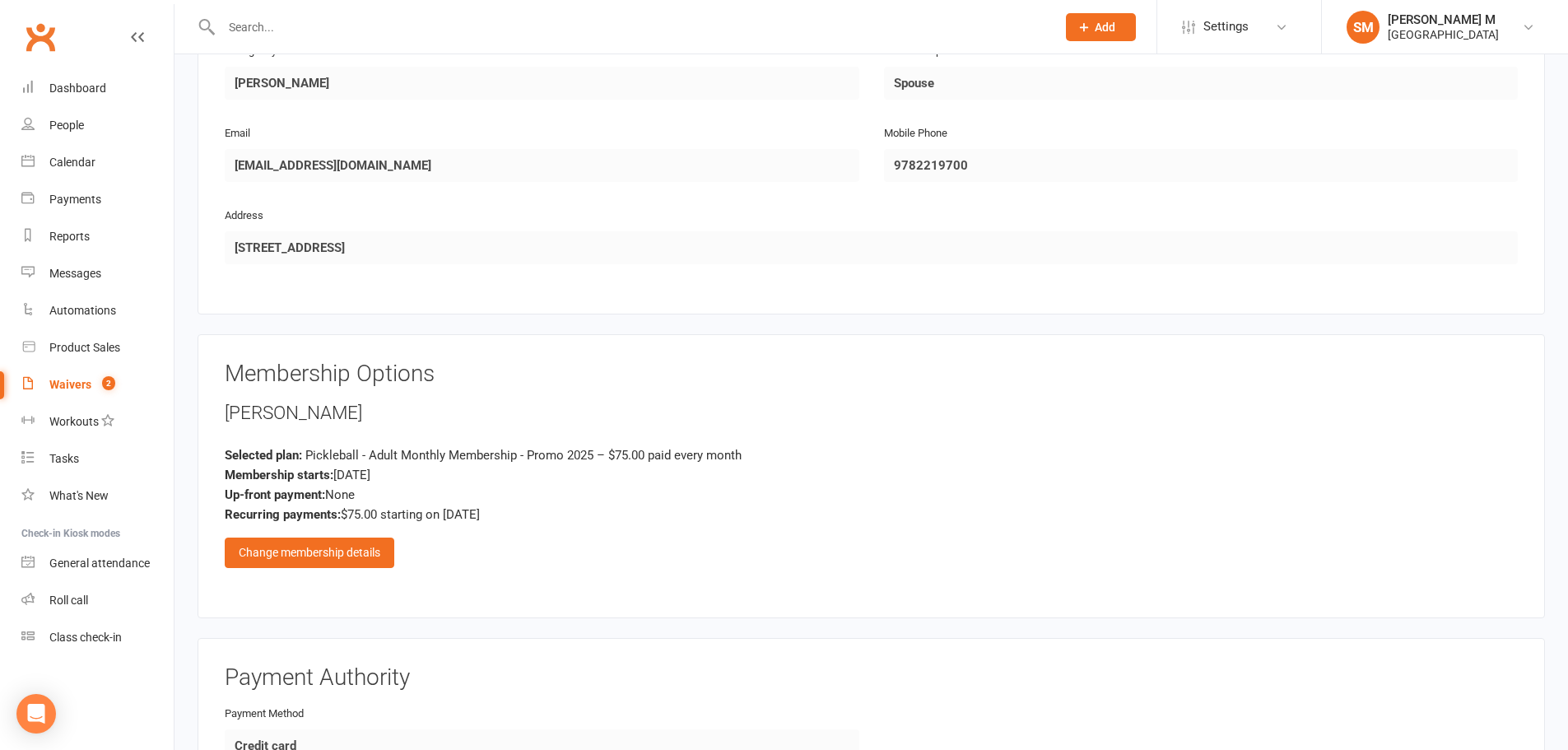
scroll to position [905, 0]
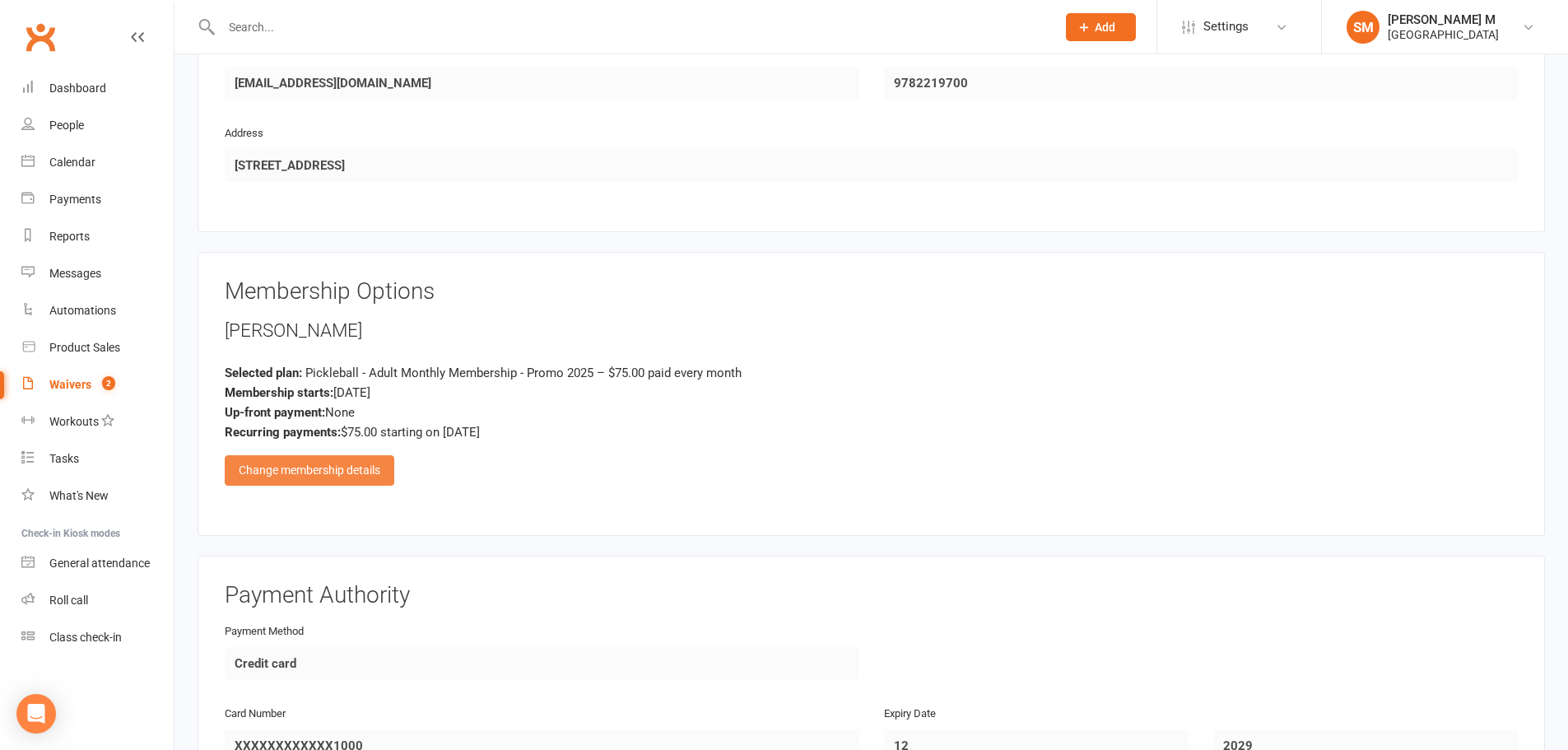
click at [365, 461] on div "Change membership details" at bounding box center [309, 470] width 170 height 30
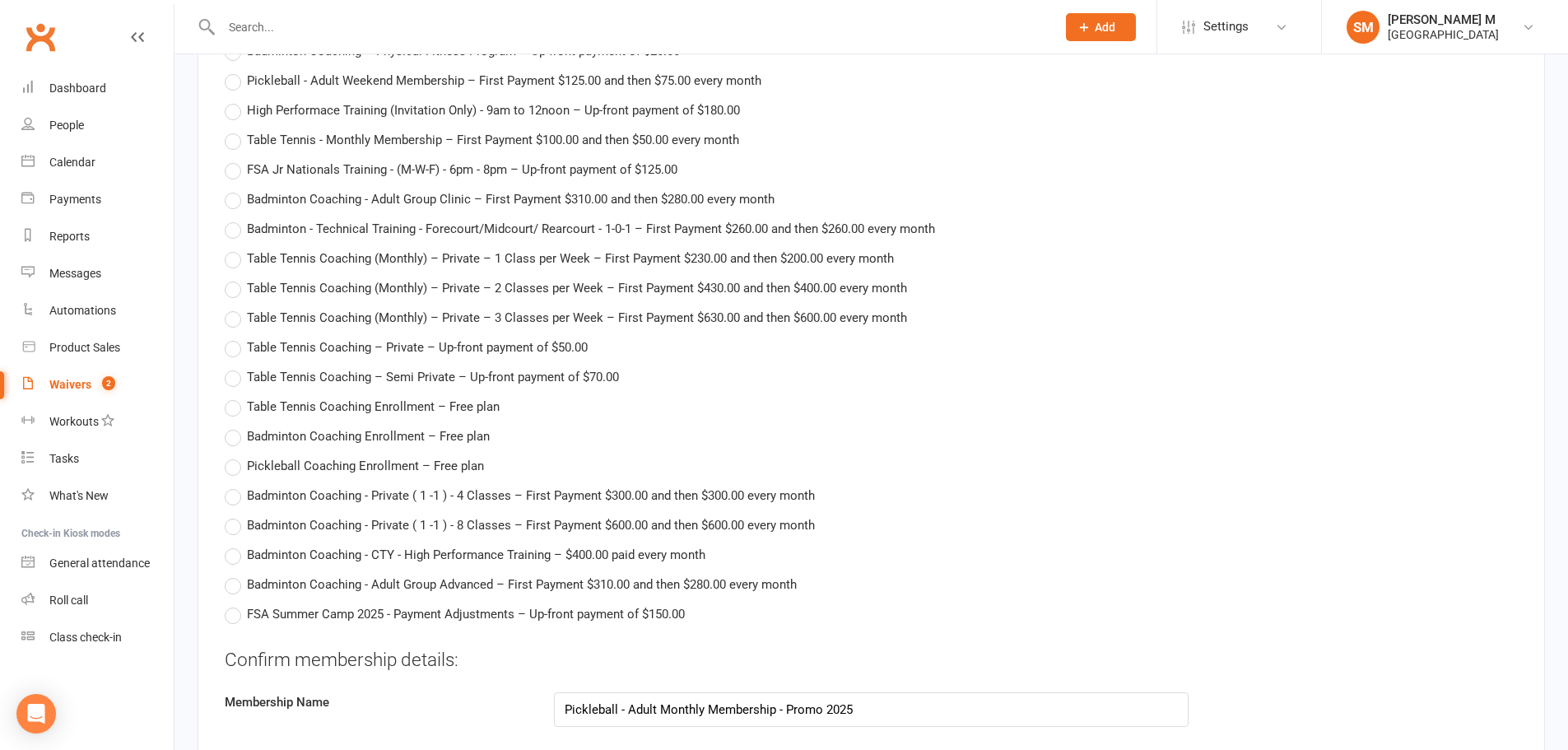
scroll to position [3045, 0]
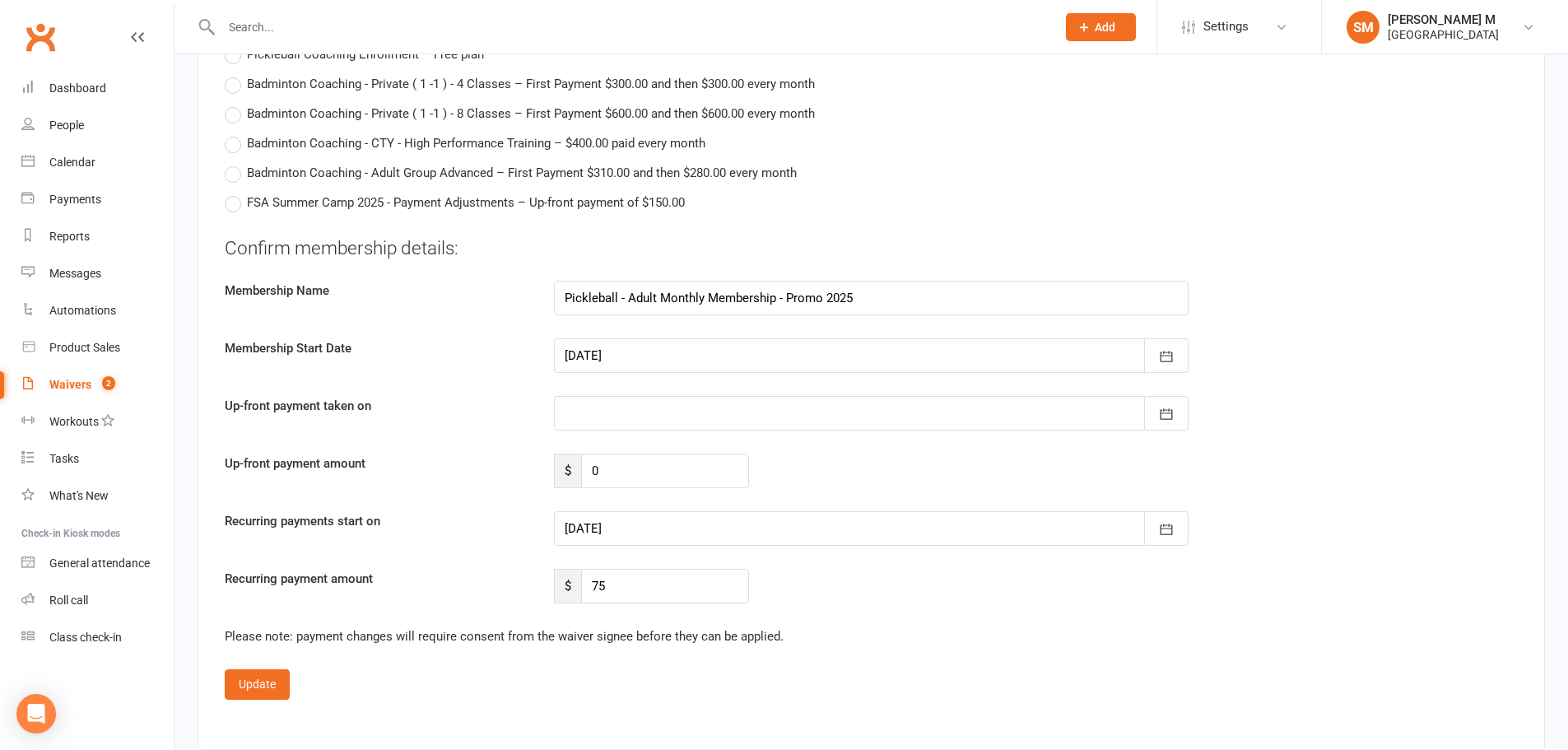
click at [649, 414] on div at bounding box center [870, 413] width 634 height 35
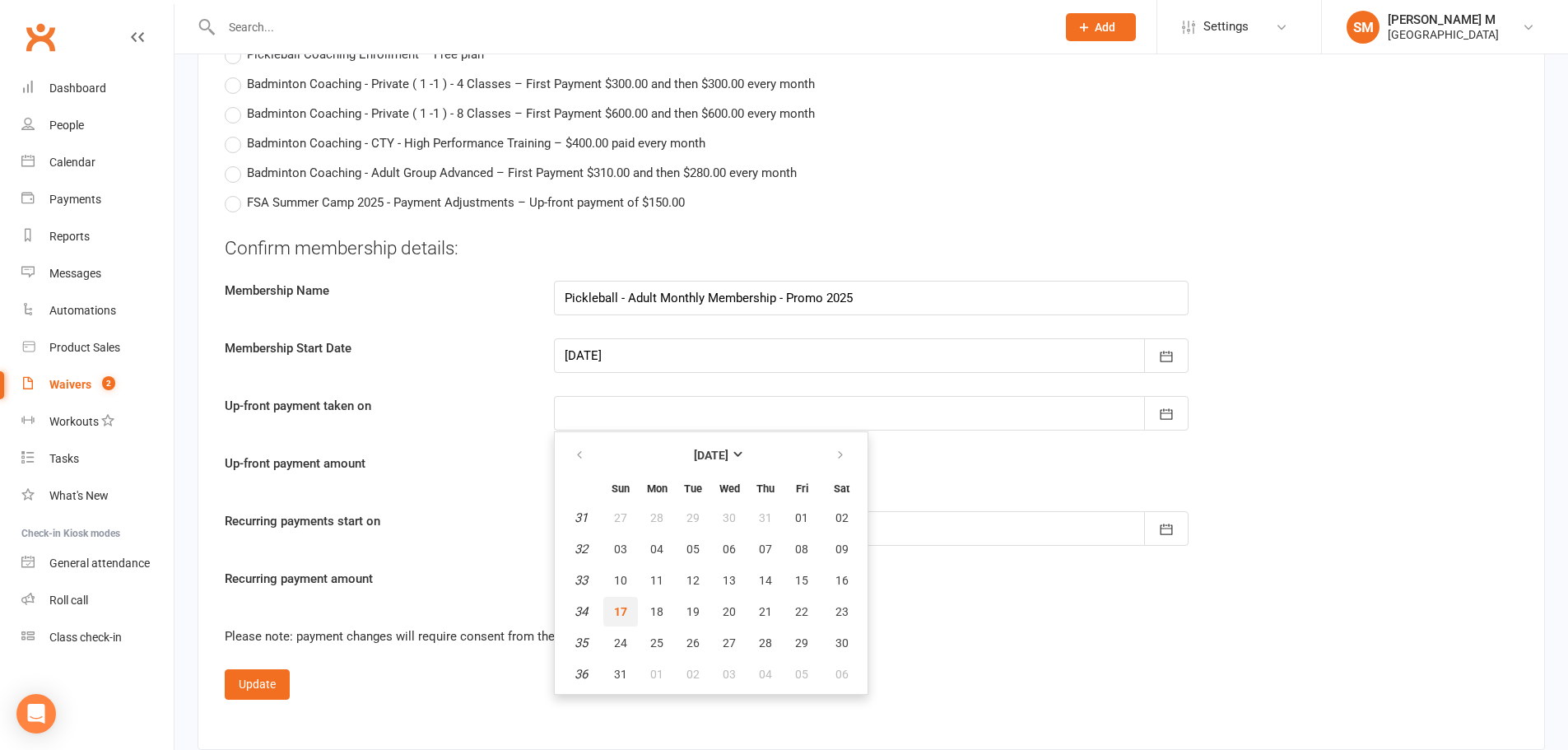
click at [617, 607] on span "17" at bounding box center [620, 611] width 13 height 13
type input "[DATE]"
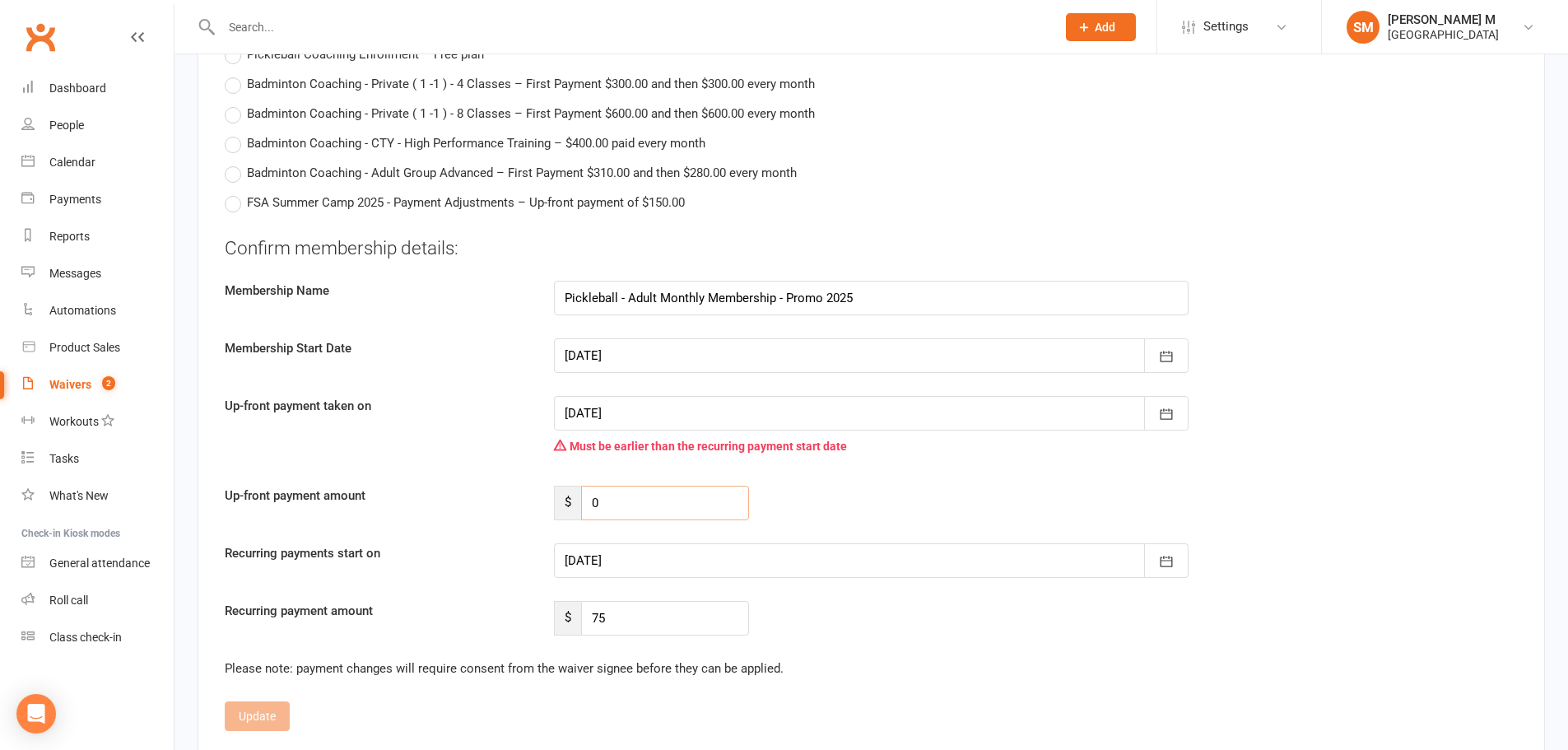
click at [640, 503] on input "0" at bounding box center [665, 502] width 168 height 35
drag, startPoint x: 649, startPoint y: 503, endPoint x: 553, endPoint y: 505, distance: 96.0
click at [553, 505] on div "$ 0" at bounding box center [651, 502] width 219 height 35
type input "75"
click at [1176, 564] on button "button" at bounding box center [1166, 560] width 45 height 35
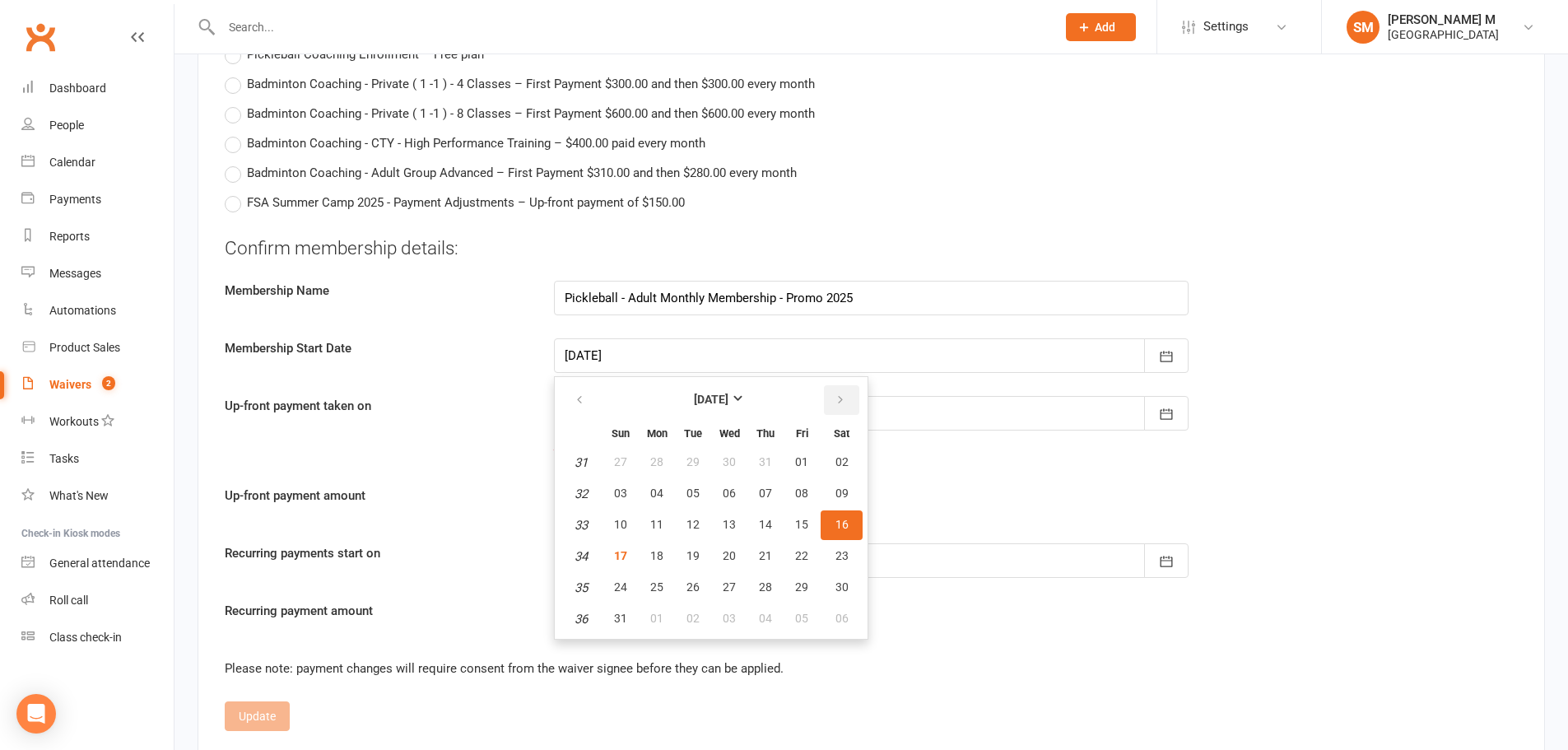
click at [828, 401] on button "button" at bounding box center [842, 400] width 36 height 30
click at [729, 460] on span "01" at bounding box center [728, 461] width 13 height 13
type input "01 Oct 2025"
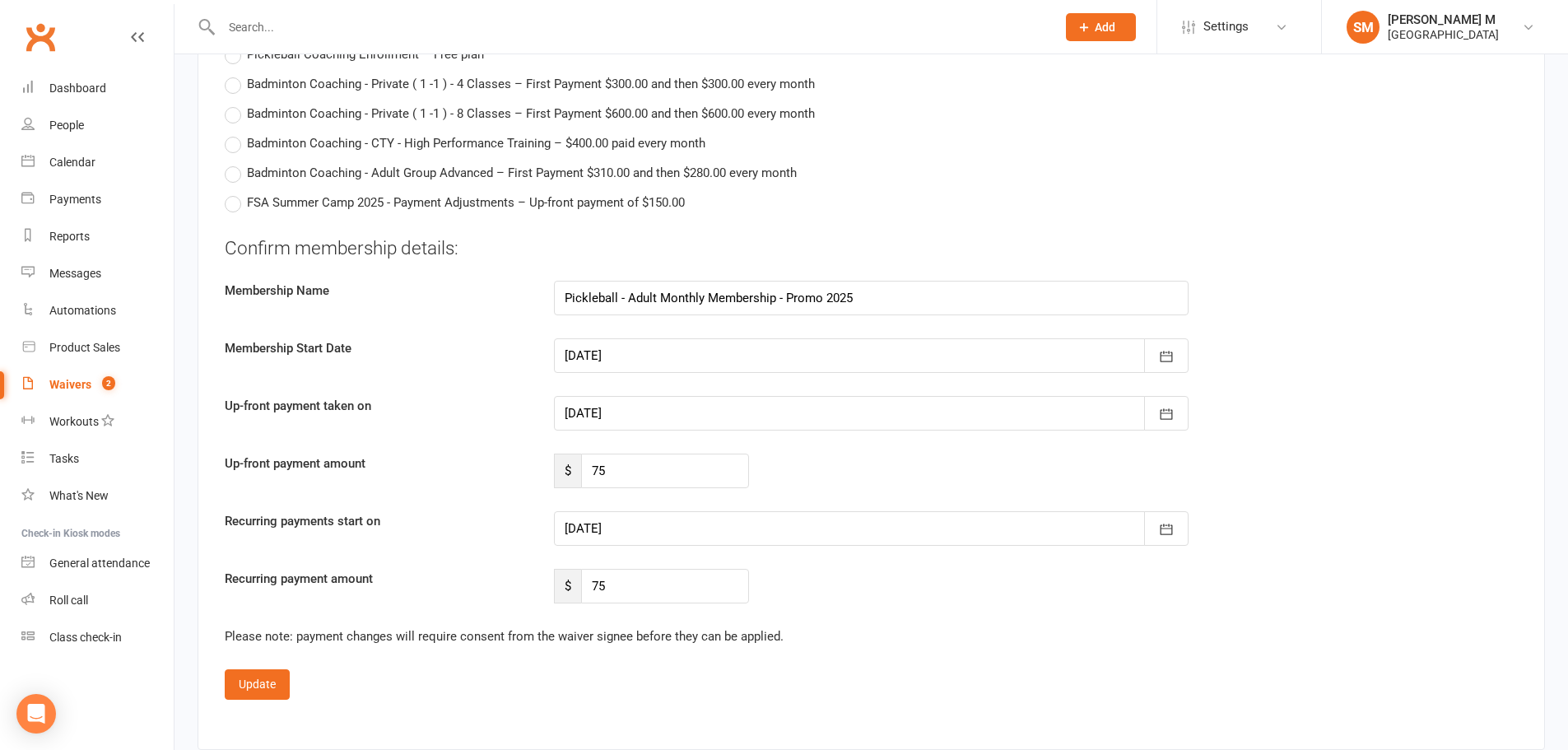
click at [999, 654] on fieldset "Confirm membership details: Membership Name Pickleball - Adult Monthly Membersh…" at bounding box center [870, 467] width 1293 height 464
click at [269, 684] on button "Update" at bounding box center [257, 684] width 65 height 30
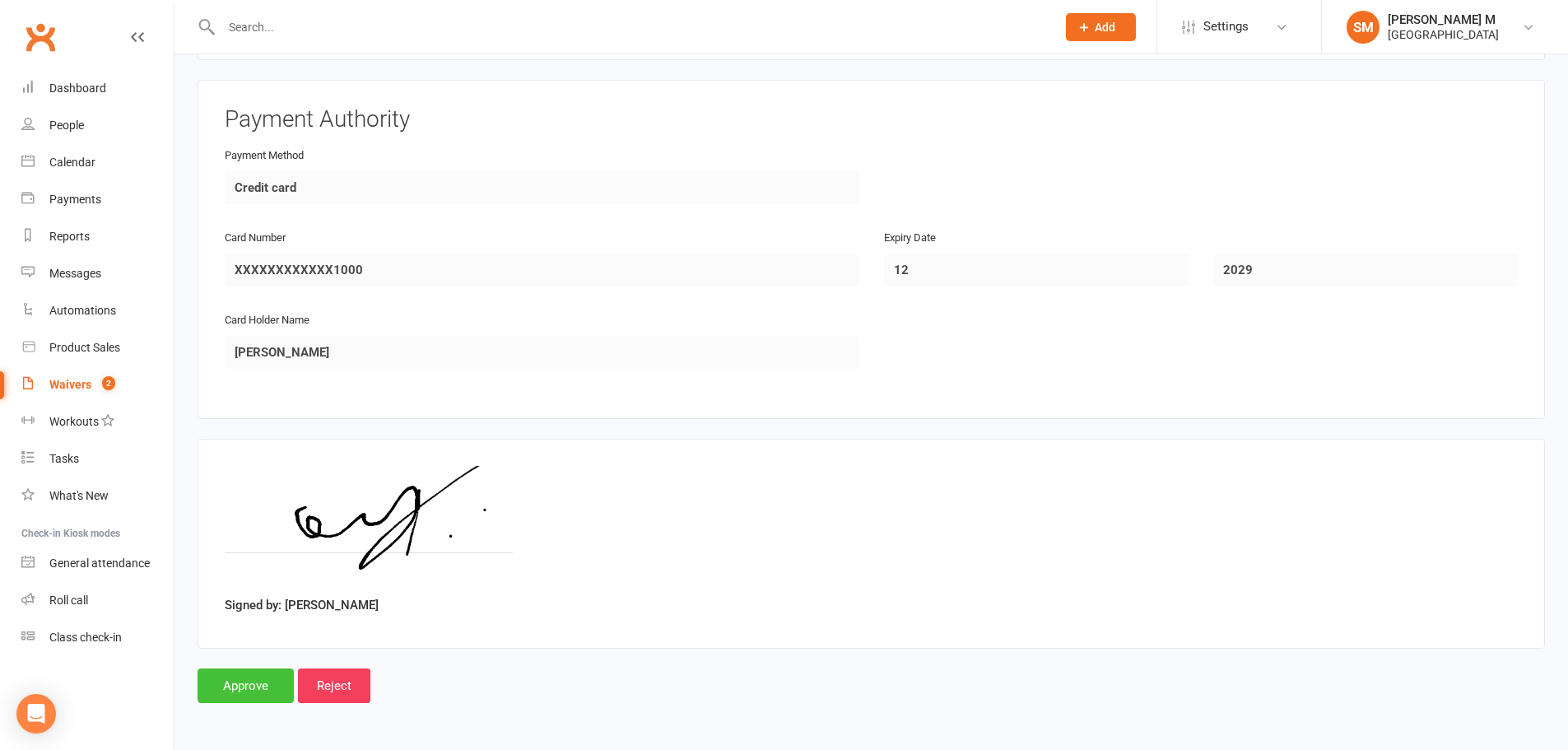
click at [269, 684] on input "Approve" at bounding box center [245, 685] width 96 height 35
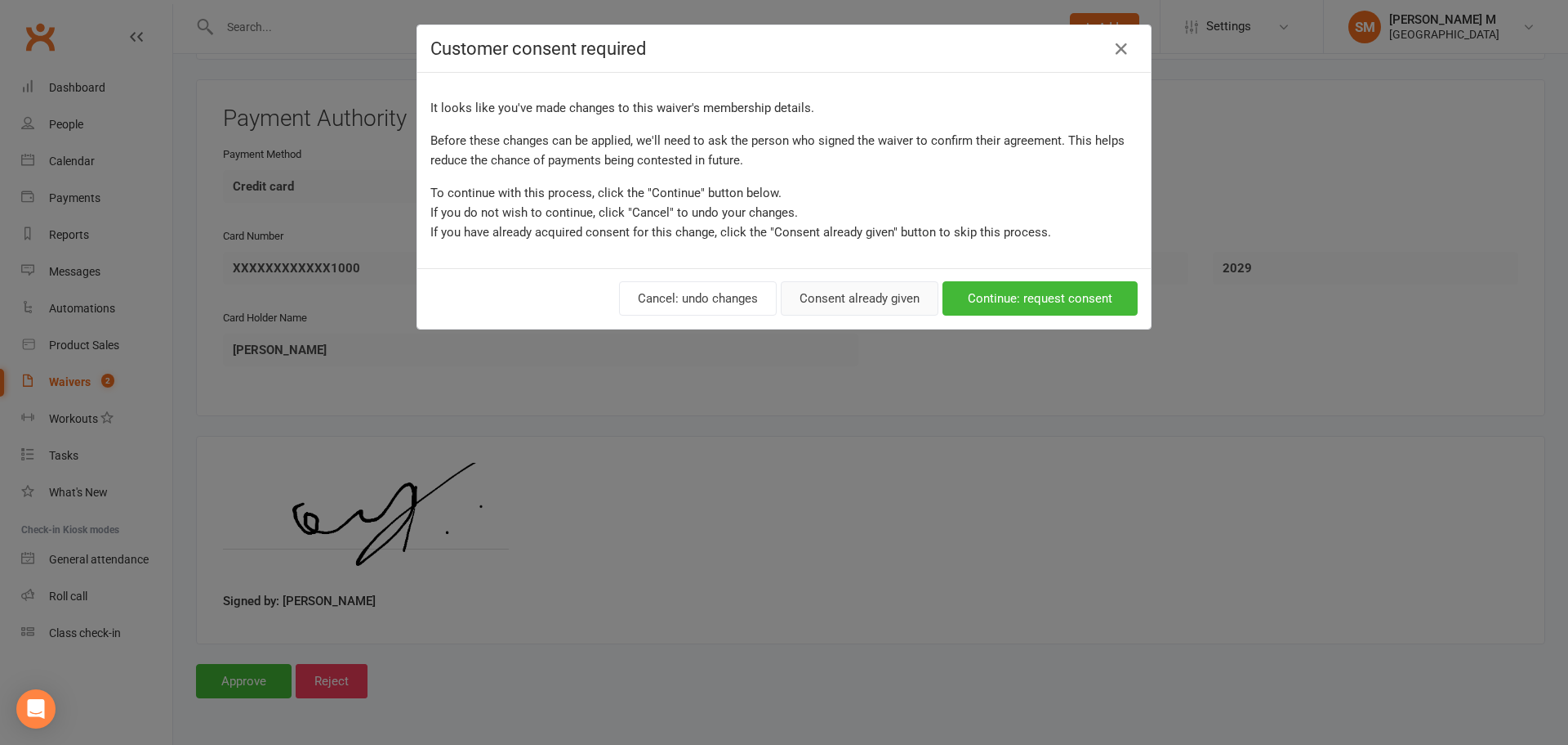
click at [882, 305] on button "Consent already given" at bounding box center [860, 298] width 158 height 34
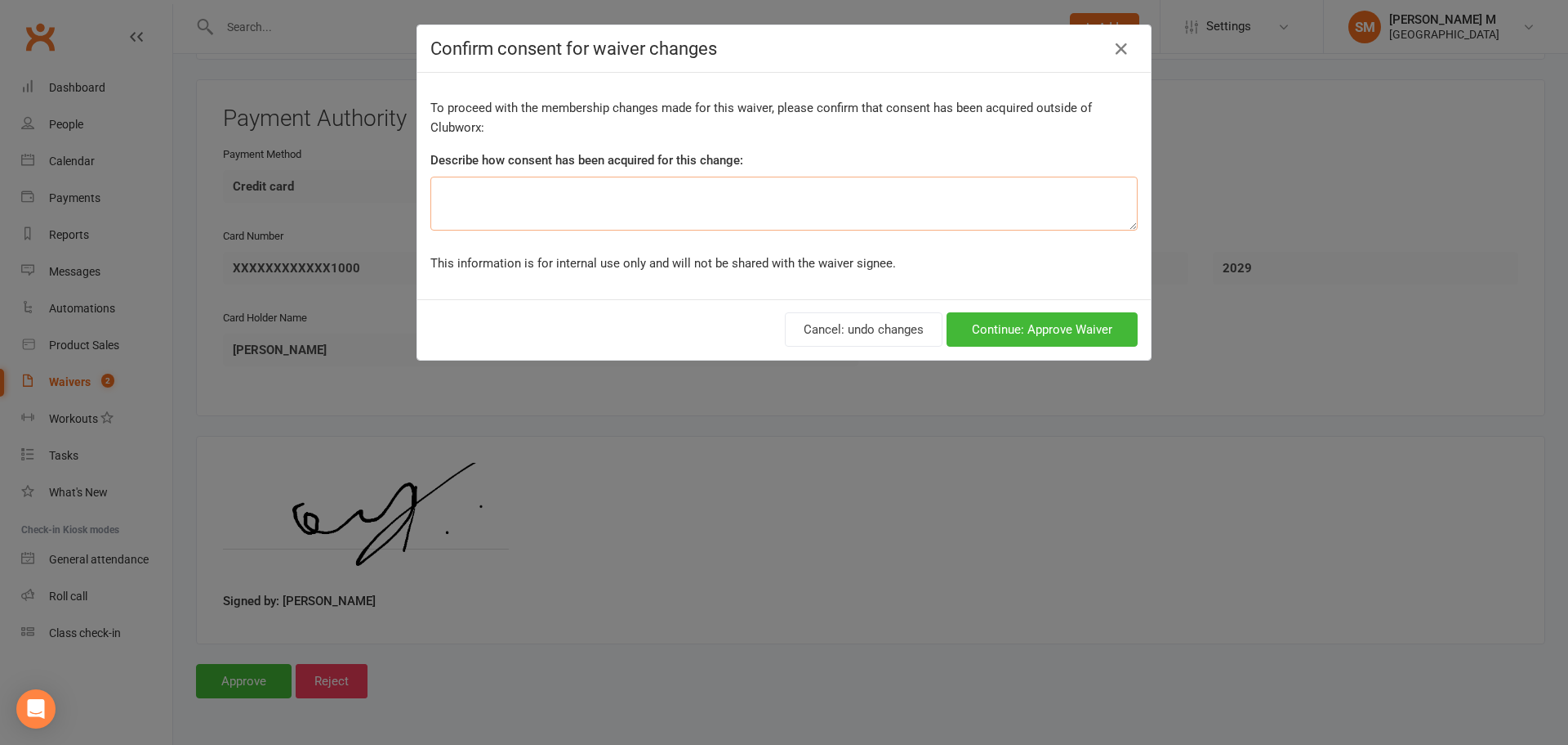
click at [646, 204] on textarea at bounding box center [784, 203] width 707 height 54
type textarea "in person"
click at [1021, 333] on button "Continue: Approve Waiver" at bounding box center [1042, 329] width 191 height 34
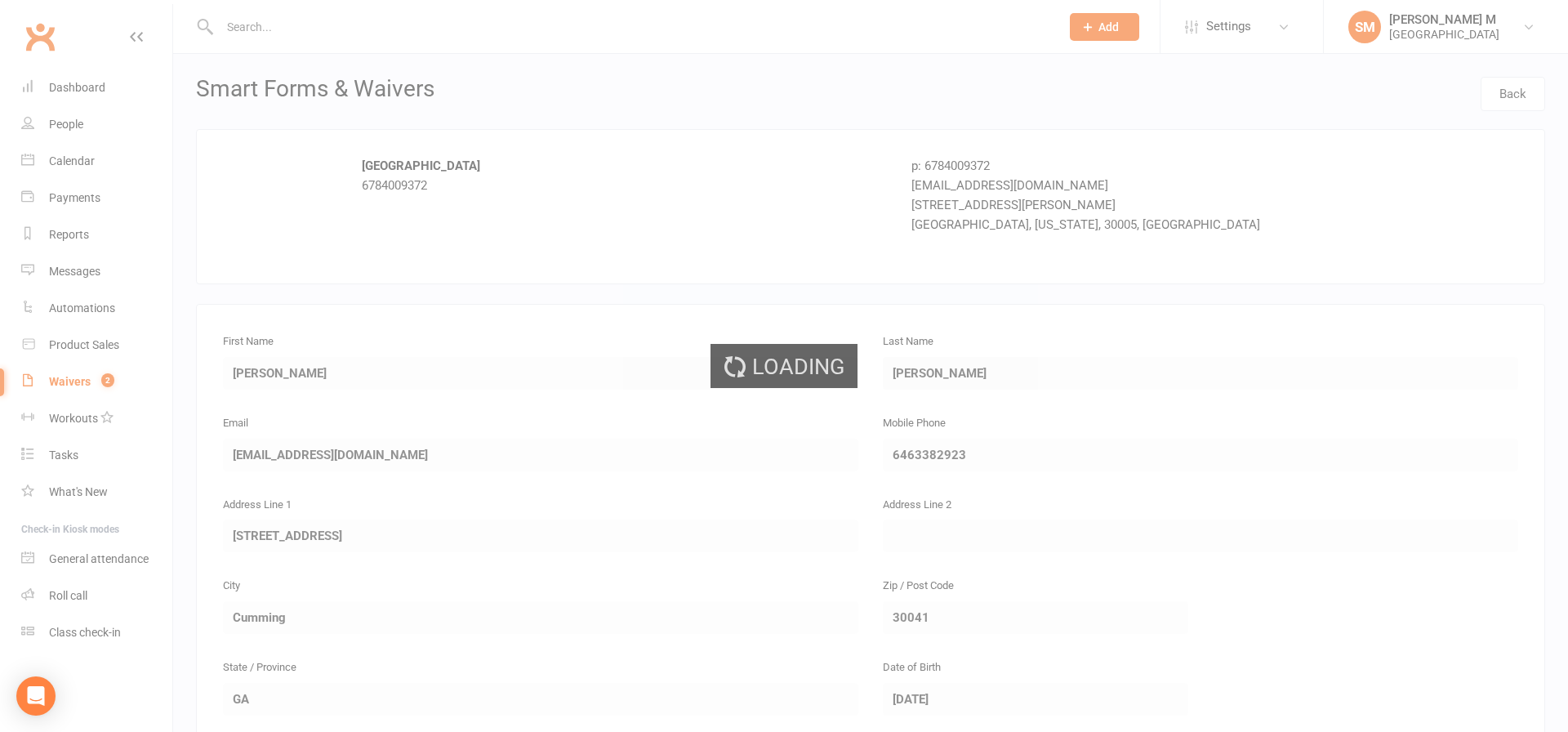
select select "100"
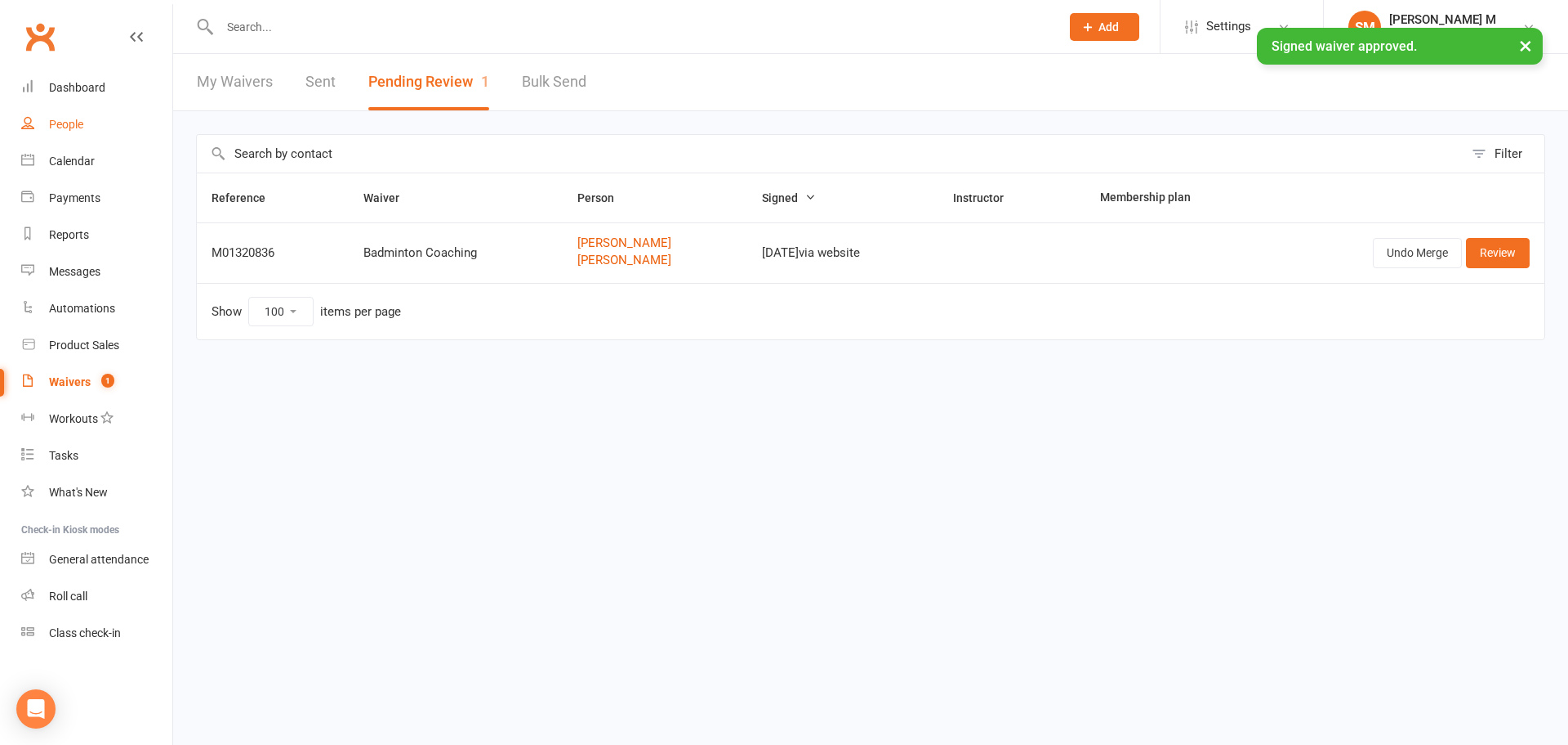
click at [65, 127] on div "People" at bounding box center [66, 123] width 34 height 13
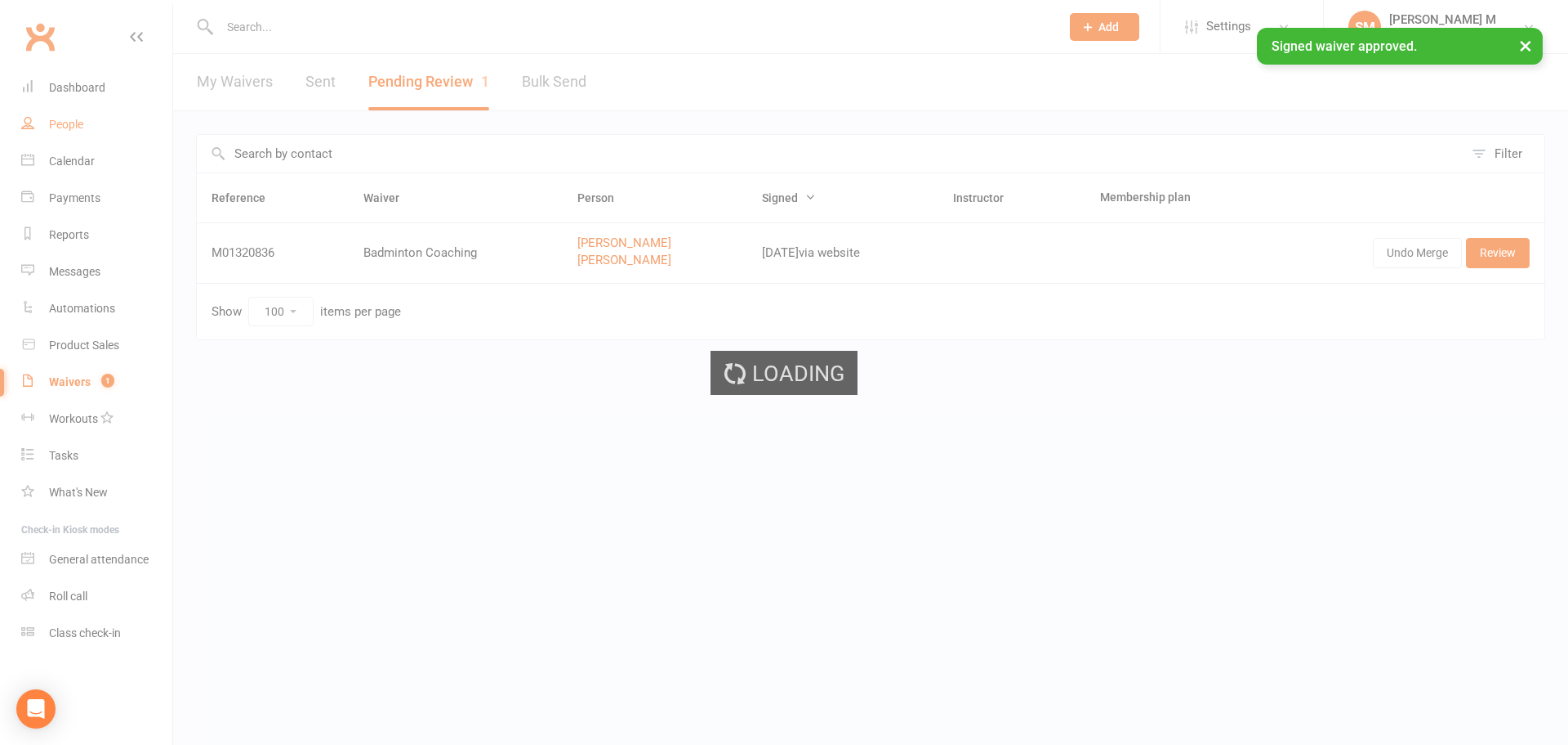
select select "100"
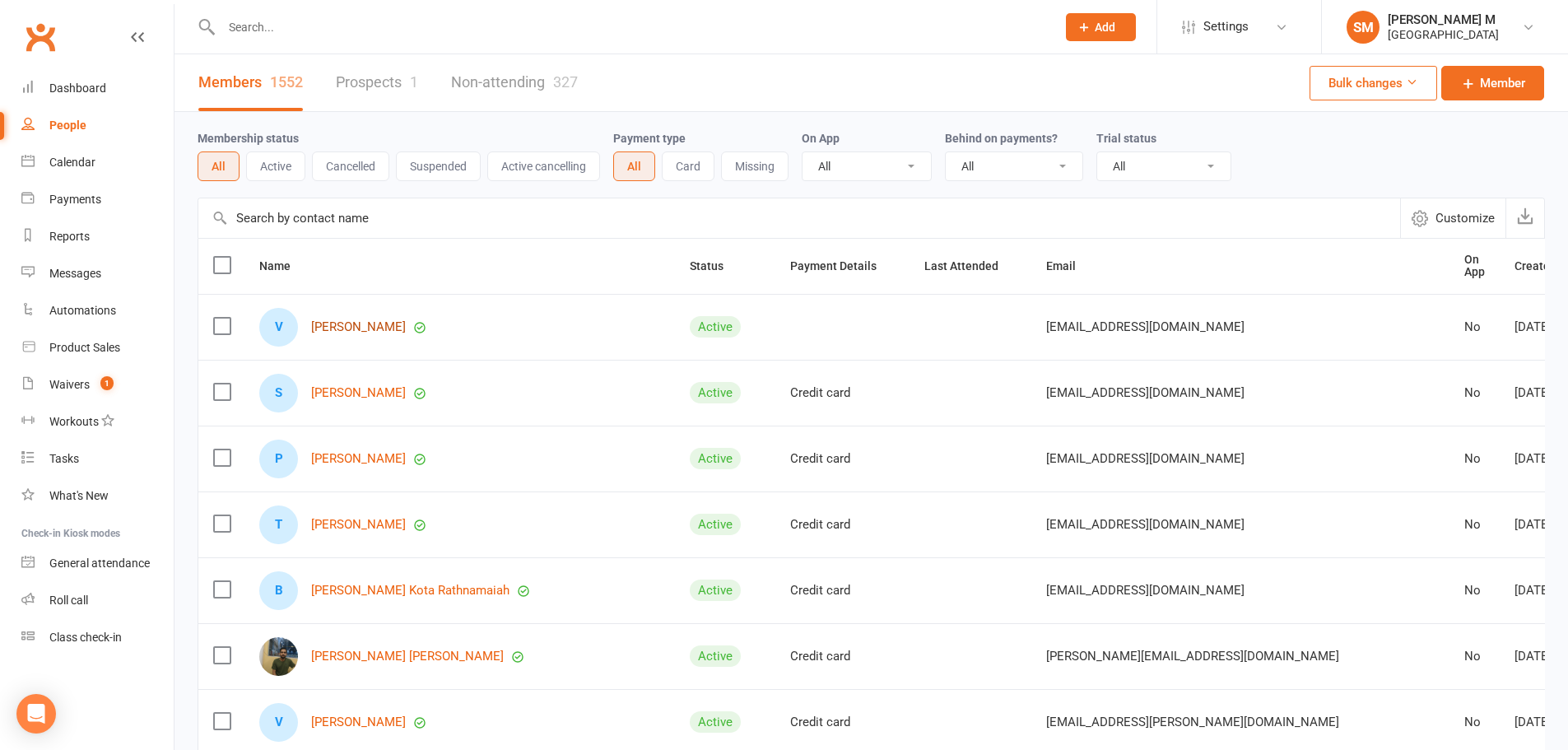
click at [367, 324] on link "Vimal Nayani" at bounding box center [358, 327] width 94 height 14
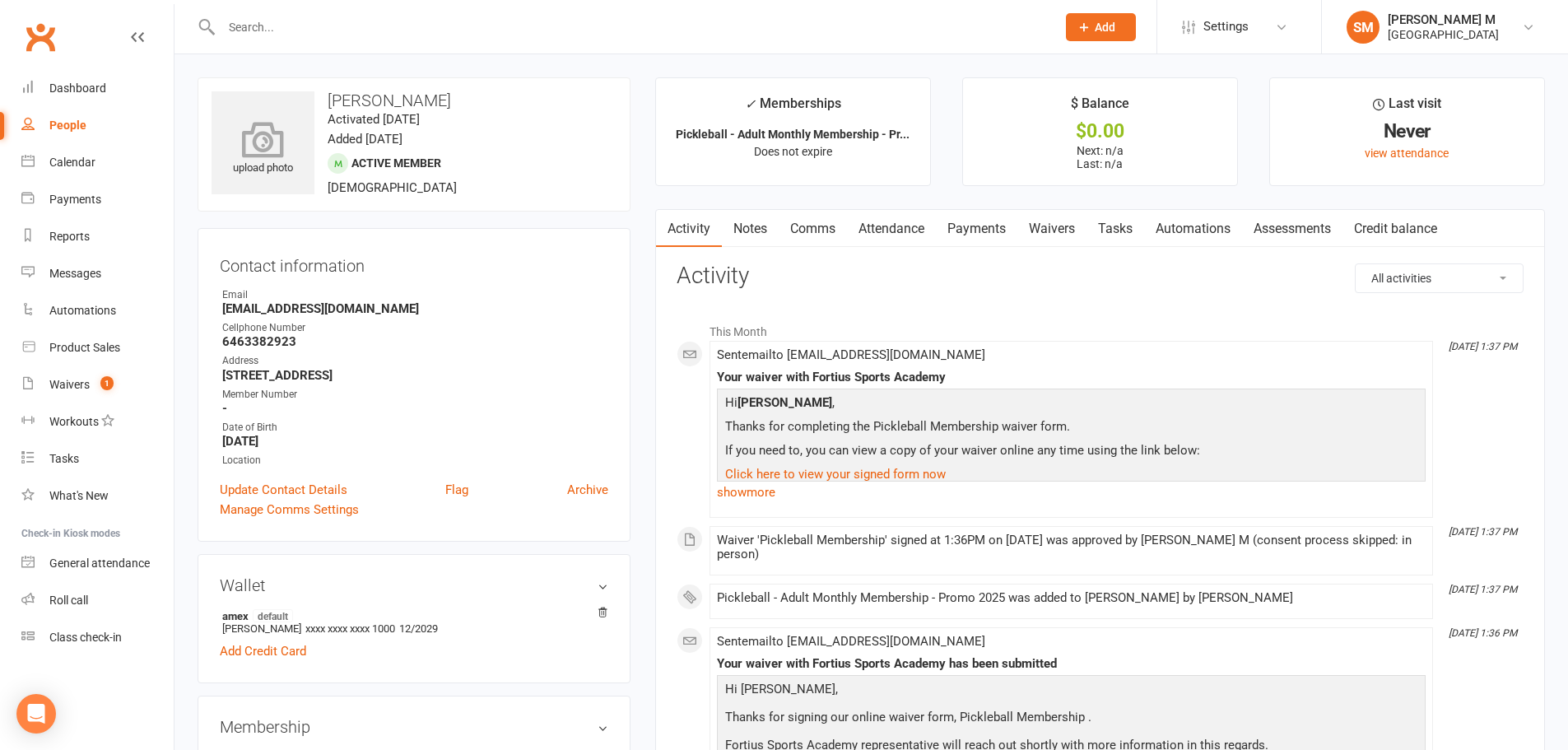
click at [298, 106] on div "upload photo" at bounding box center [263, 143] width 103 height 103
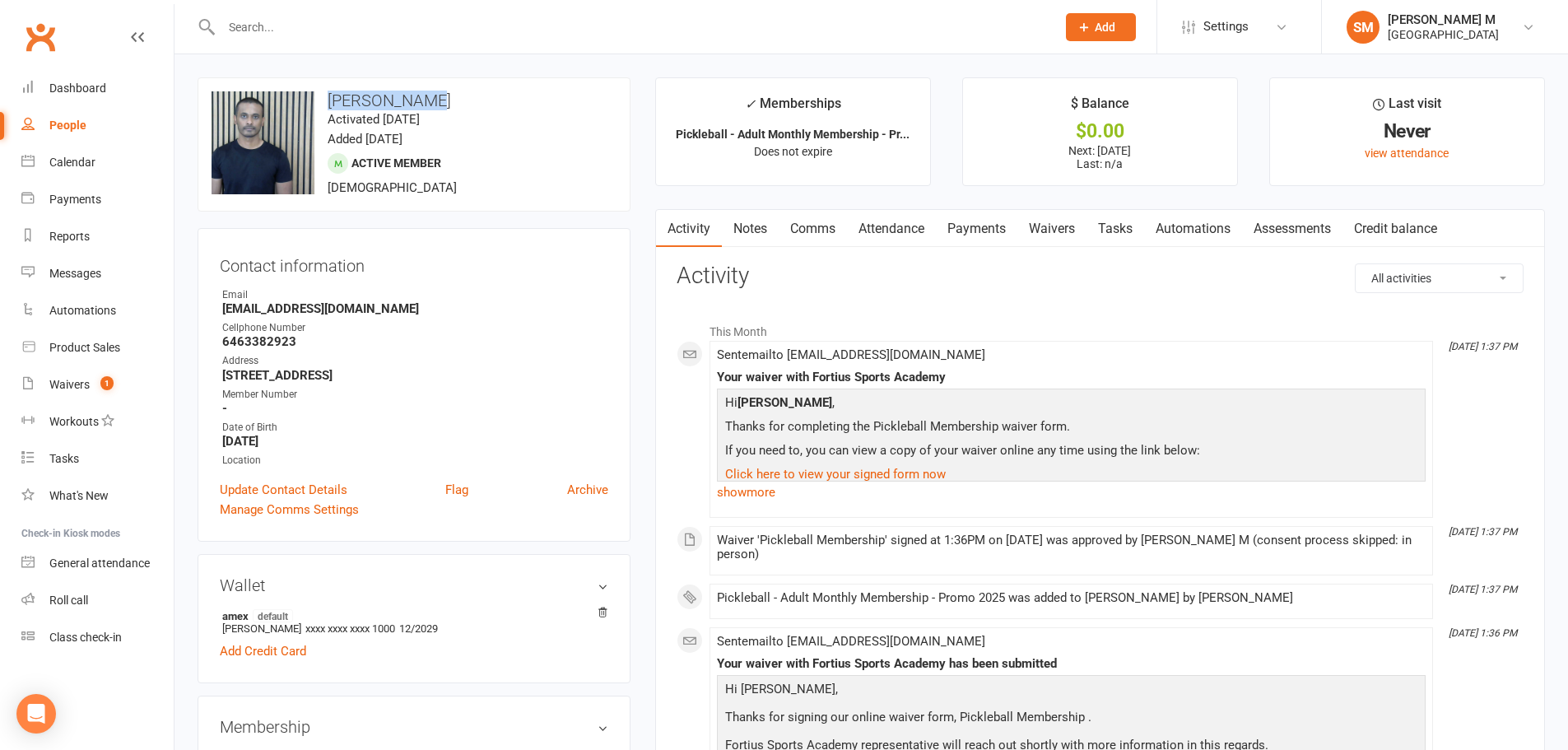
drag, startPoint x: 432, startPoint y: 97, endPoint x: 320, endPoint y: 91, distance: 112.2
click at [320, 91] on h3 "Vimal Nayani" at bounding box center [414, 100] width 405 height 18
copy h3 "Vimal Nayani"
click at [87, 126] on link "People" at bounding box center [97, 125] width 152 height 37
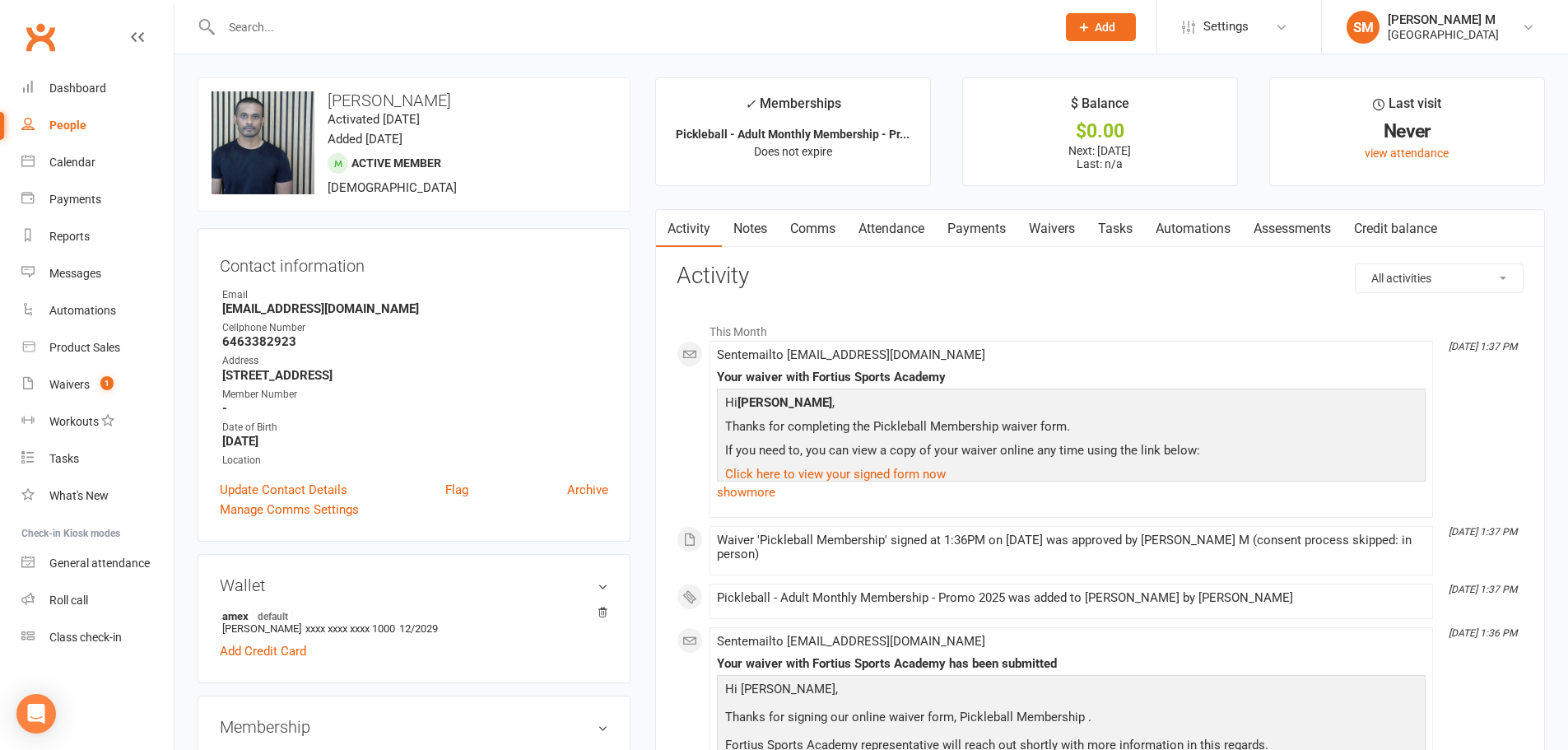
select select "100"
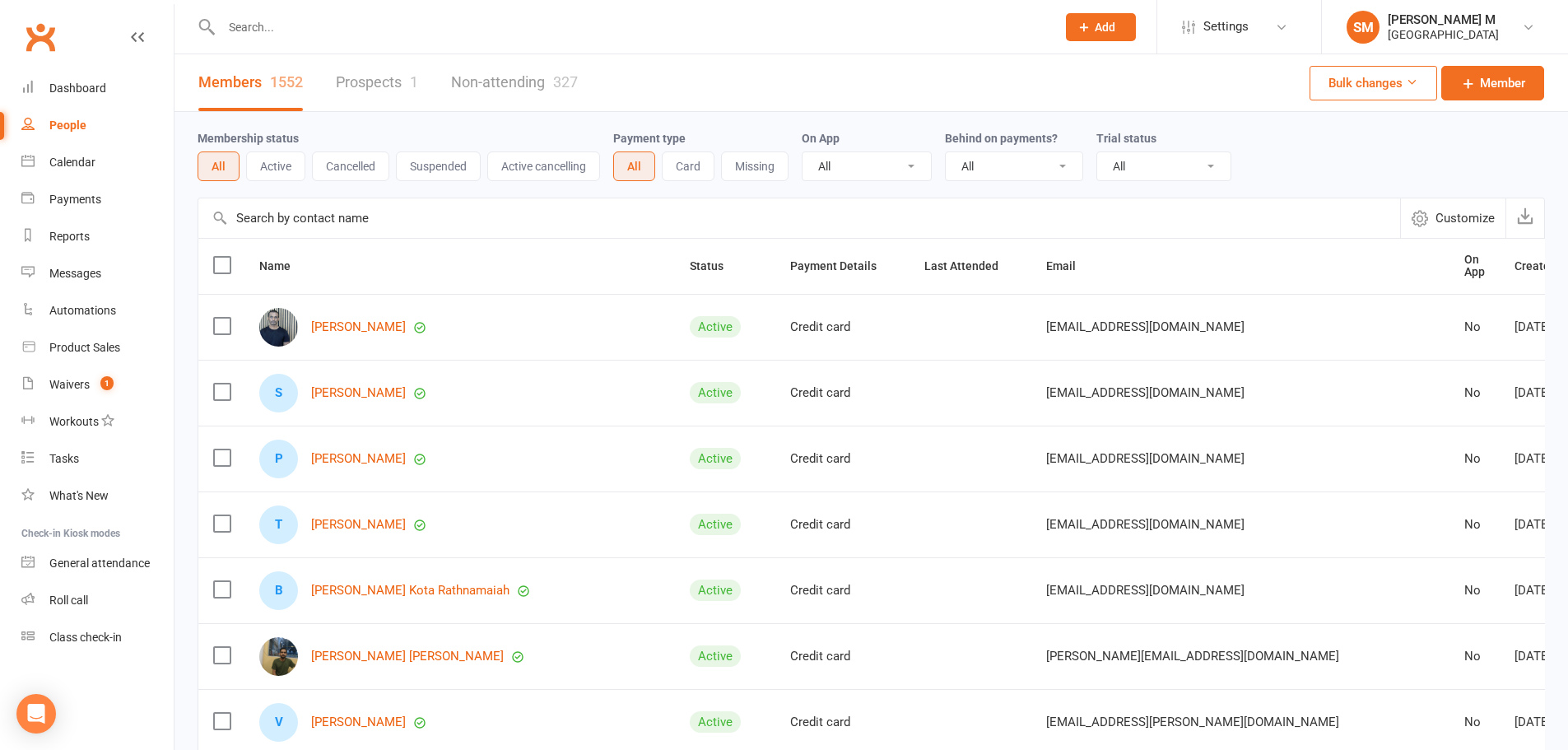
click at [79, 124] on div "People" at bounding box center [67, 124] width 37 height 13
click at [65, 376] on link "Waivers 1" at bounding box center [97, 384] width 152 height 37
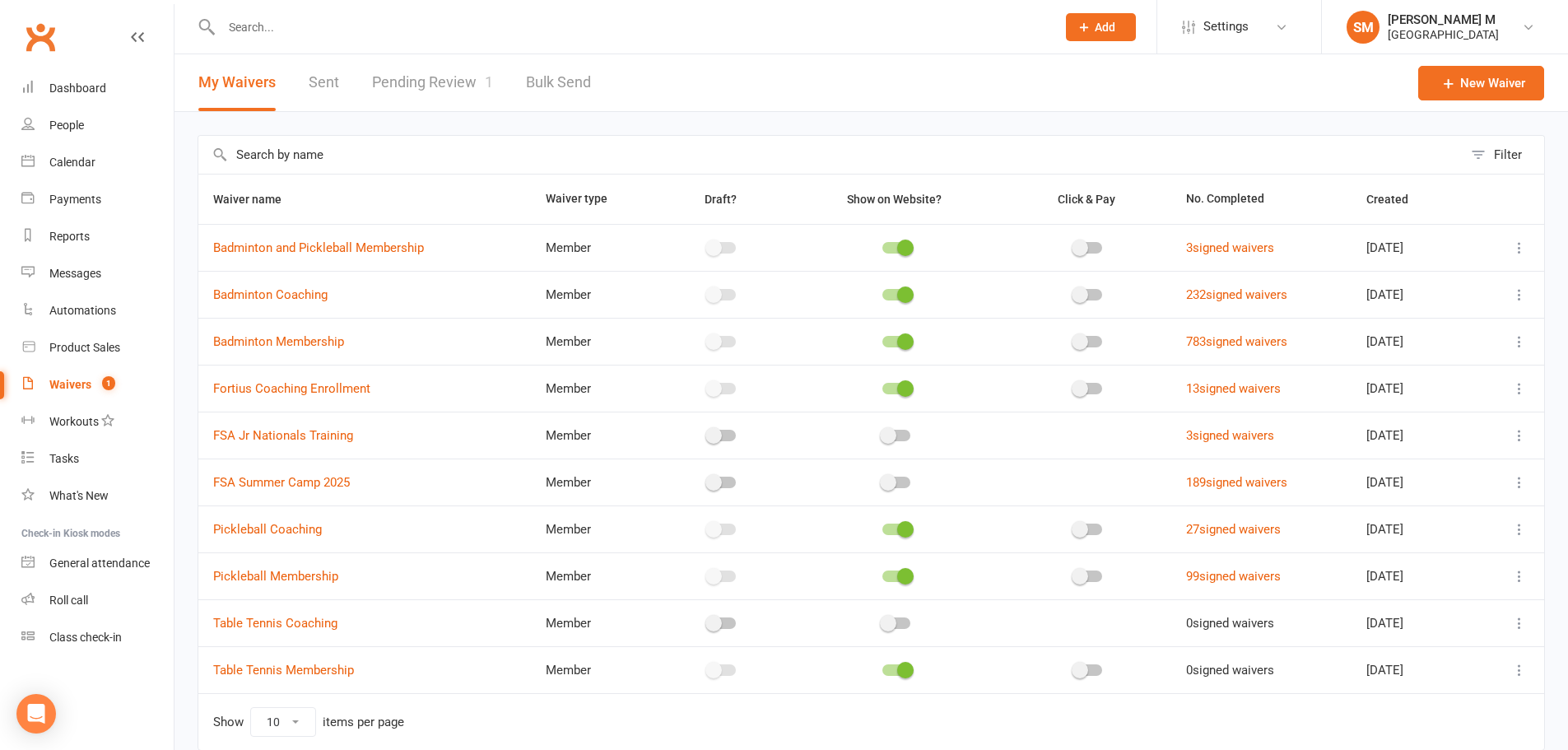
click at [447, 90] on link "Pending Review 1" at bounding box center [433, 82] width 121 height 57
select select "100"
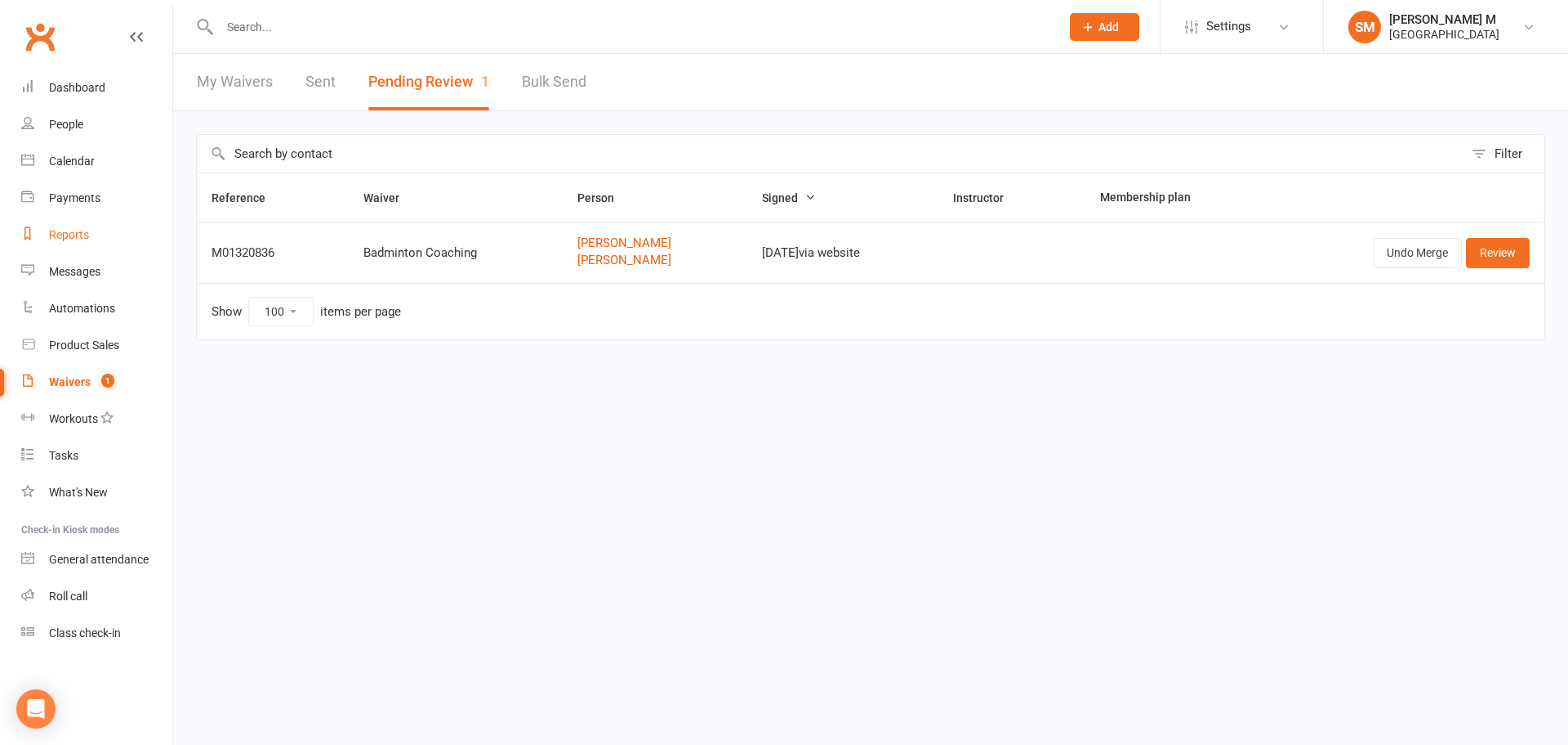
click at [85, 237] on div "Reports" at bounding box center [69, 234] width 40 height 13
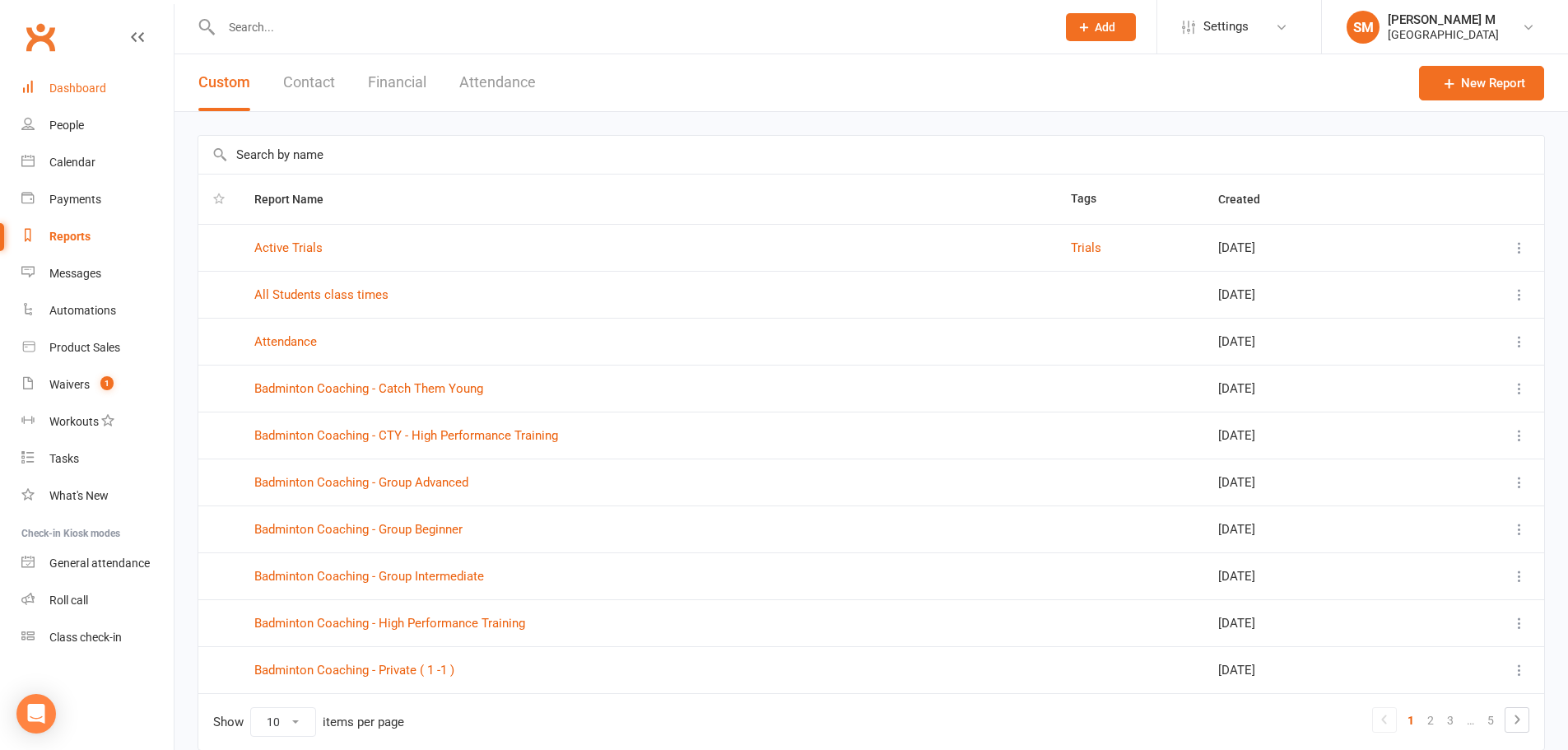
click at [55, 77] on link "Dashboard" at bounding box center [97, 87] width 152 height 37
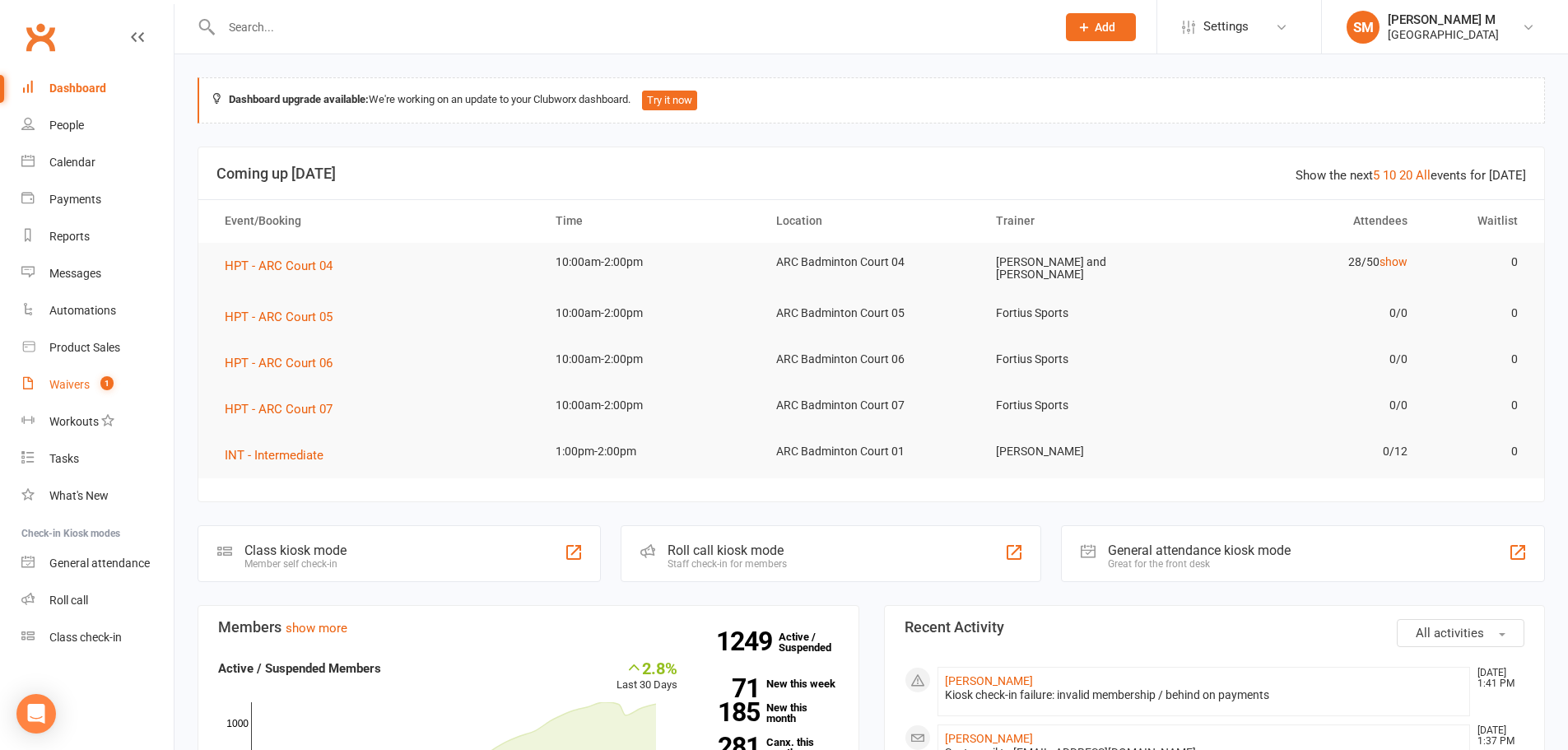
click at [95, 393] on link "Waivers 1" at bounding box center [97, 384] width 152 height 37
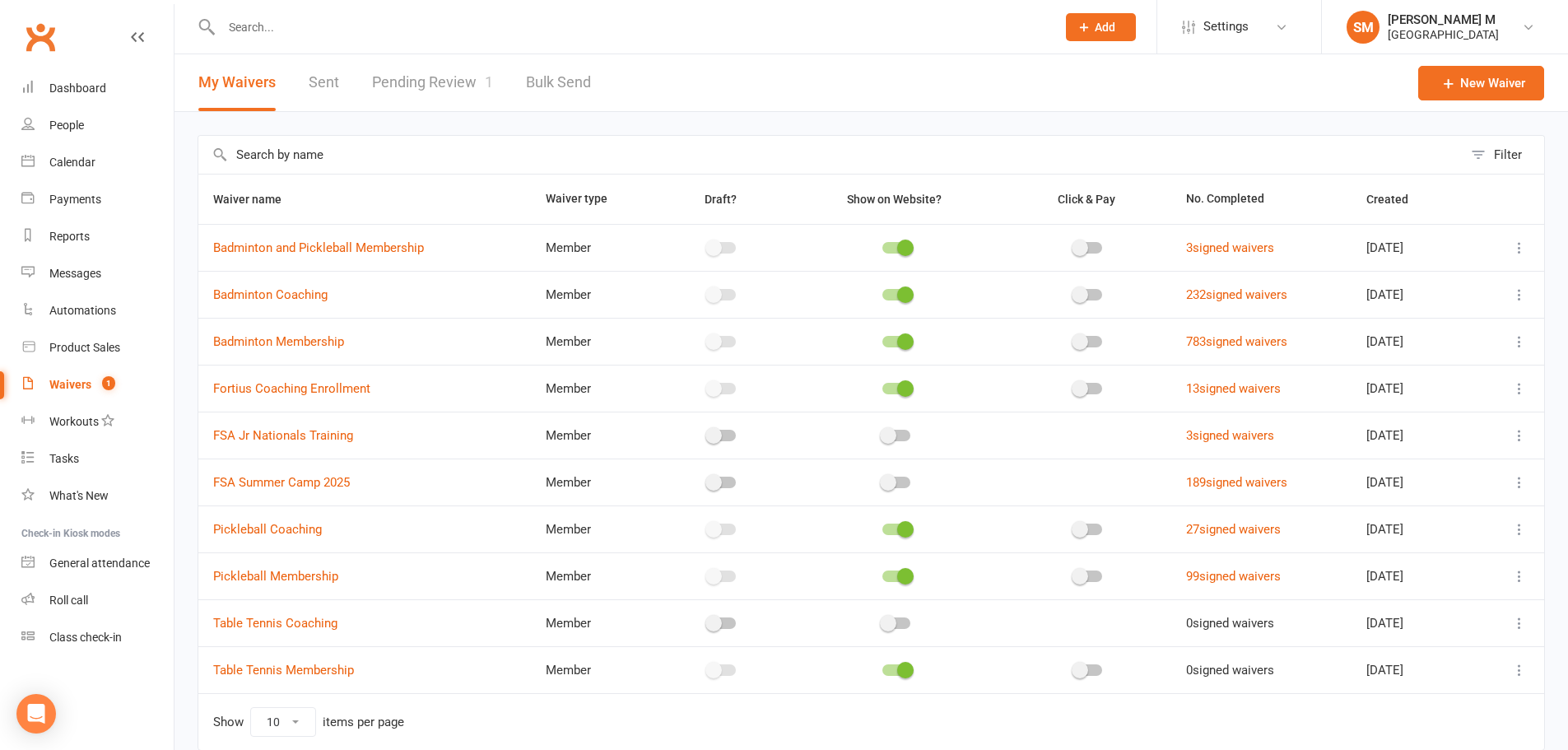
click at [332, 93] on link "Sent" at bounding box center [324, 82] width 31 height 57
select select "50"
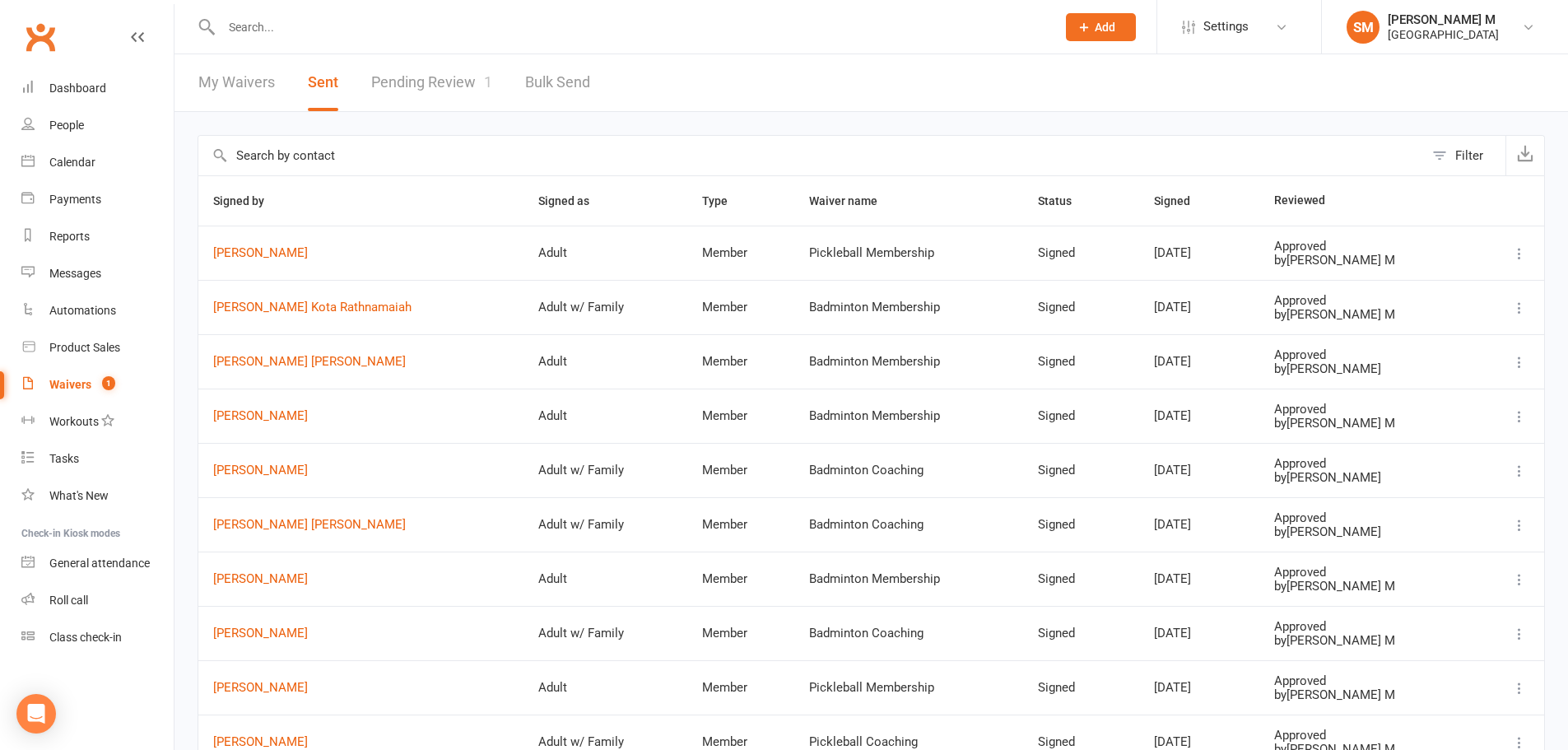
drag, startPoint x: 352, startPoint y: 118, endPoint x: 816, endPoint y: 72, distance: 466.3
click at [816, 72] on header "My Waivers Sent Pending Review 1 Bulk Send" at bounding box center [871, 83] width 1393 height 58
click at [93, 379] on link "Waivers 1" at bounding box center [97, 384] width 152 height 37
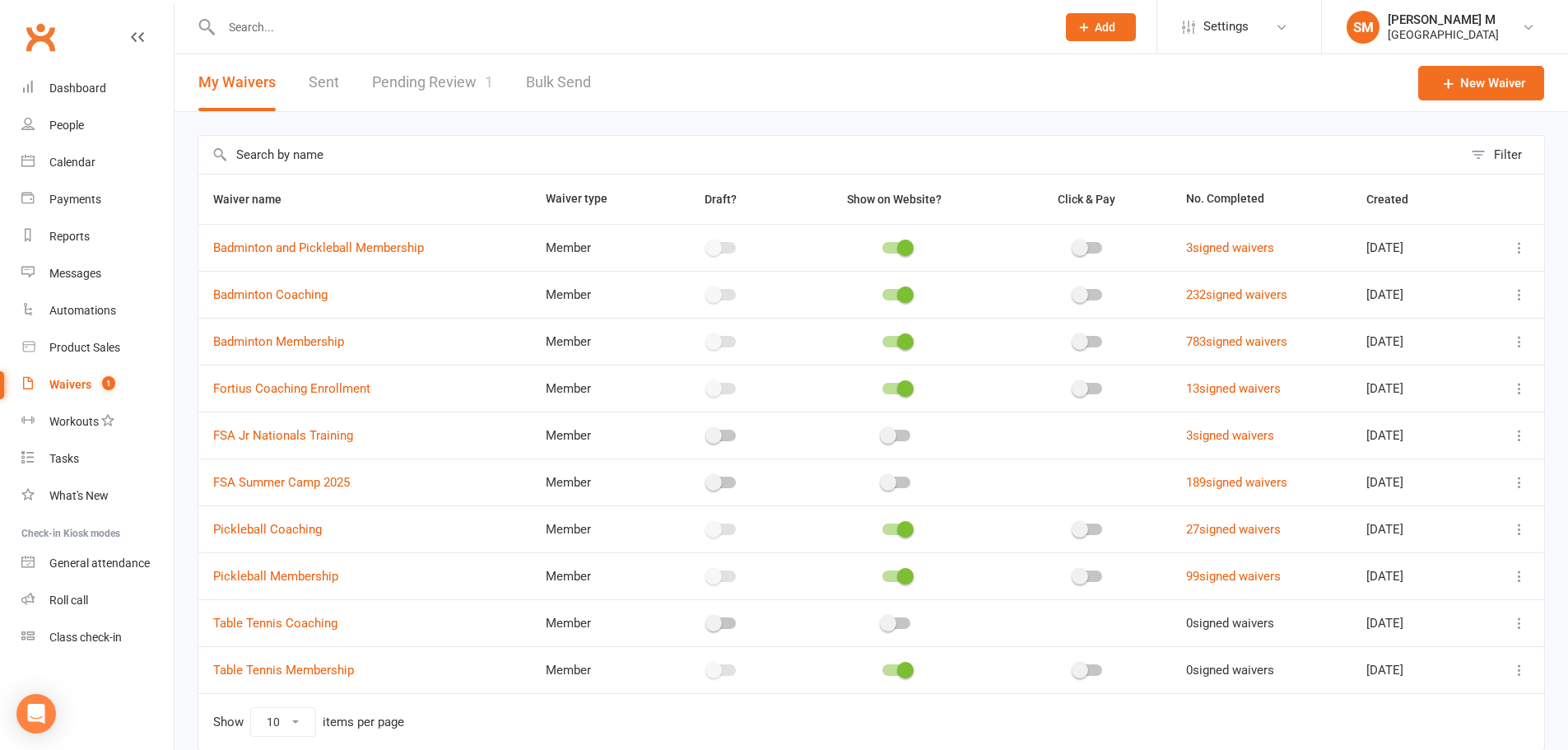
click at [482, 69] on link "Pending Review 1" at bounding box center [433, 82] width 121 height 57
select select "100"
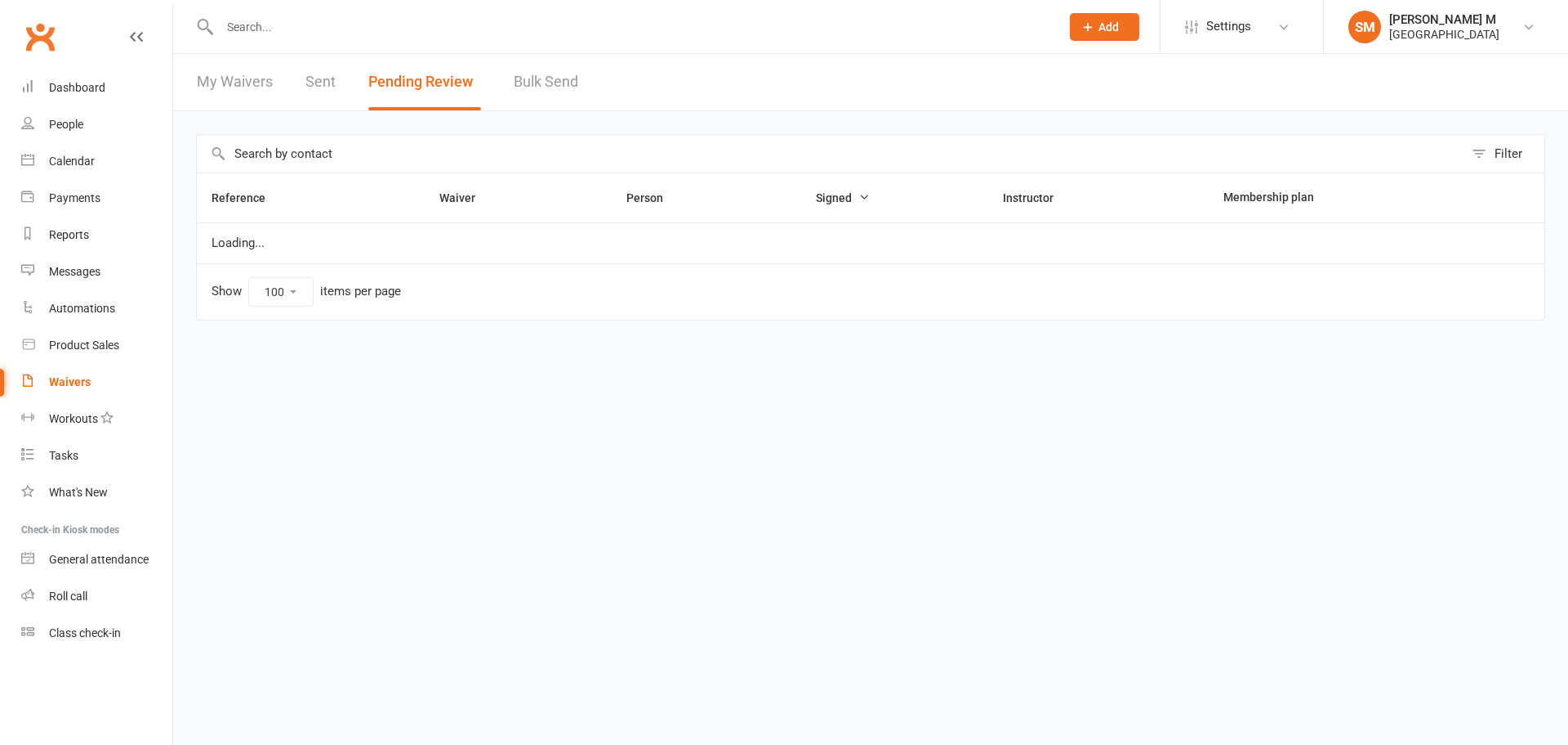
select select "100"
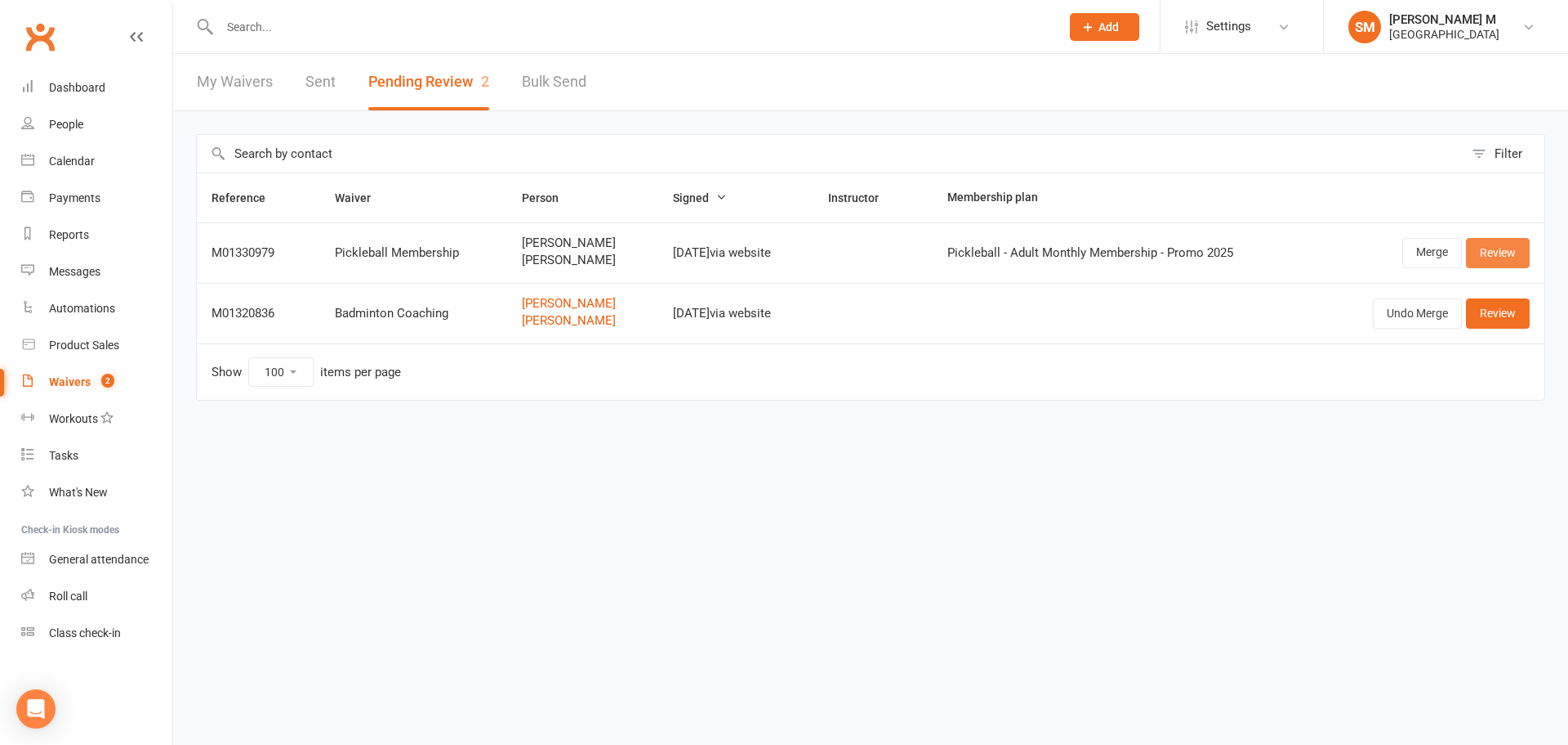
click at [1501, 248] on link "Review" at bounding box center [1498, 252] width 64 height 30
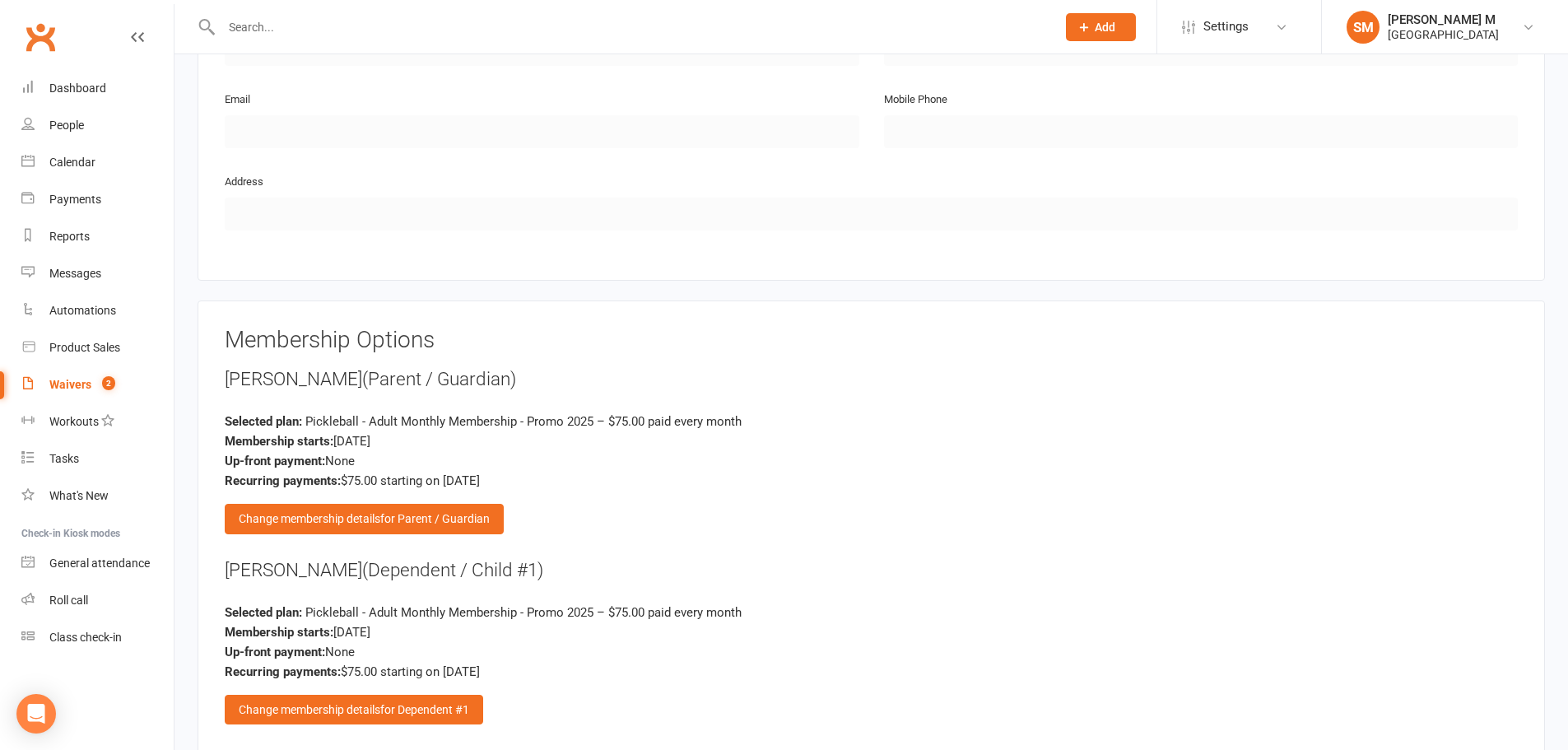
scroll to position [1811, 0]
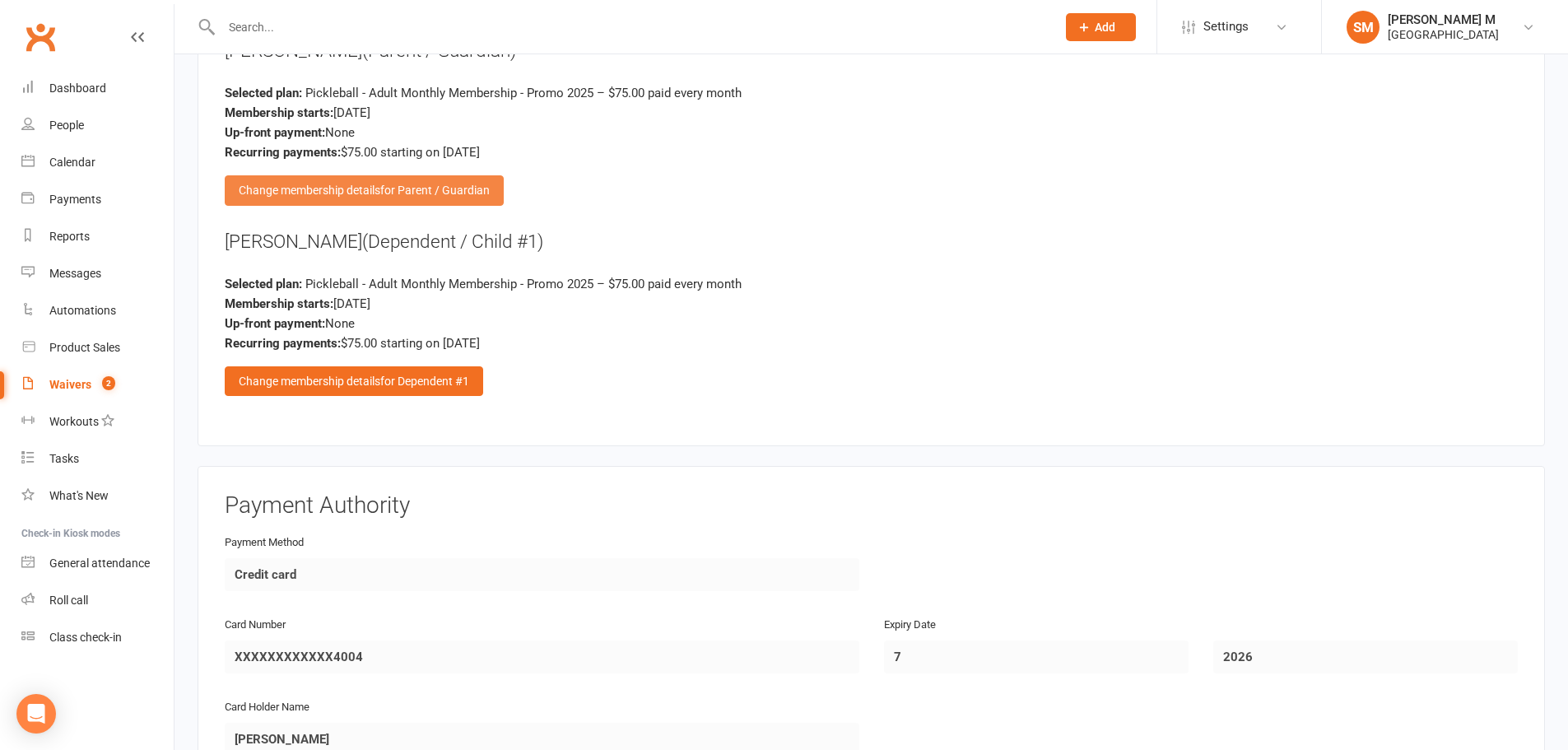
click at [458, 191] on span "for Parent / Guardian" at bounding box center [435, 189] width 109 height 13
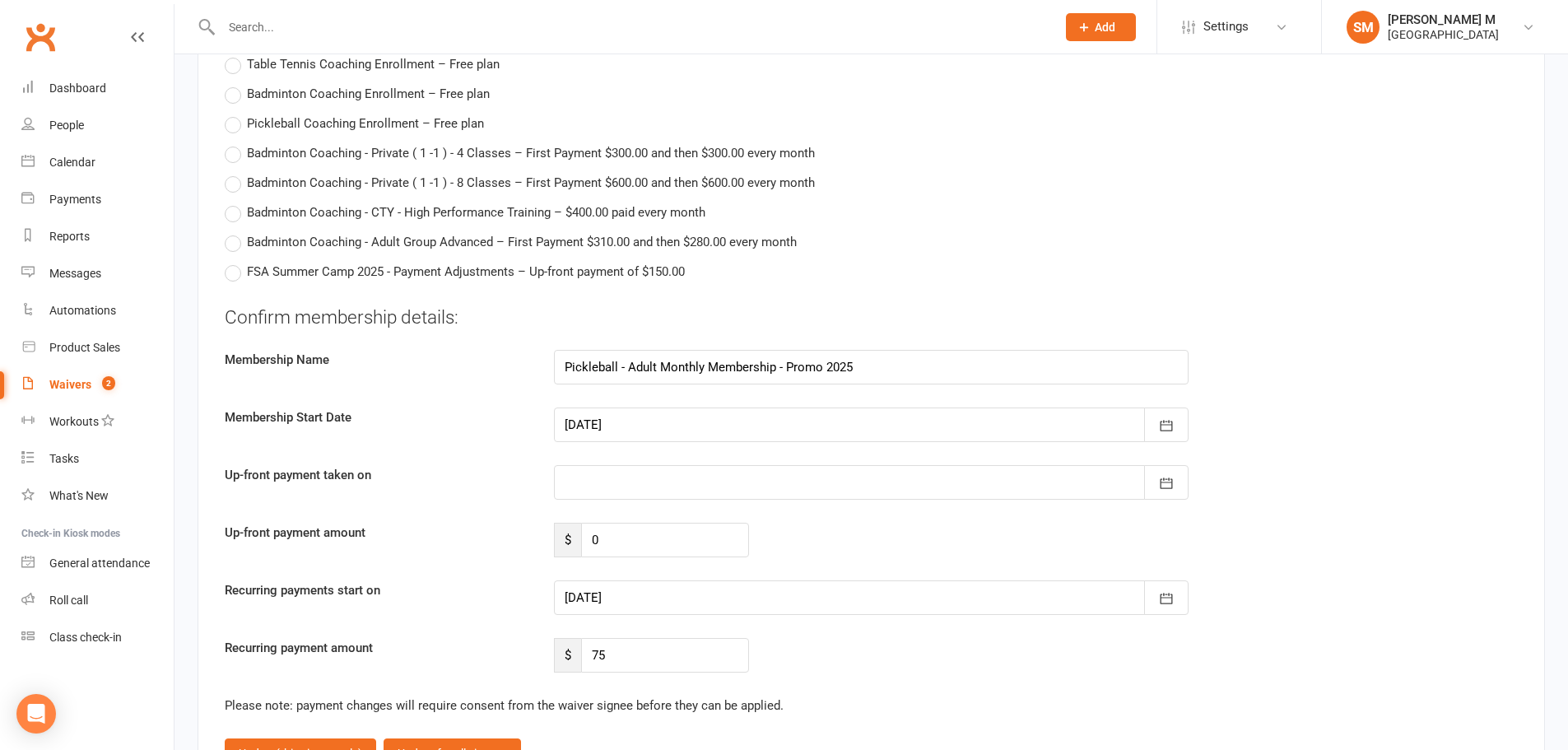
scroll to position [3785, 0]
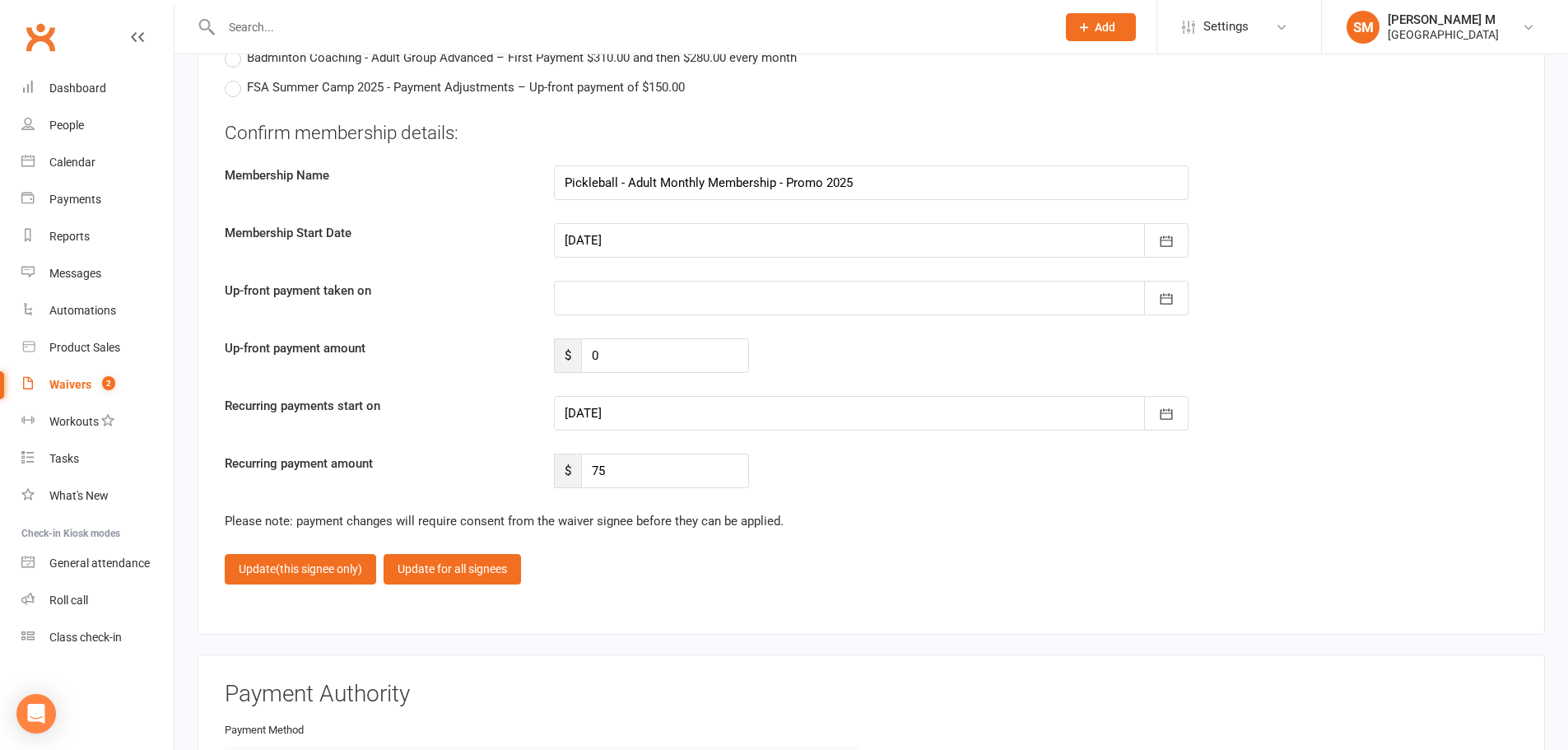
click at [670, 292] on div at bounding box center [870, 298] width 634 height 35
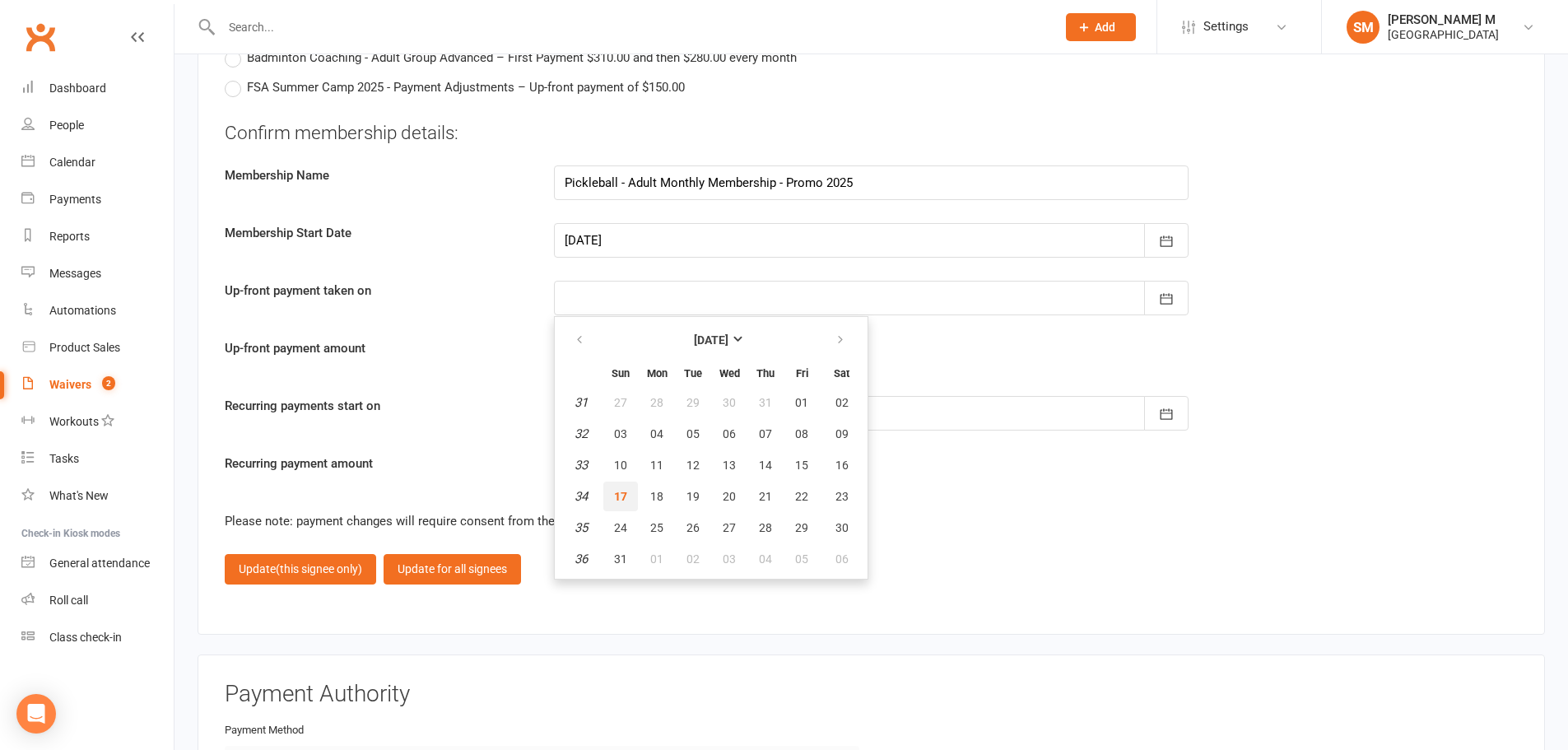
click at [626, 494] on span "17" at bounding box center [620, 495] width 13 height 13
type input "[DATE]"
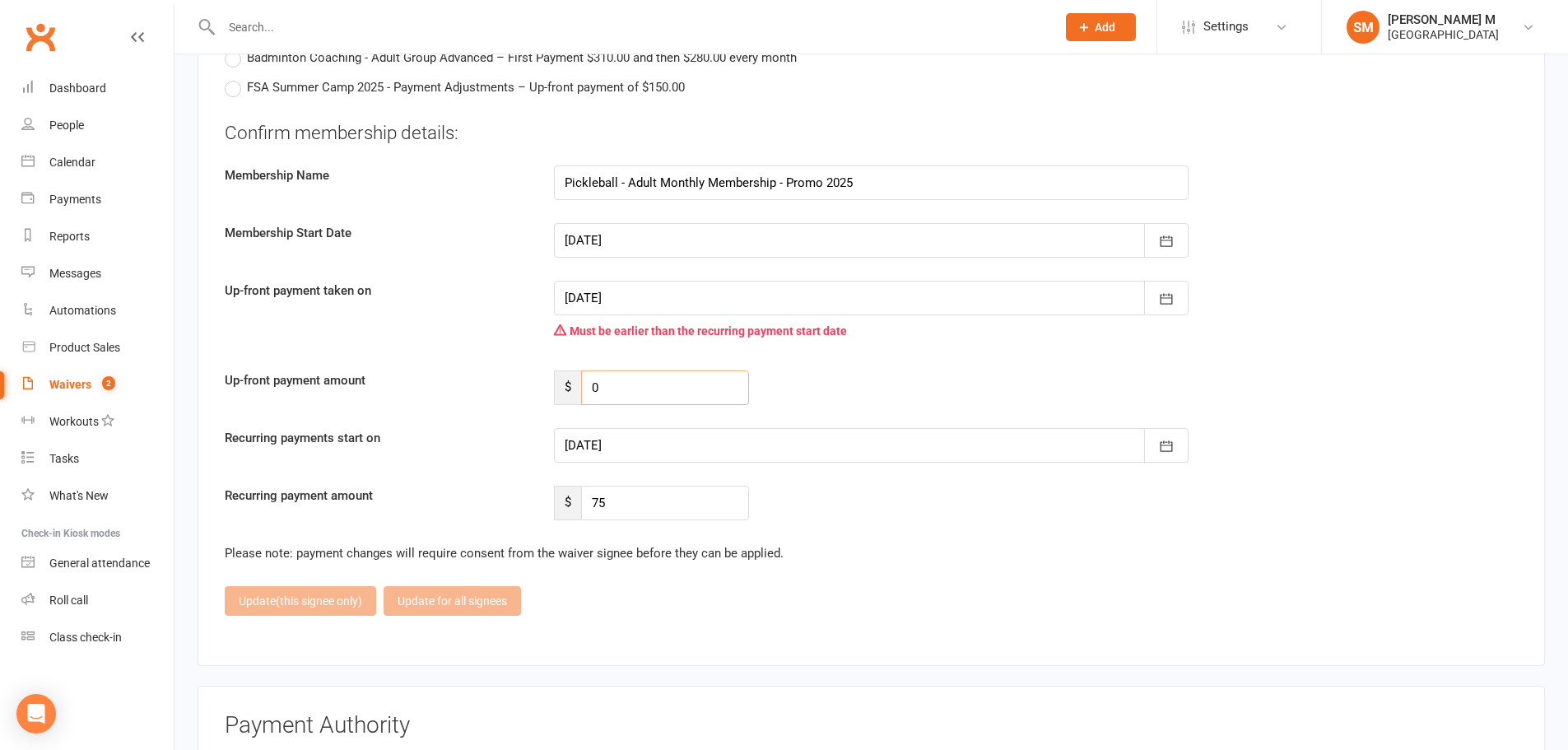
drag, startPoint x: 651, startPoint y: 387, endPoint x: 562, endPoint y: 387, distance: 89.0
click at [562, 387] on div "$ 0" at bounding box center [651, 387] width 196 height 35
type input "35"
click at [910, 455] on div at bounding box center [870, 444] width 634 height 35
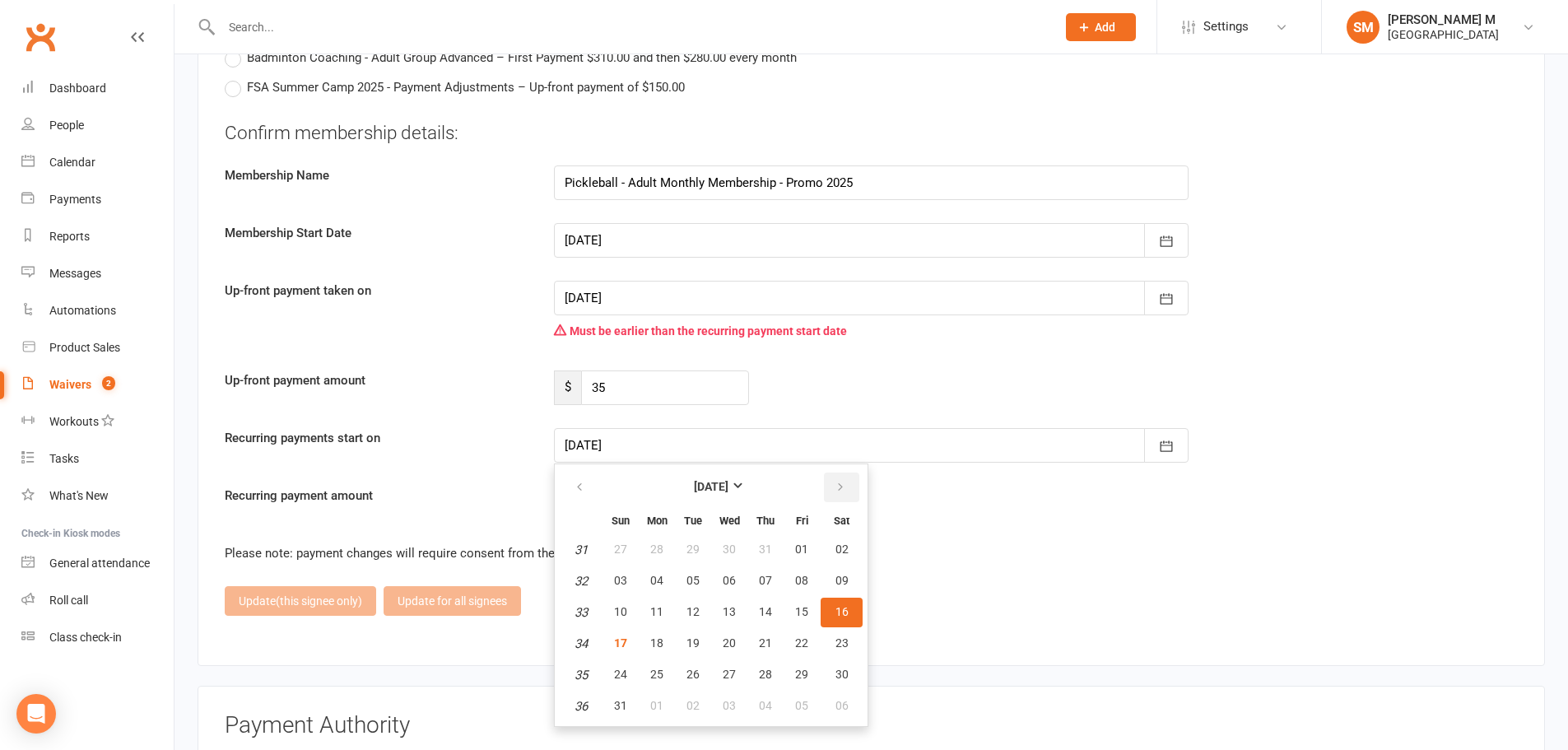
click at [847, 484] on button "button" at bounding box center [842, 487] width 36 height 30
click at [651, 553] on span "01" at bounding box center [656, 549] width 13 height 13
type input "[DATE]"
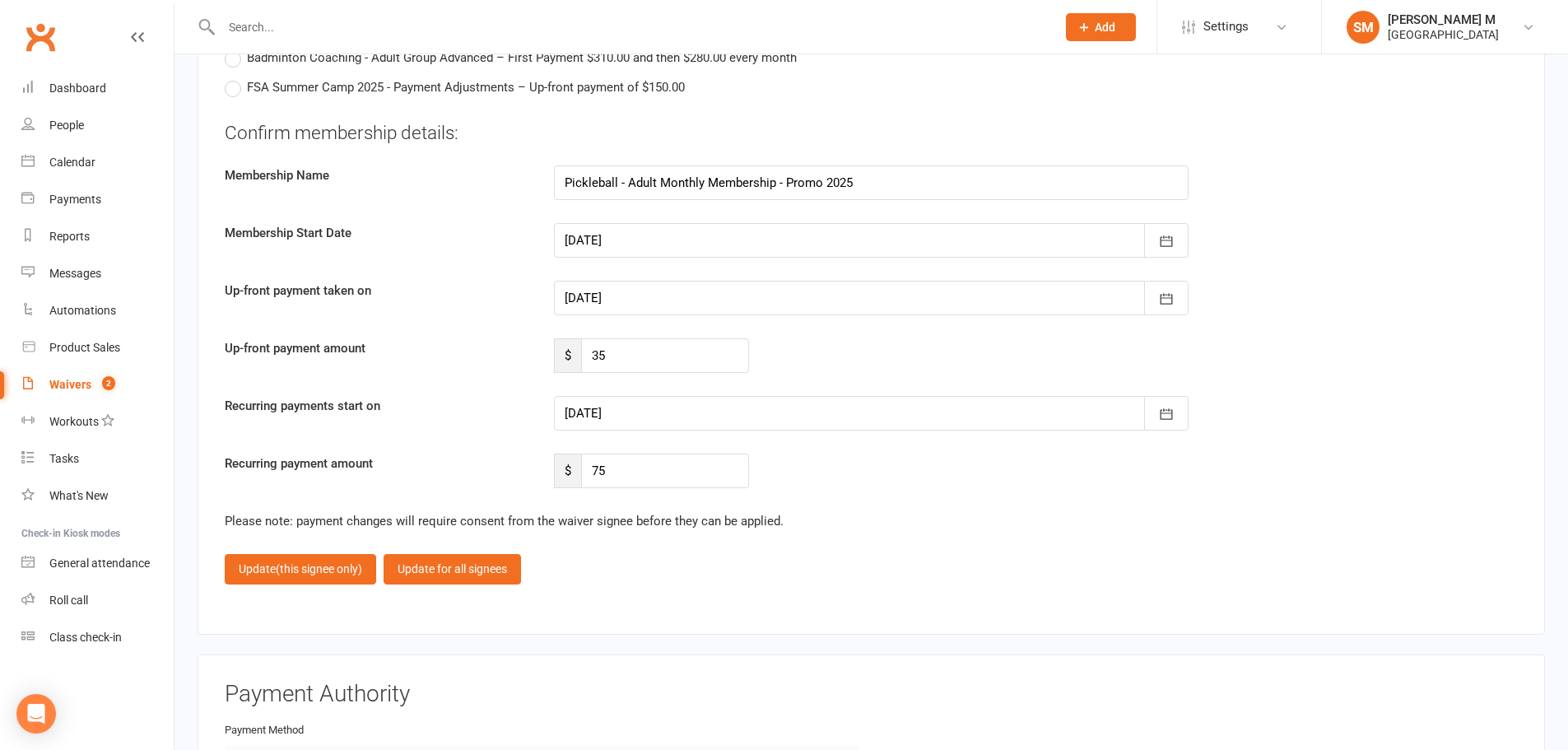
click at [1082, 527] on div "Please note: payment changes will require consent from the waiver signee before…" at bounding box center [870, 521] width 1293 height 20
click at [285, 571] on span "(this signee only)" at bounding box center [319, 567] width 86 height 13
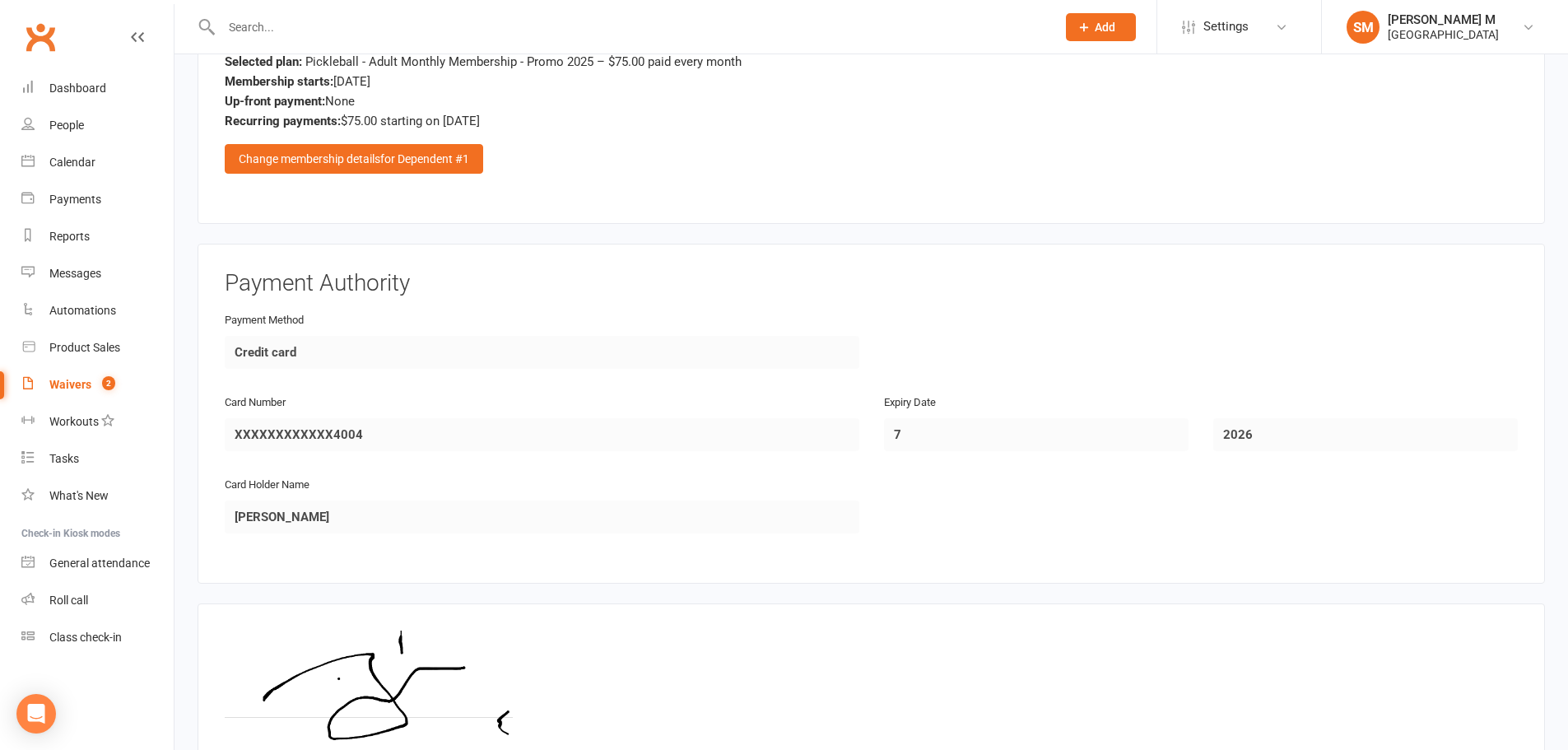
scroll to position [1786, 0]
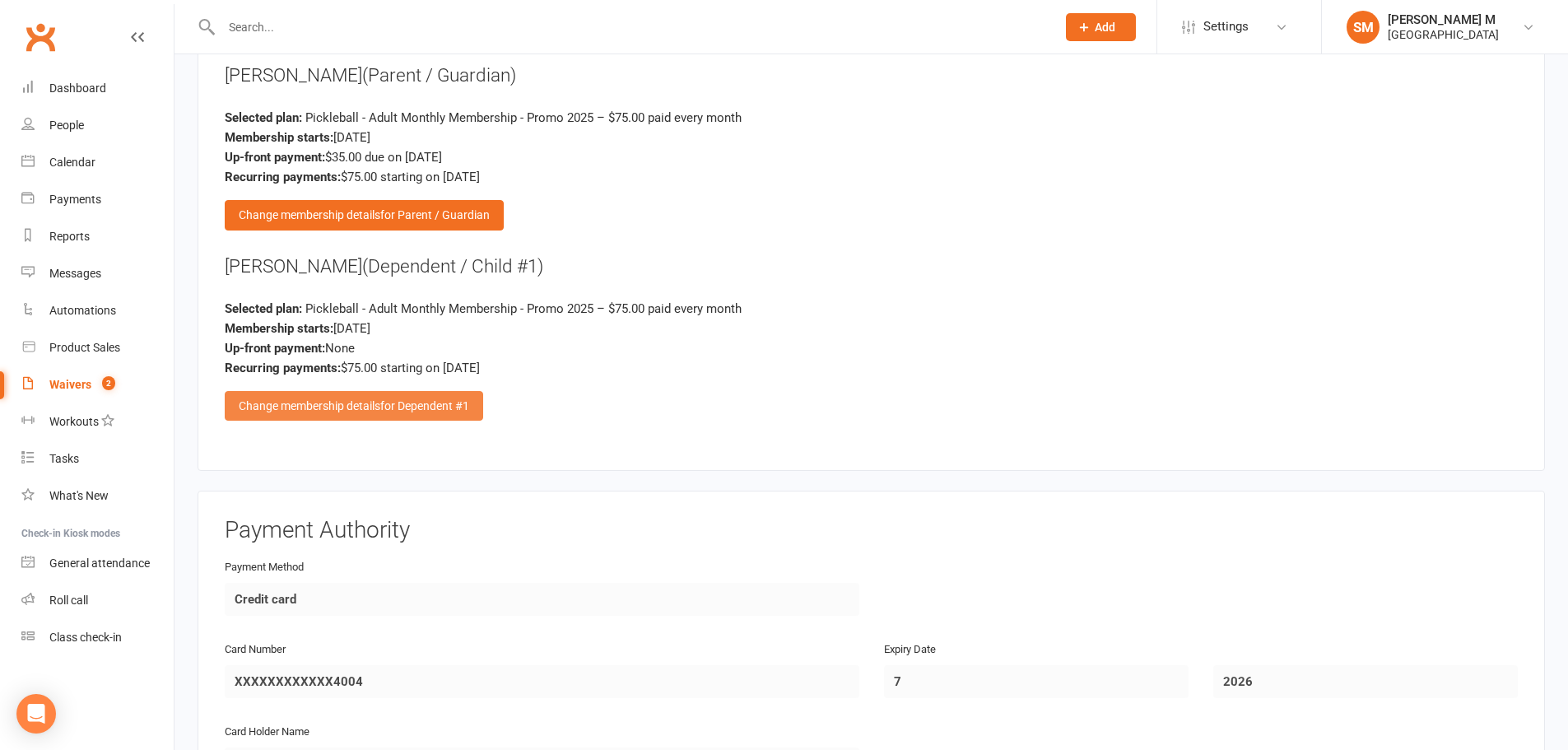
click at [409, 405] on span "for Dependent #1" at bounding box center [425, 405] width 89 height 13
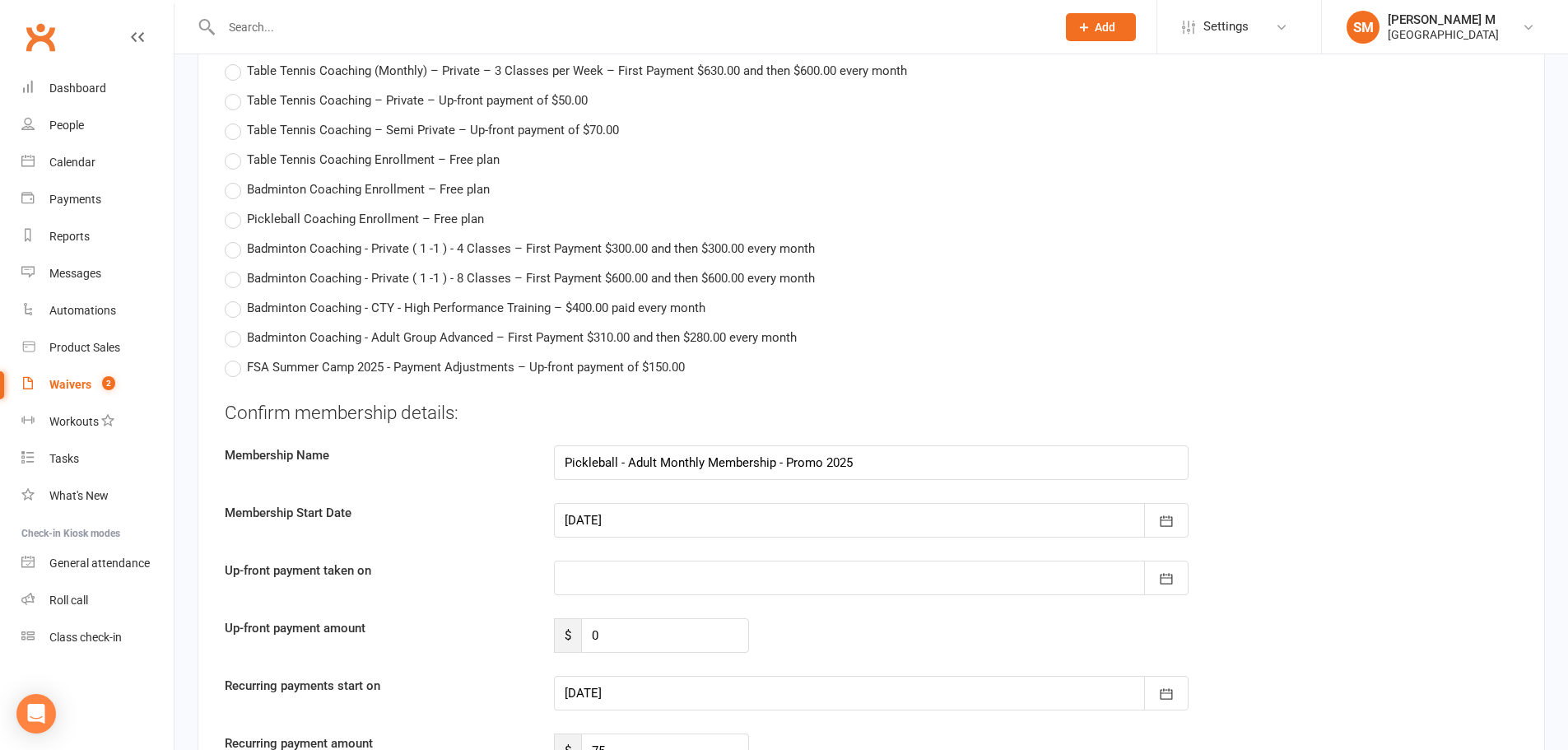
scroll to position [3595, 0]
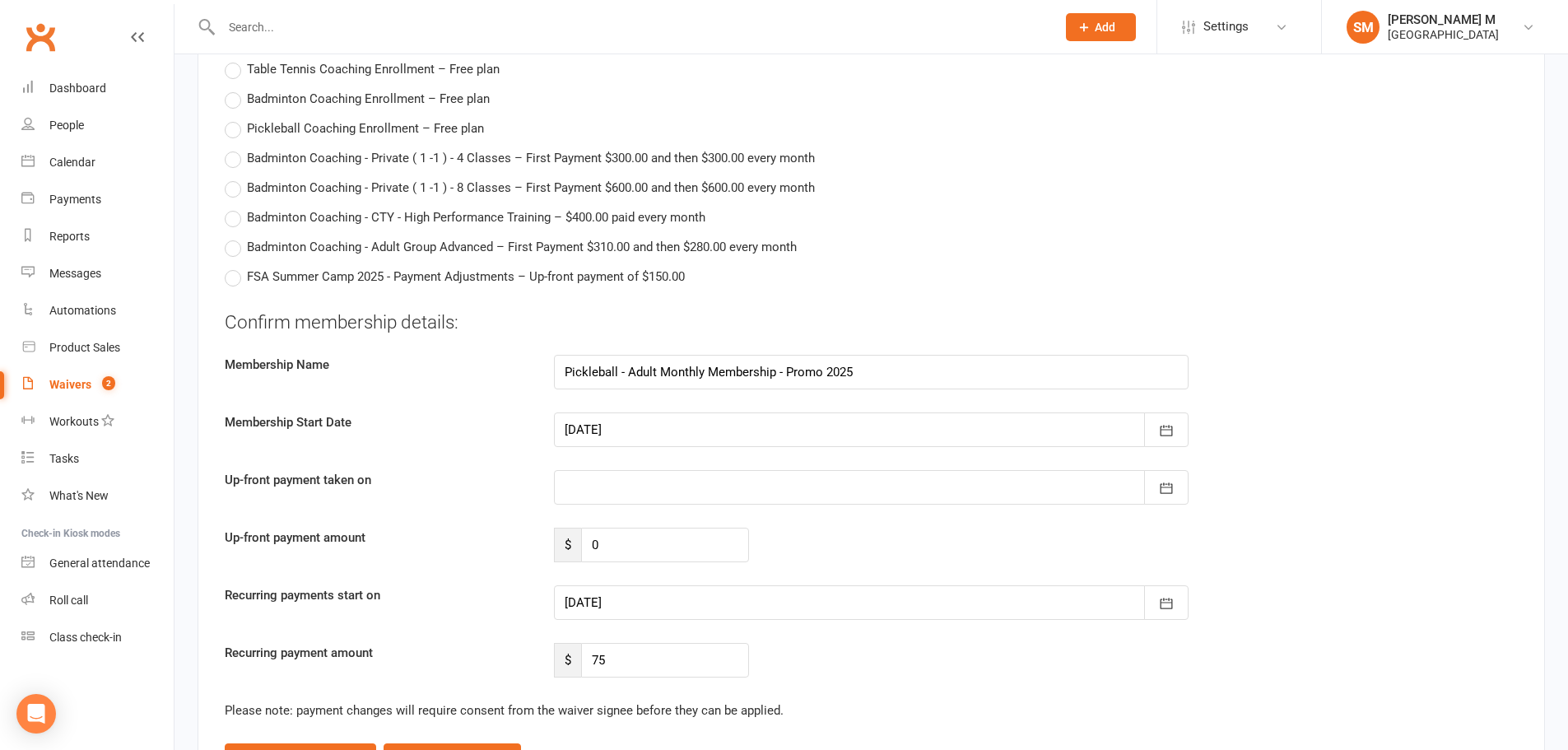
click at [872, 490] on div at bounding box center [870, 487] width 634 height 35
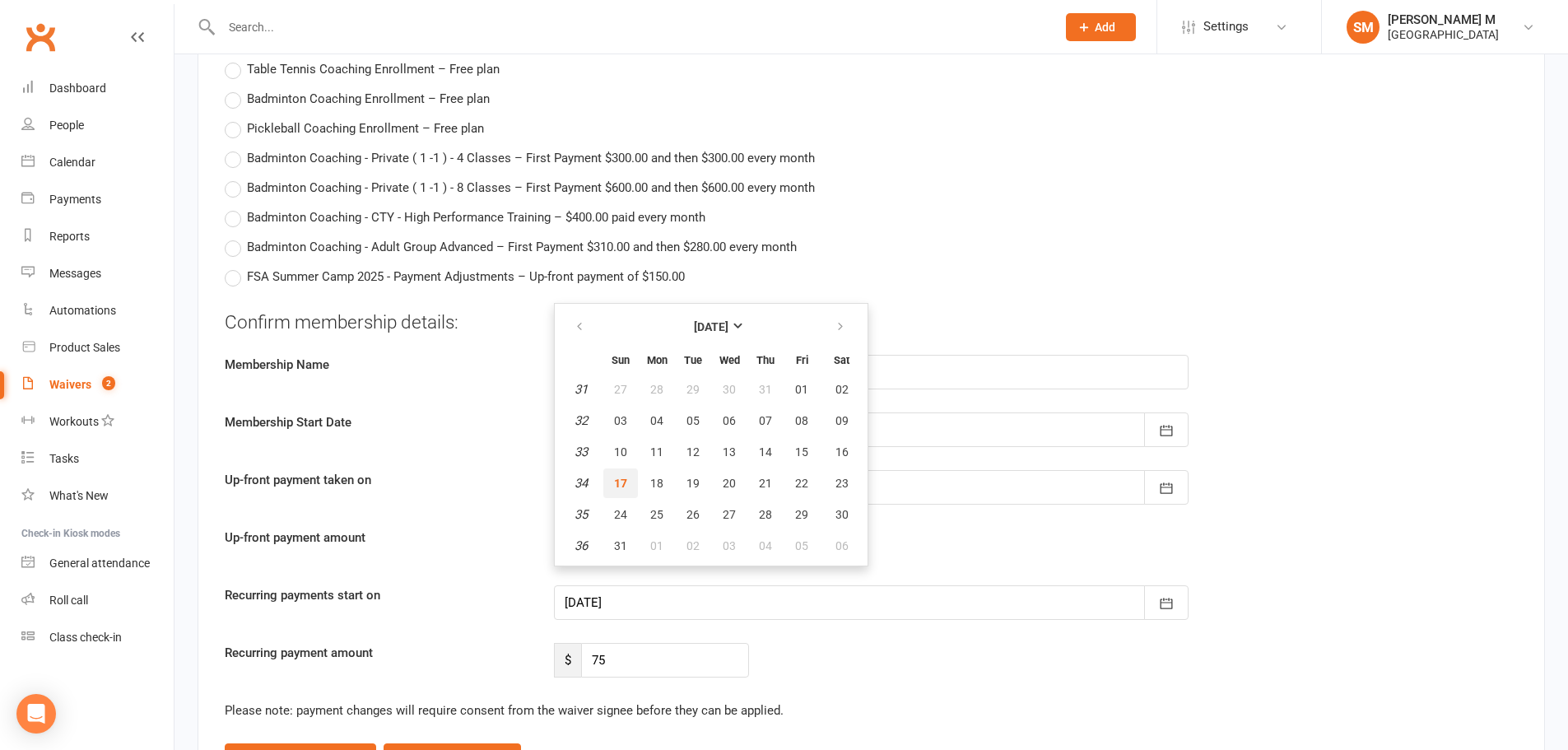
click at [620, 479] on span "17" at bounding box center [620, 482] width 13 height 13
type input "[DATE]"
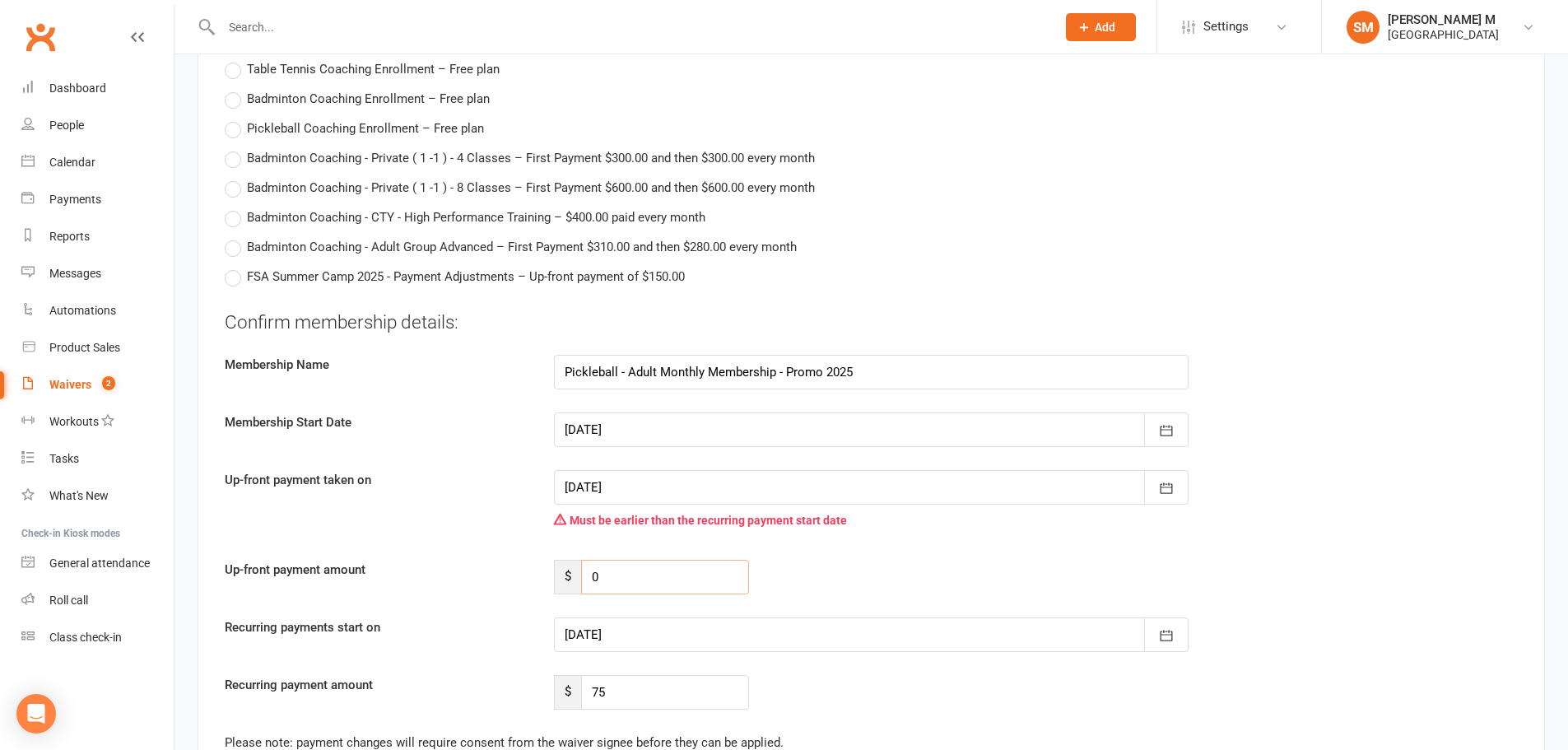
drag, startPoint x: 630, startPoint y: 571, endPoint x: 557, endPoint y: 571, distance: 73.0
click at [557, 571] on div "$ 0" at bounding box center [651, 576] width 196 height 35
type input "35"
click at [1072, 541] on div "Confirm membership details: Membership Name Pickleball - Adult Monthly Membersh…" at bounding box center [870, 509] width 1293 height 400
click at [1001, 643] on div at bounding box center [870, 634] width 634 height 35
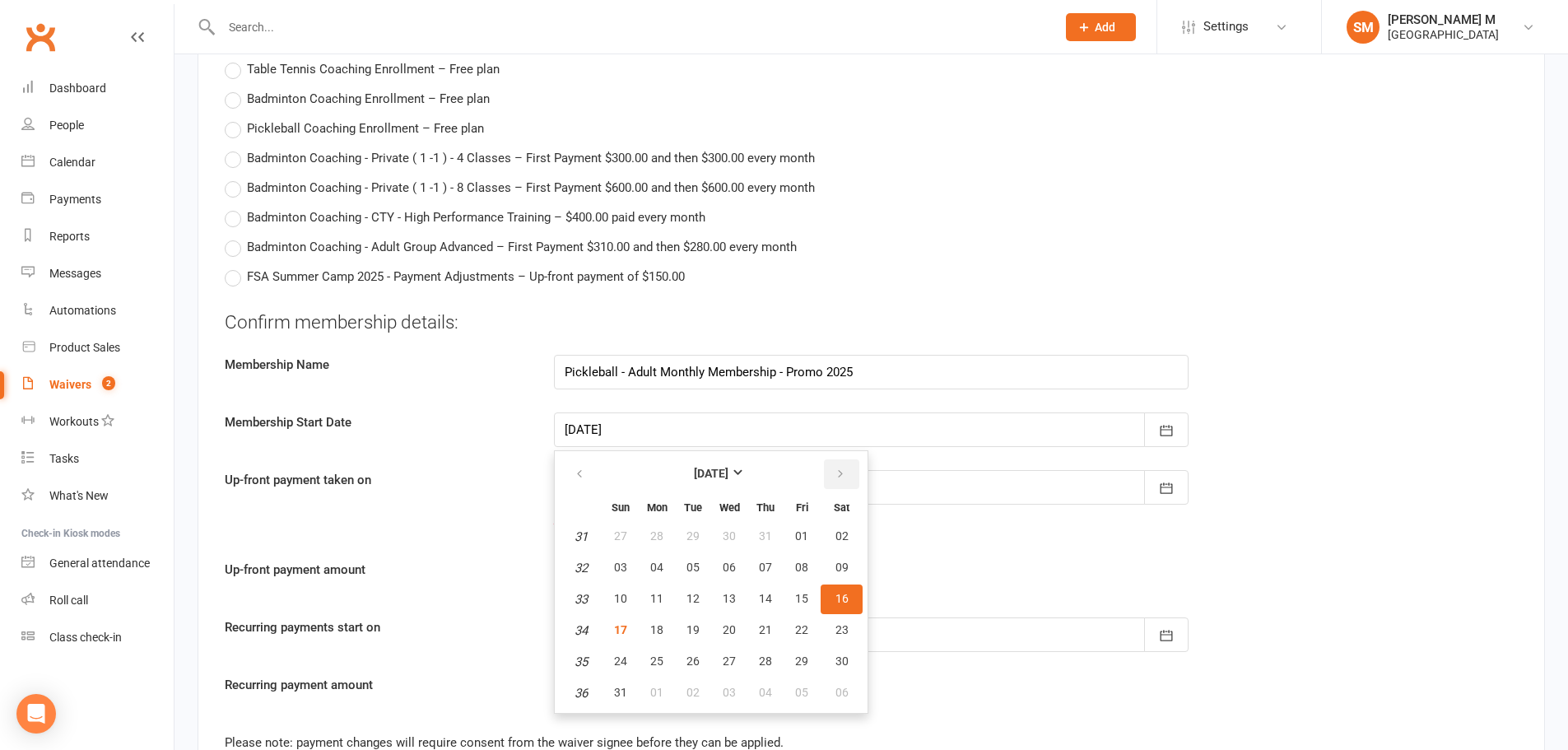
click at [835, 470] on icon "button" at bounding box center [841, 473] width 12 height 13
click at [659, 528] on button "01" at bounding box center [656, 537] width 35 height 30
type input "[DATE]"
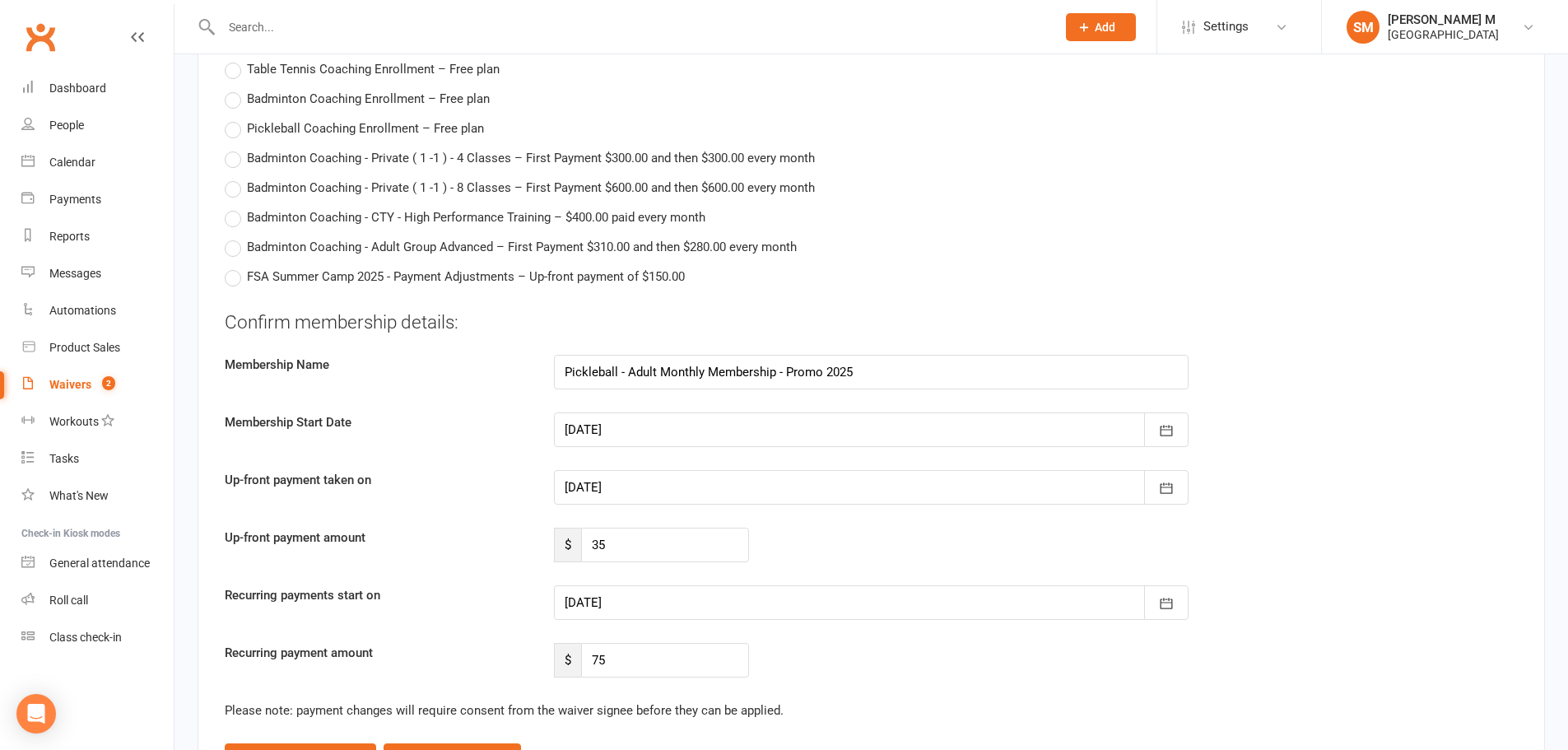
click at [923, 526] on div "Confirm membership details: Membership Name Pickleball - Adult Monthly Membersh…" at bounding box center [870, 494] width 1293 height 369
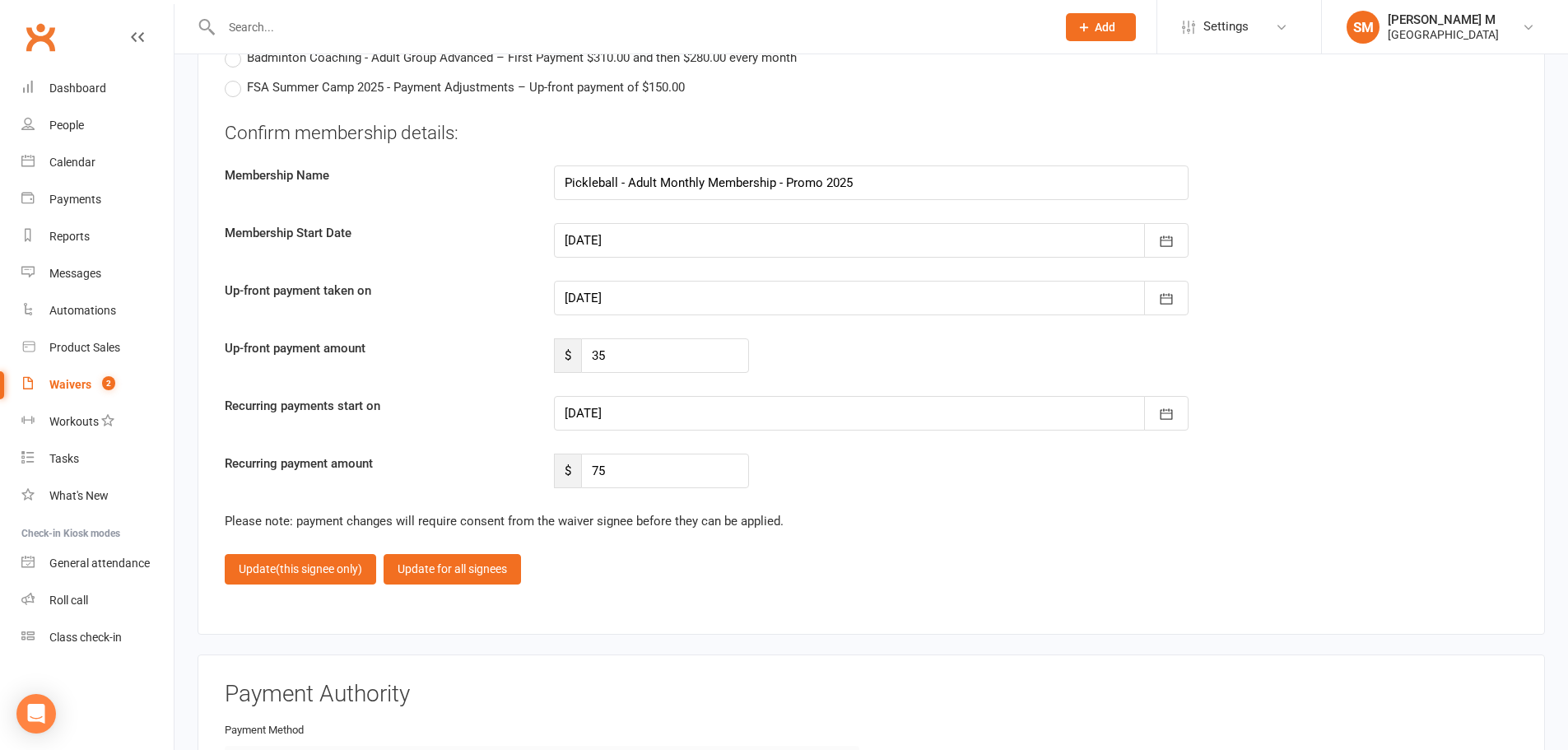
scroll to position [3842, 0]
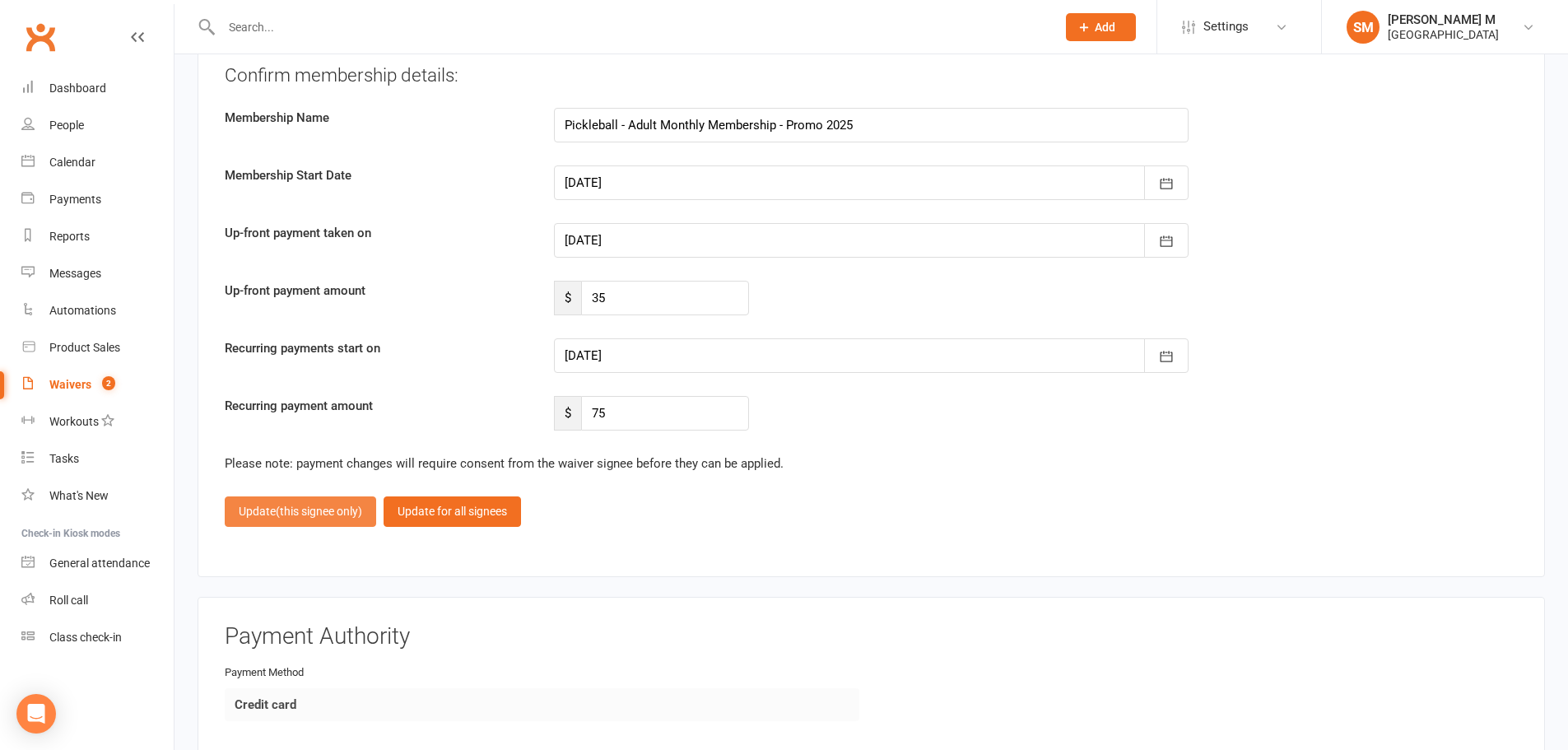
click at [312, 502] on button "Update (this signee only)" at bounding box center [300, 511] width 152 height 30
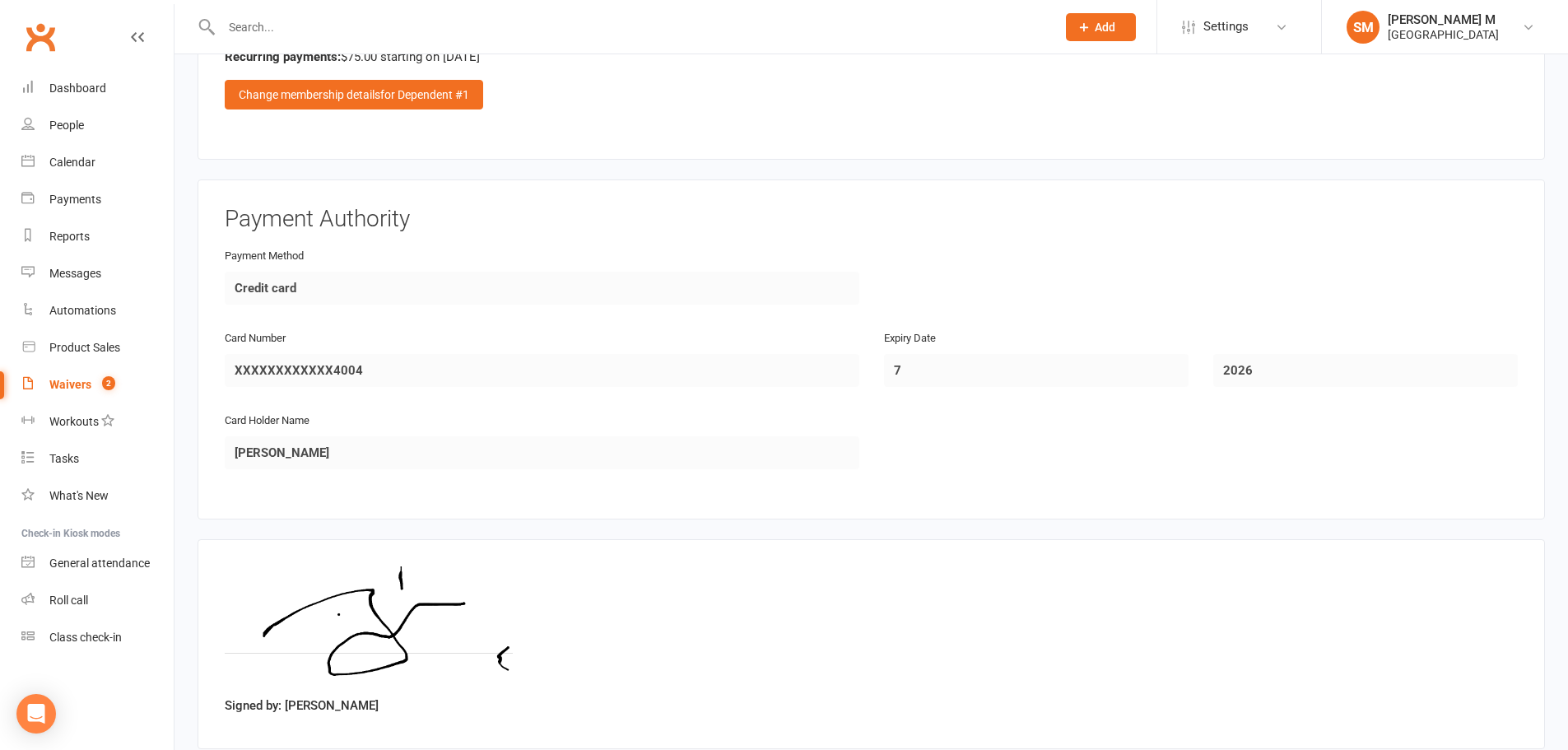
scroll to position [2196, 0]
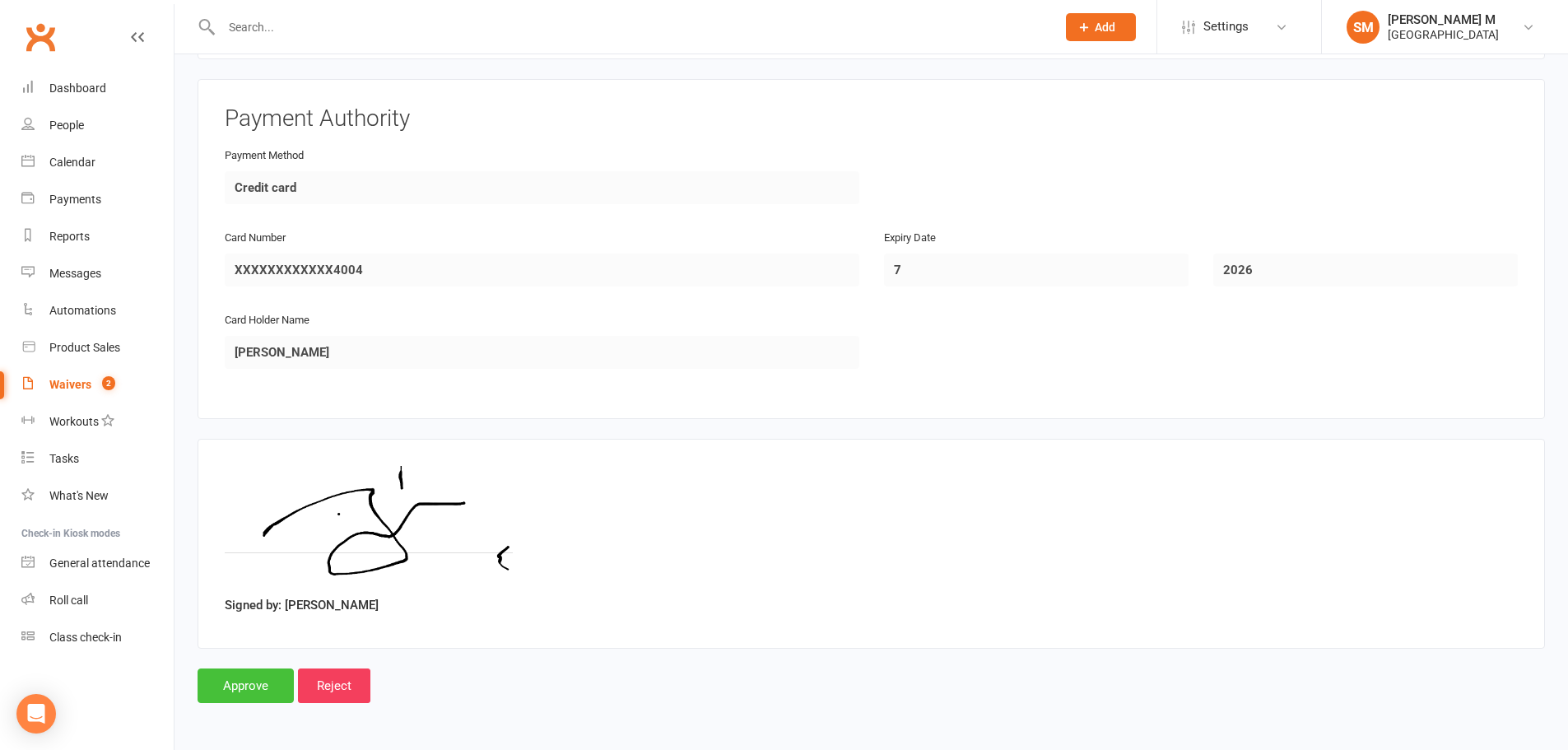
click at [268, 684] on input "Approve" at bounding box center [245, 685] width 96 height 35
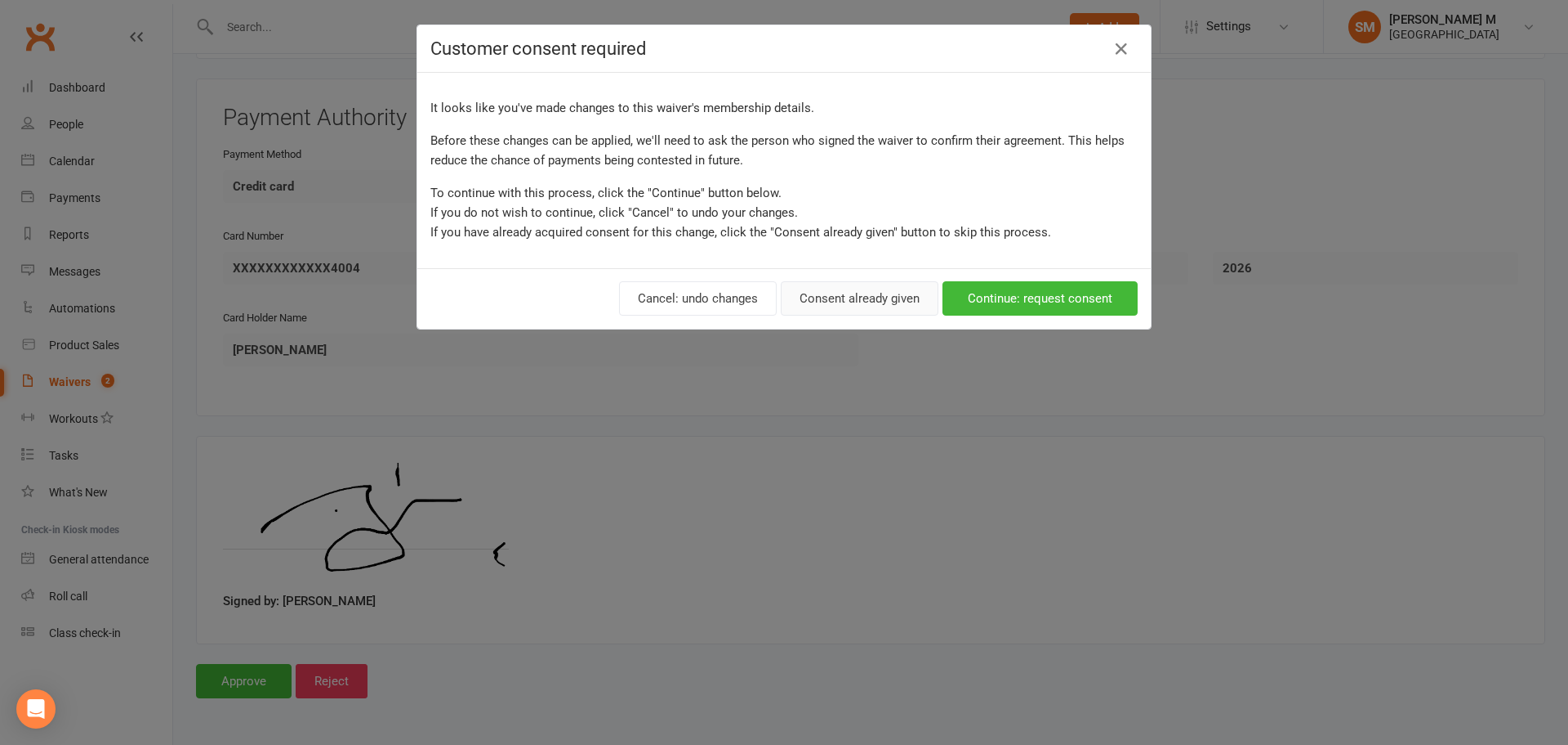
click at [860, 305] on button "Consent already given" at bounding box center [860, 298] width 158 height 34
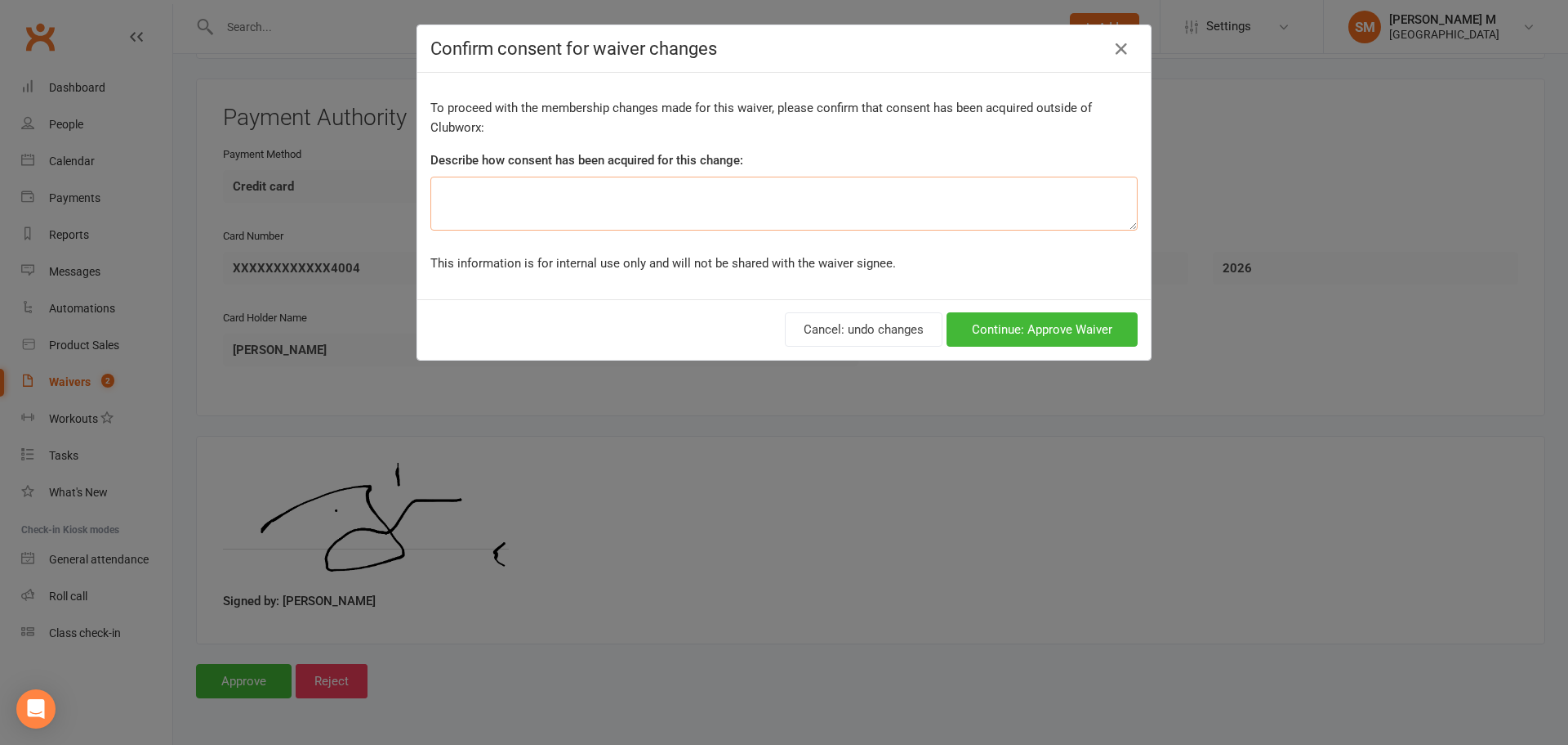
click at [591, 186] on textarea at bounding box center [784, 203] width 707 height 54
type textarea "v"
type textarea "consent provided"
click at [1037, 344] on button "Continue: Approve Waiver" at bounding box center [1042, 329] width 191 height 34
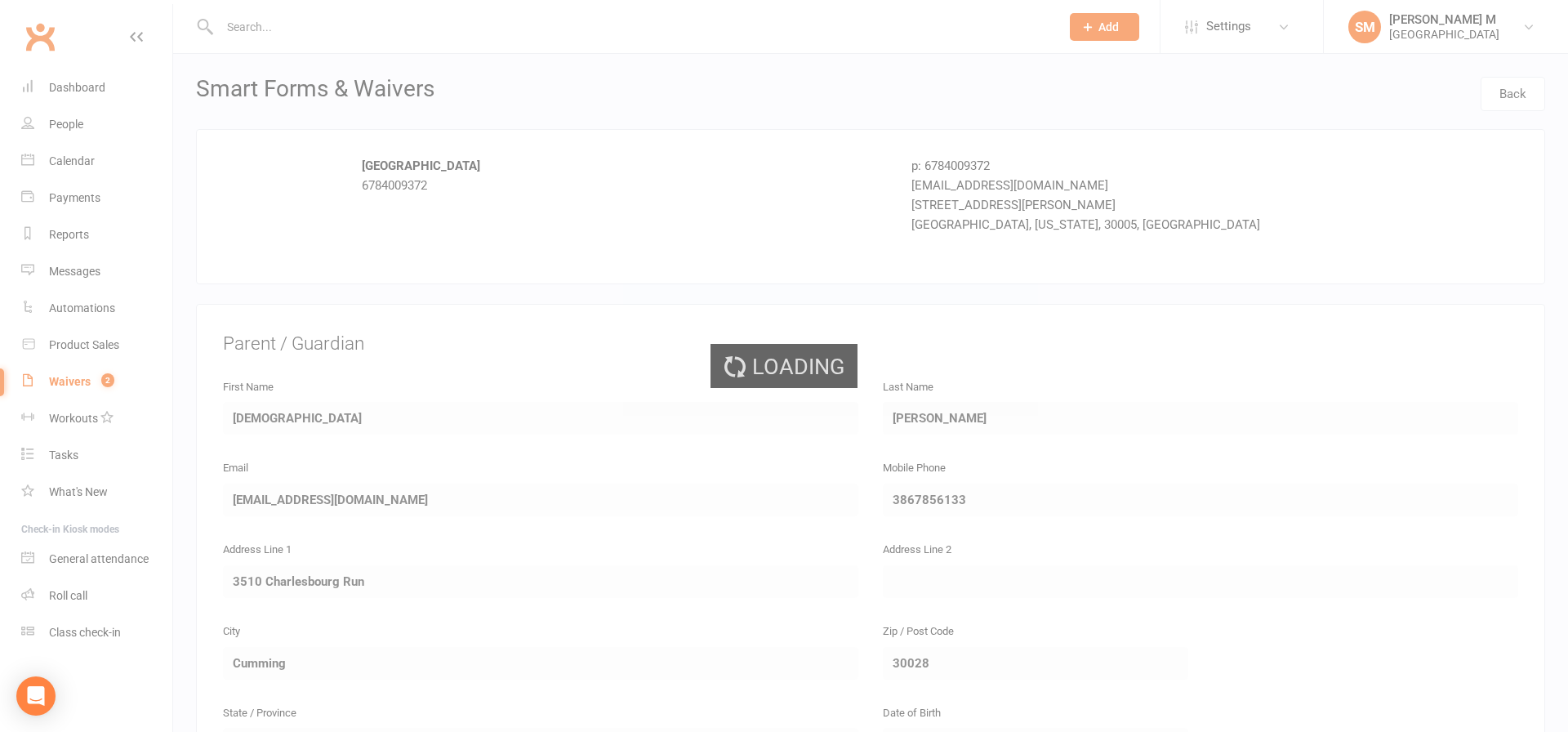
select select "100"
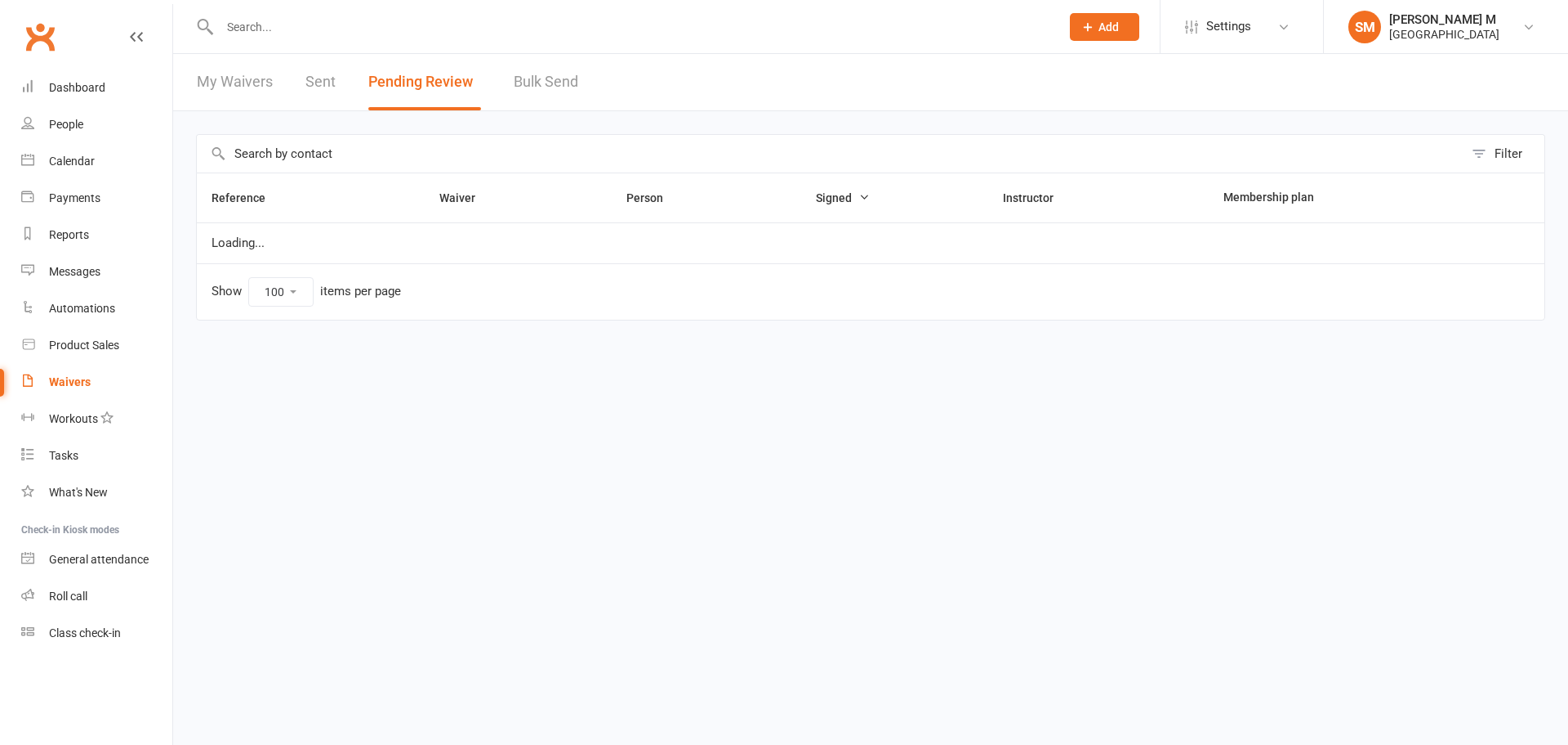
select select "100"
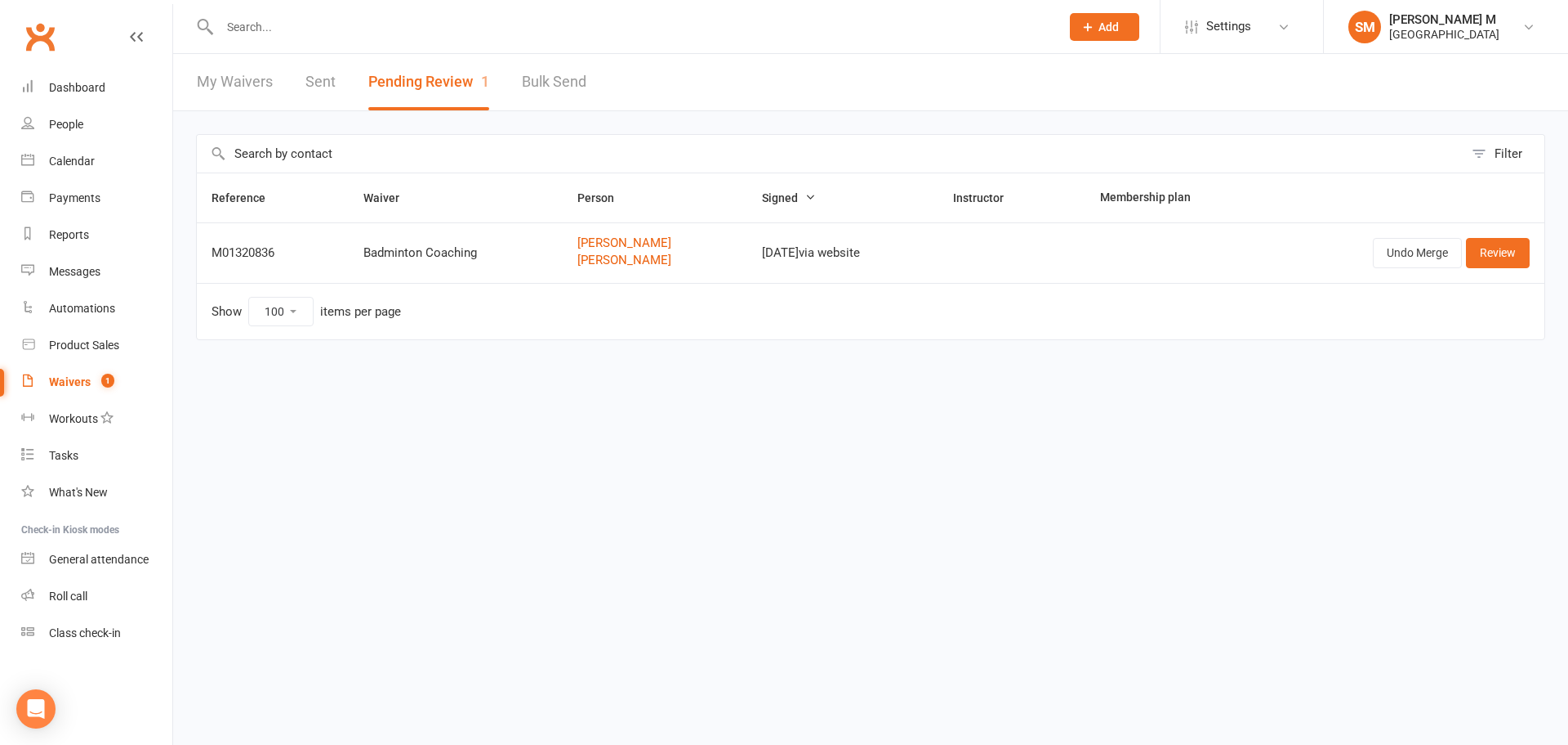
click at [278, 25] on input "text" at bounding box center [631, 27] width 834 height 23
type input "s"
click at [36, 90] on link "Dashboard" at bounding box center [97, 87] width 151 height 36
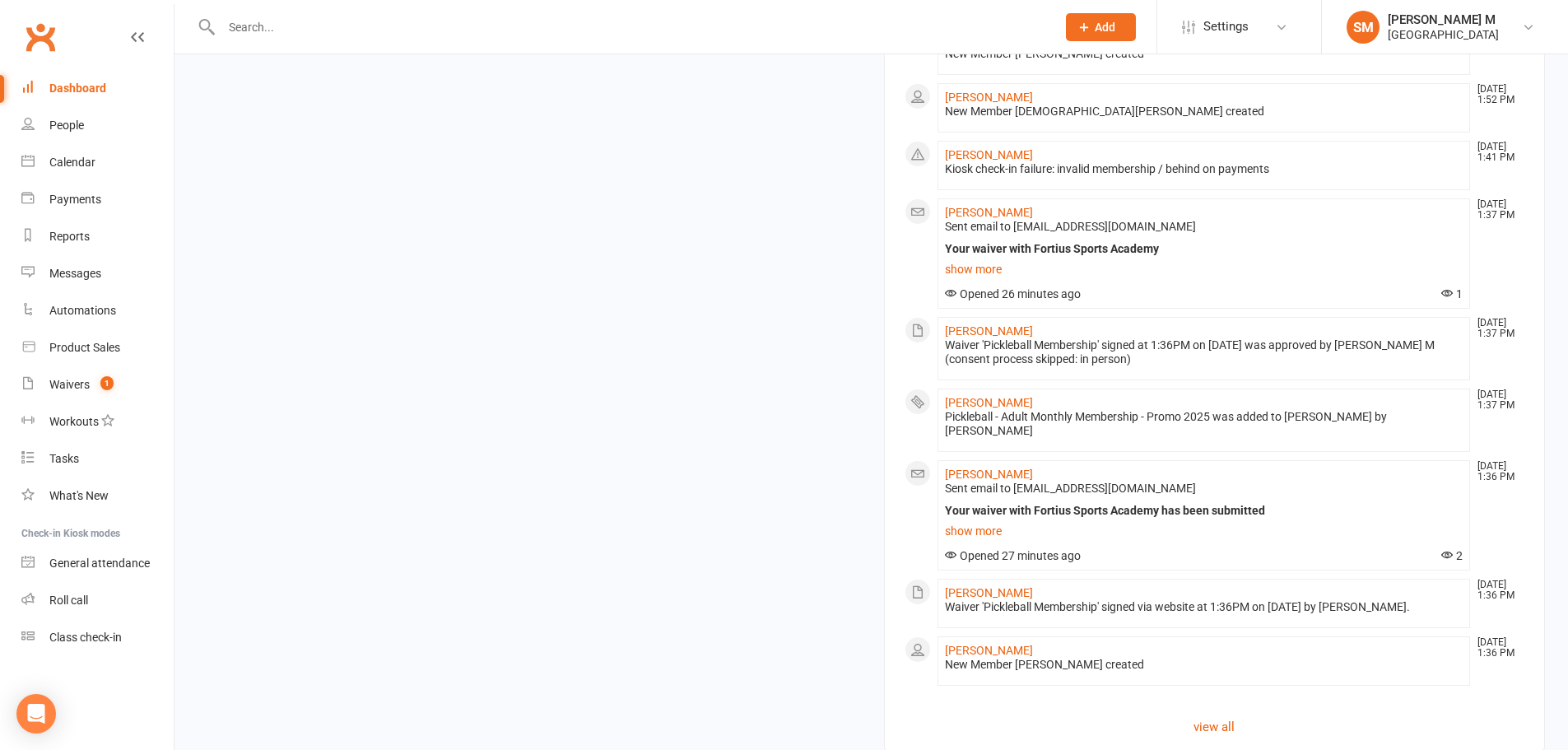
scroll to position [1478, 0]
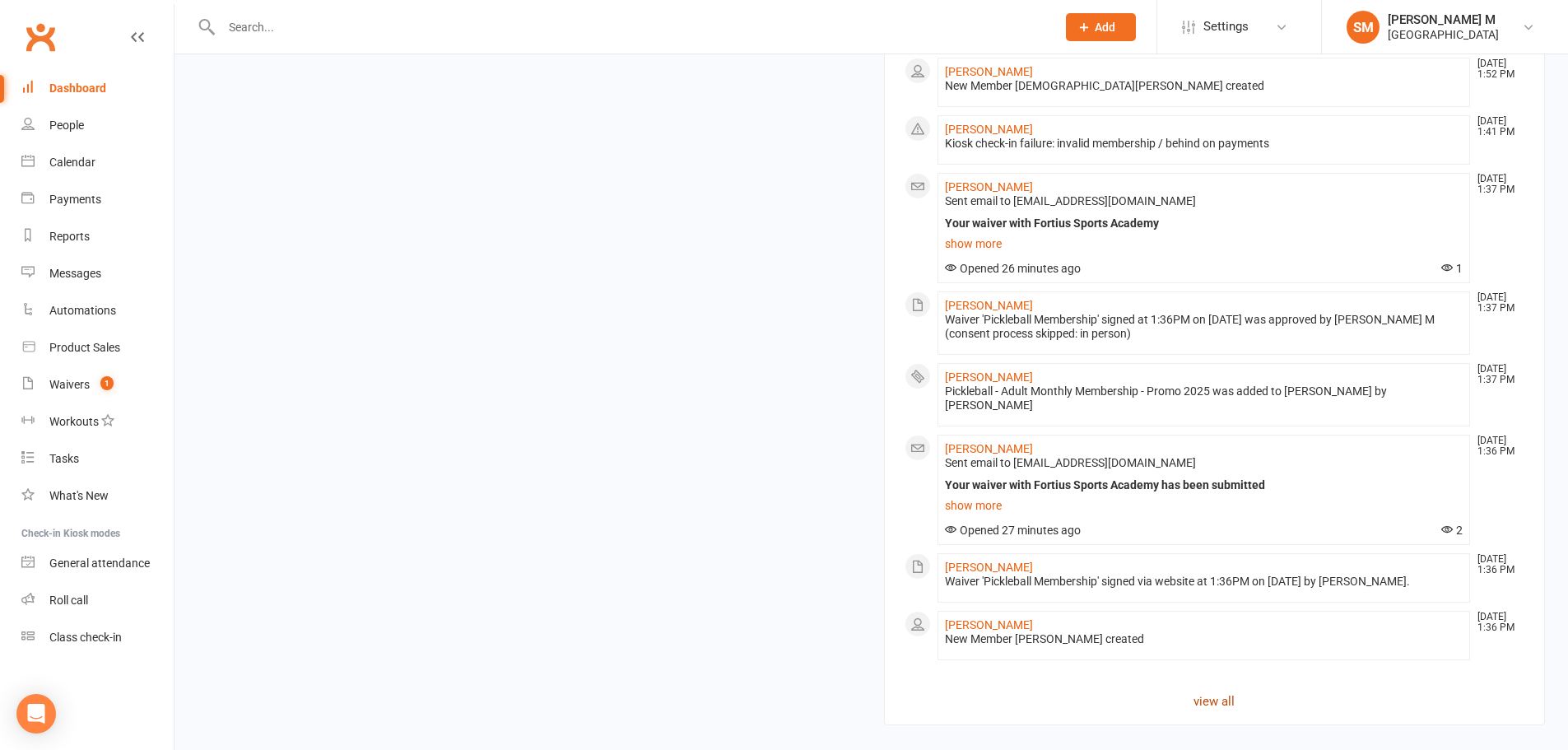
click at [1214, 691] on link "view all" at bounding box center [1215, 701] width 620 height 20
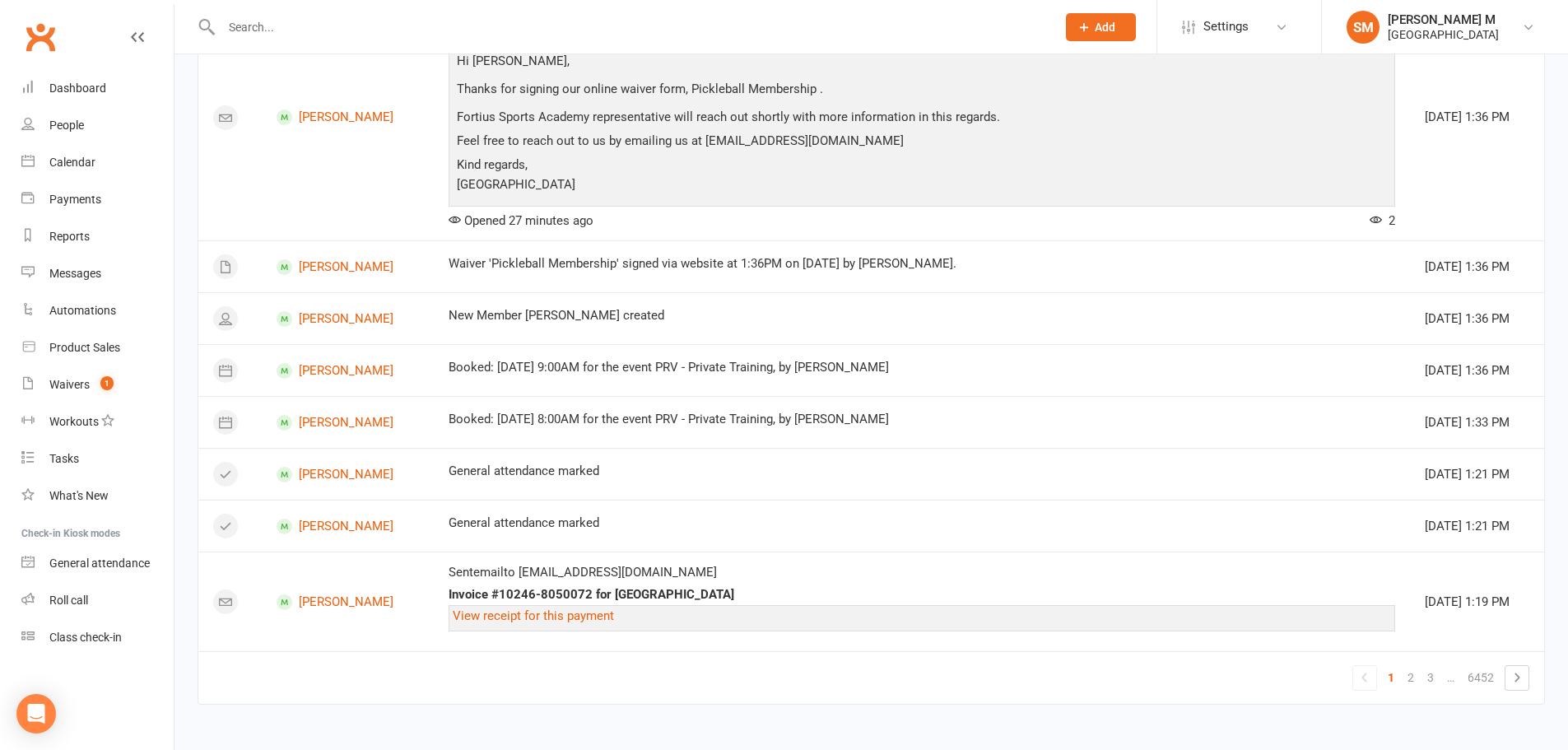
scroll to position [1631, 0]
click at [1411, 678] on link "2" at bounding box center [1411, 675] width 20 height 23
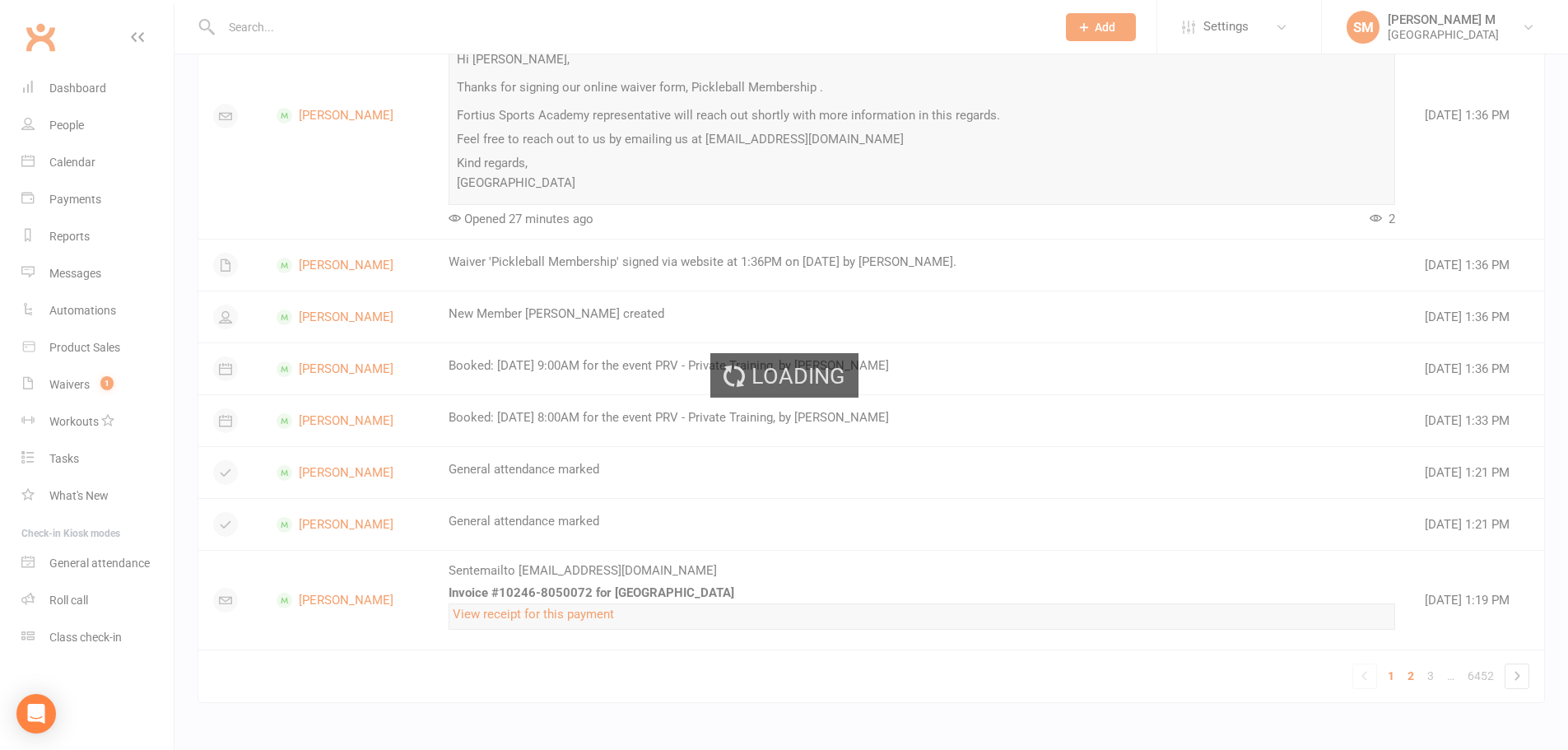
scroll to position [941, 0]
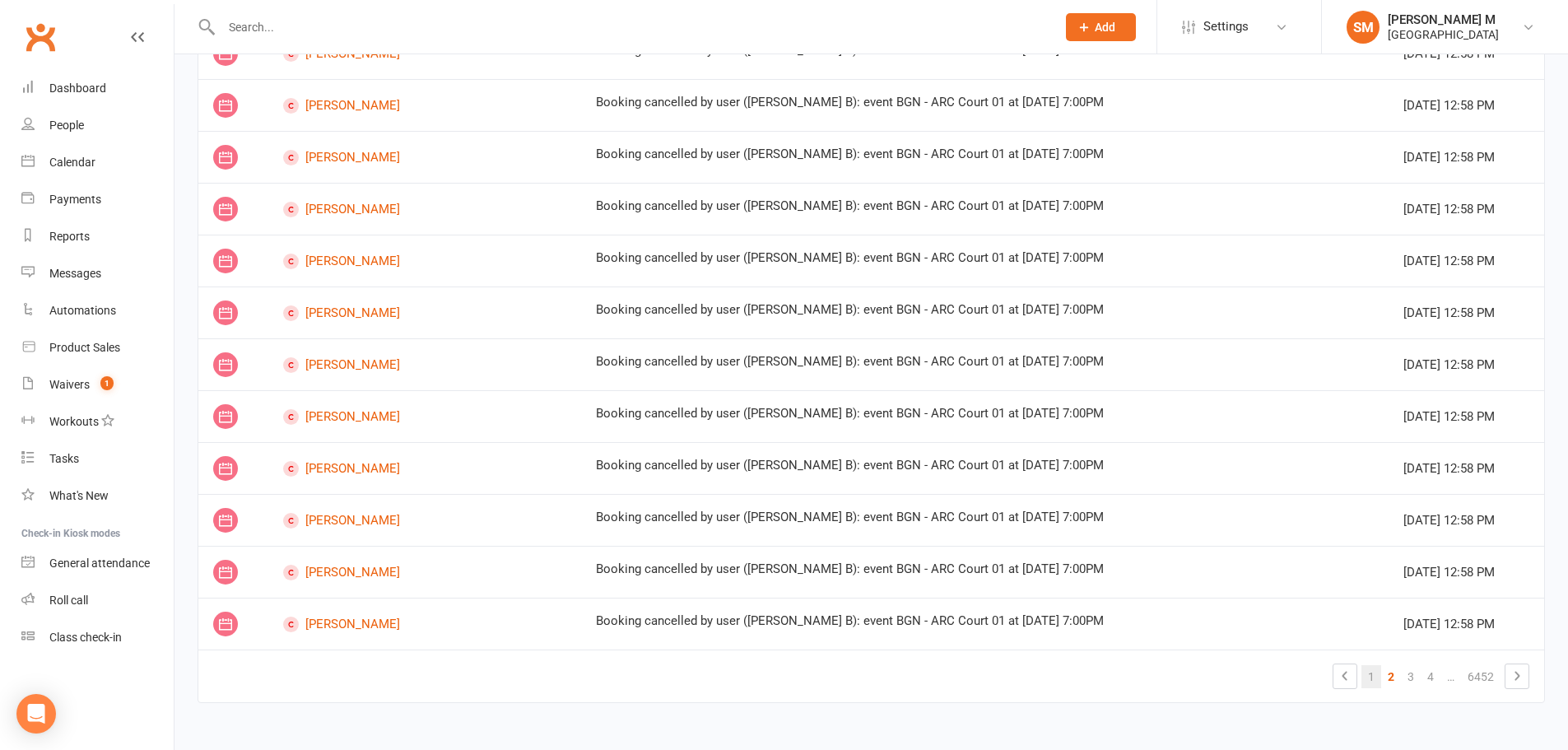
click at [1374, 674] on link "1" at bounding box center [1372, 676] width 20 height 23
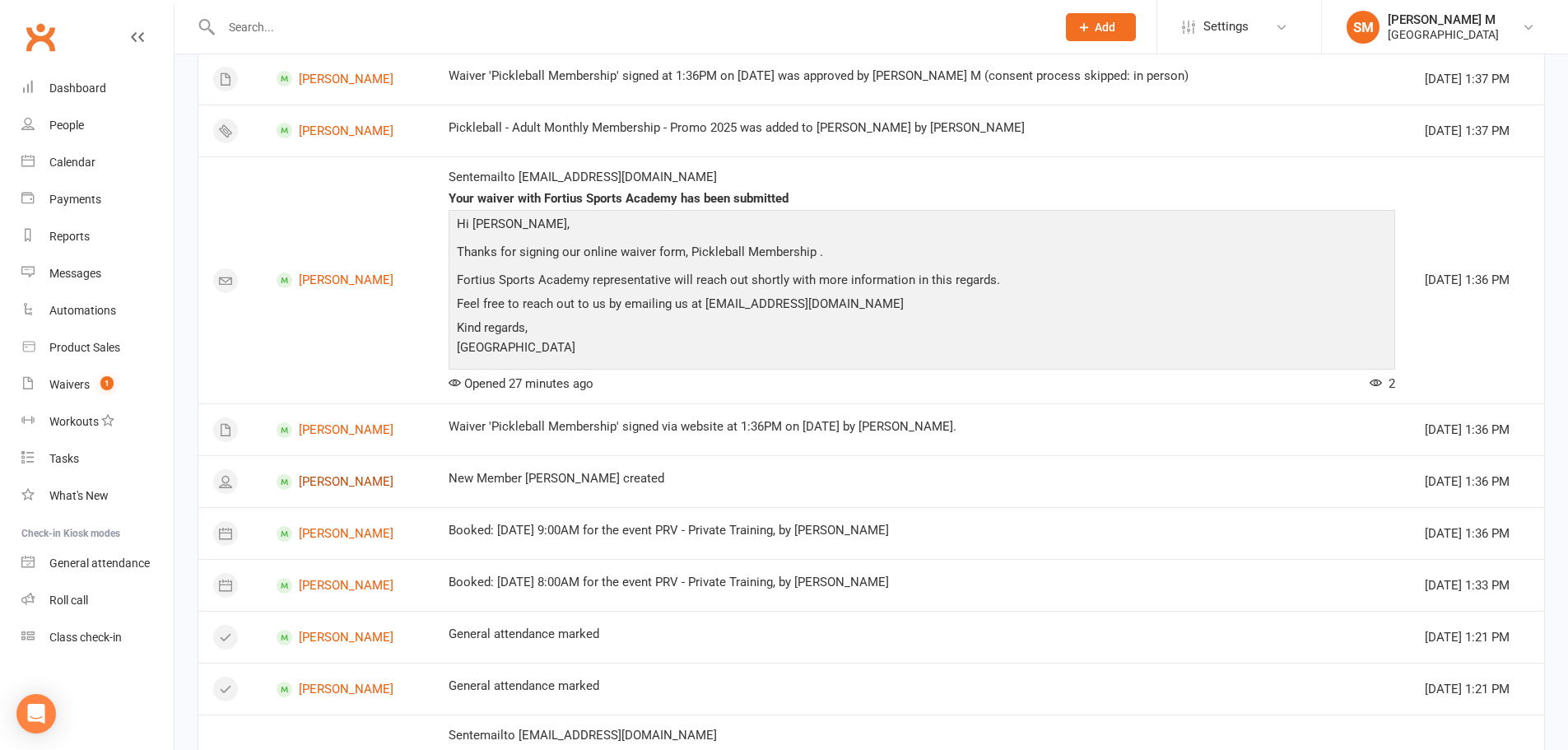
scroll to position [1631, 0]
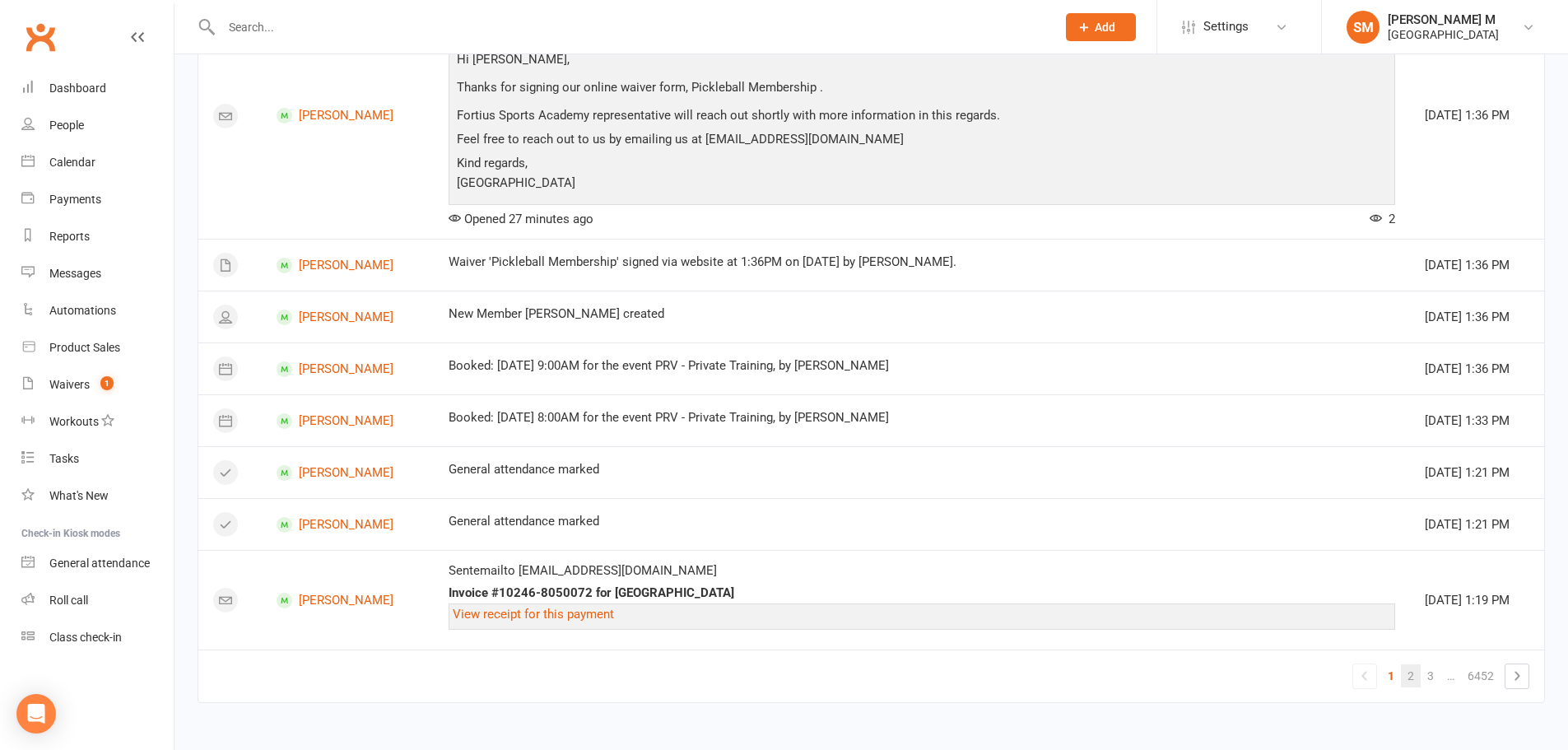
click at [1414, 683] on link "2" at bounding box center [1411, 675] width 20 height 23
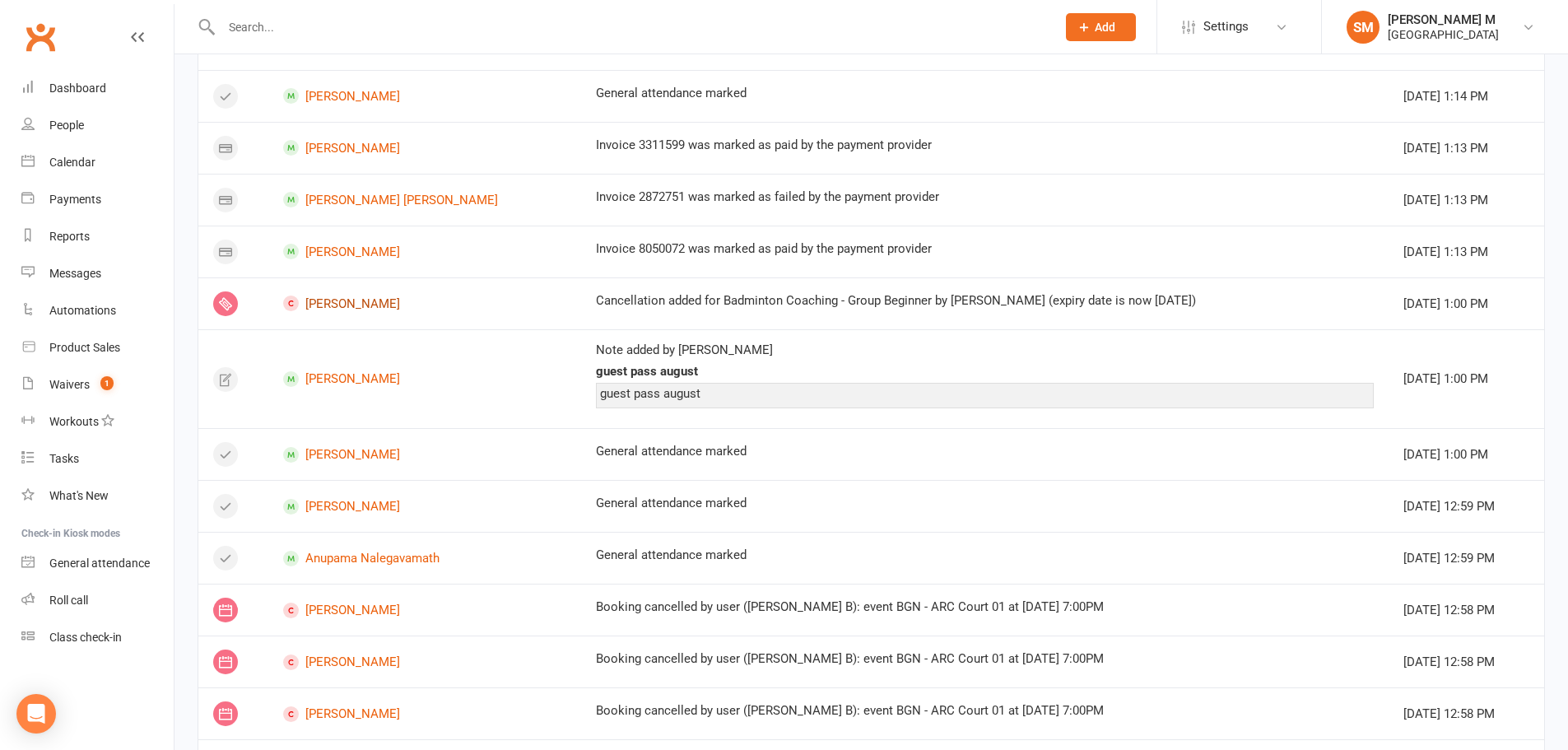
scroll to position [200, 0]
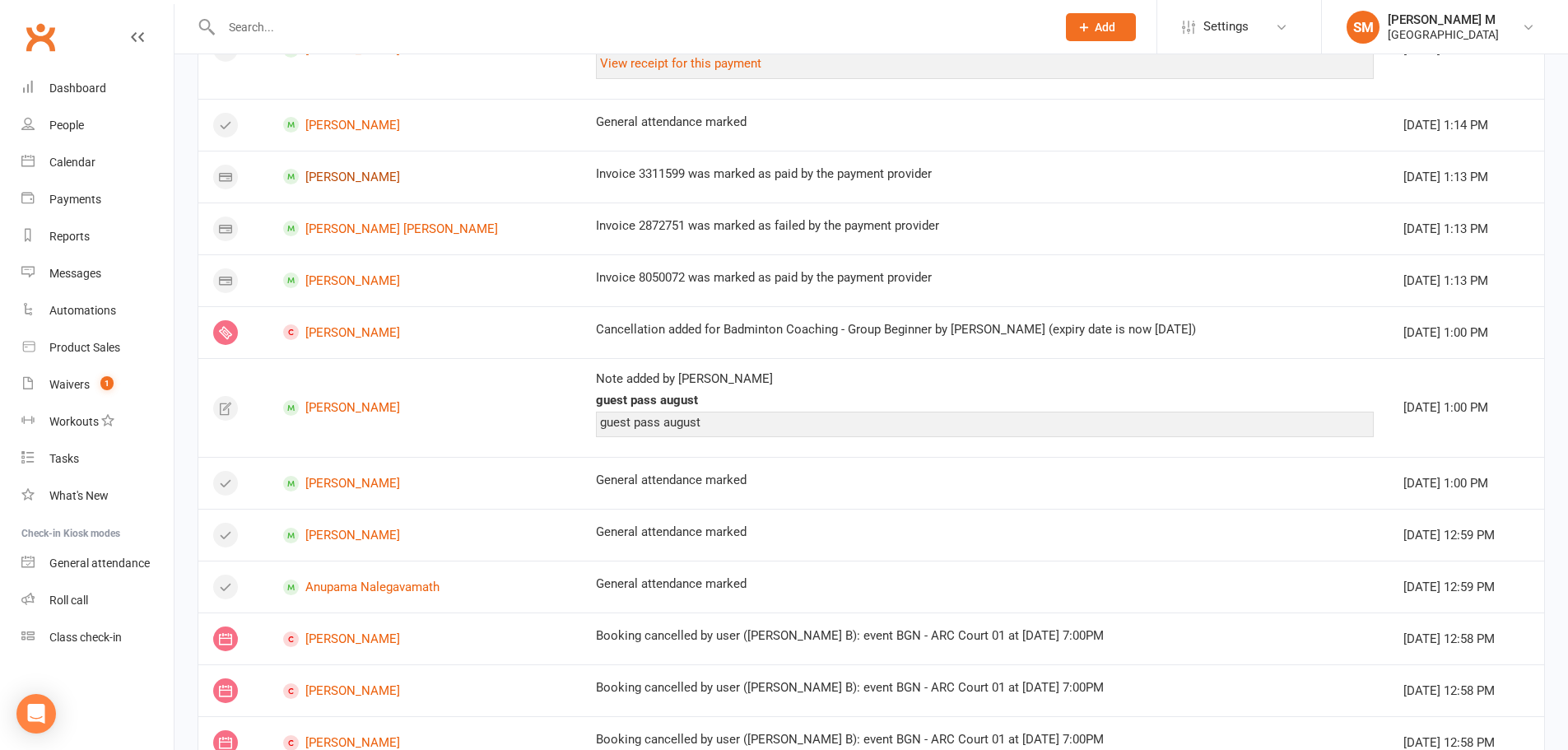
click at [385, 177] on link "[PERSON_NAME]" at bounding box center [425, 177] width 284 height 16
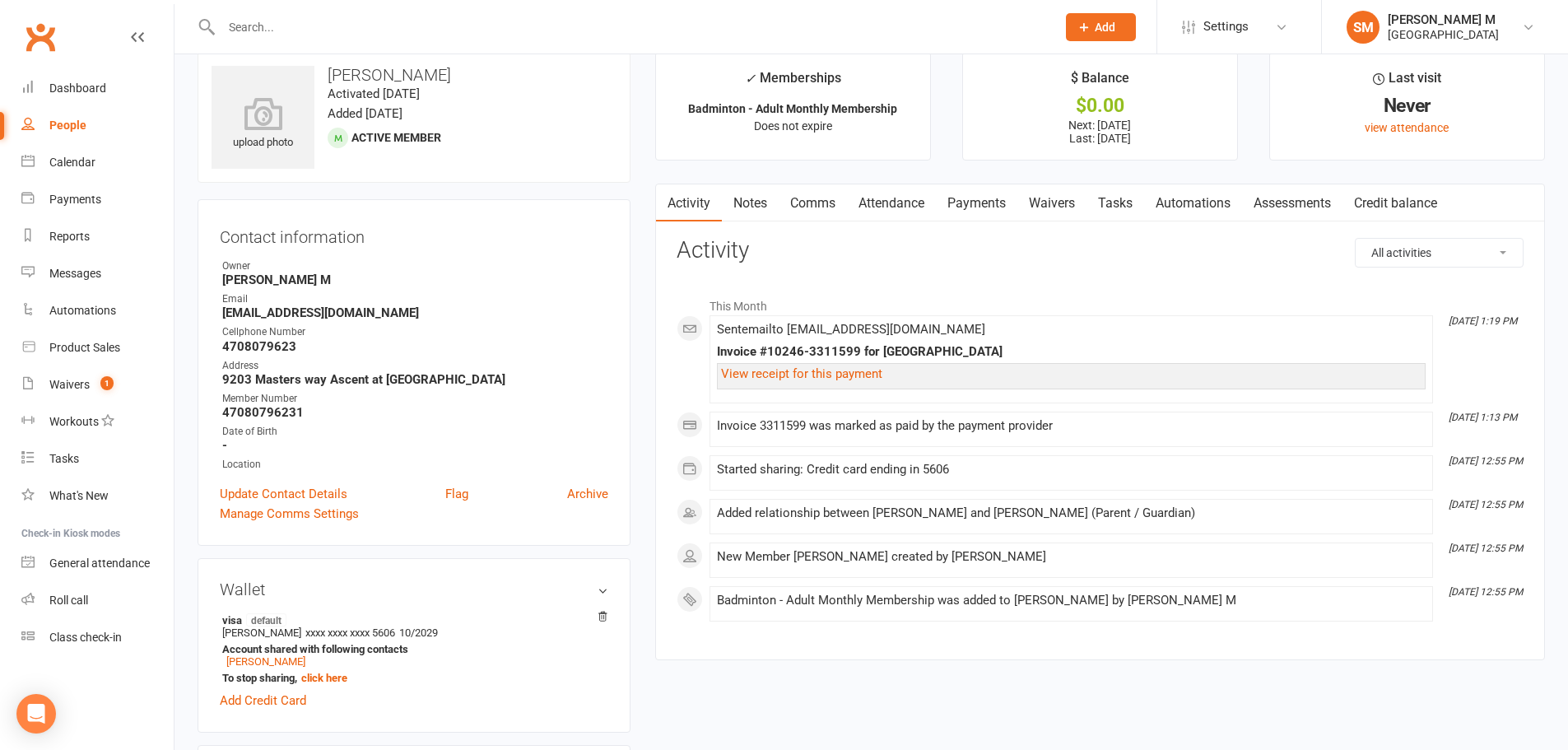
scroll to position [412, 0]
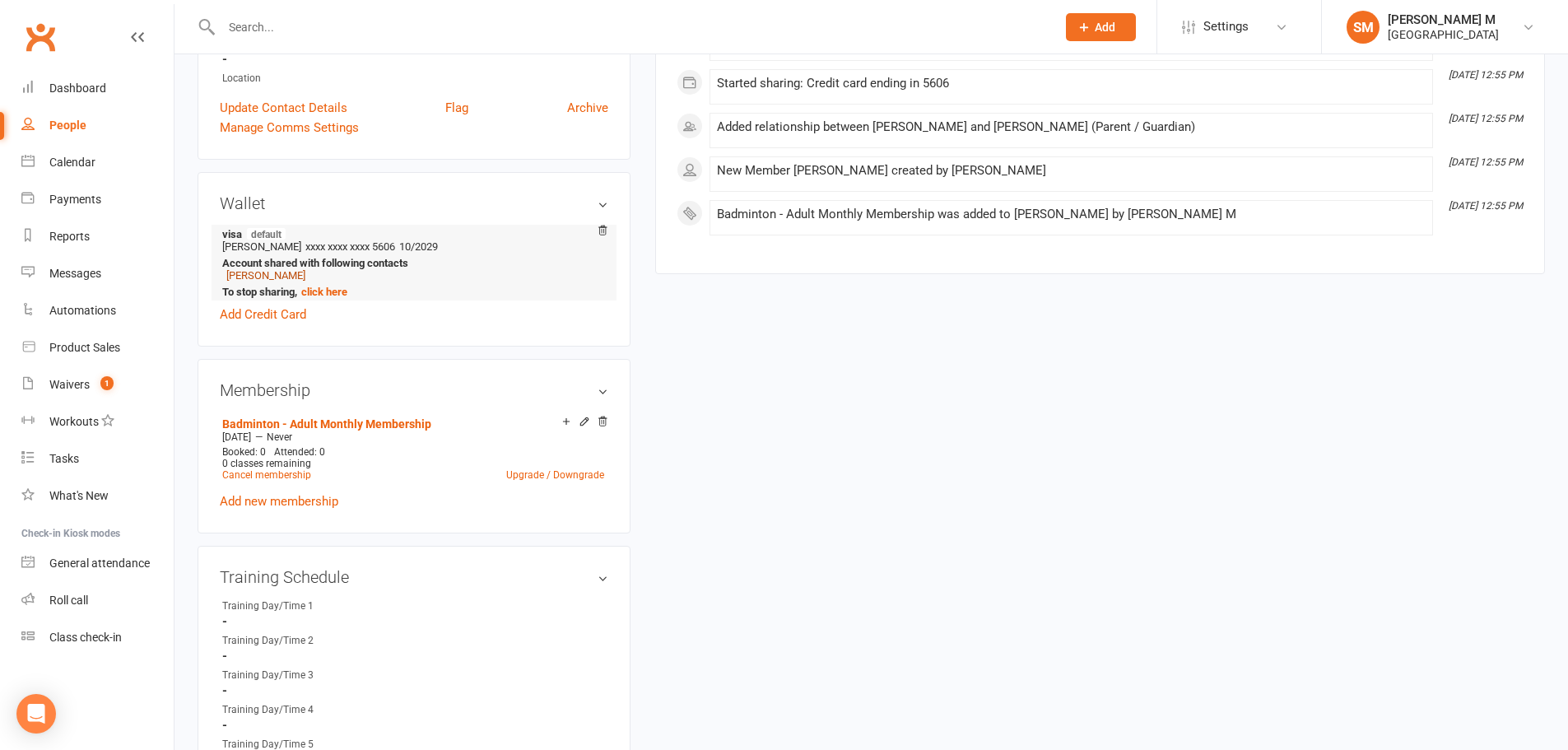
click at [271, 273] on link "[PERSON_NAME]" at bounding box center [266, 275] width 79 height 12
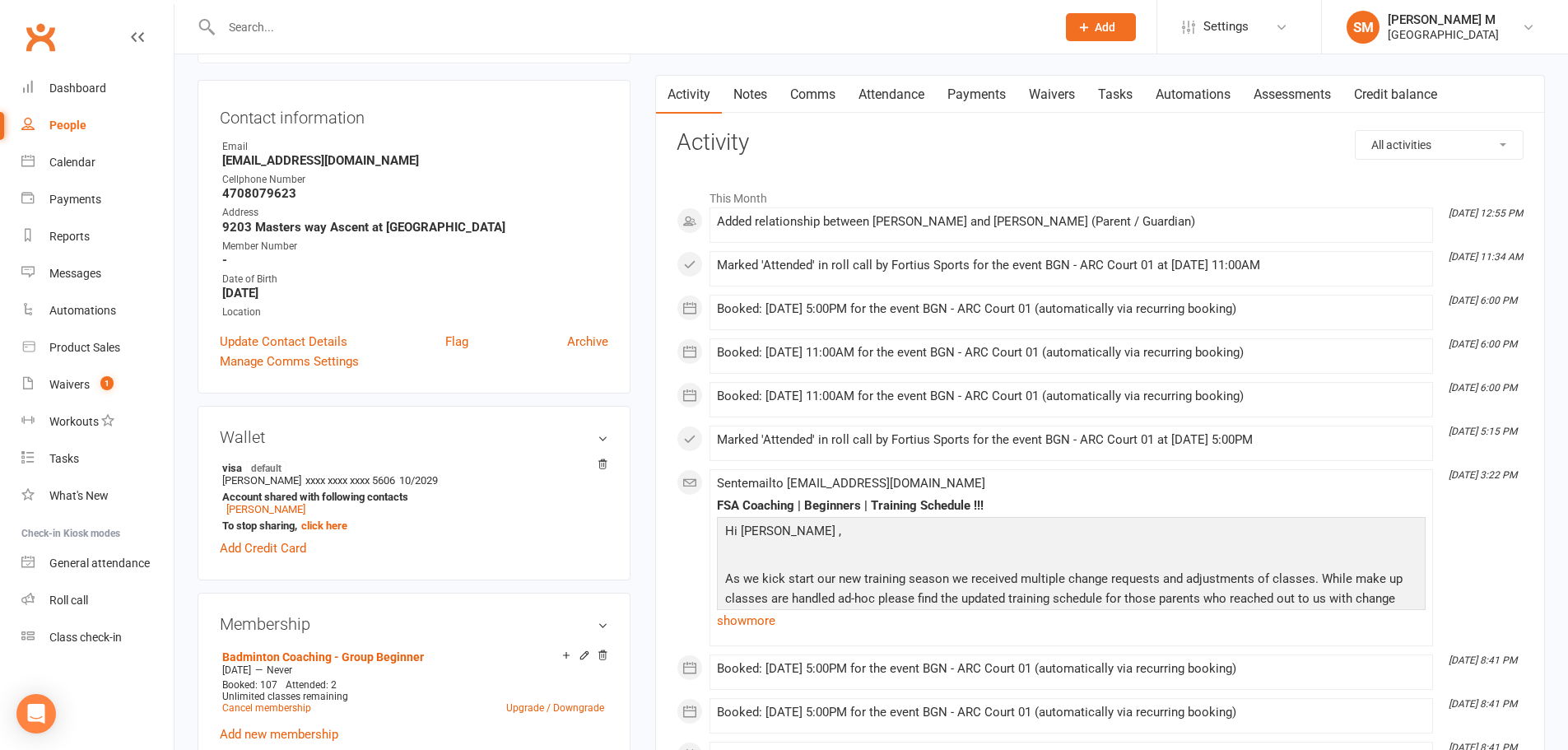
scroll to position [329, 0]
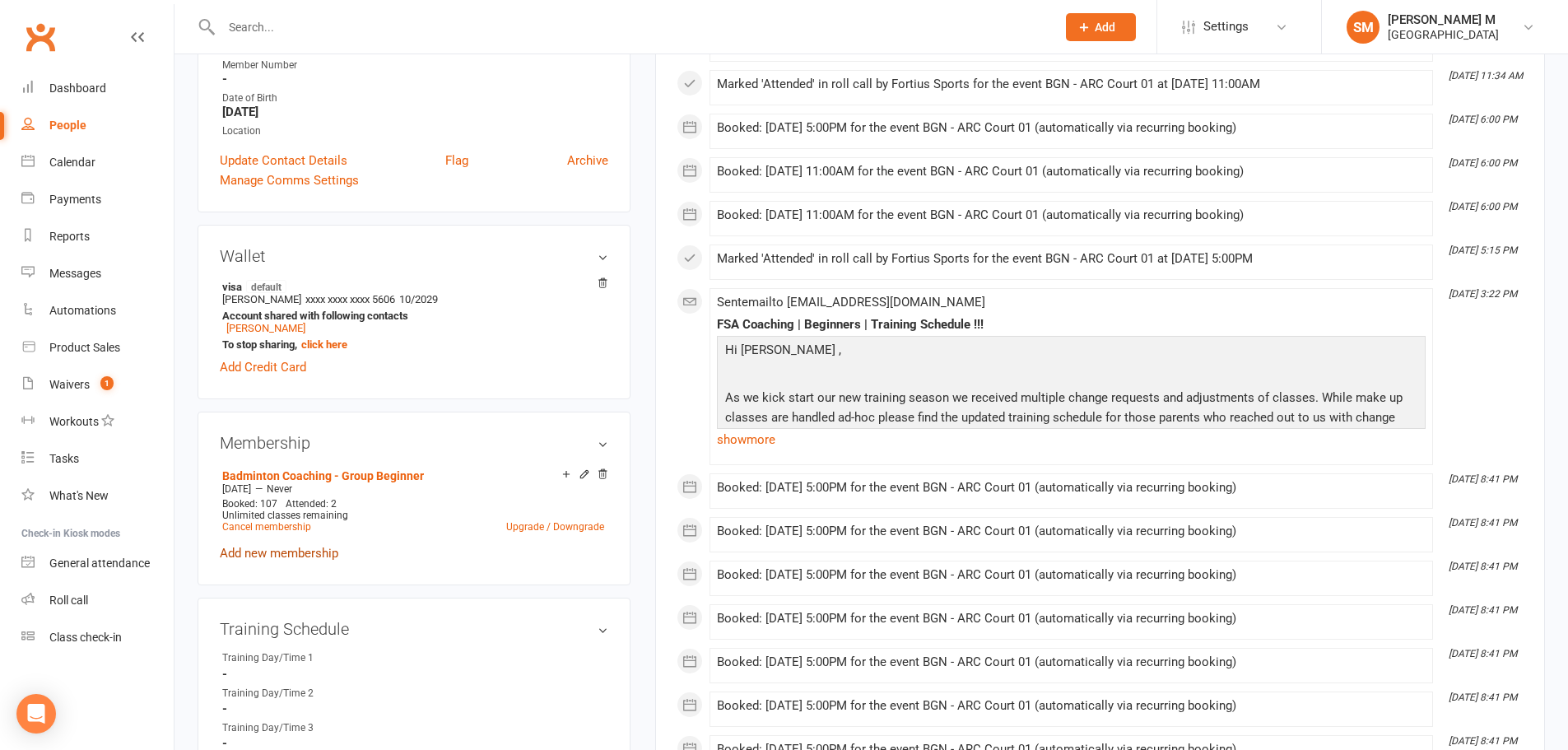
click at [307, 553] on link "Add new membership" at bounding box center [278, 553] width 118 height 15
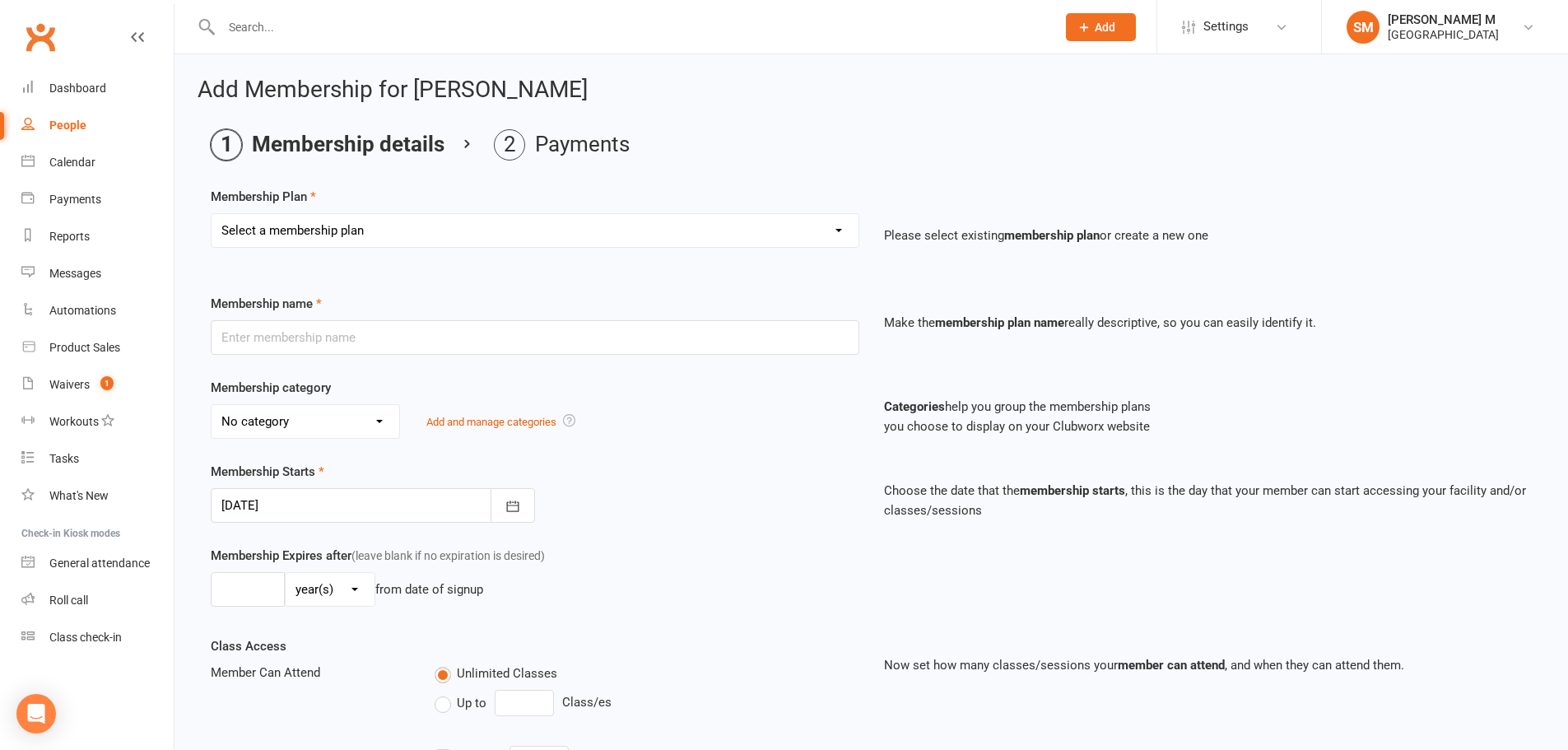
click at [456, 224] on select "Select a membership plan Badminton - Adult Annual Membership Badminton - Adult …" at bounding box center [535, 230] width 647 height 33
select select "5"
click at [211, 214] on select "Select a membership plan Badminton - Adult Annual Membership Badminton - Adult …" at bounding box center [535, 230] width 647 height 33
type input "Badminton - FSA Athletes Monthly Membership"
select select "0"
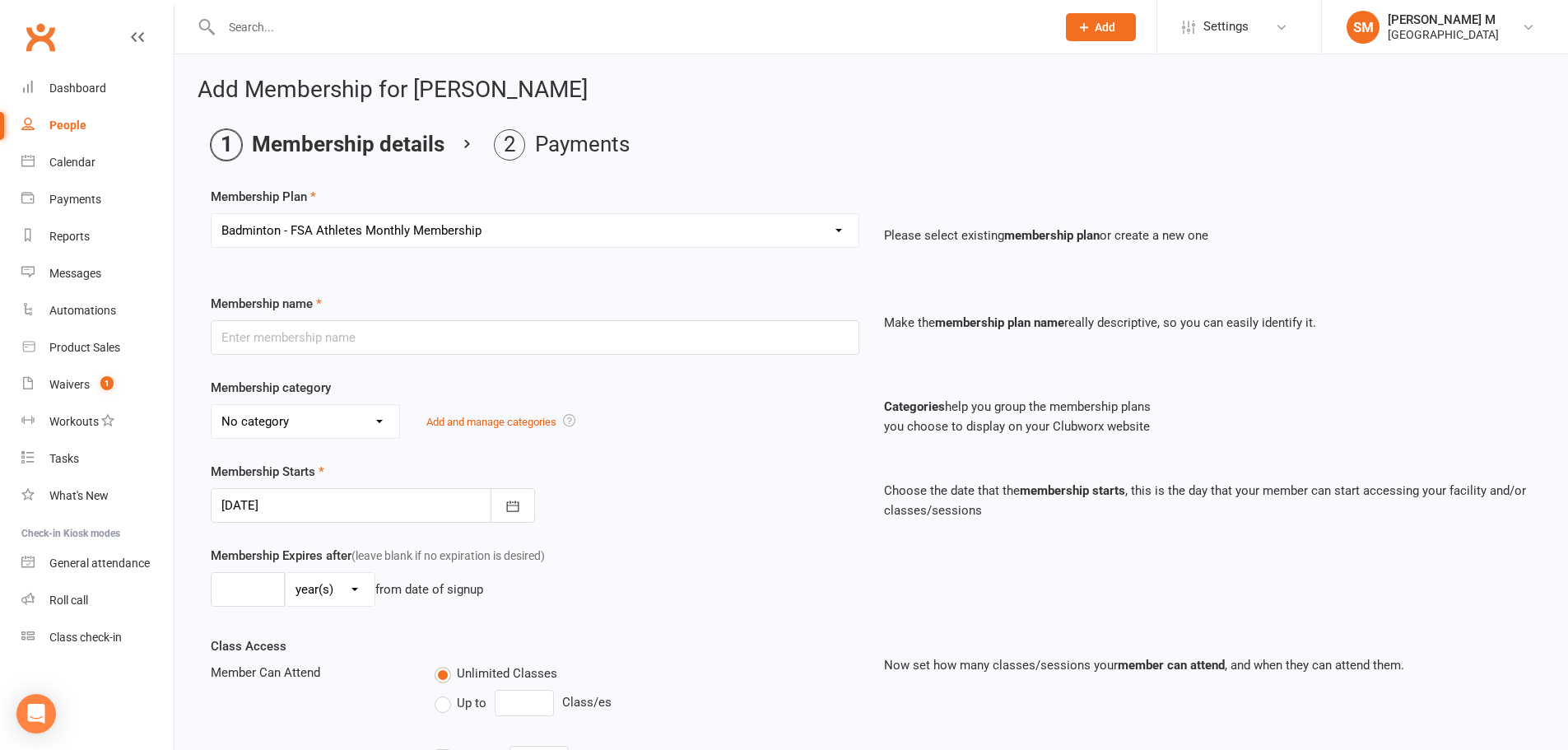
type input "0"
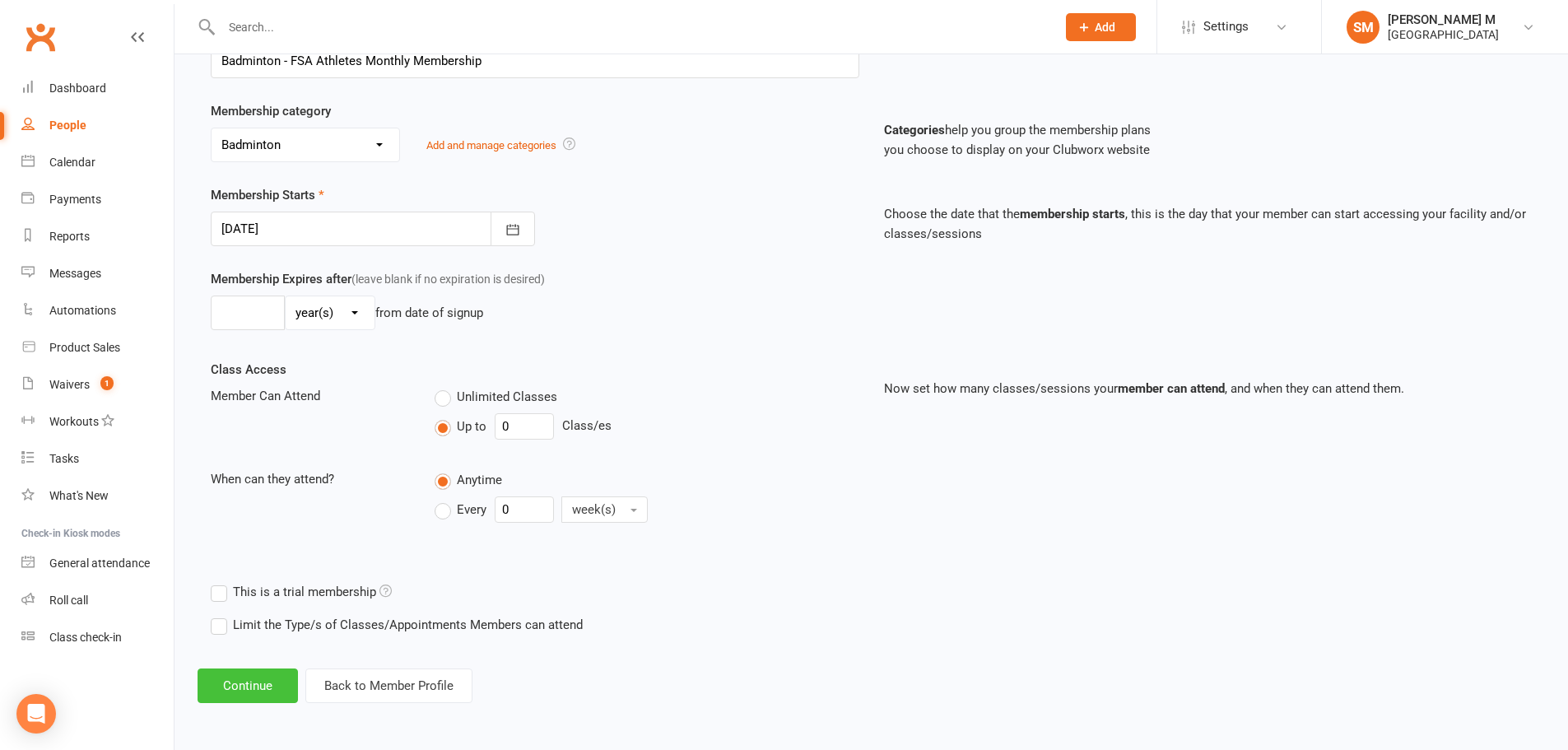
drag, startPoint x: 263, startPoint y: 688, endPoint x: 263, endPoint y: 674, distance: 14.0
click at [263, 688] on button "Continue" at bounding box center [247, 685] width 100 height 35
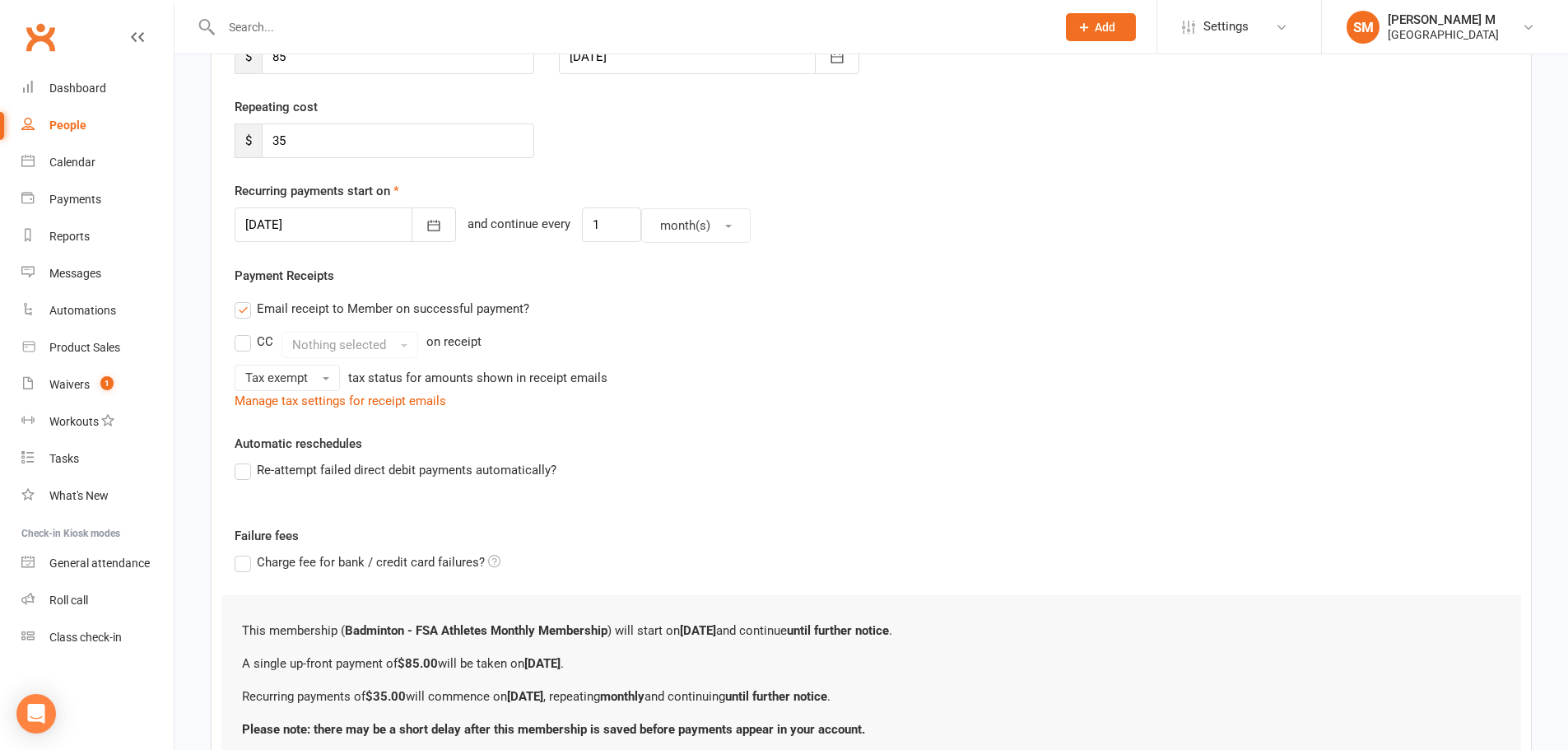
scroll to position [0, 0]
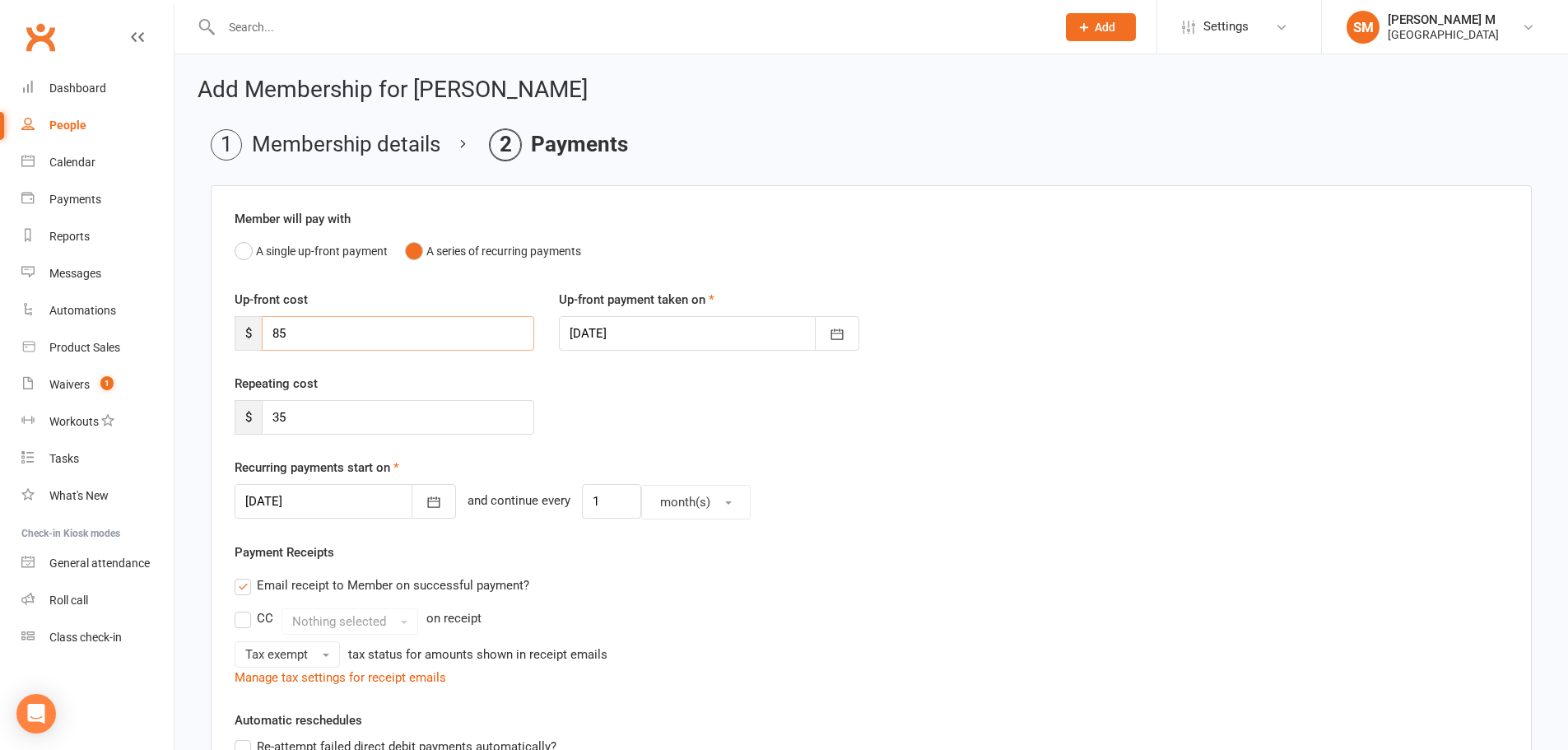
drag, startPoint x: 336, startPoint y: 326, endPoint x: 268, endPoint y: 334, distance: 68.5
click at [268, 334] on input "85" at bounding box center [398, 332] width 273 height 35
type input "15"
click at [319, 504] on div at bounding box center [344, 501] width 221 height 35
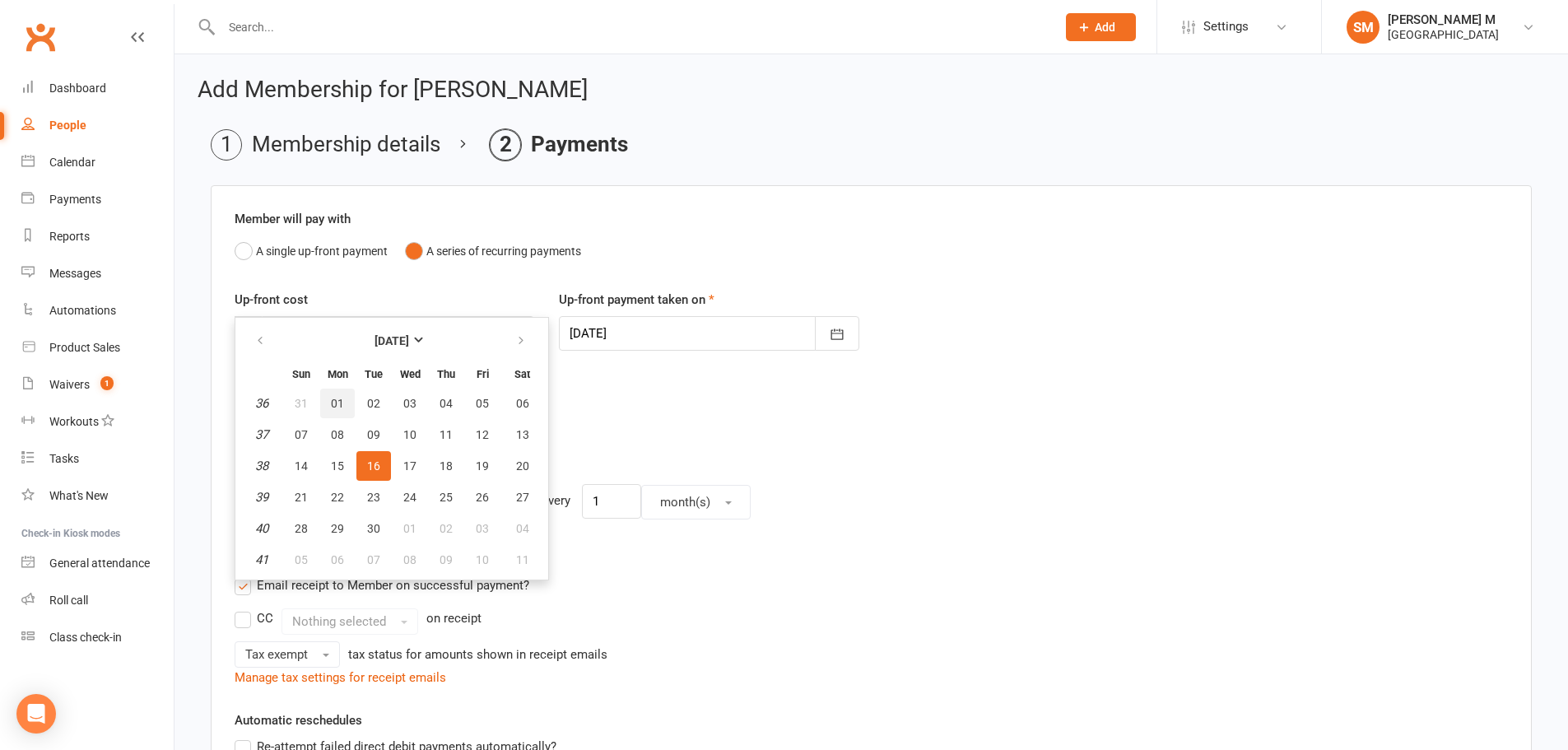
click at [342, 404] on span "01" at bounding box center [336, 403] width 13 height 13
type input "01 Sep 2025"
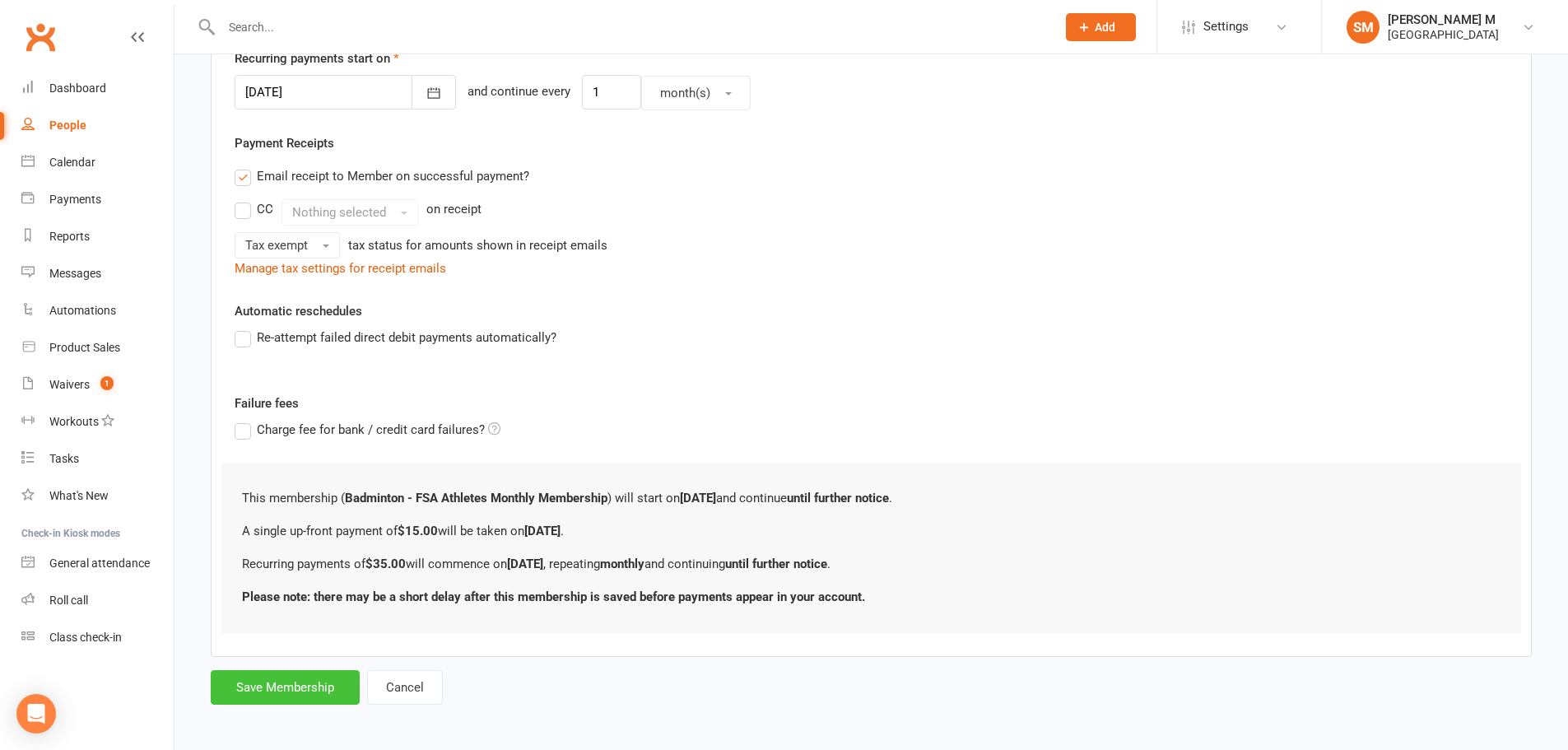
scroll to position [414, 0]
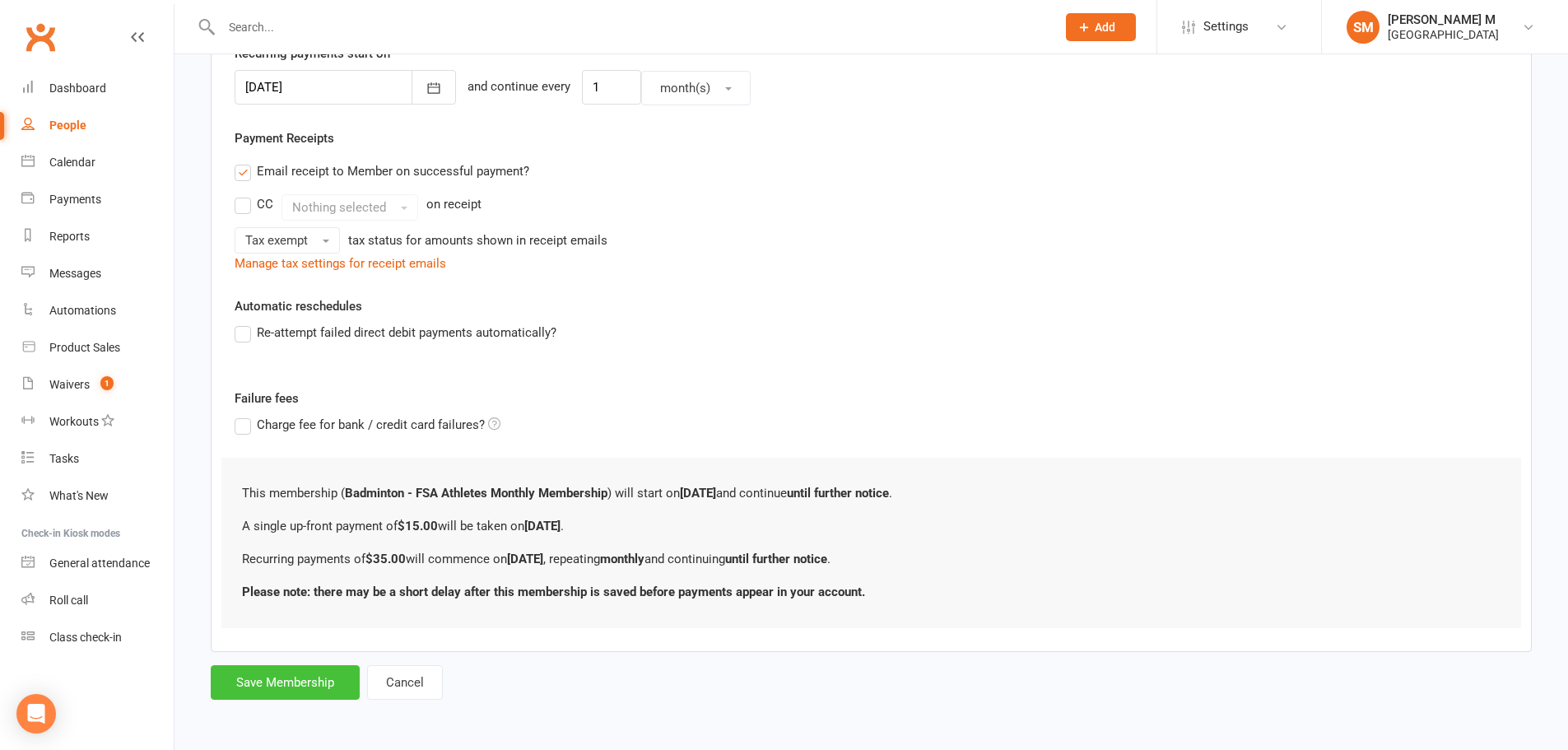
click at [294, 677] on button "Save Membership" at bounding box center [285, 682] width 149 height 35
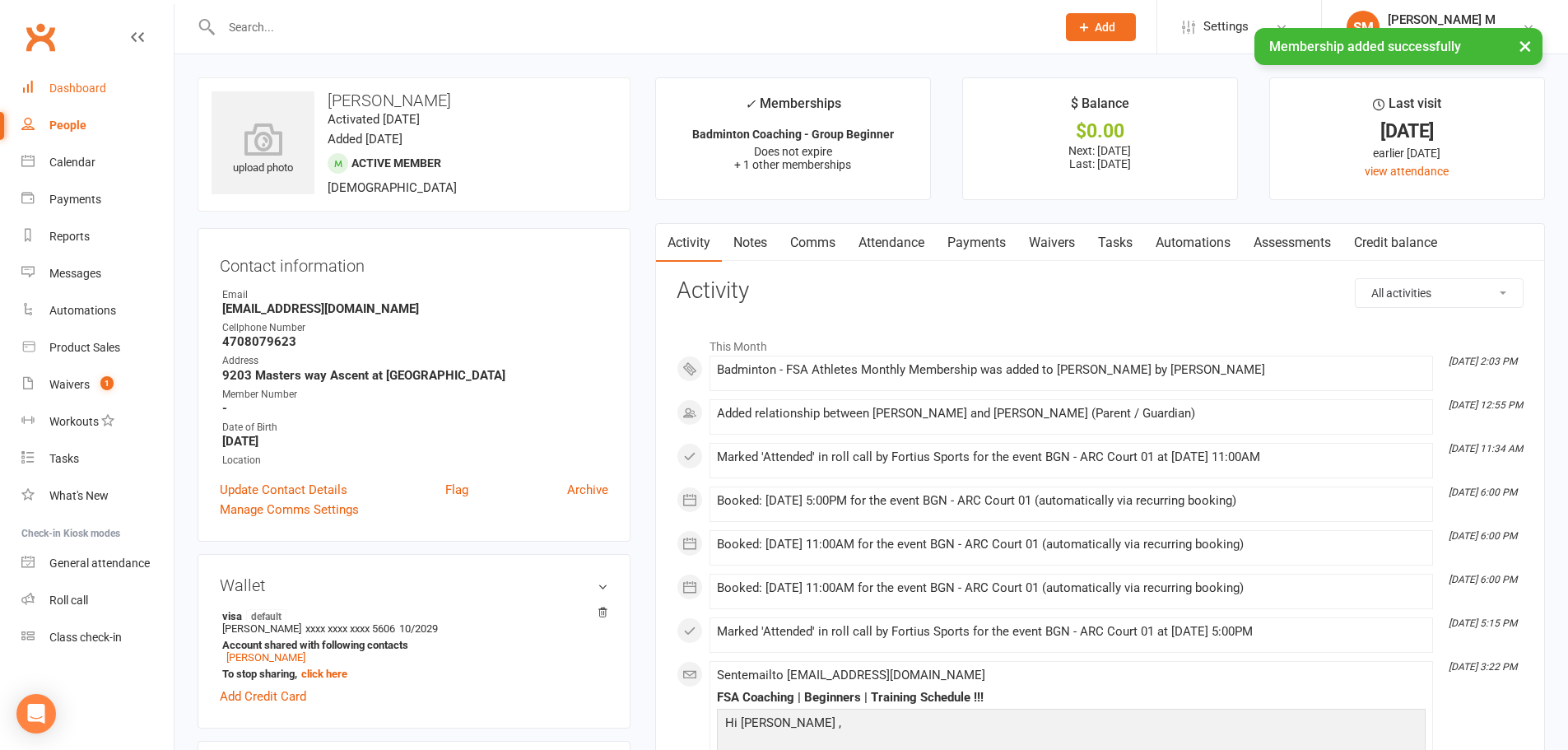
click at [82, 79] on link "Dashboard" at bounding box center [97, 87] width 152 height 37
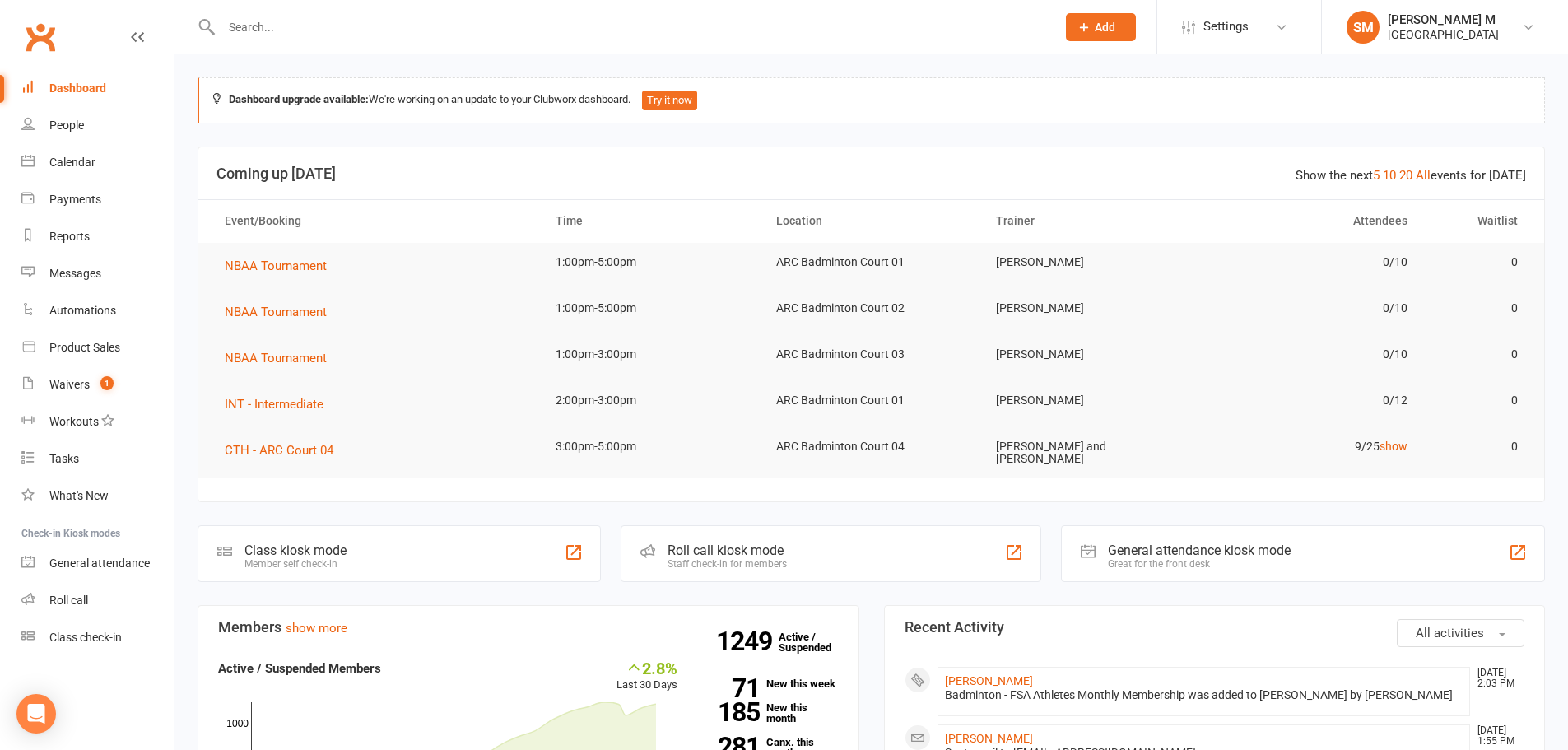
click at [300, 36] on input "text" at bounding box center [630, 27] width 828 height 23
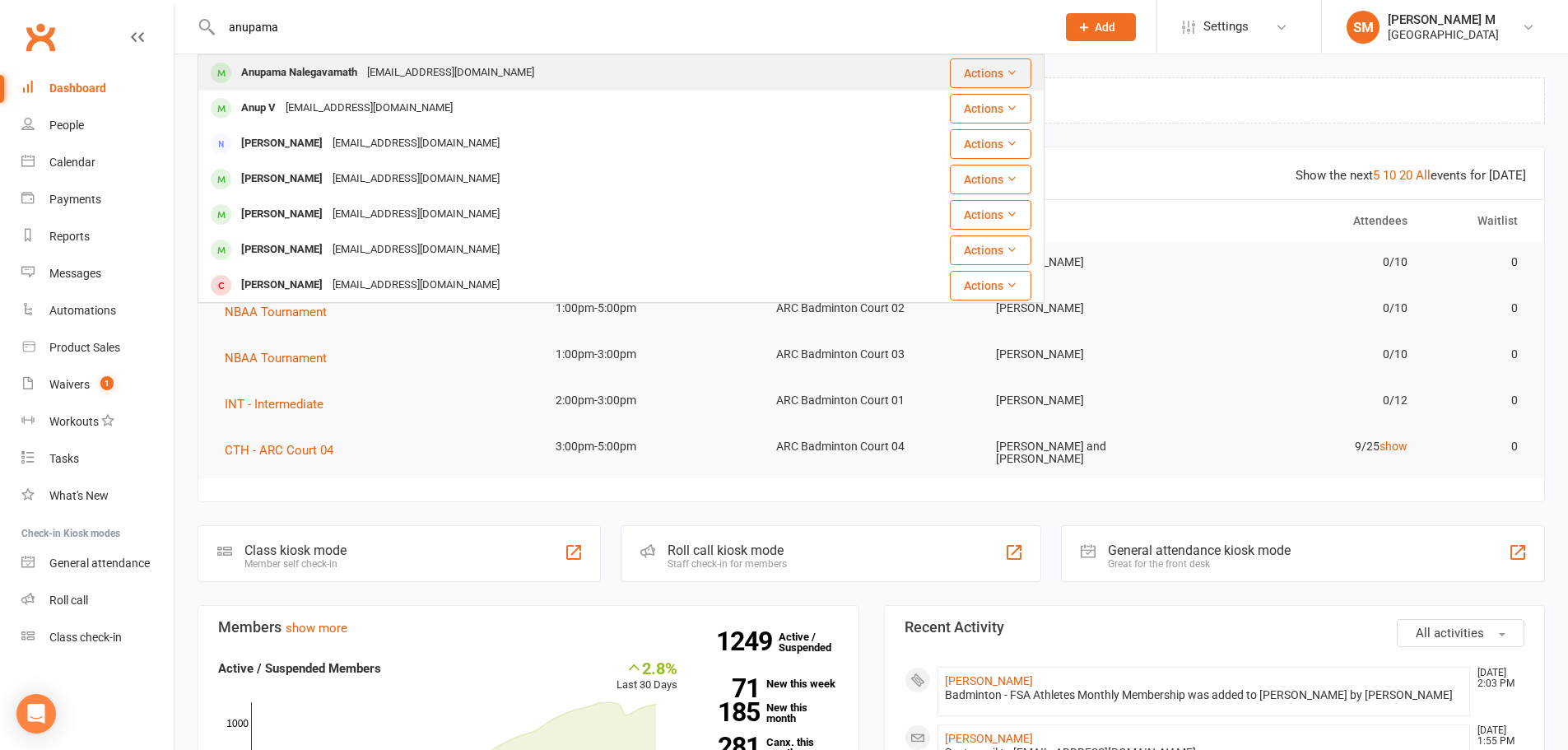
type input "anupama"
click at [369, 65] on div "mail2nandish@gmail.com" at bounding box center [451, 72] width 177 height 24
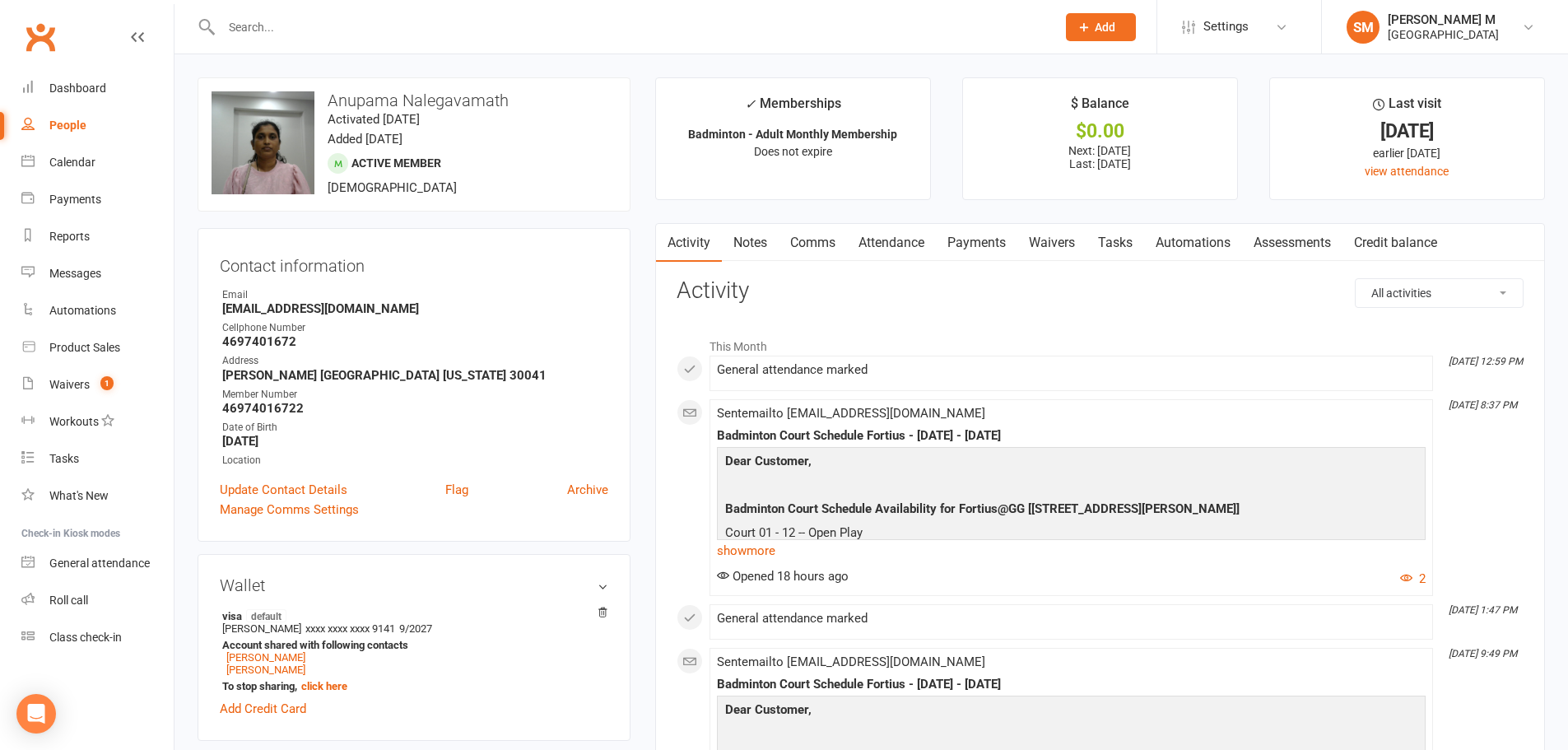
click at [745, 247] on link "Notes" at bounding box center [749, 243] width 57 height 38
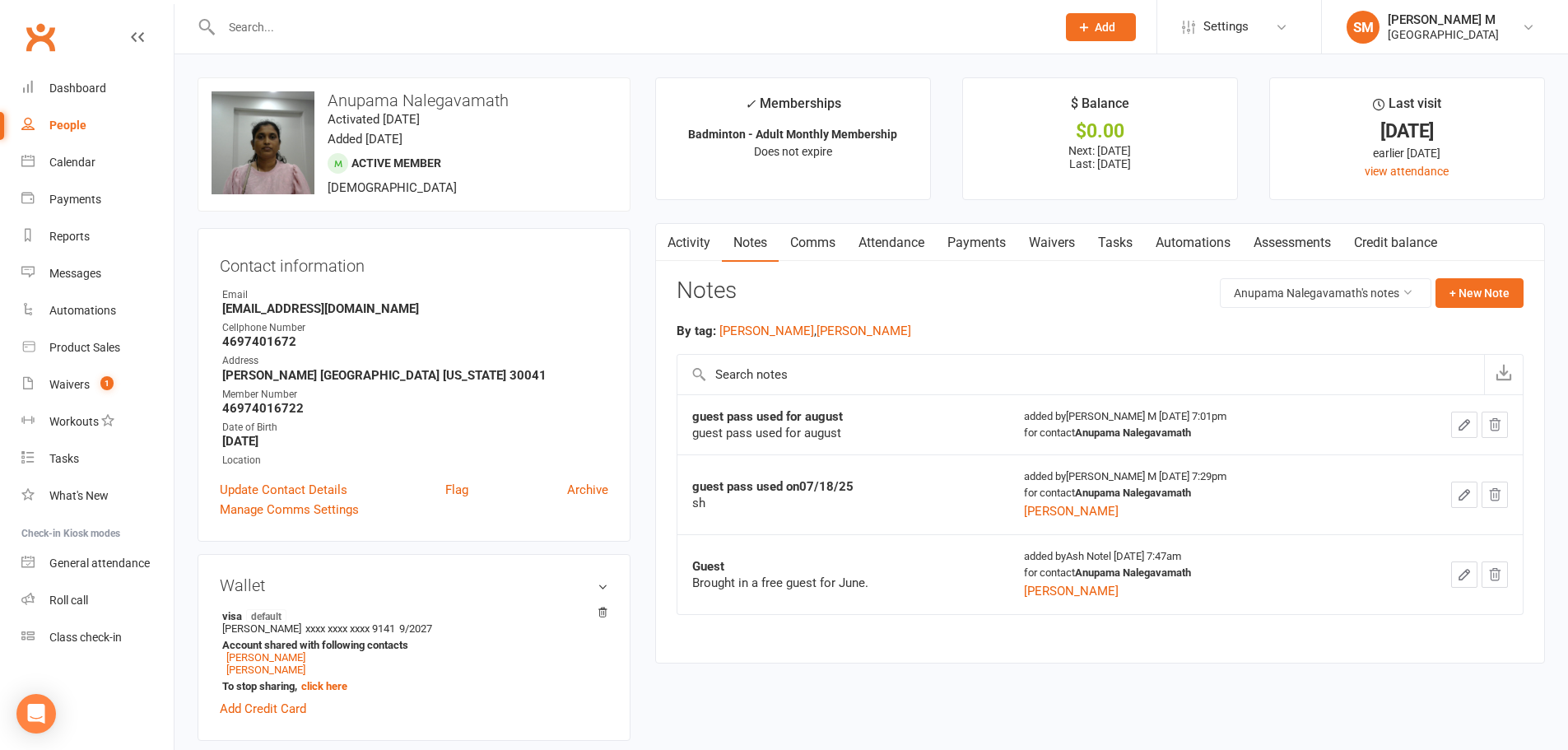
click at [431, 33] on input "text" at bounding box center [630, 27] width 828 height 23
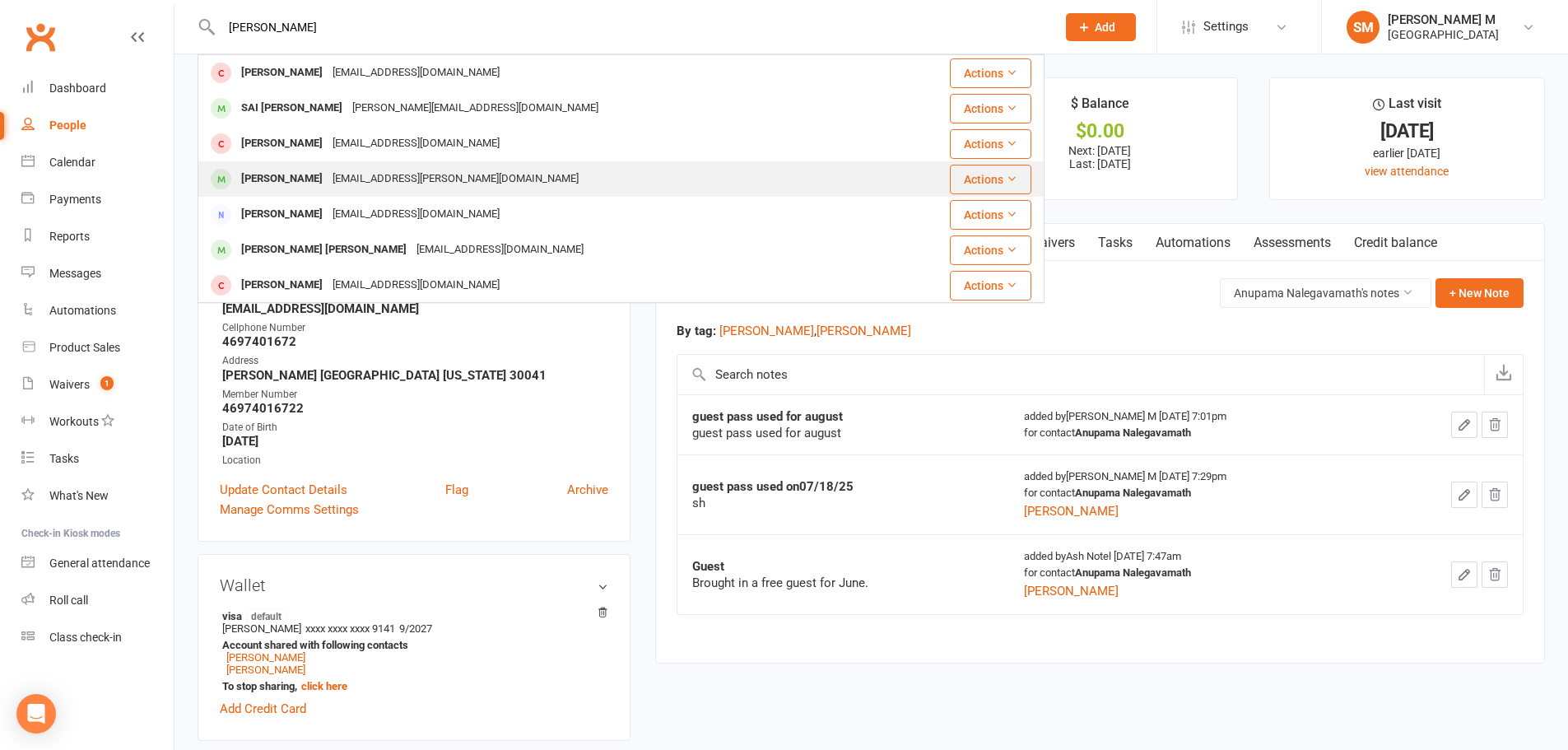
type input "akshitha"
click at [327, 190] on div "akshu.byahatti@gmail.com" at bounding box center [456, 179] width 256 height 24
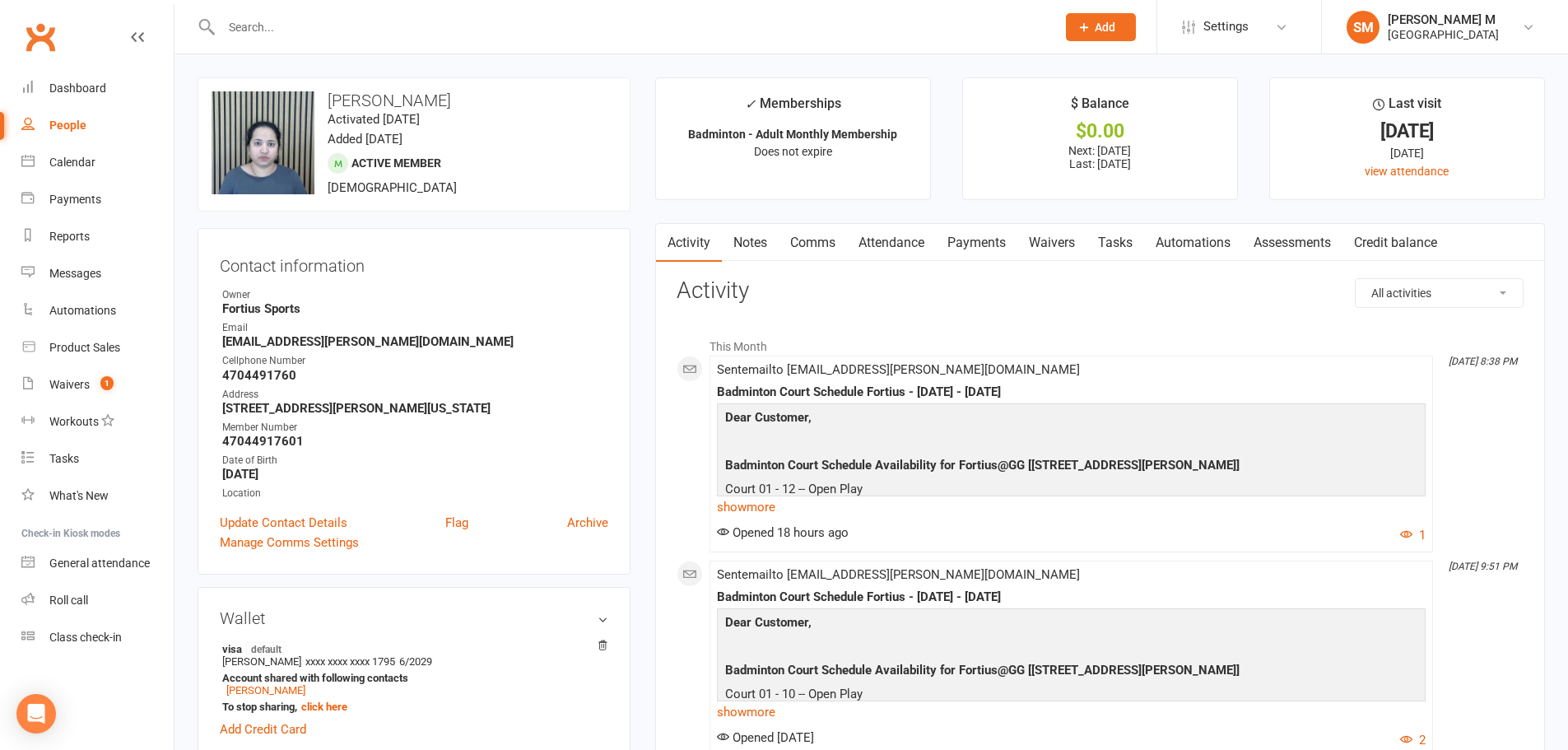
click at [745, 241] on link "Notes" at bounding box center [749, 243] width 57 height 38
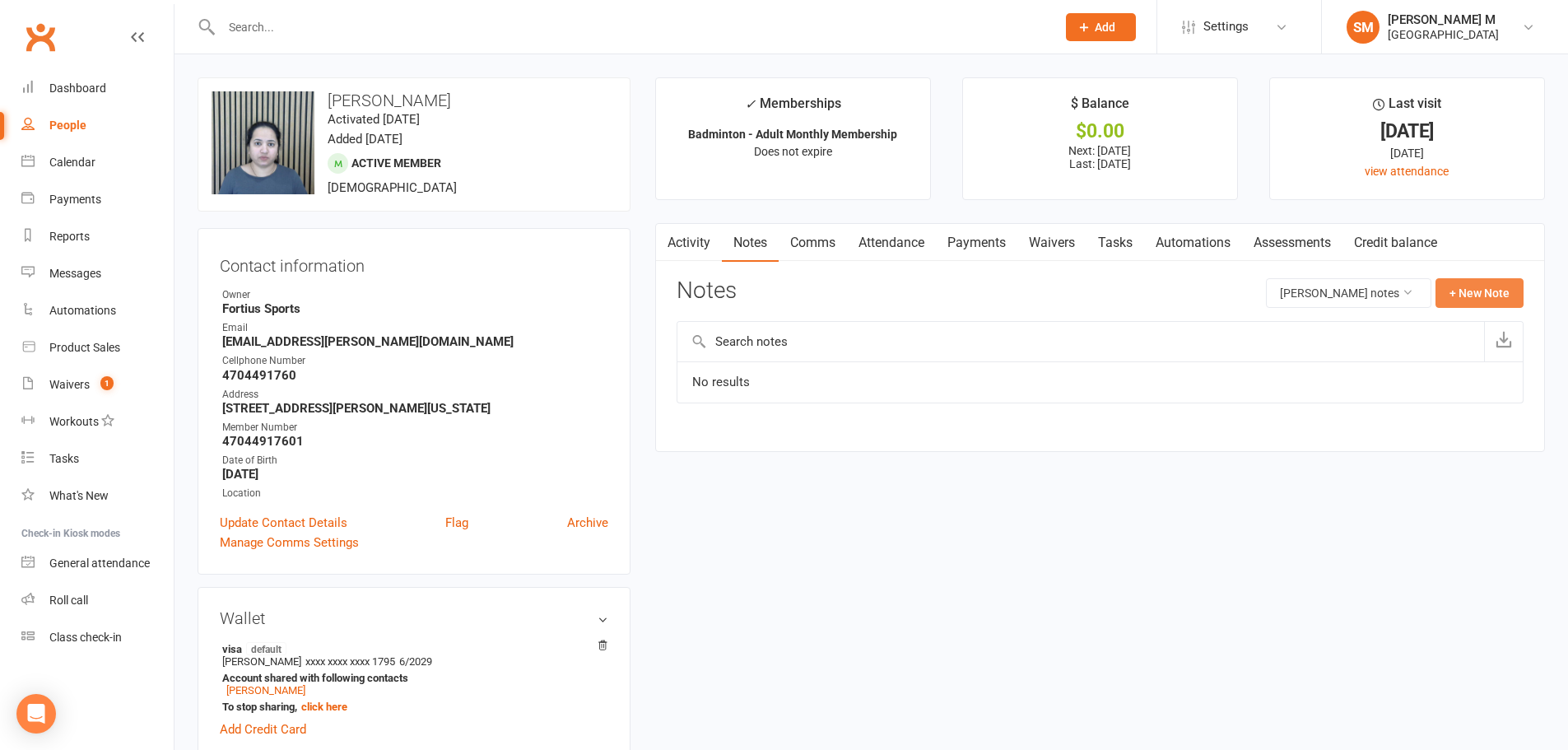
click at [1492, 291] on button "+ New Note" at bounding box center [1479, 293] width 88 height 30
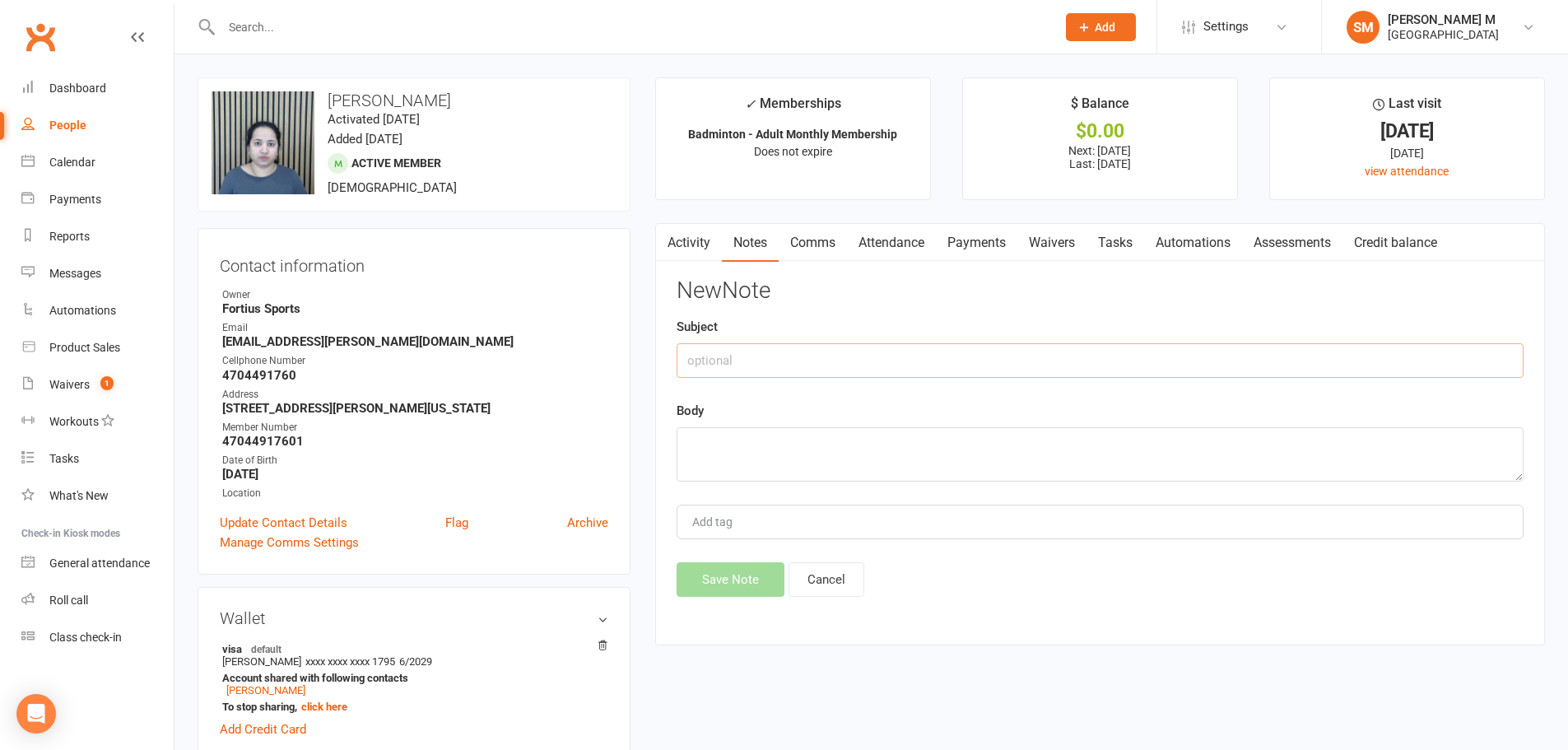
click at [794, 349] on input "text" at bounding box center [1100, 360] width 847 height 35
drag, startPoint x: 847, startPoint y: 365, endPoint x: 677, endPoint y: 406, distance: 174.9
click at [677, 406] on div "New Note Subject guest pass used august Body Add tag Save Note Cancel" at bounding box center [1100, 437] width 847 height 318
type input "guest pass used august"
click at [732, 465] on textarea at bounding box center [1100, 453] width 847 height 55
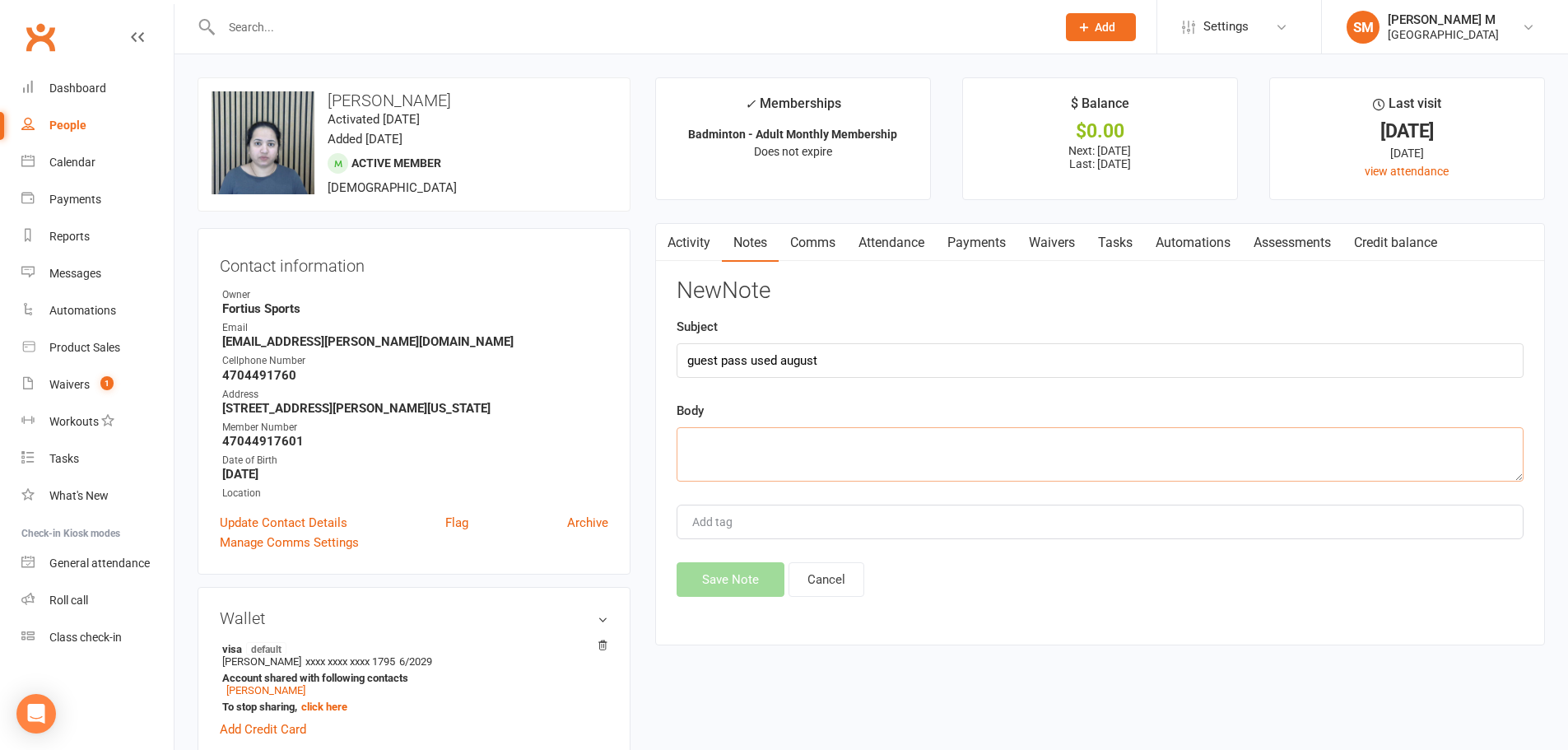
paste textarea "guest pass used august"
type textarea "guest pass used august"
click at [698, 571] on button "Save Note" at bounding box center [730, 578] width 108 height 35
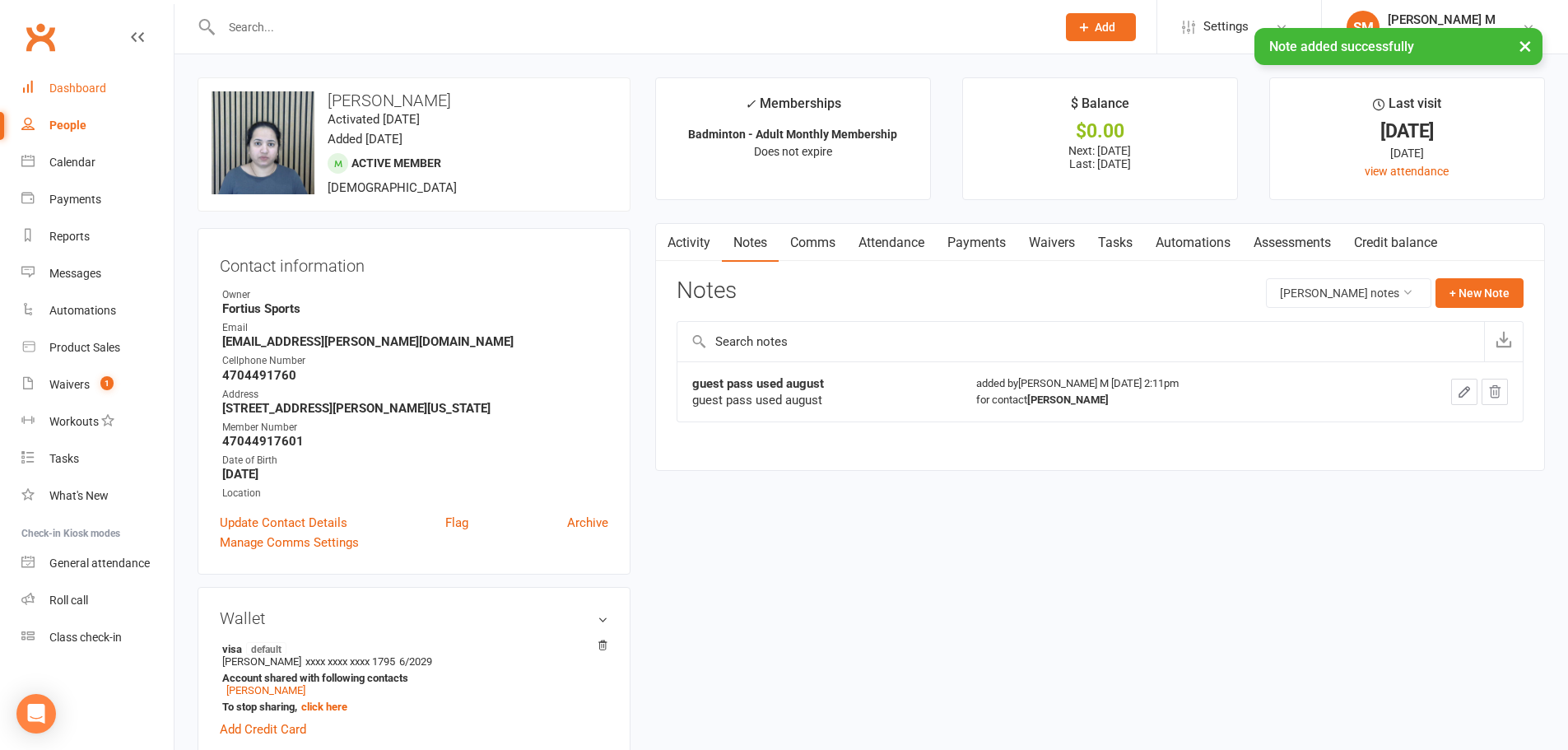
click at [109, 102] on link "Dashboard" at bounding box center [97, 87] width 152 height 37
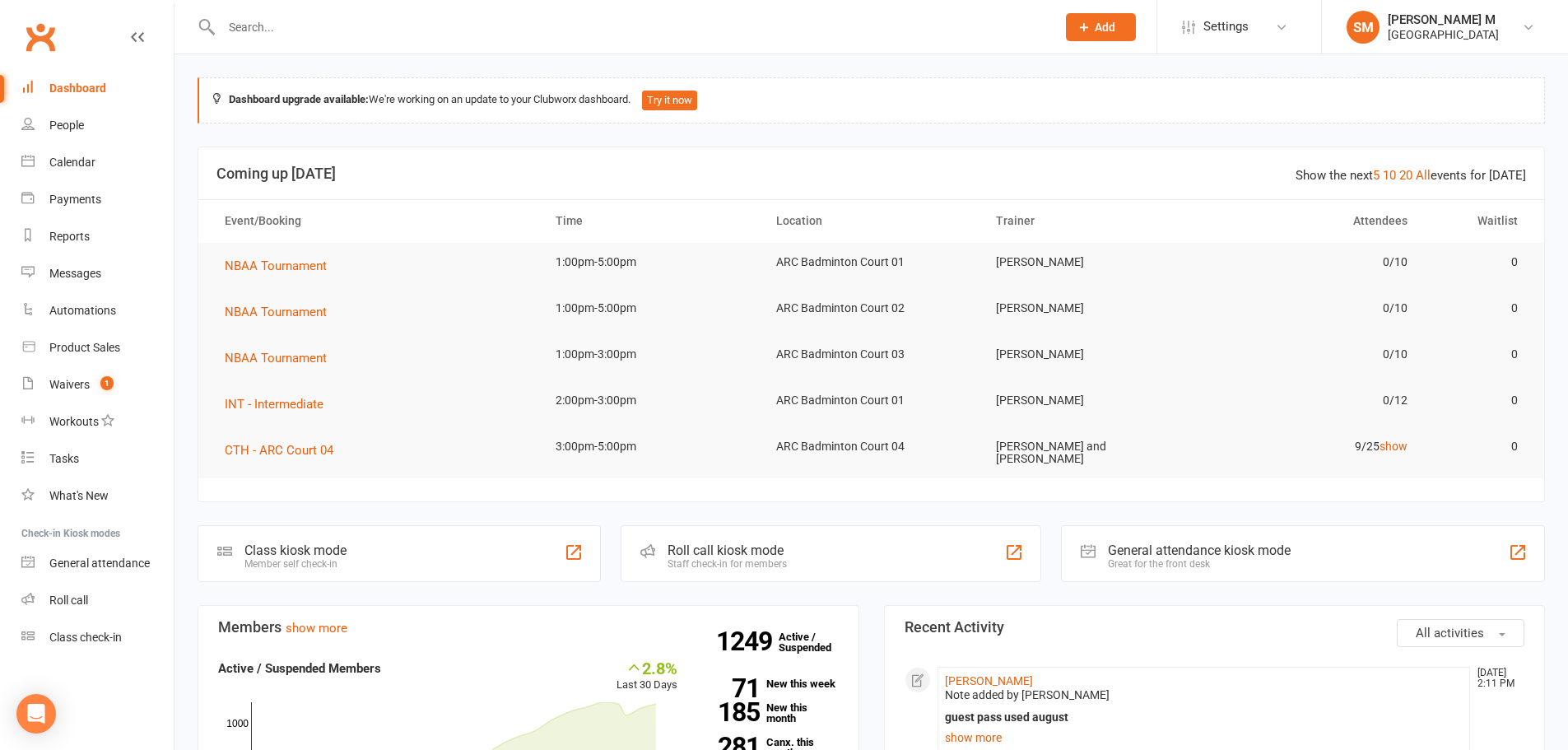
click at [85, 81] on div "Dashboard" at bounding box center [77, 87] width 57 height 13
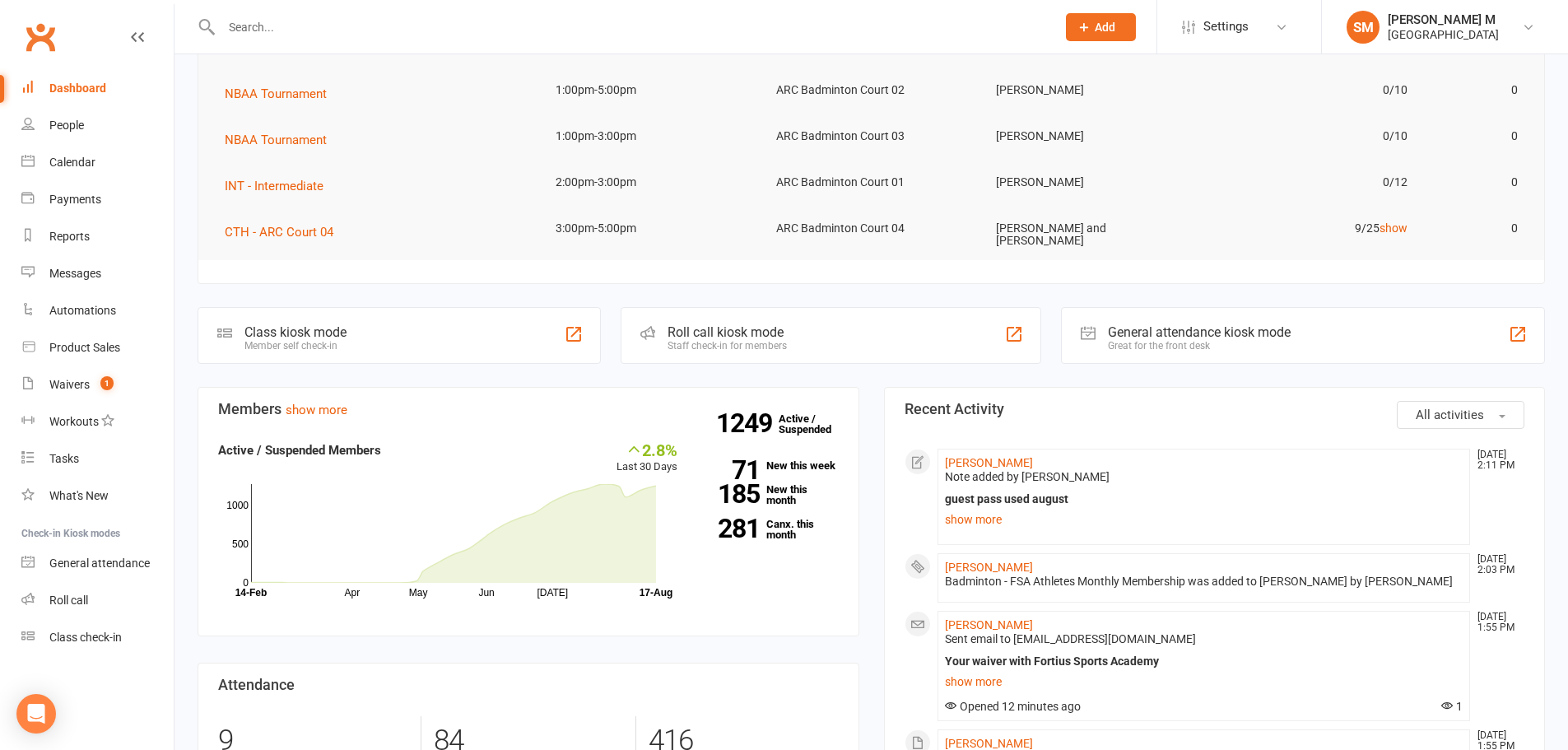
scroll to position [247, 0]
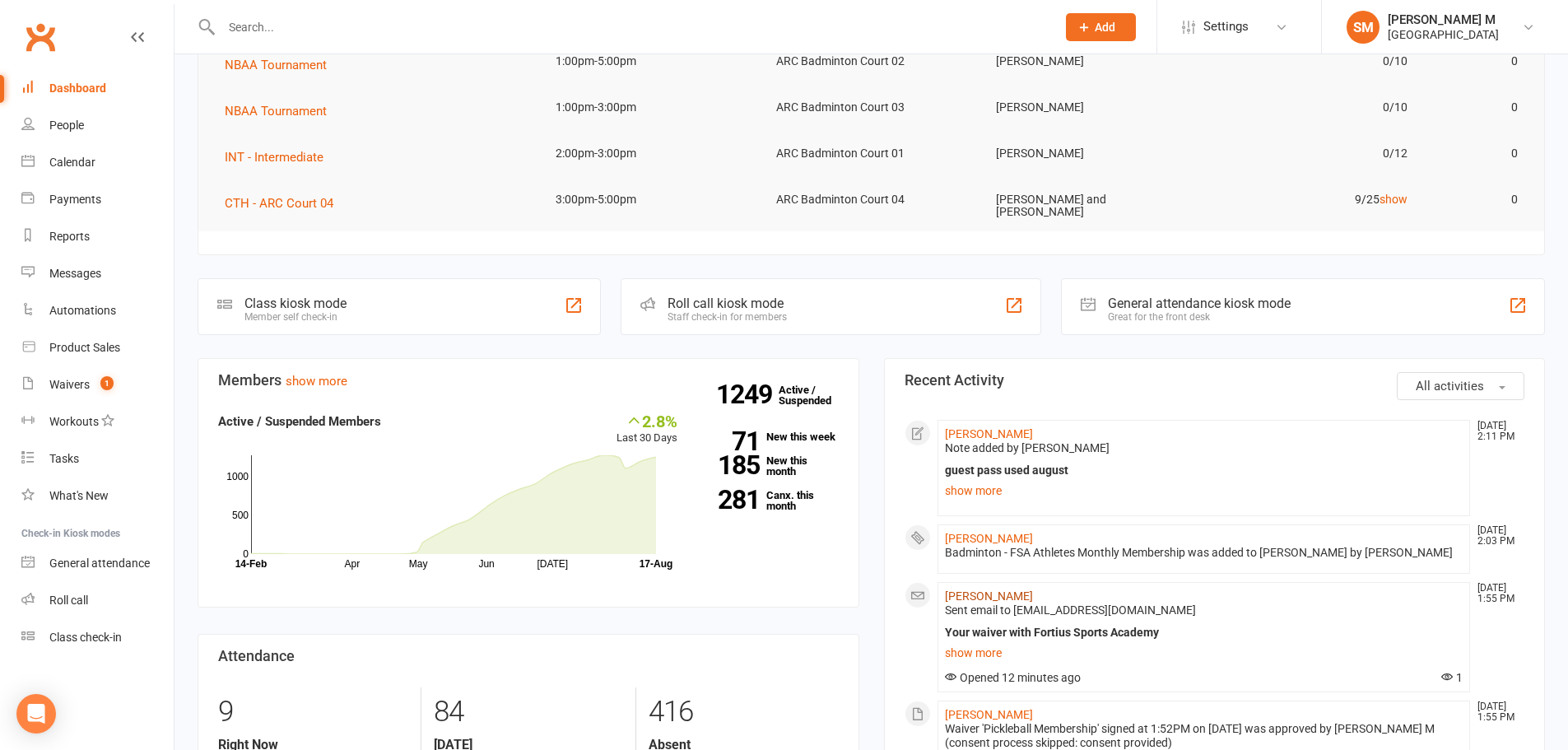
click at [996, 599] on link "[PERSON_NAME]" at bounding box center [988, 595] width 88 height 13
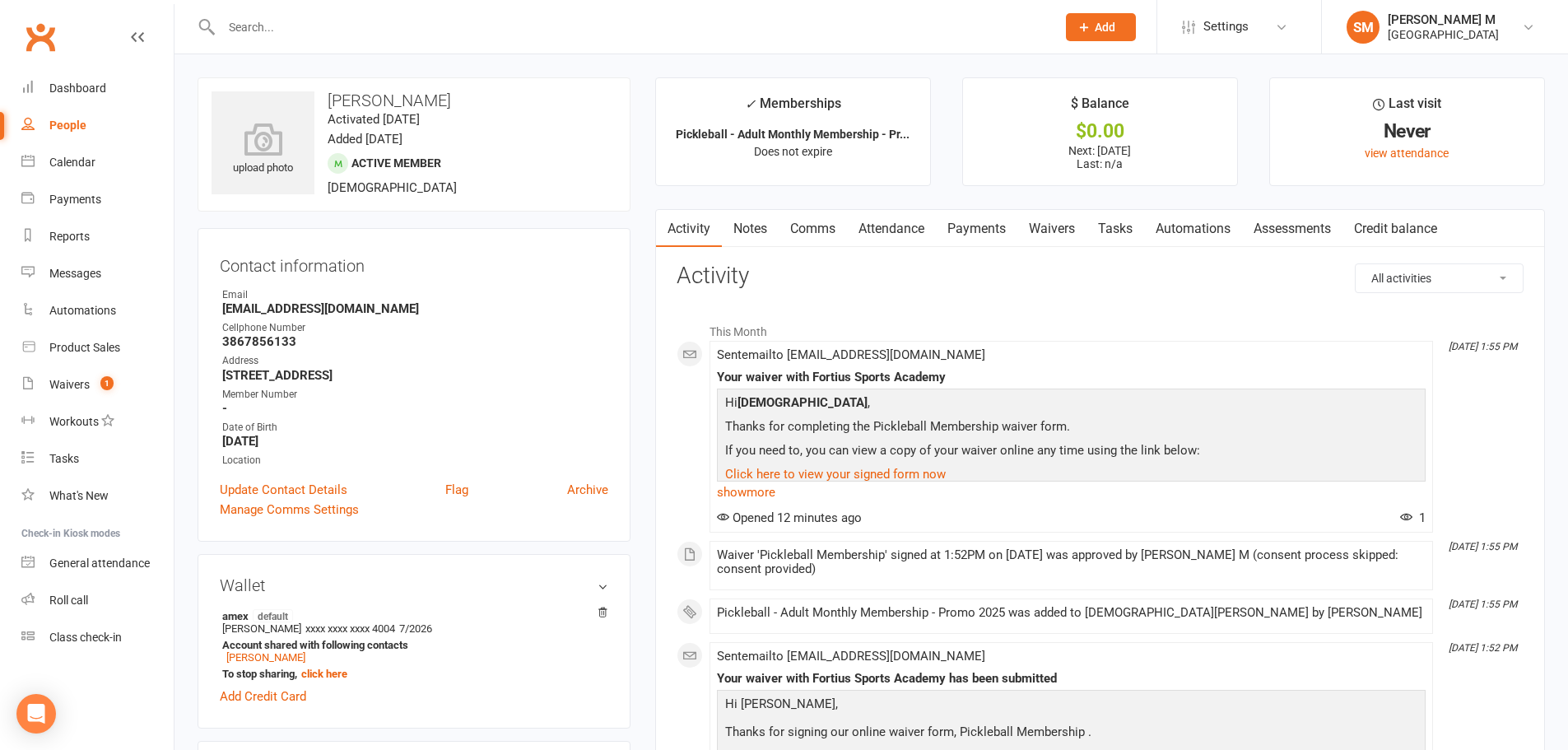
click at [968, 229] on link "Payments" at bounding box center [977, 228] width 81 height 38
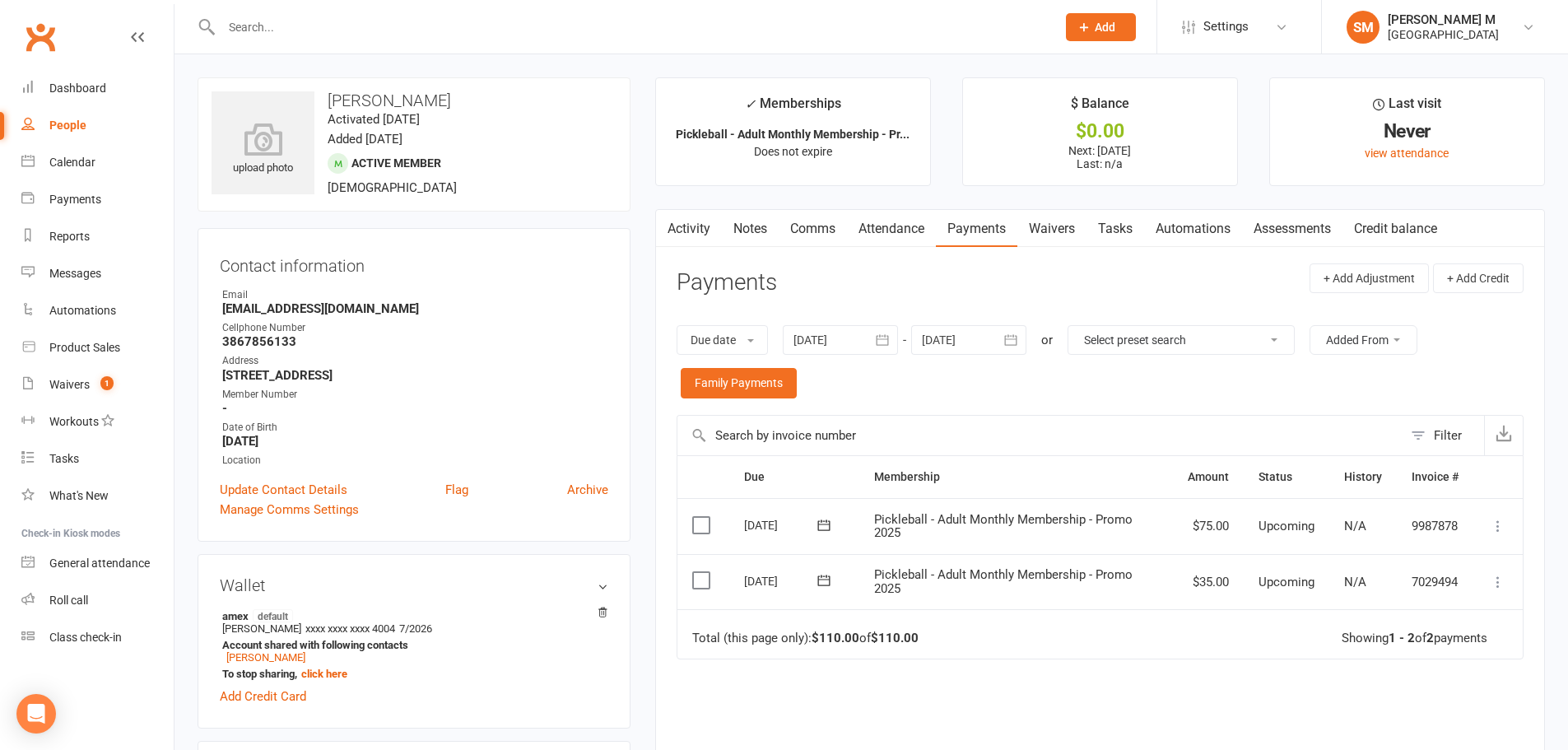
click at [685, 218] on link "Activity" at bounding box center [689, 228] width 65 height 38
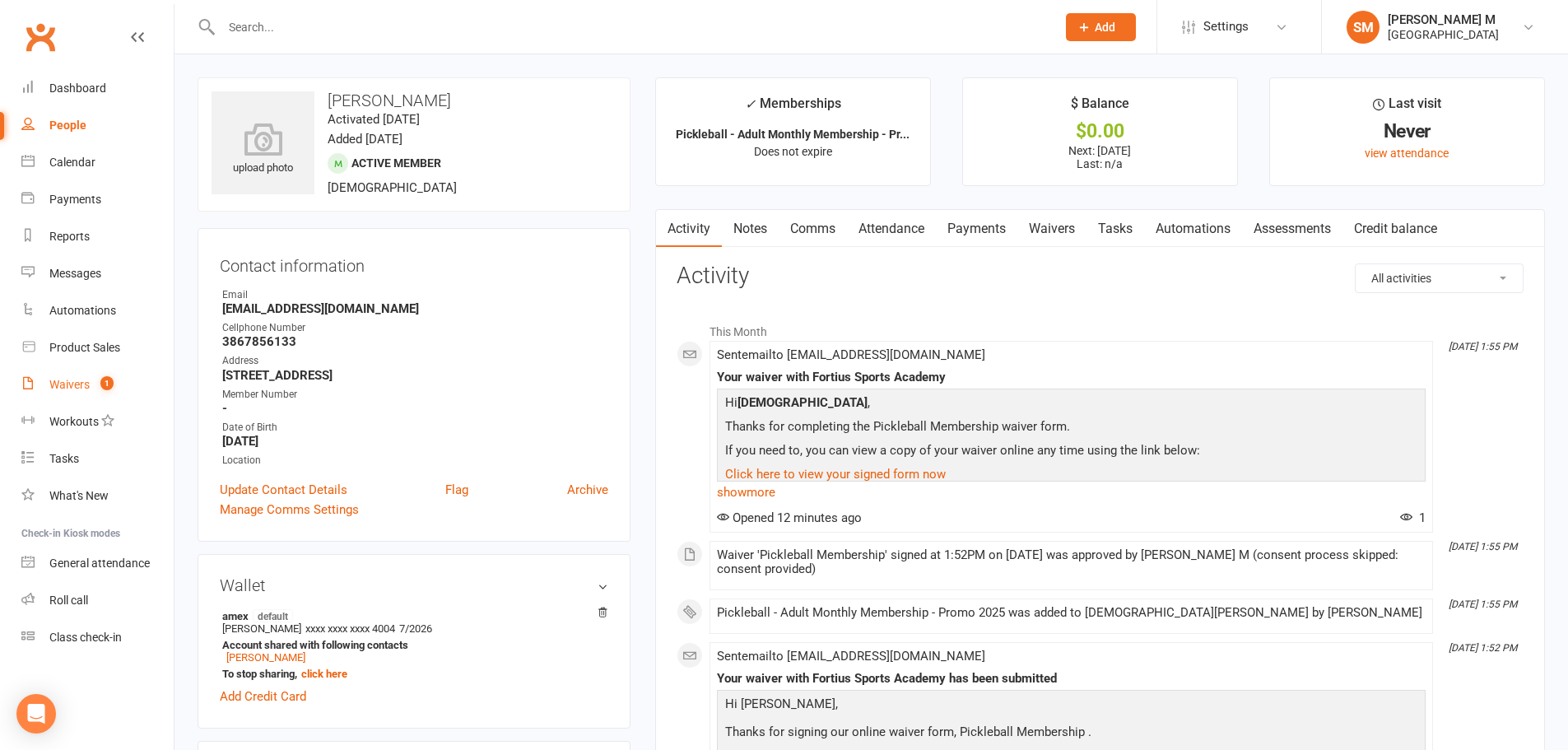
click at [61, 394] on link "Waivers 1" at bounding box center [97, 384] width 152 height 37
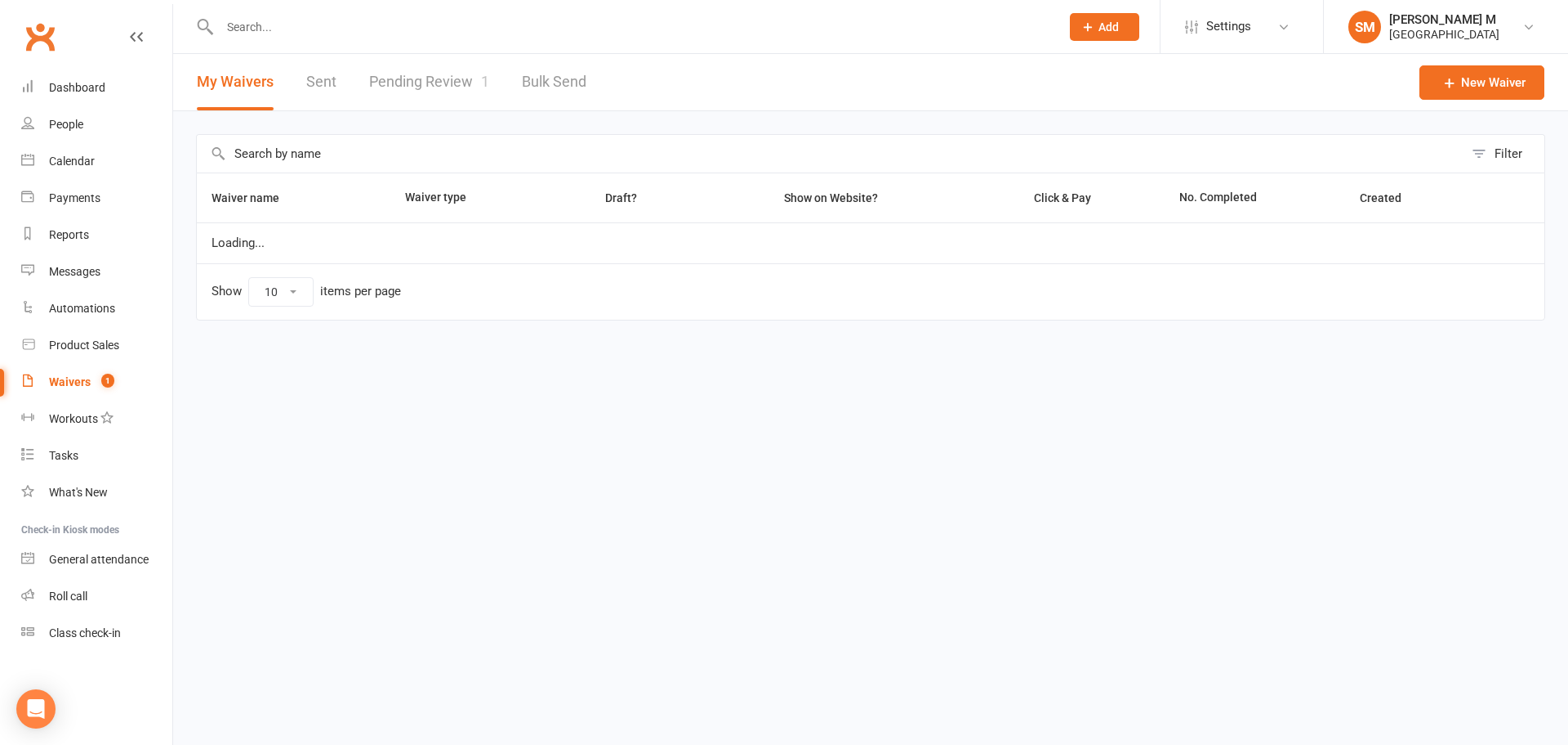
click at [419, 99] on link "Pending Review 1" at bounding box center [429, 82] width 120 height 56
select select "100"
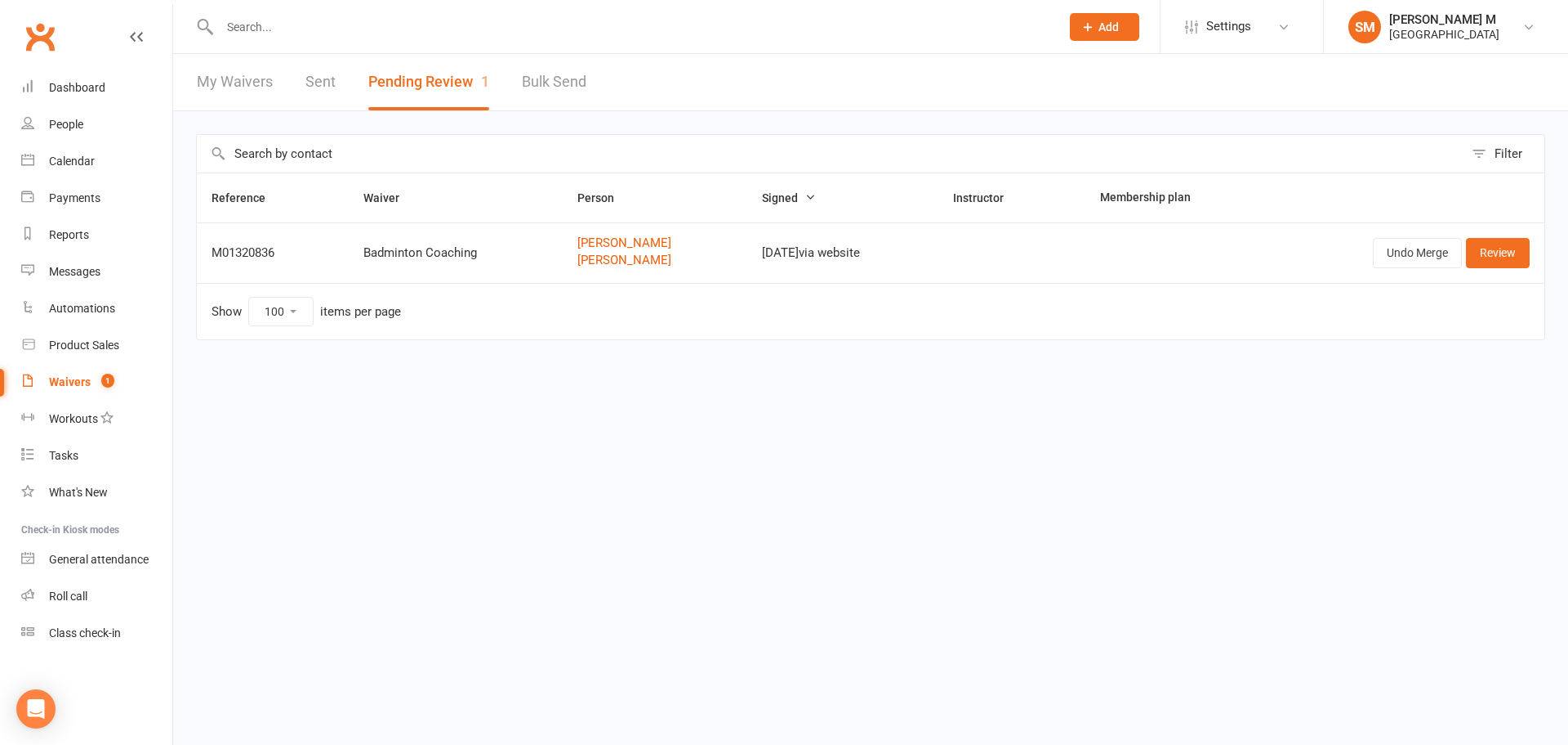
click at [313, 89] on link "Sent" at bounding box center [320, 82] width 31 height 56
select select "50"
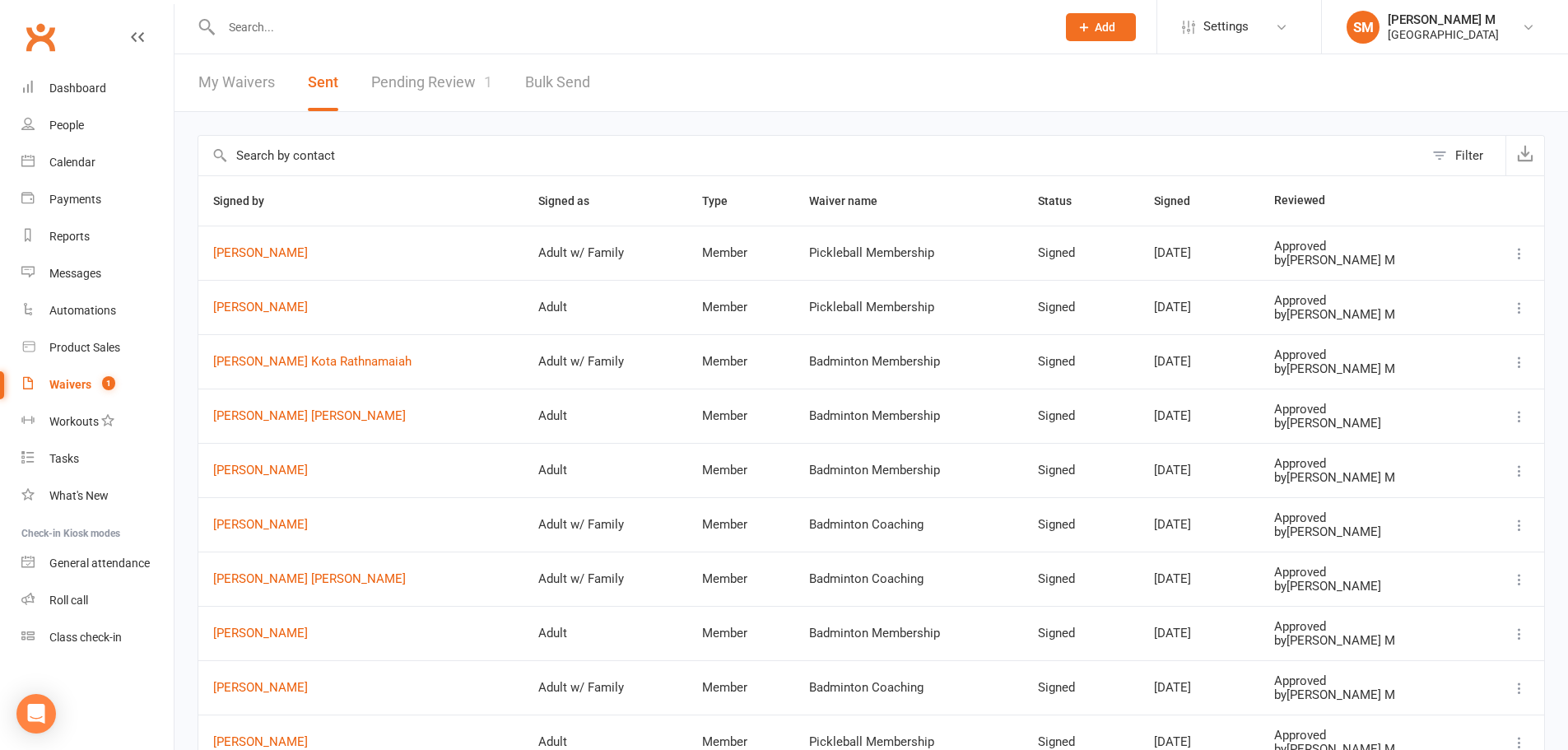
click at [283, 23] on input "text" at bounding box center [630, 27] width 828 height 23
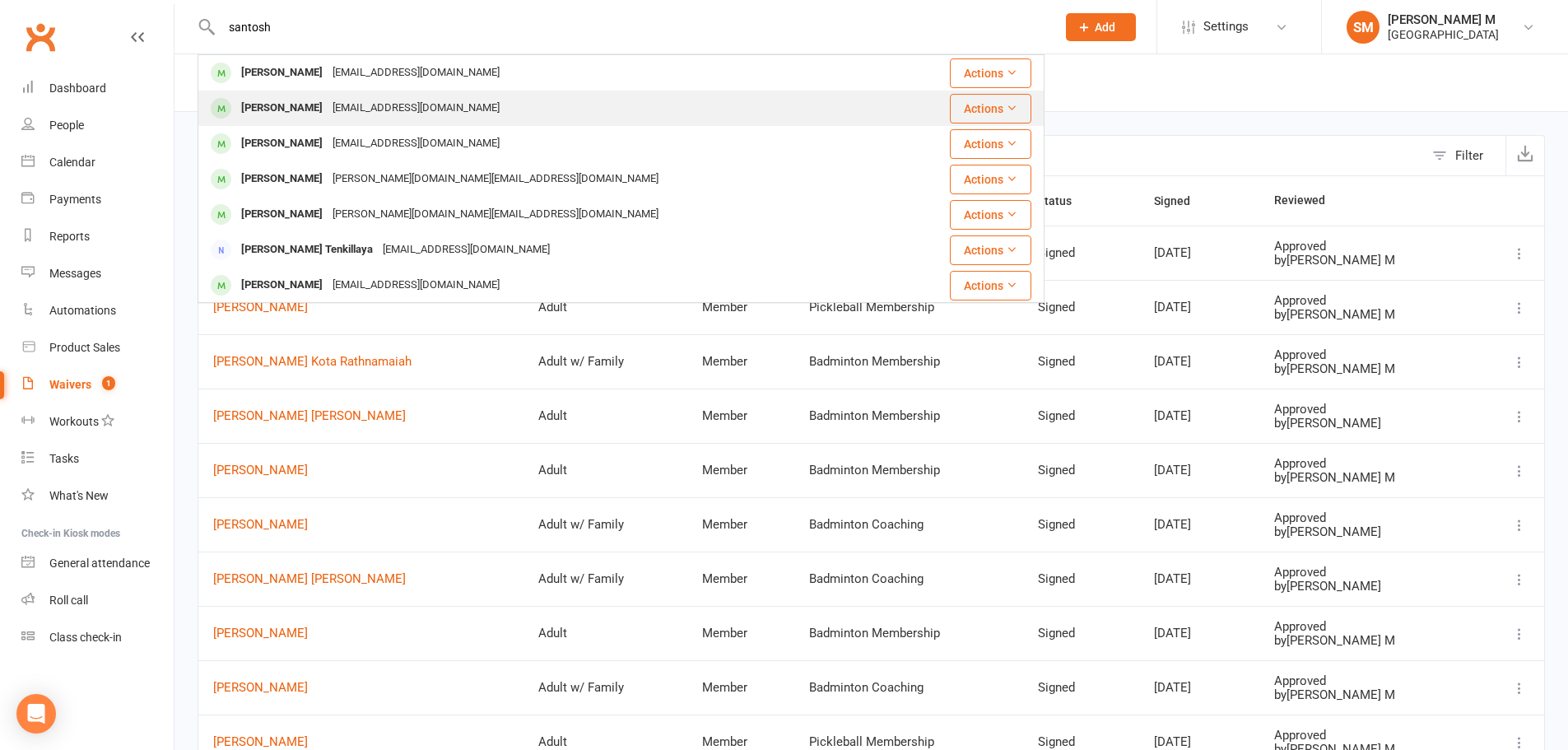
type input "santosh"
click at [297, 113] on div "Santhosh Parameswaran" at bounding box center [282, 108] width 91 height 24
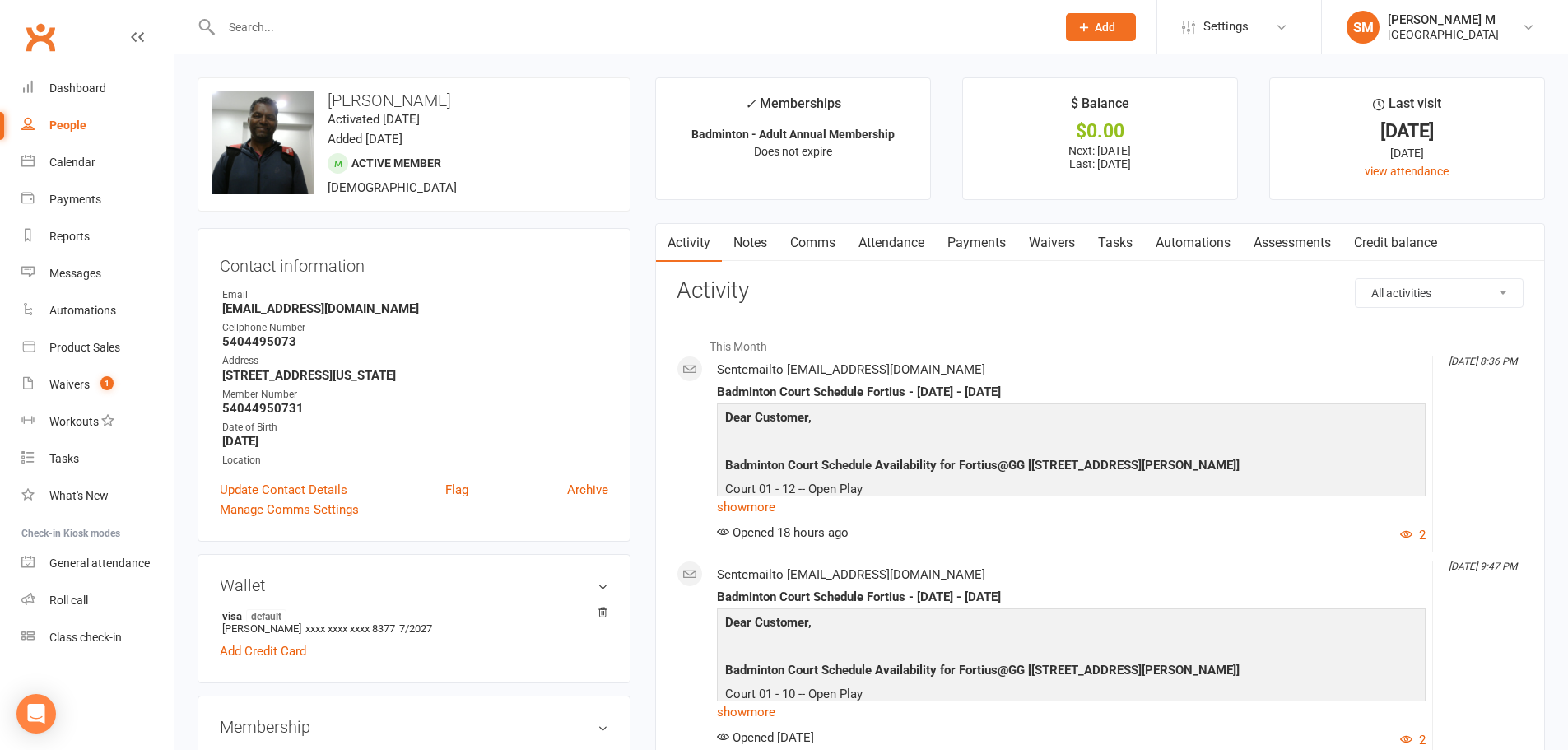
click at [287, 27] on input "text" at bounding box center [630, 27] width 828 height 23
drag, startPoint x: 396, startPoint y: 97, endPoint x: 316, endPoint y: 89, distance: 80.4
click at [316, 89] on div "upload photo change photo Santhosh Parameswaran Activated 1 May, 2025 Added 1 A…" at bounding box center [414, 144] width 433 height 134
copy h3 "Santhosh"
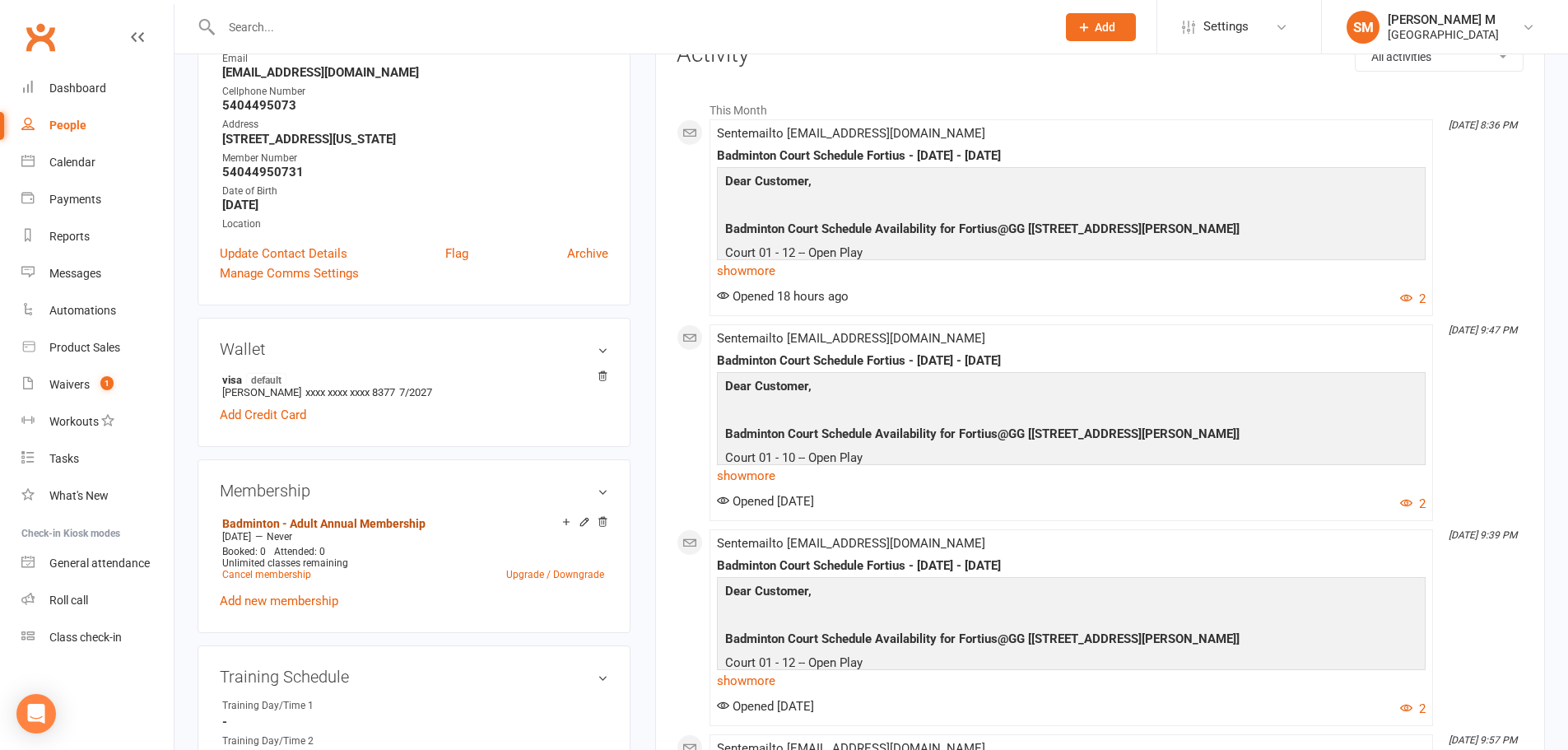
scroll to position [219, 0]
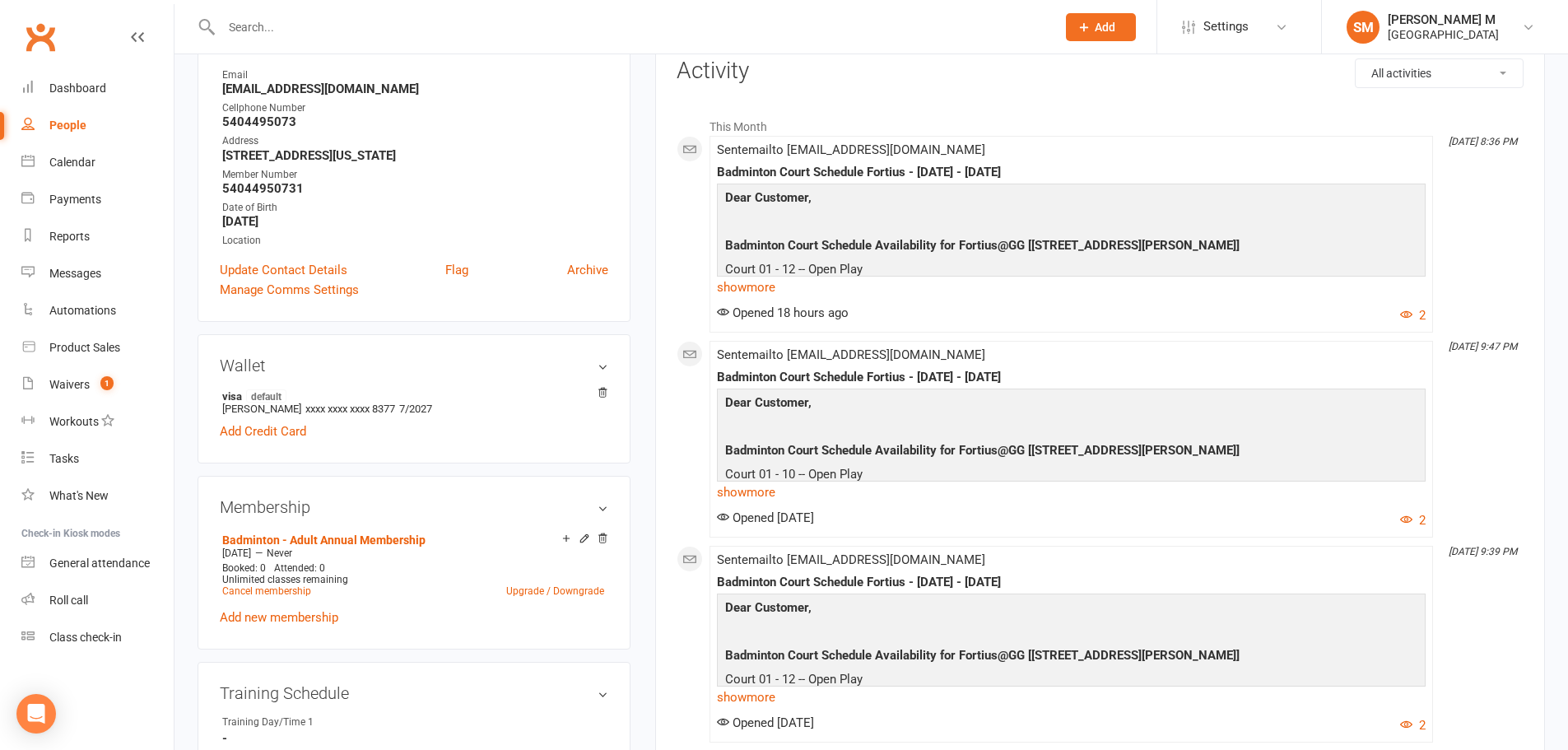
click at [312, 32] on input "text" at bounding box center [630, 27] width 828 height 23
paste input "Santhosh"
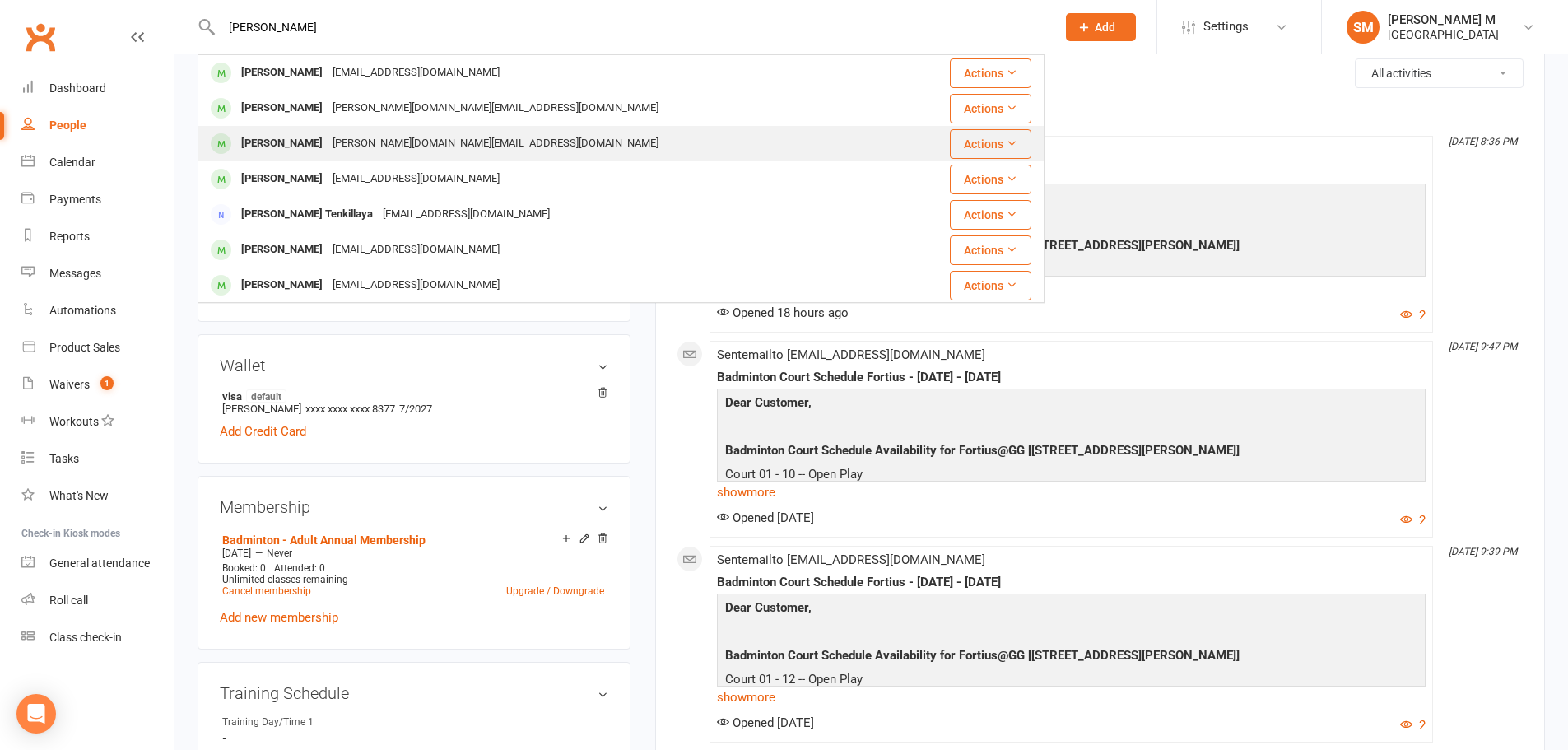
type input "Santhosh"
click at [261, 148] on div "Aaradhana Santhosh" at bounding box center [282, 144] width 91 height 24
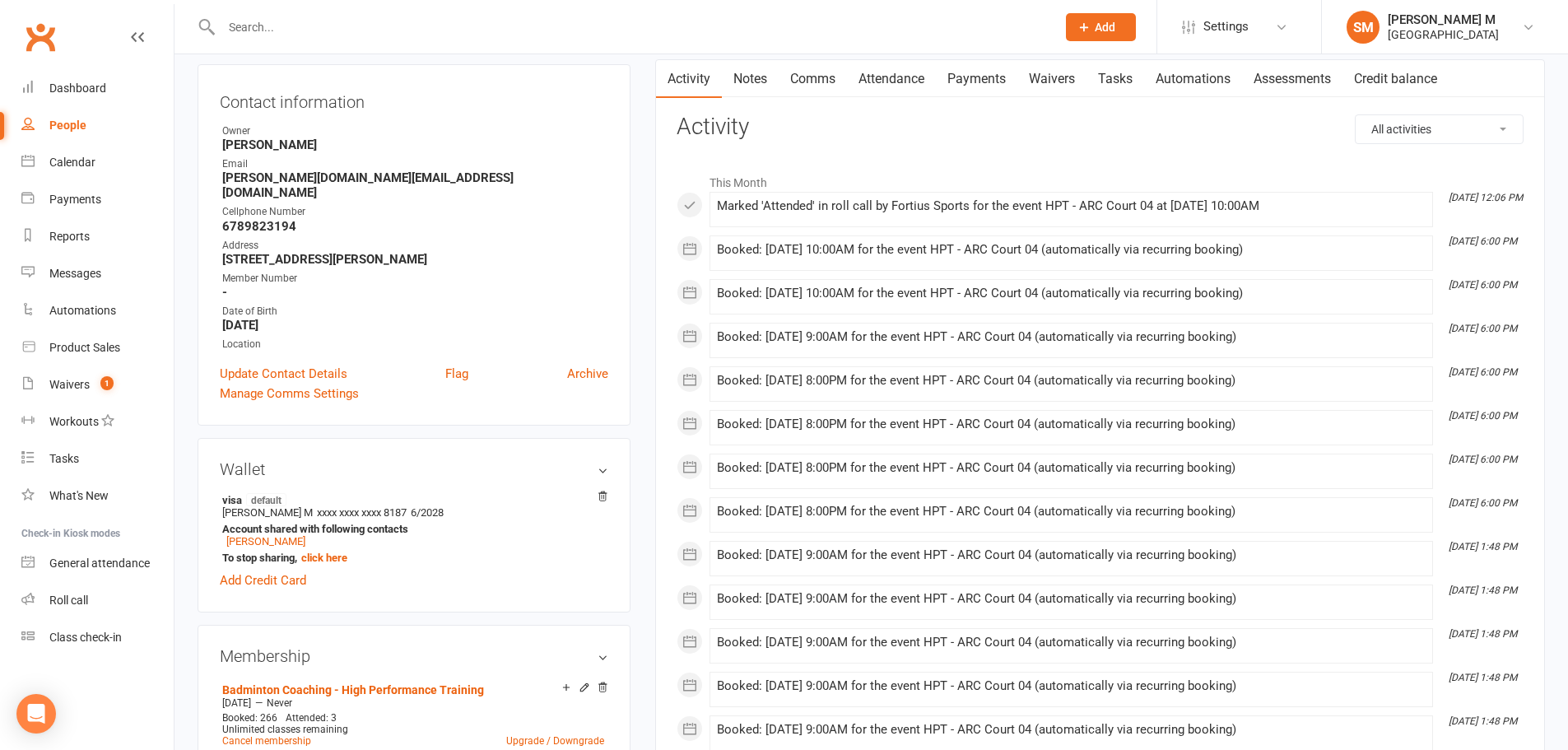
scroll to position [165, 0]
click at [268, 534] on link "Santhosh Kulasekar" at bounding box center [266, 540] width 79 height 12
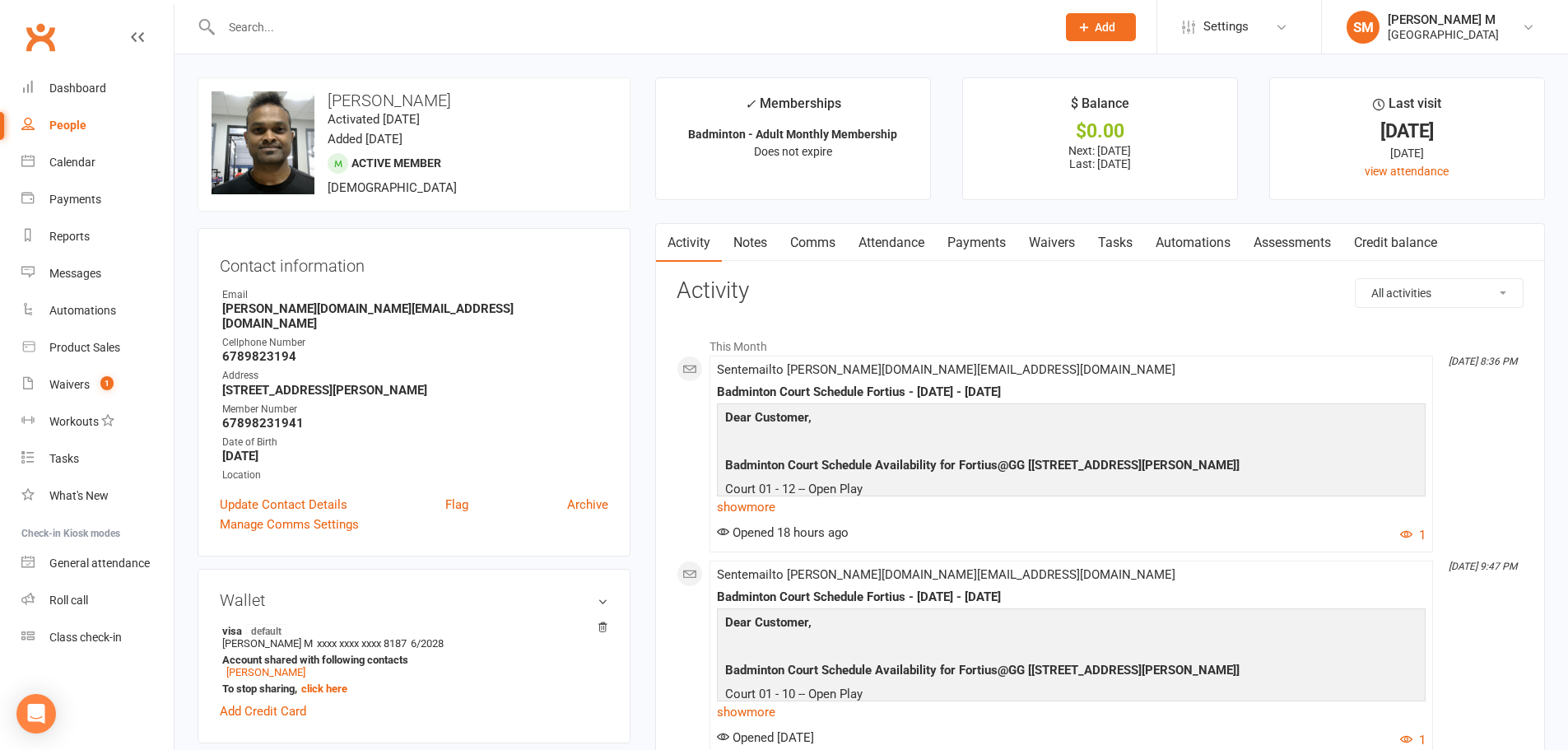
click at [987, 236] on link "Payments" at bounding box center [977, 243] width 81 height 38
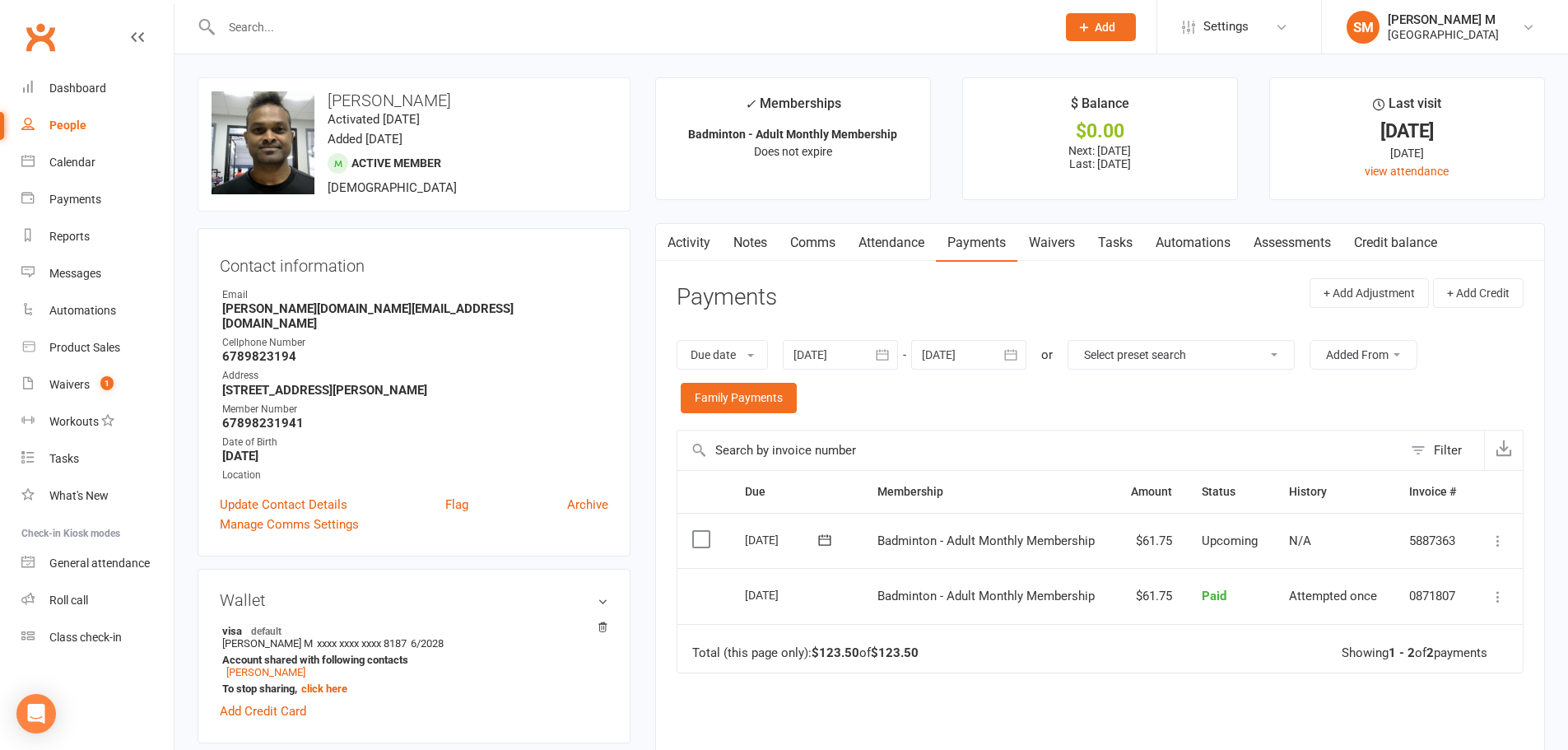
click at [880, 359] on icon "button" at bounding box center [882, 354] width 17 height 17
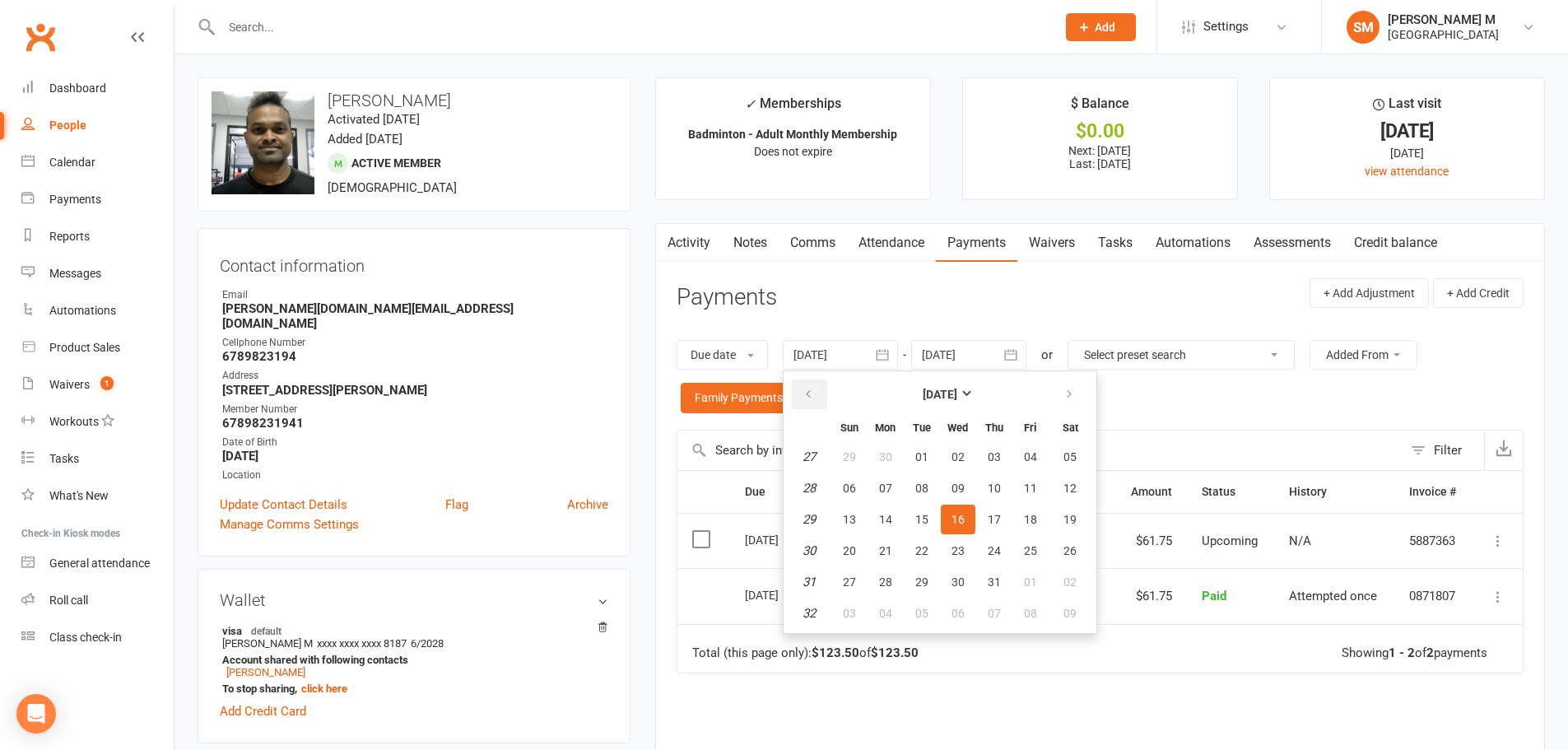
click at [809, 407] on button "button" at bounding box center [810, 394] width 36 height 30
click at [1077, 459] on span "01" at bounding box center [1070, 456] width 13 height 13
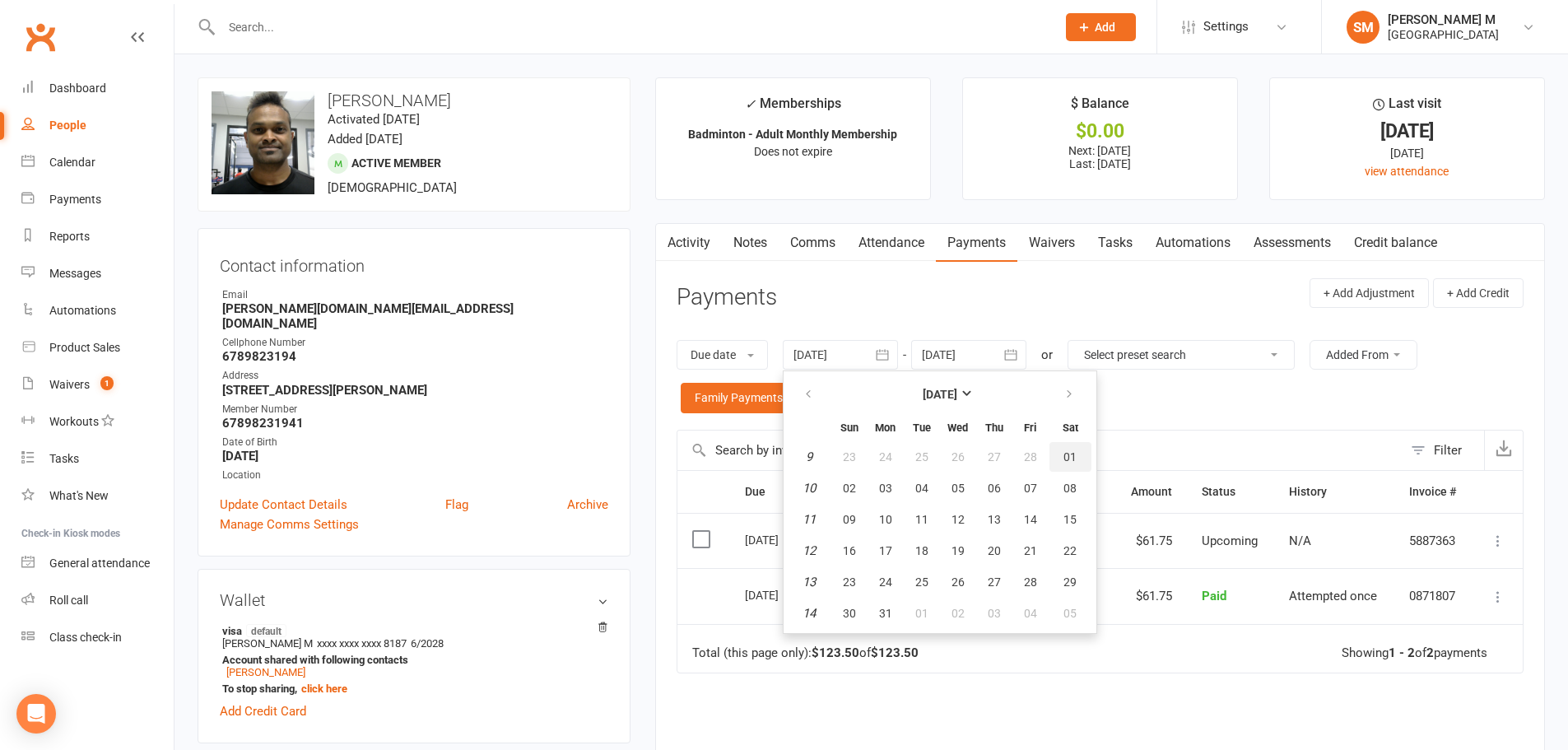
type input "01 Mar 2025"
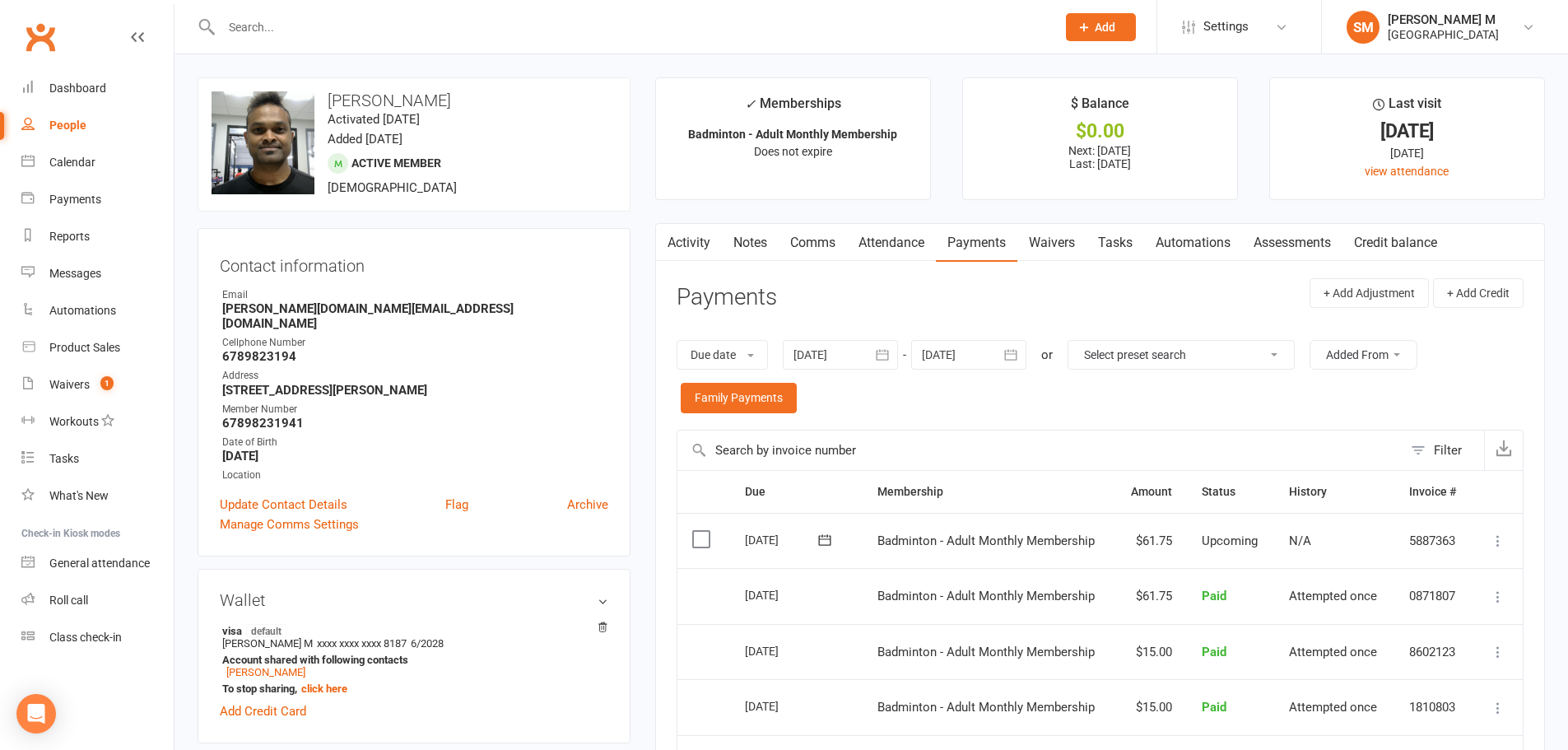
click at [687, 231] on link "Activity" at bounding box center [689, 243] width 65 height 38
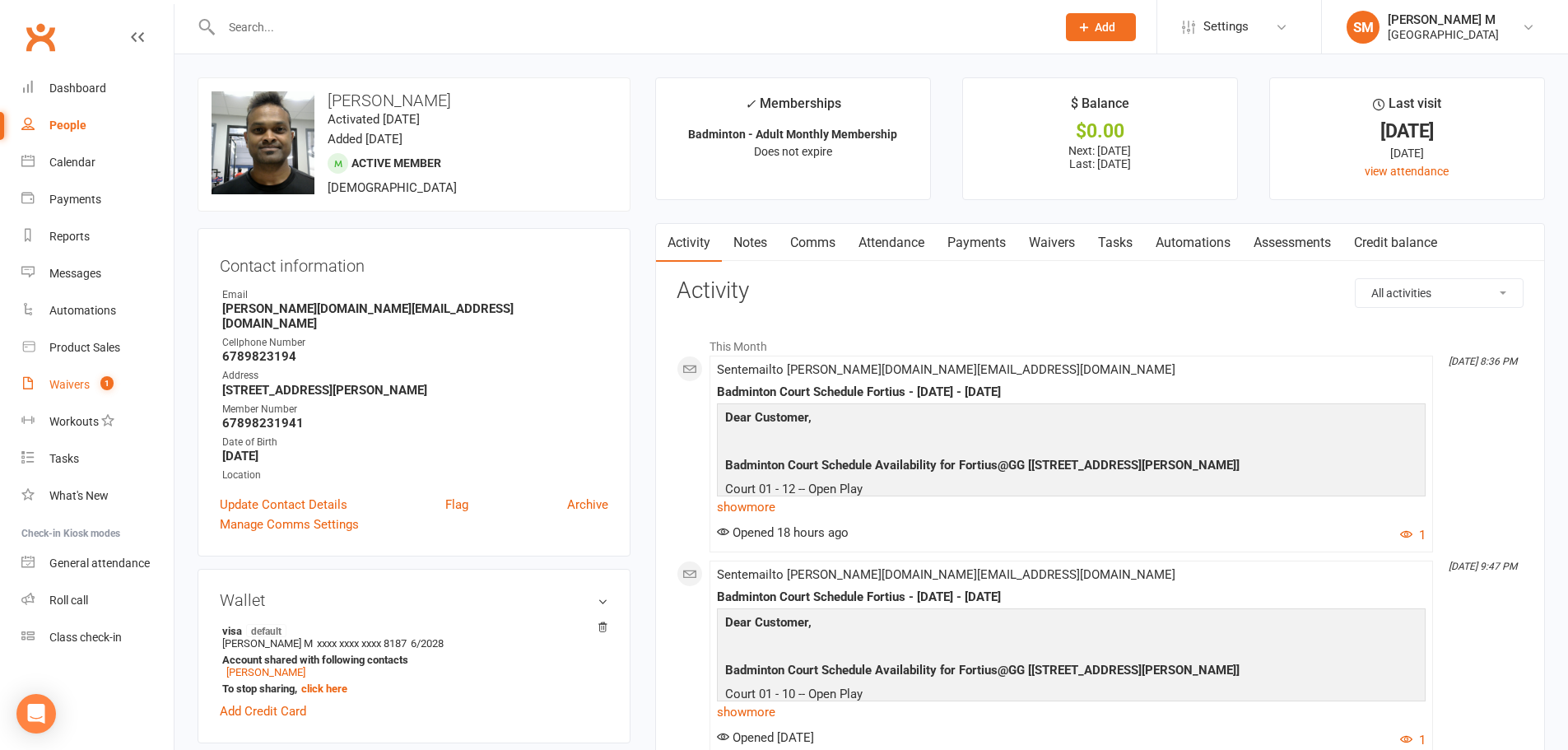
click at [91, 378] on link "Waivers 1" at bounding box center [97, 384] width 152 height 37
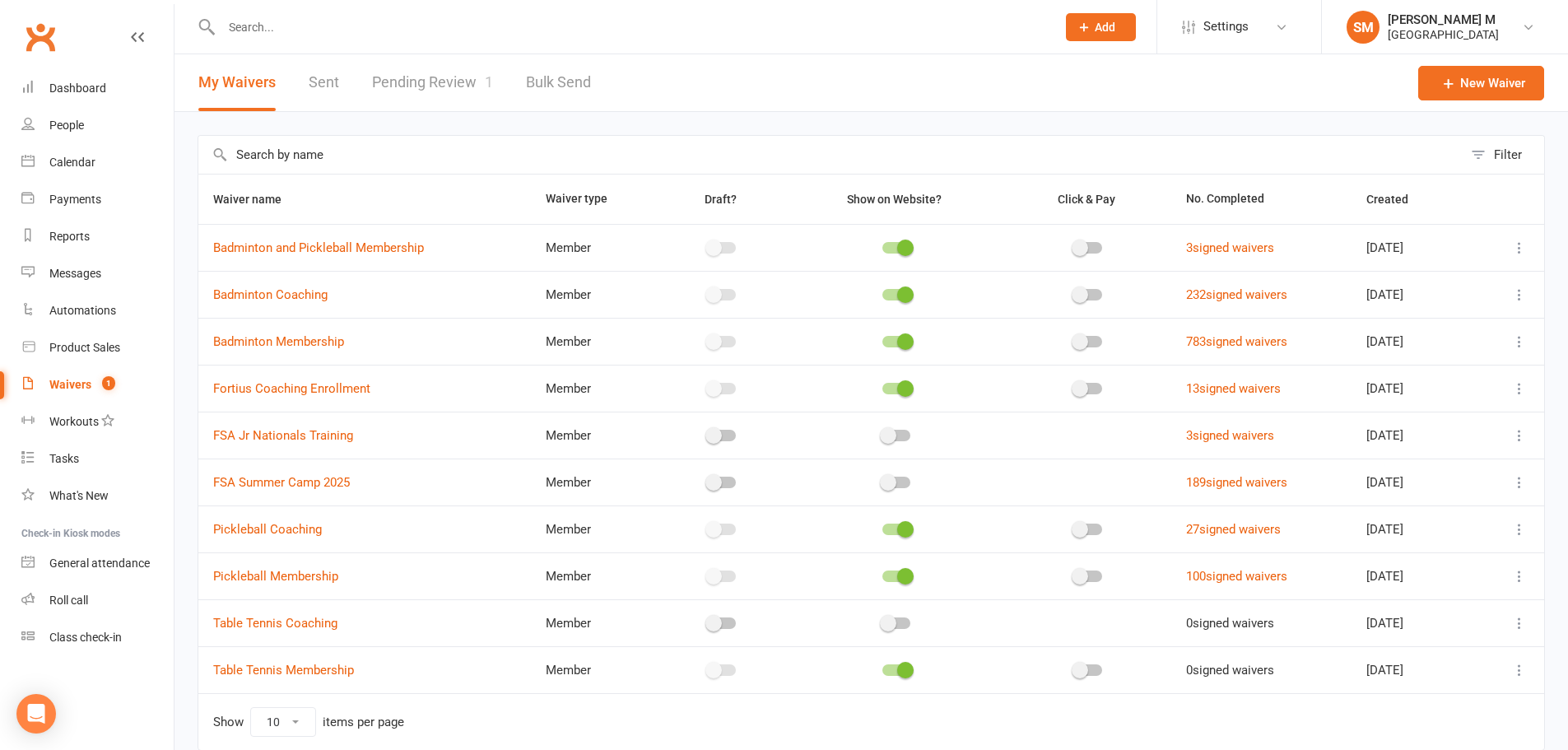
click at [386, 72] on link "Pending Review 1" at bounding box center [433, 82] width 121 height 57
select select "100"
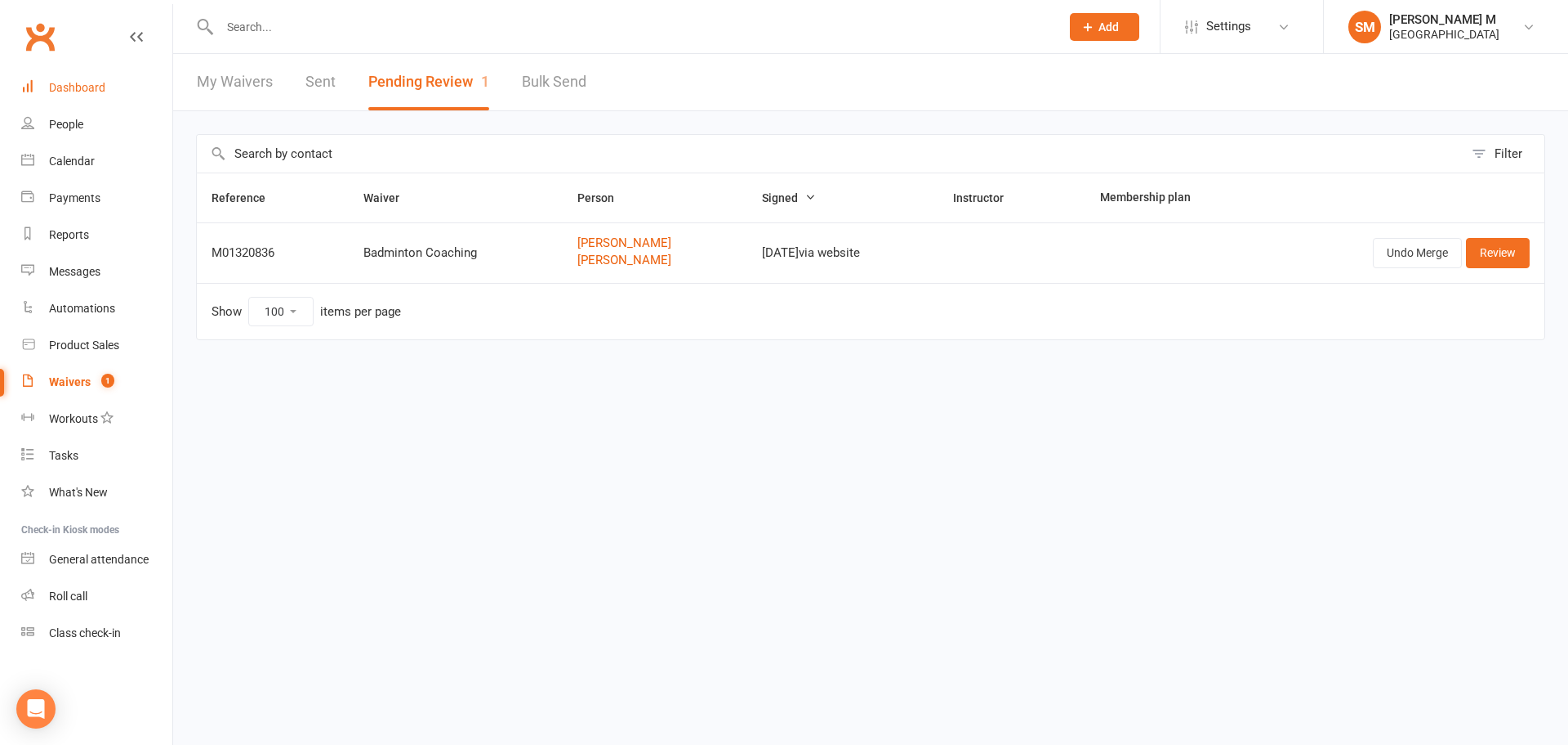
click at [97, 86] on div "Dashboard" at bounding box center [77, 87] width 56 height 13
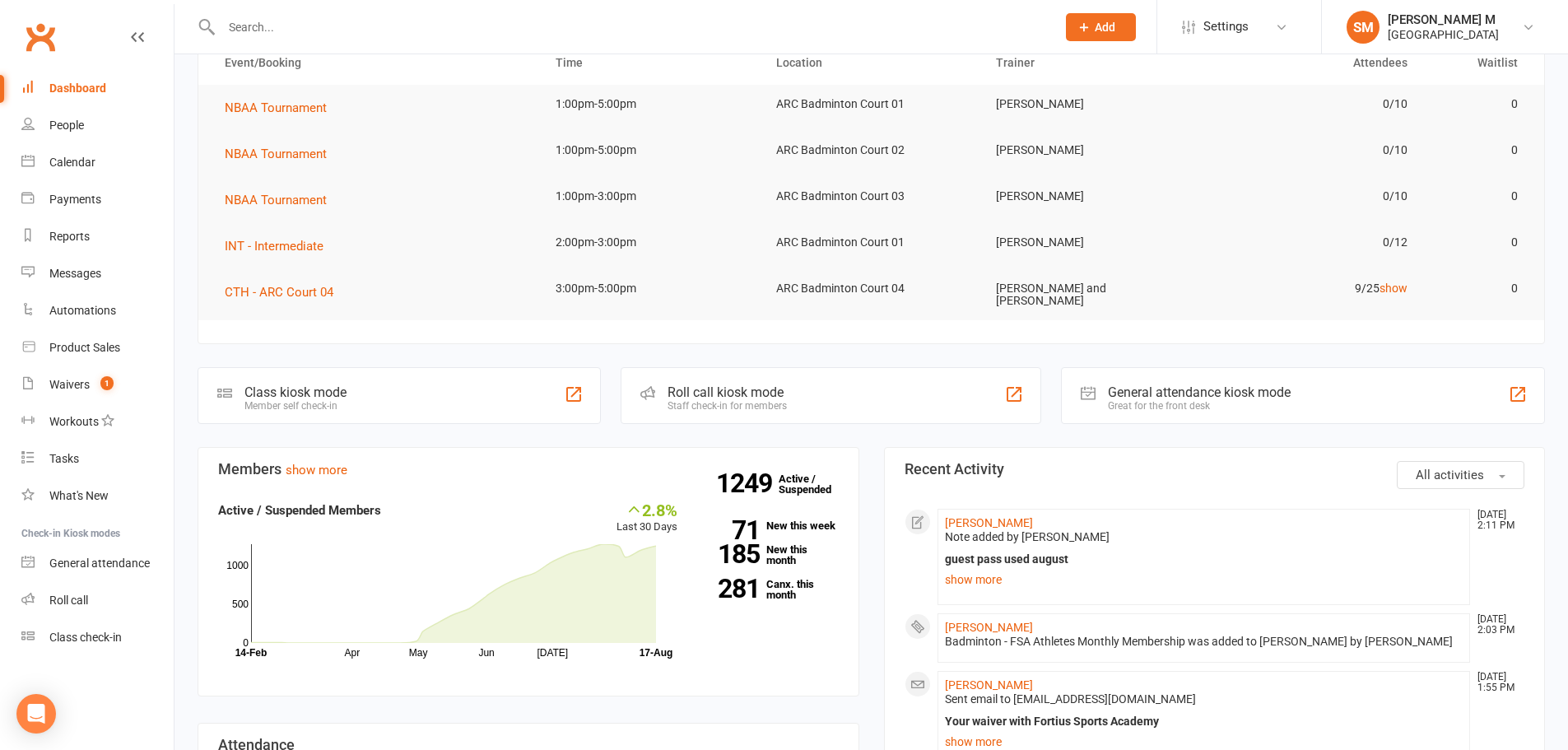
scroll to position [165, 0]
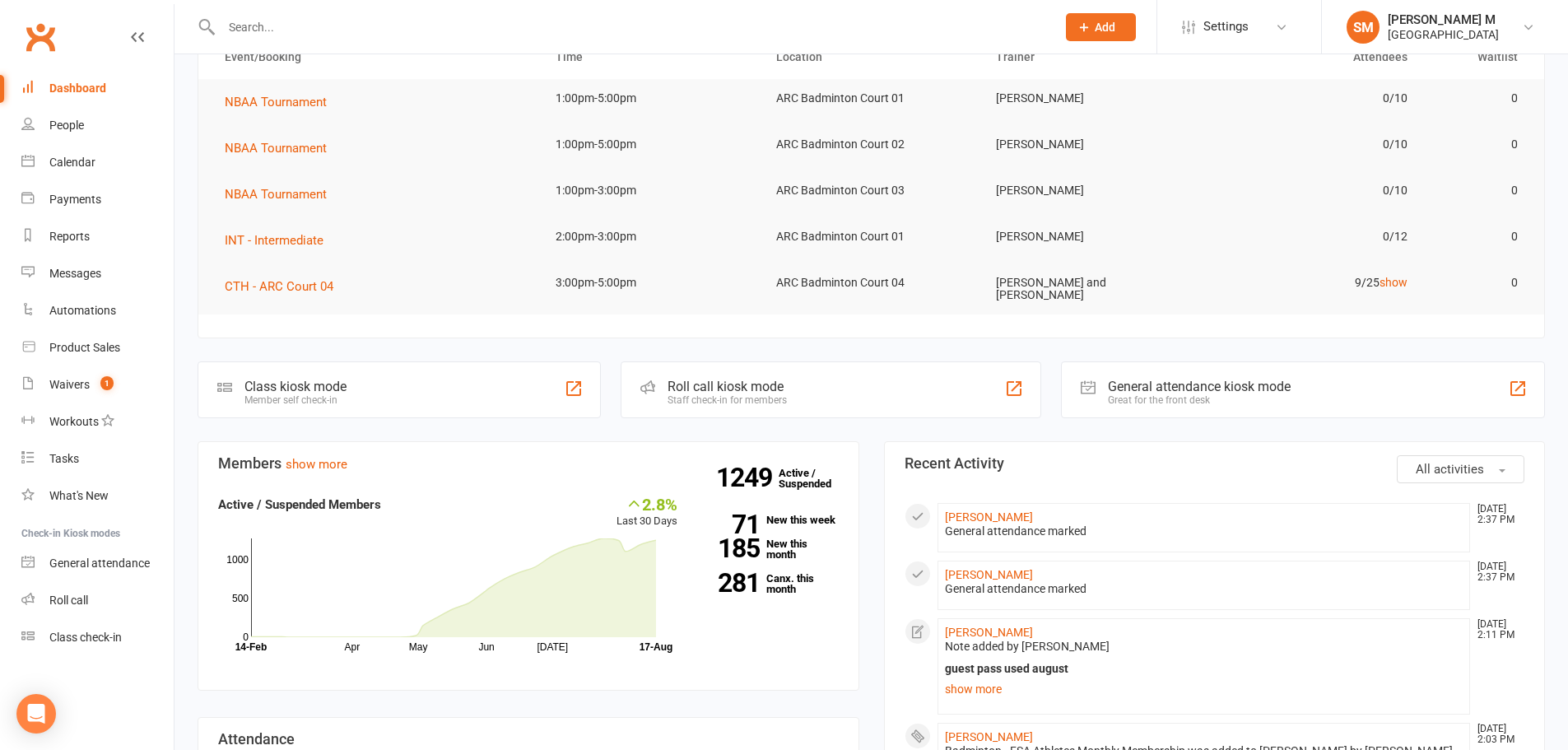
scroll to position [165, 0]
click at [981, 519] on link "[PERSON_NAME]" at bounding box center [988, 515] width 88 height 13
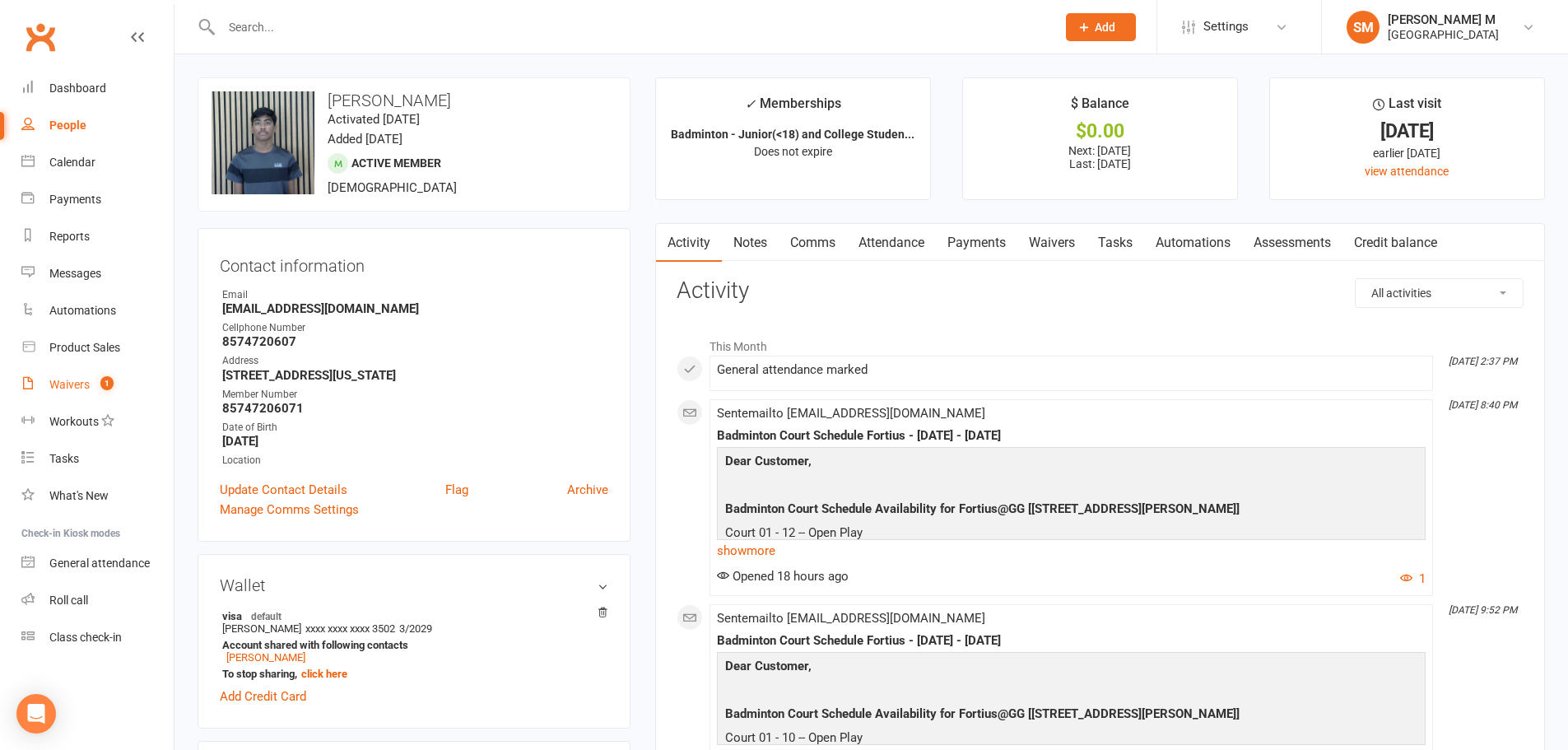
click at [65, 381] on div "Waivers" at bounding box center [69, 384] width 41 height 13
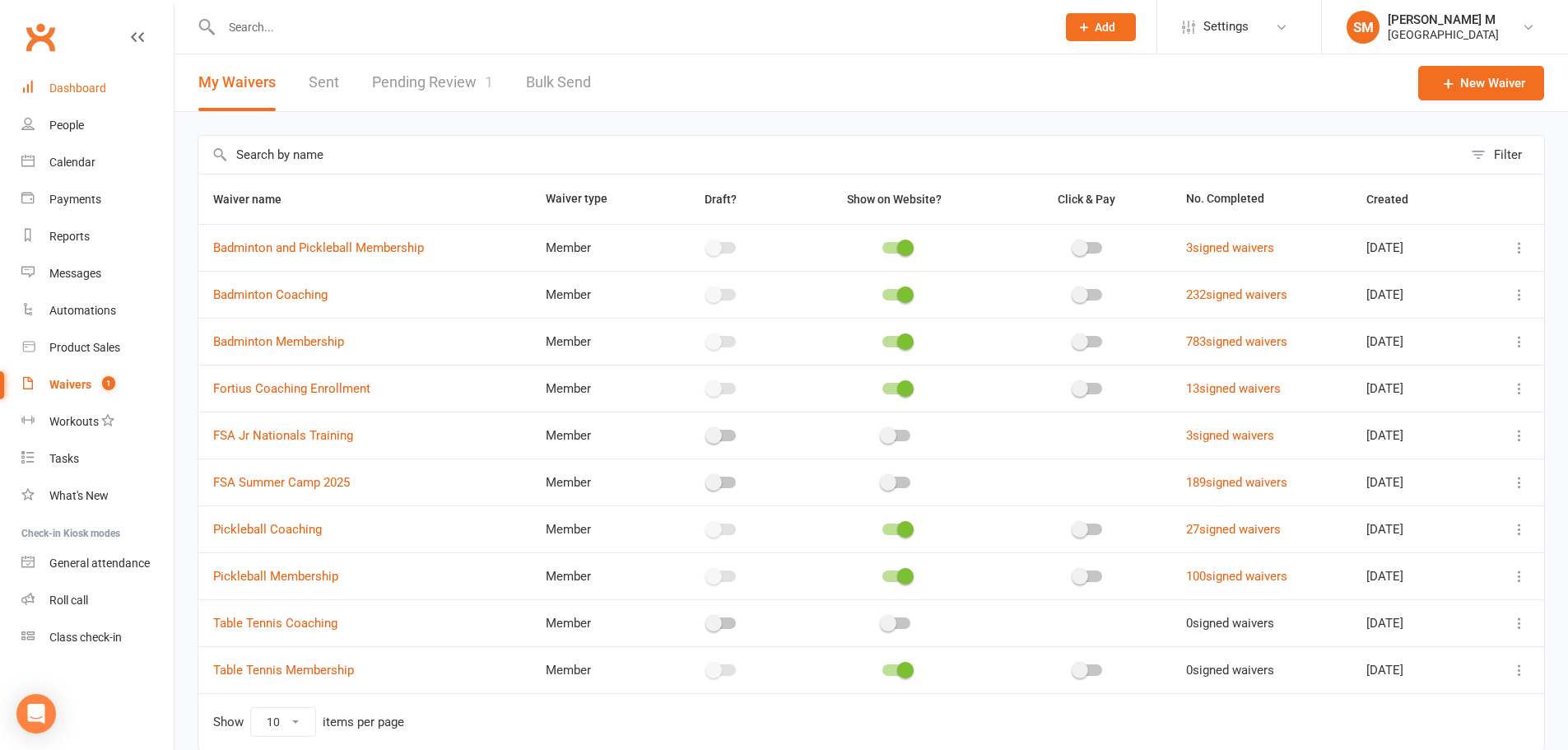
click at [73, 97] on link "Dashboard" at bounding box center [97, 87] width 152 height 37
